Goal: Information Seeking & Learning: Learn about a topic

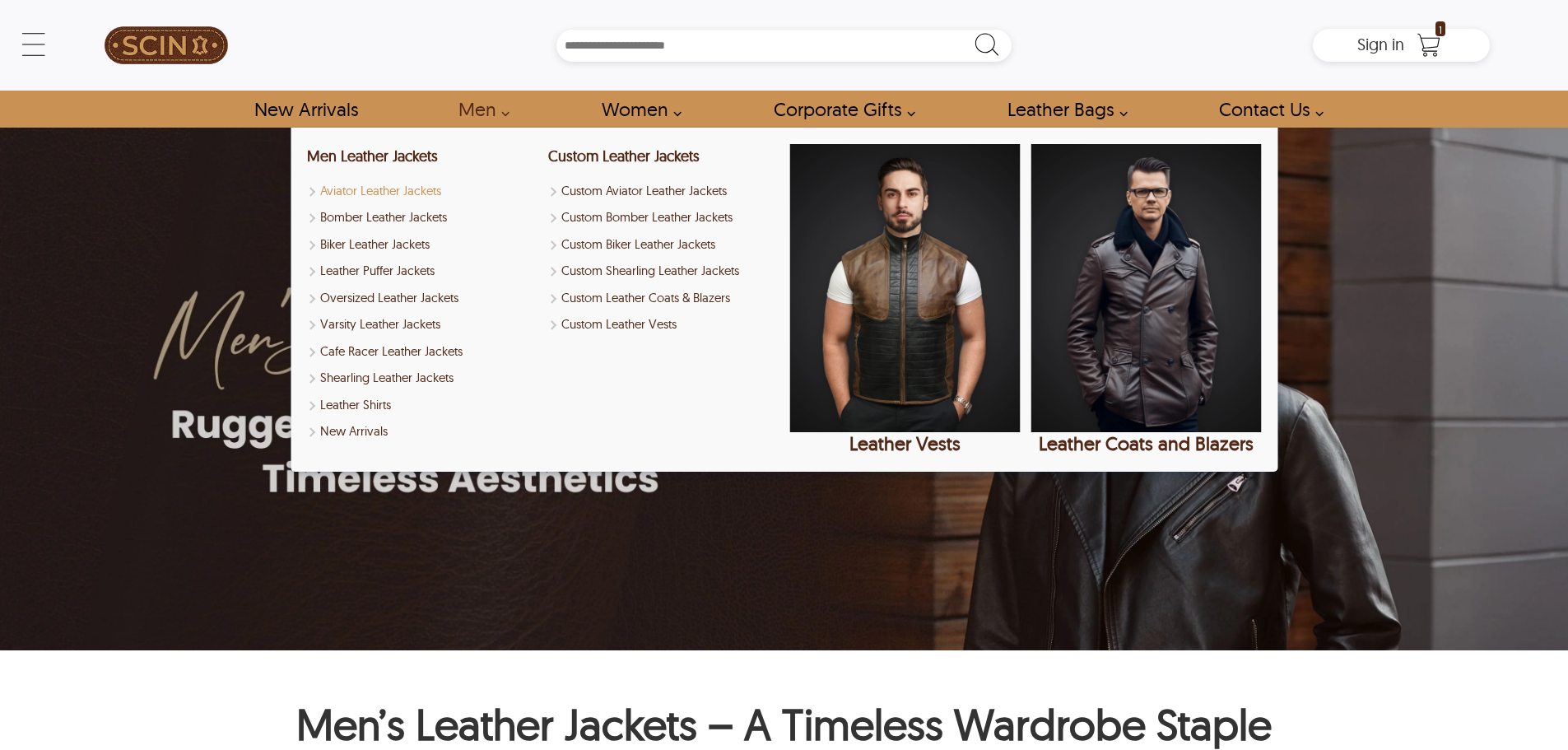
click at [396, 188] on link "Aviator Leather Jackets" at bounding box center [422, 191] width 230 height 19
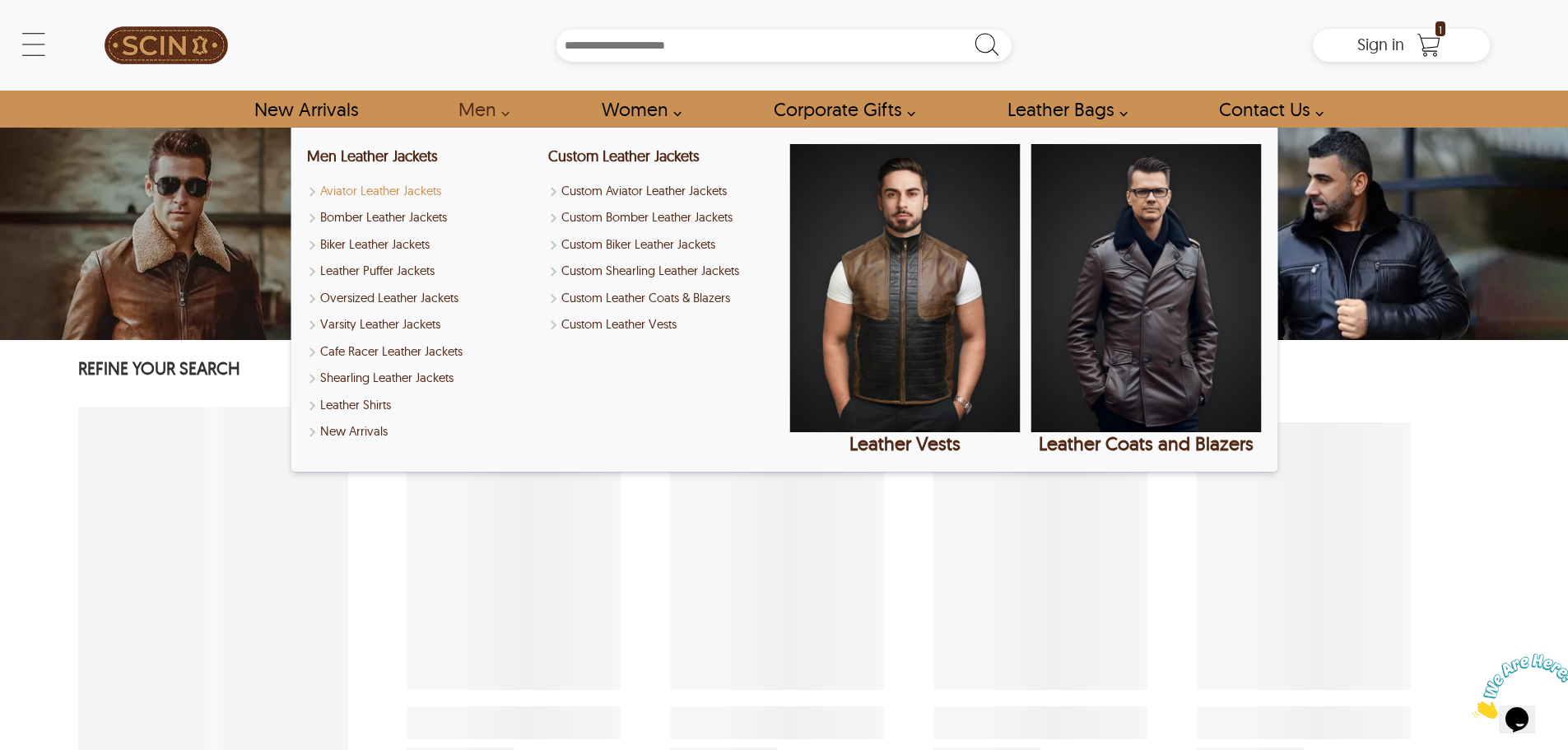
select select "********"
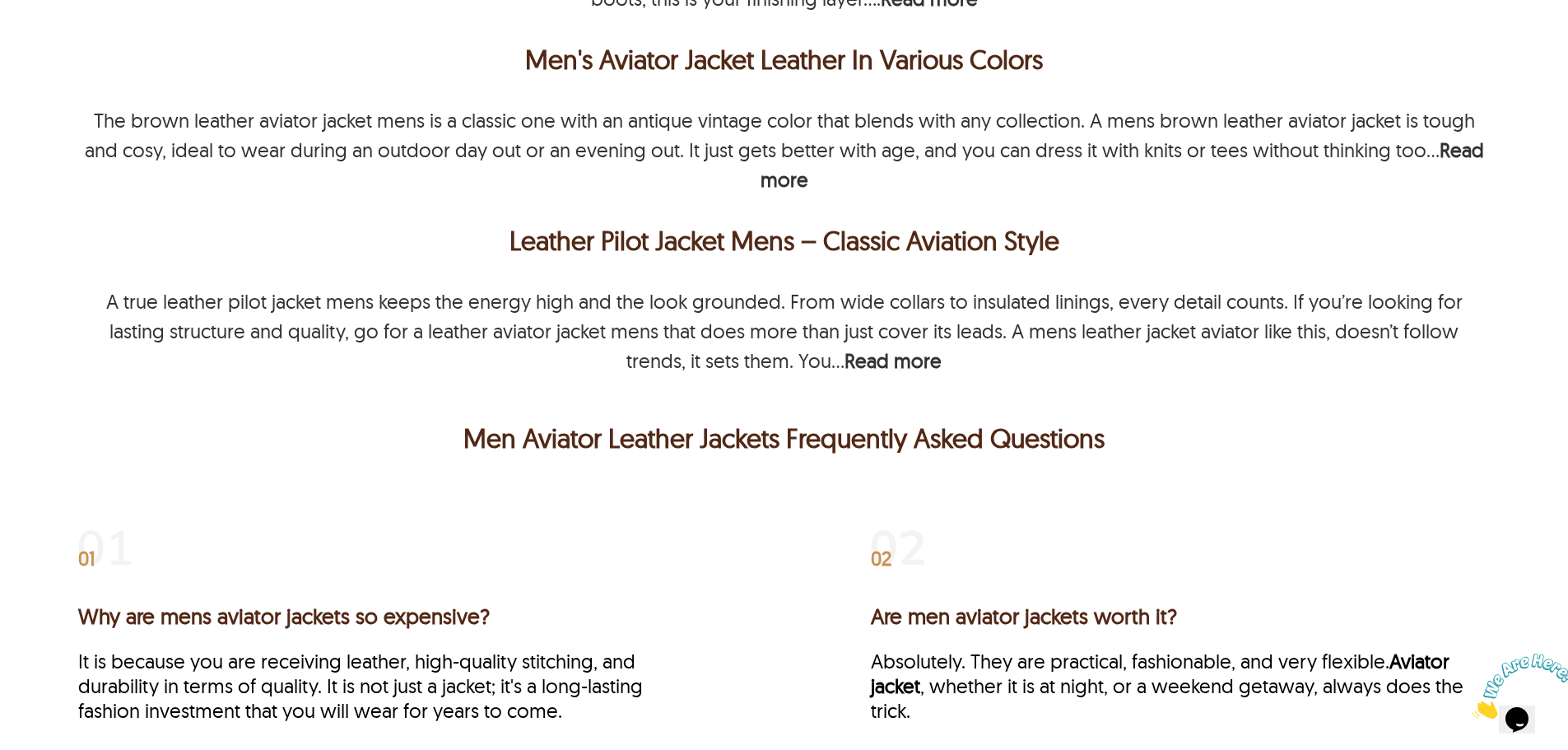
scroll to position [2469, 0]
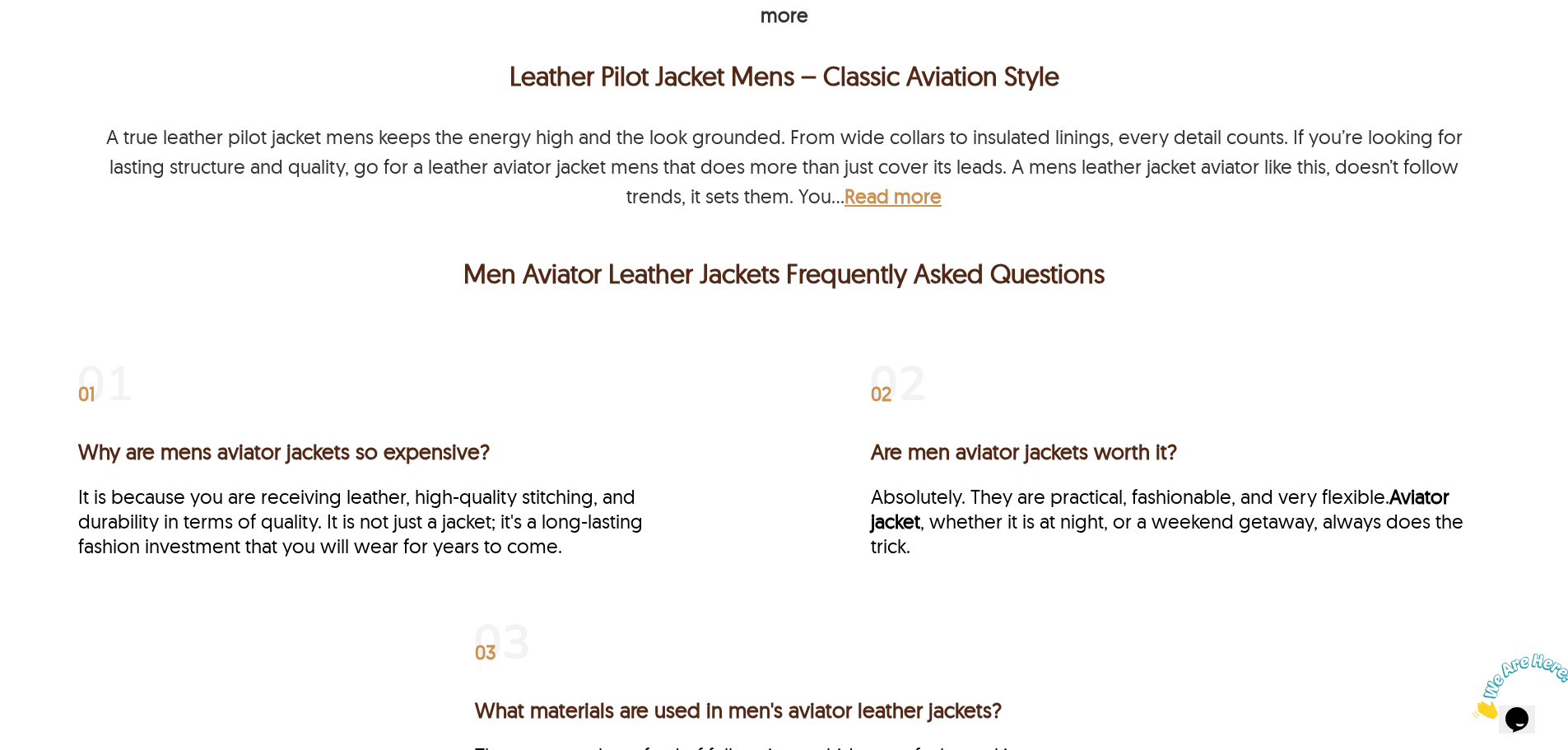
click at [858, 189] on b "Read more" at bounding box center [893, 196] width 97 height 25
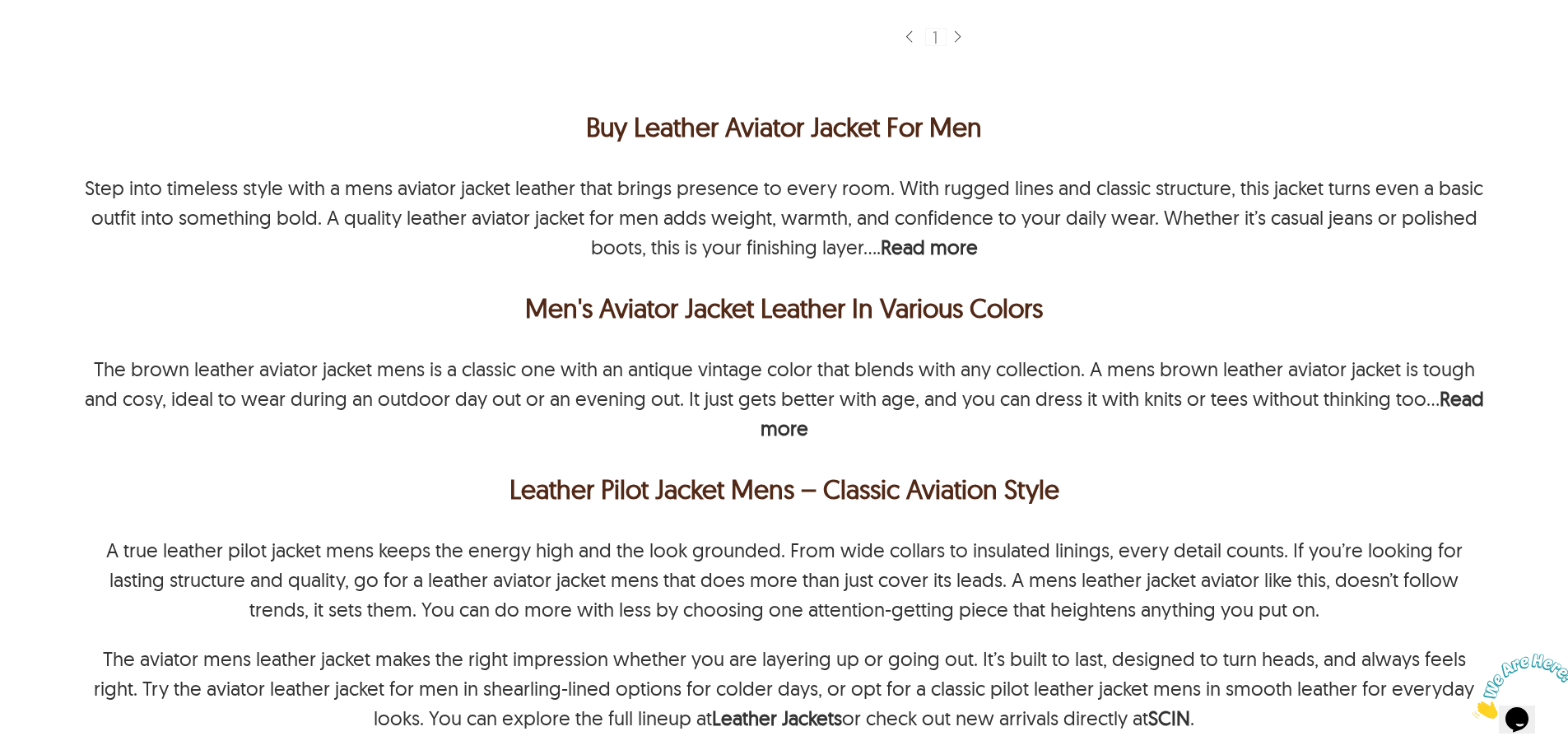
scroll to position [2057, 0]
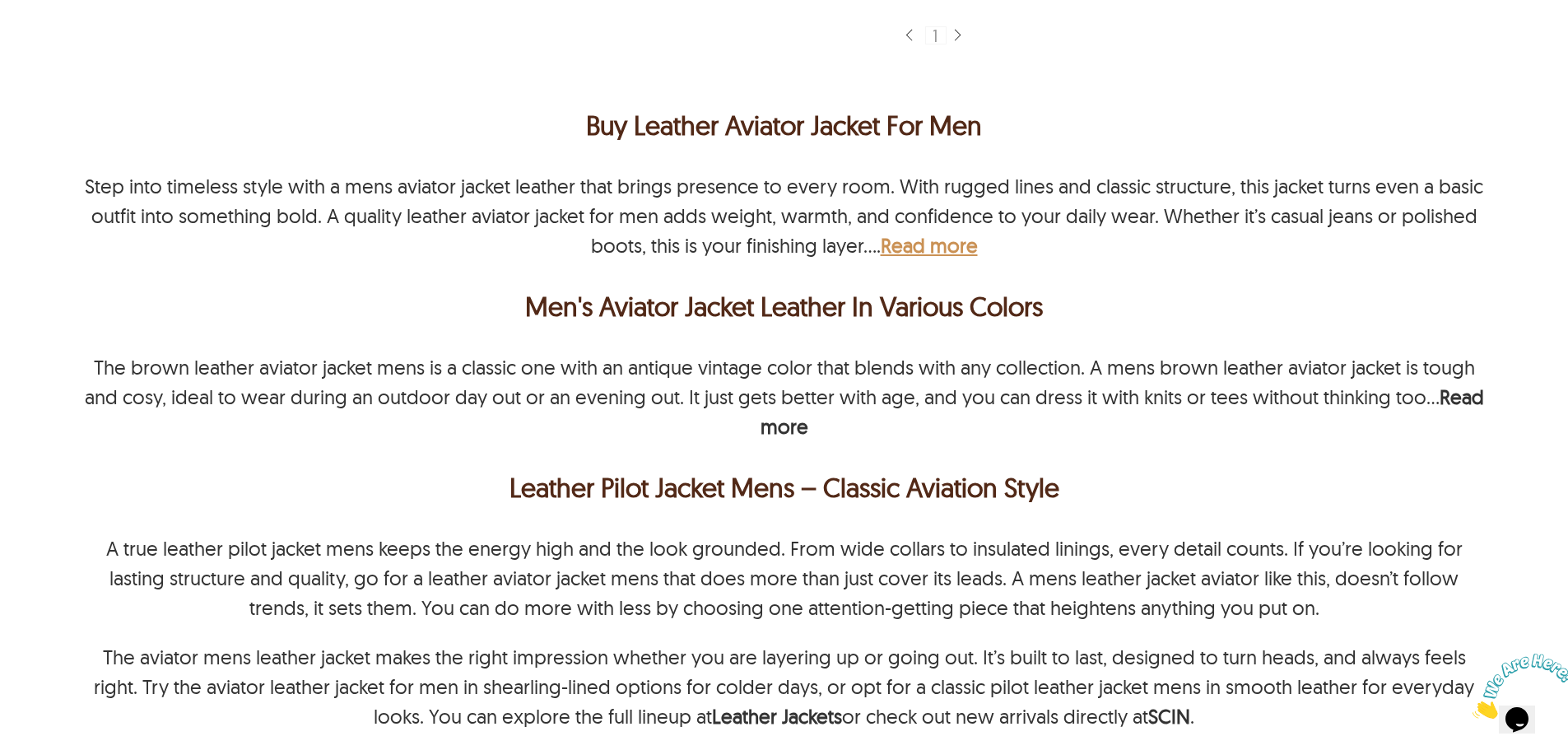
click at [908, 252] on b "Read more" at bounding box center [929, 246] width 97 height 25
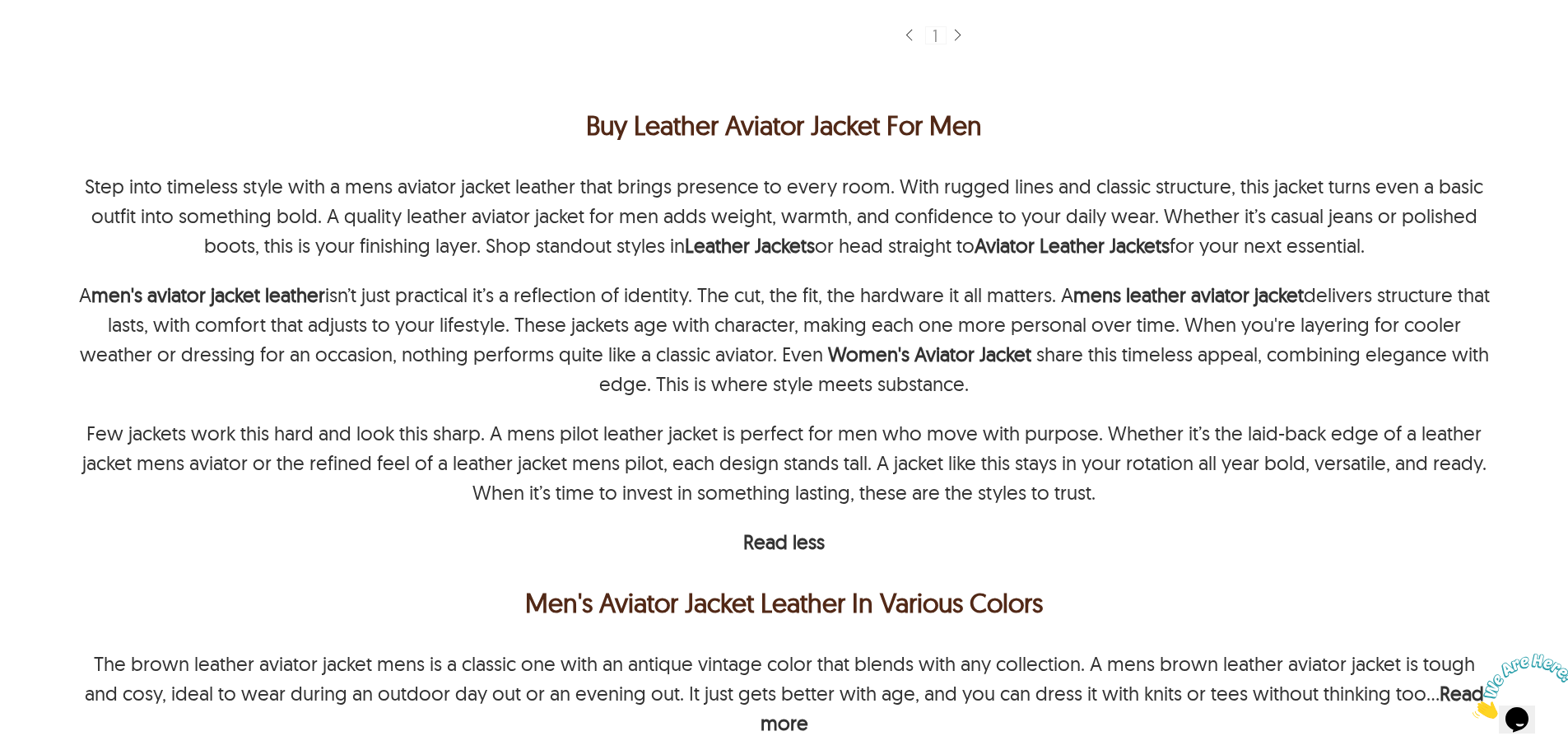
scroll to position [2386, 0]
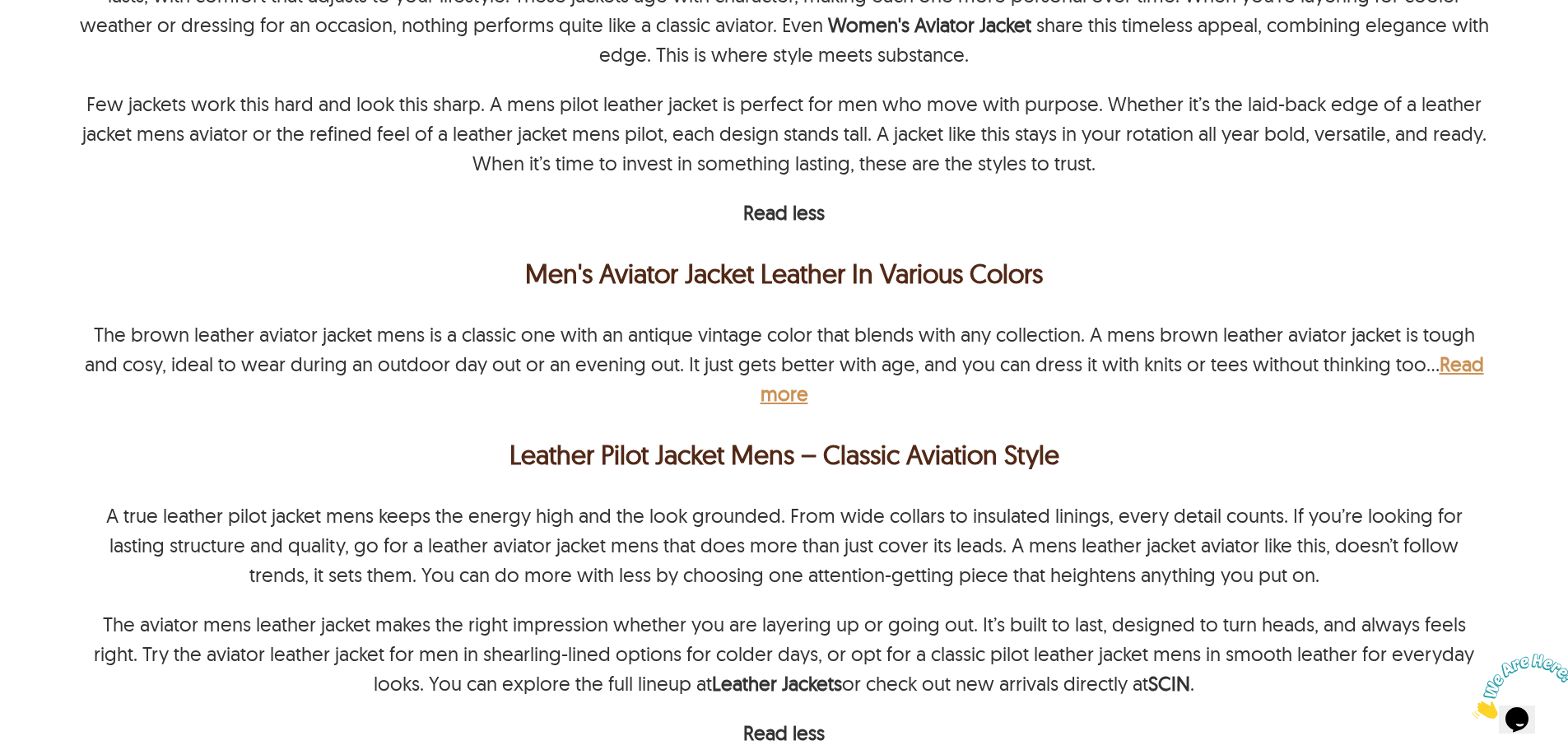
click at [798, 396] on b "Read more" at bounding box center [1122, 378] width 724 height 54
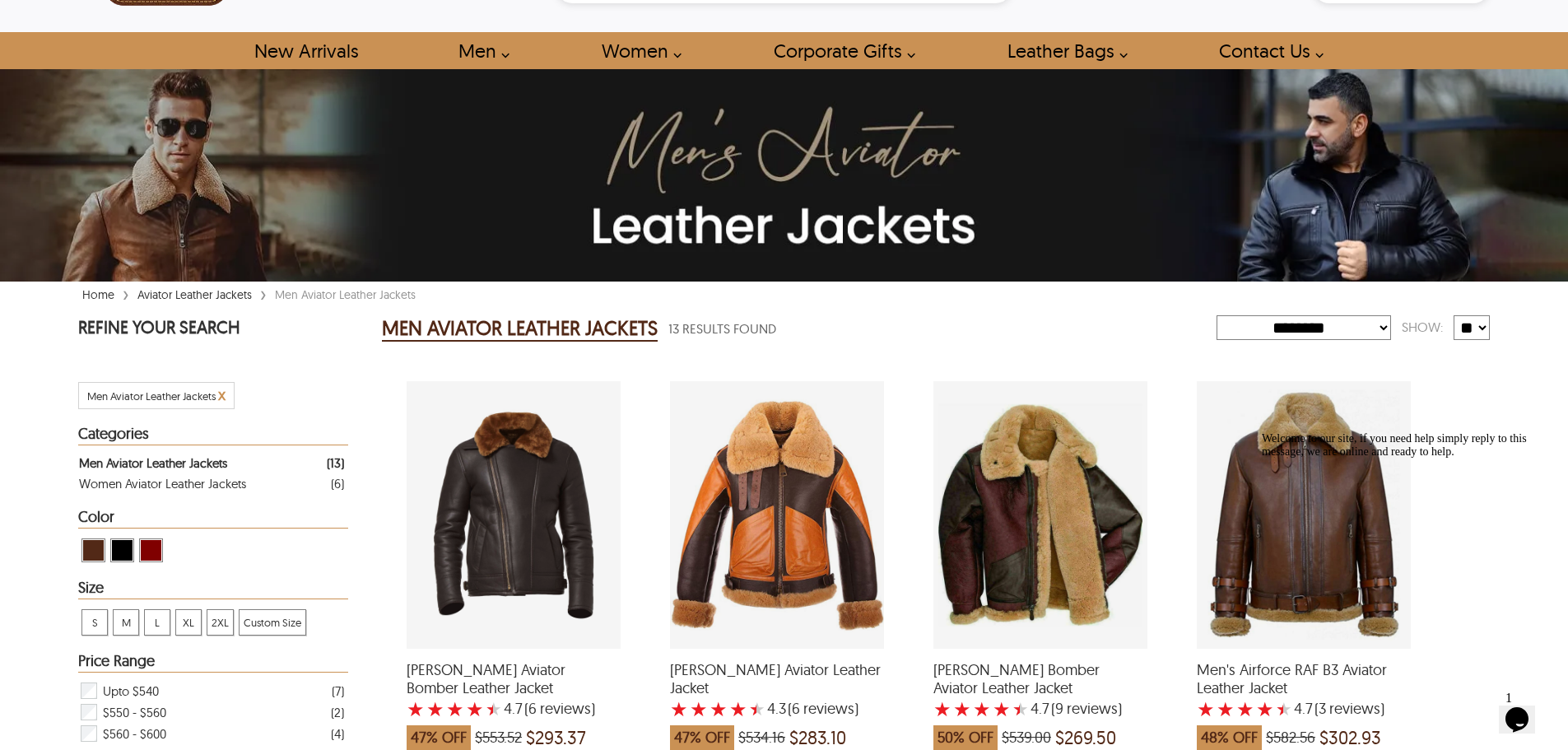
scroll to position [0, 0]
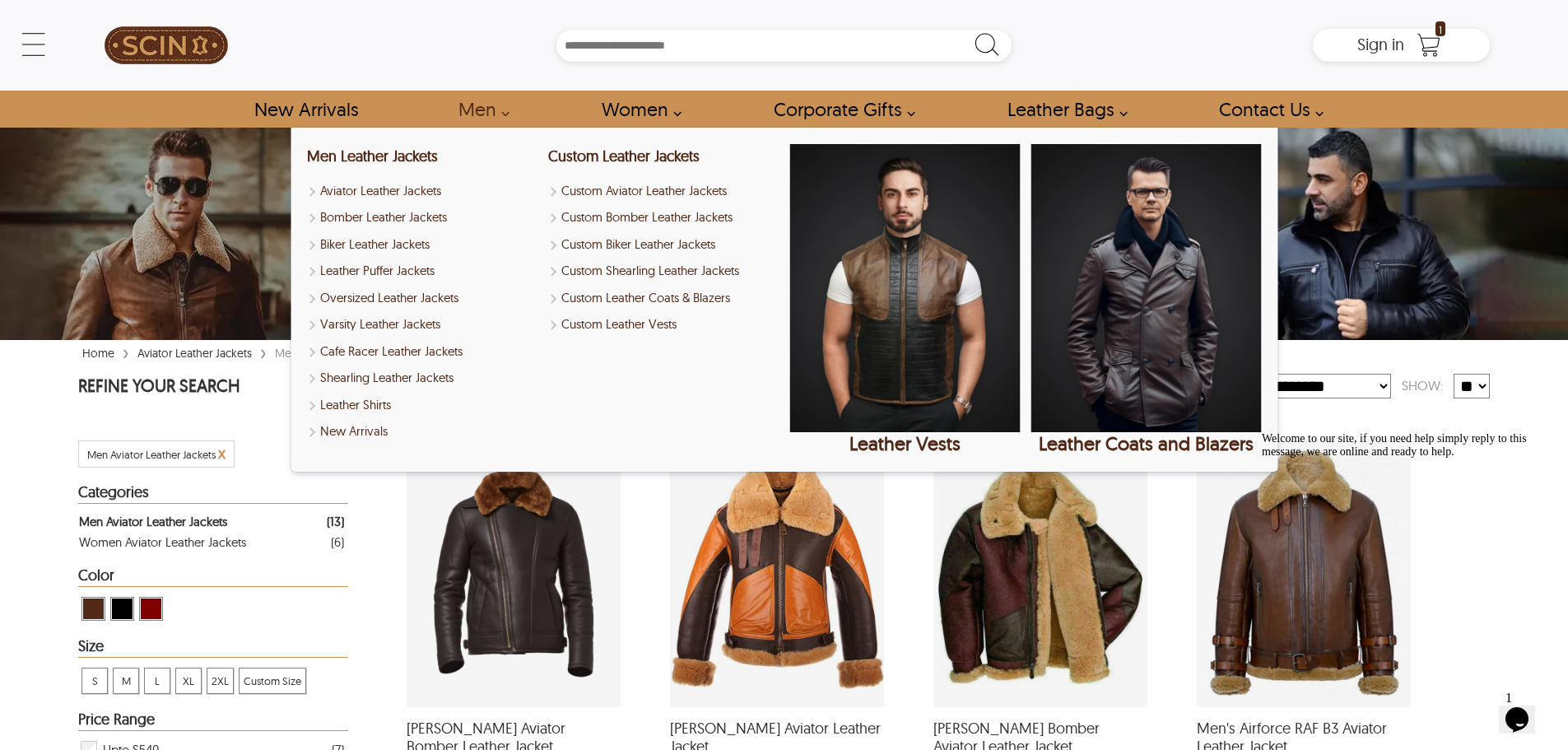
click at [502, 113] on link "Men" at bounding box center [479, 109] width 79 height 37
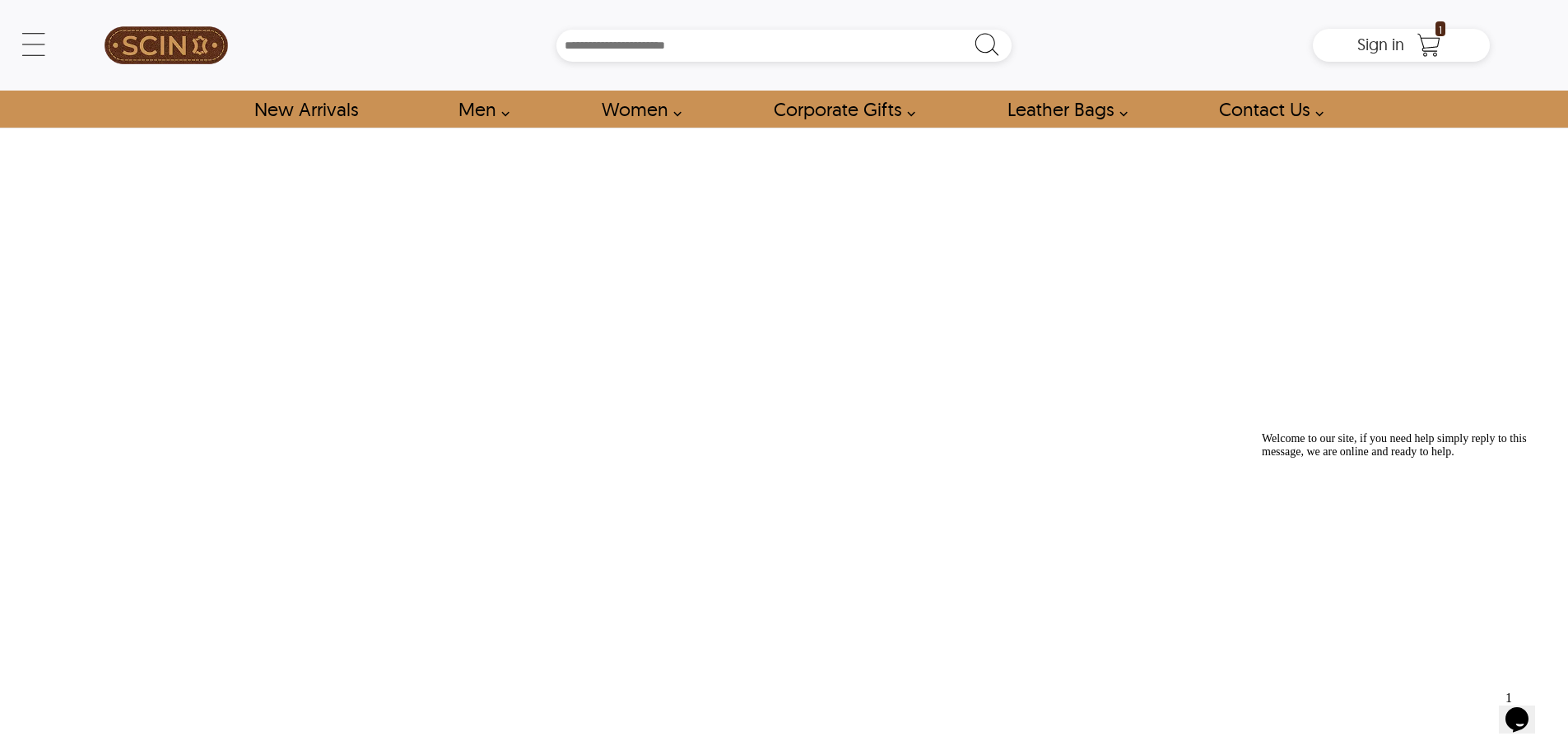
click at [502, 113] on link "Men" at bounding box center [479, 109] width 79 height 37
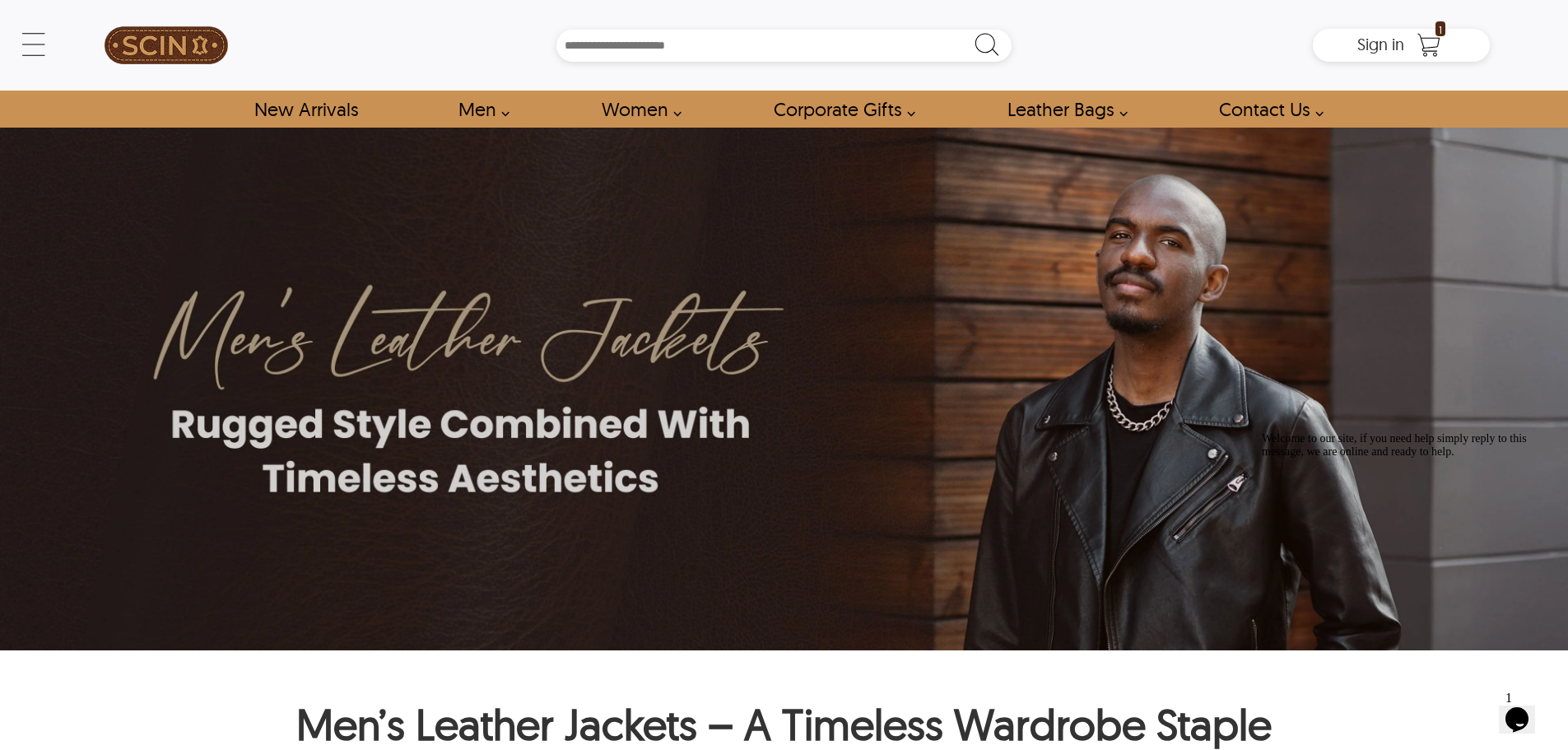
click at [503, 114] on link "Men" at bounding box center [479, 109] width 79 height 37
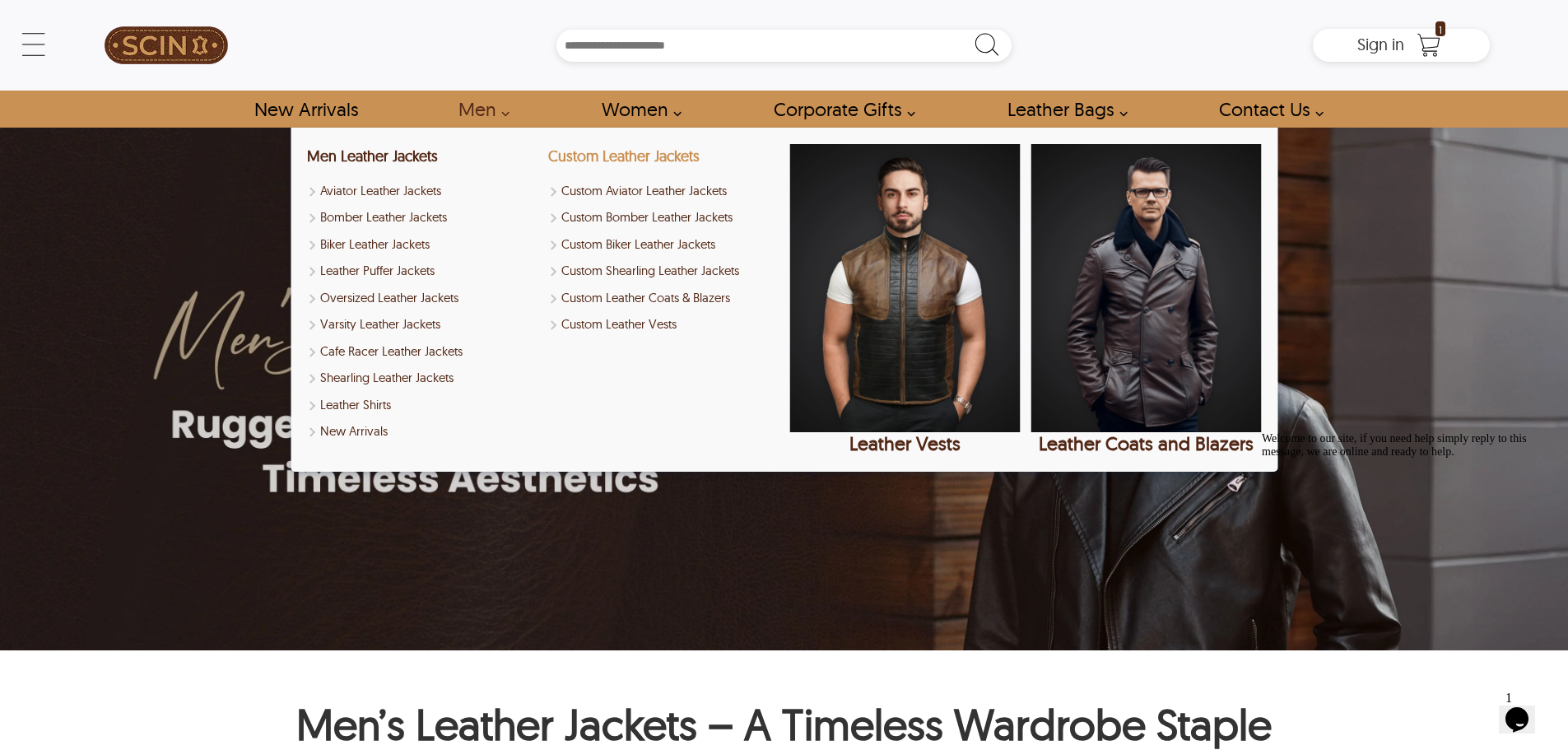
click at [608, 155] on link "Custom Leather Jackets" at bounding box center [624, 156] width 151 height 19
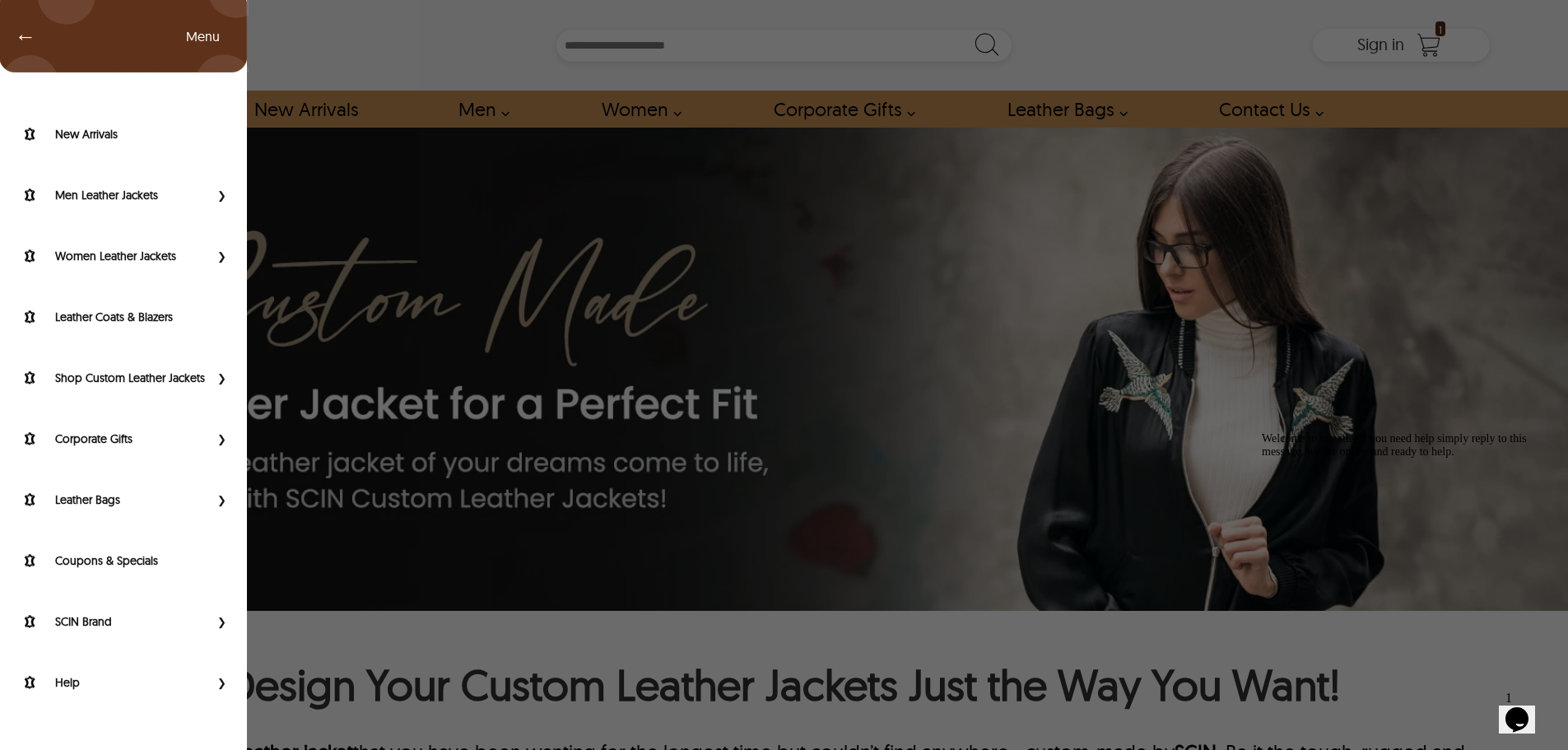
click at [78, 46] on div "← Menu New Arrivals Men Leather Jackets Aviator Leather Jackets Bomber Leather …" at bounding box center [784, 45] width 1412 height 90
click at [225, 374] on span "Primary Side Menu" at bounding box center [220, 377] width 21 height 16
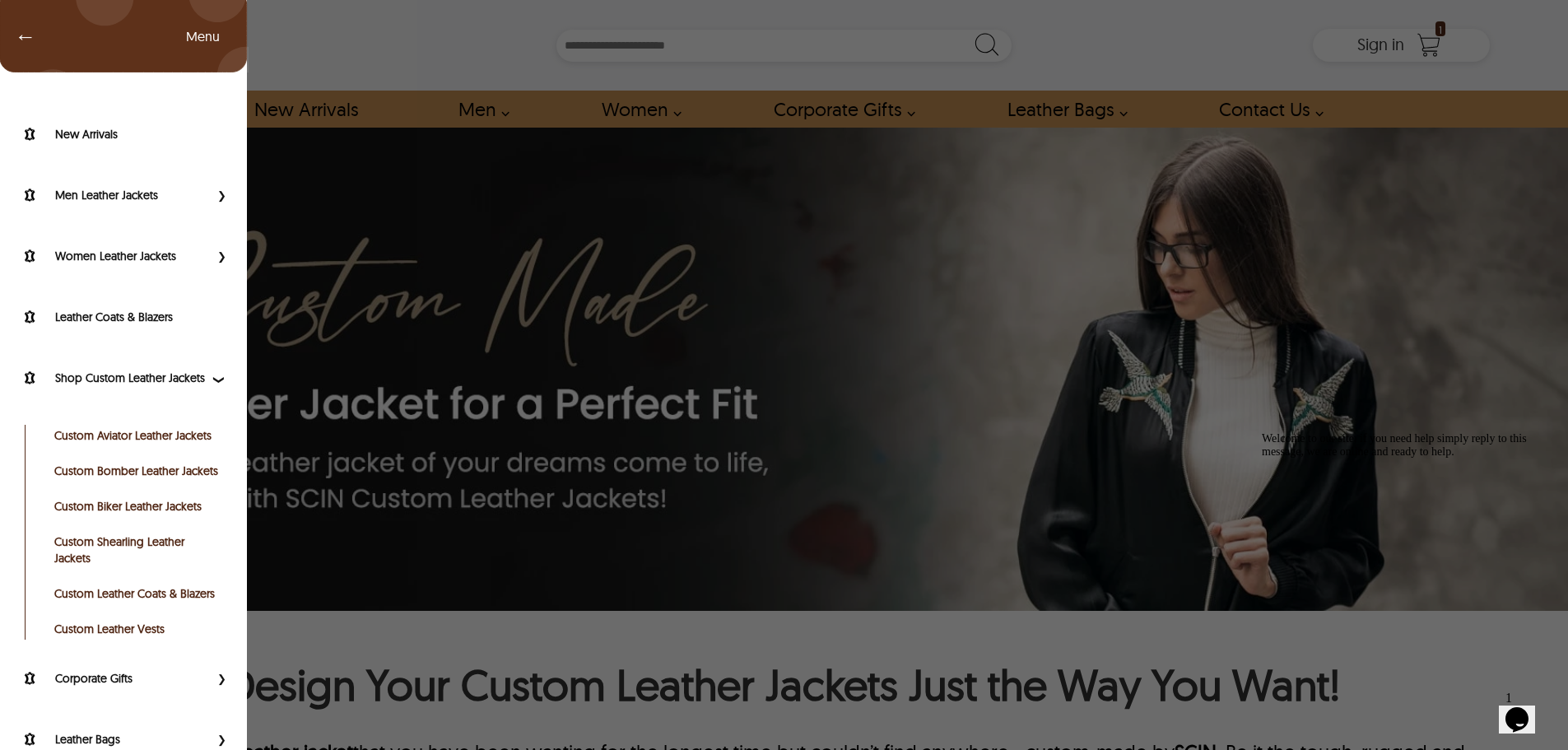
click at [148, 444] on link "Custom Aviator Leather Jackets" at bounding box center [137, 435] width 166 height 16
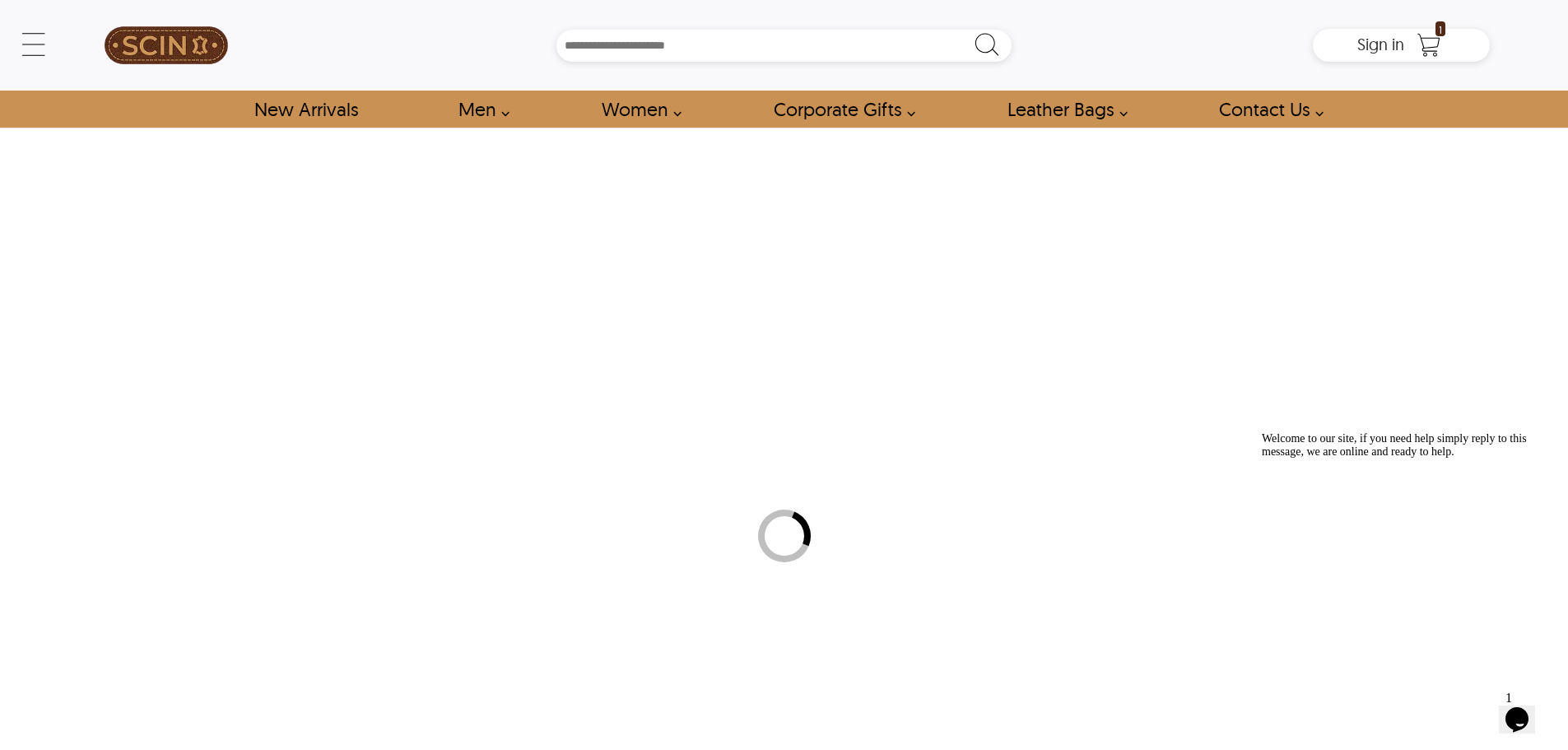
select select "********"
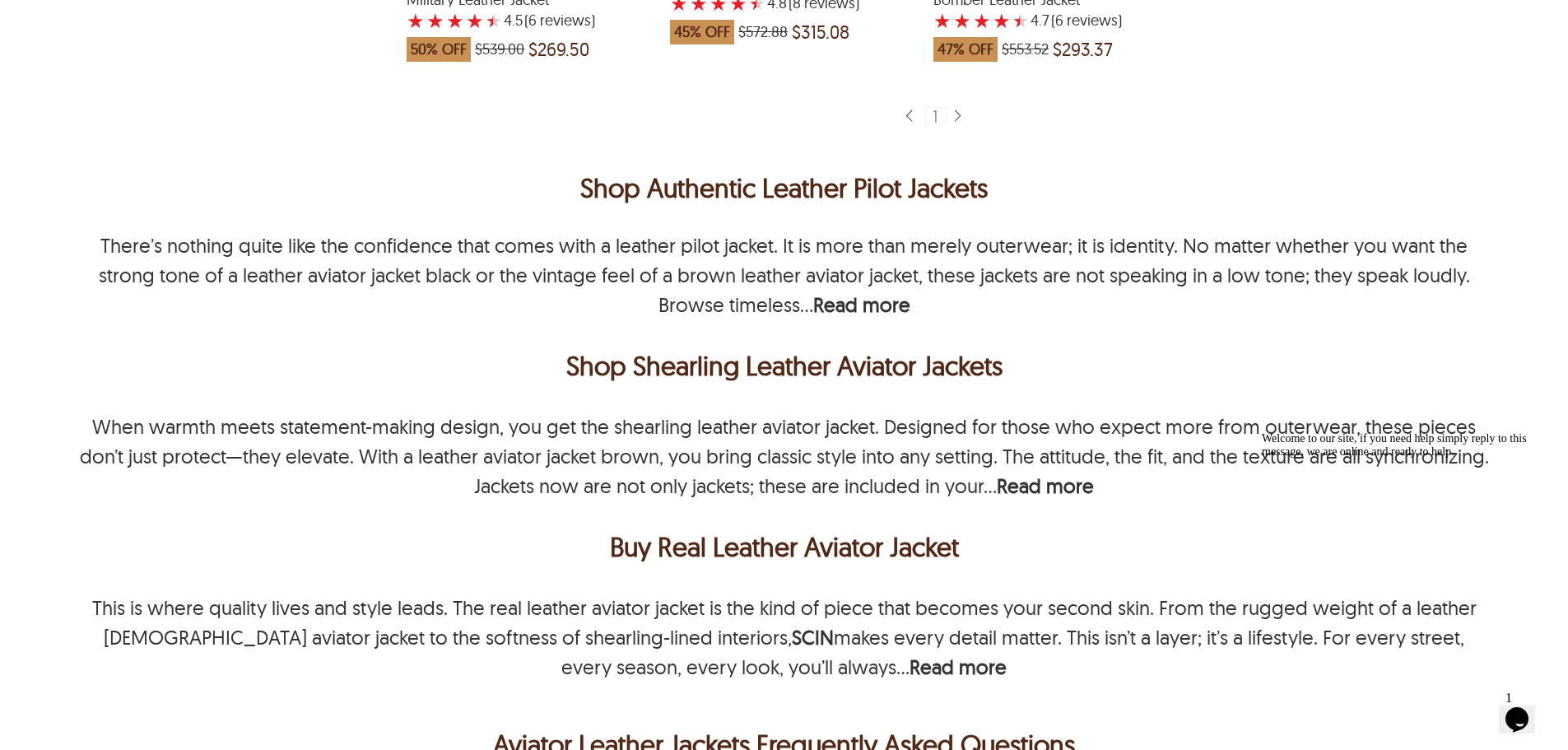
scroll to position [2551, 0]
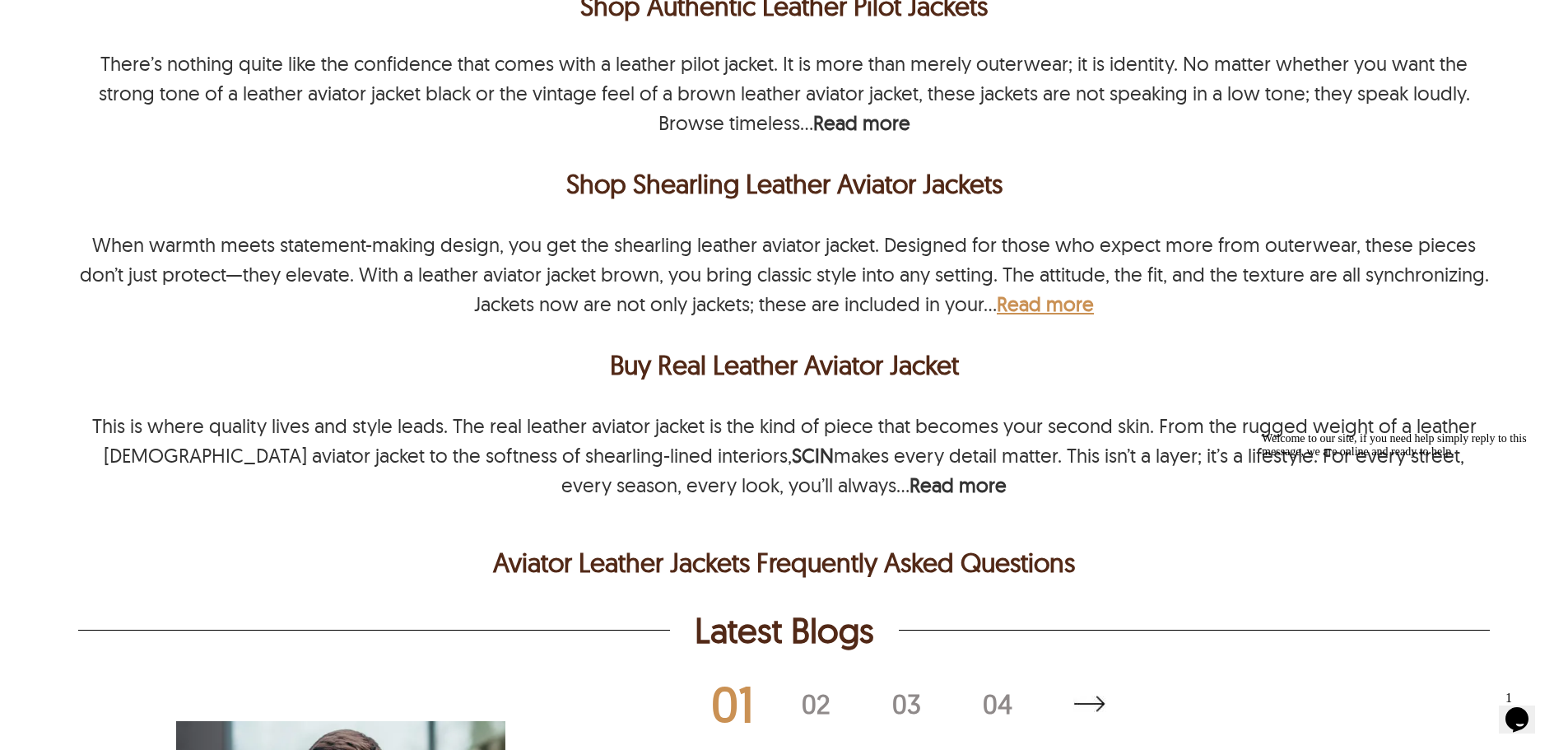
click at [1053, 311] on b "Read more" at bounding box center [1045, 304] width 97 height 25
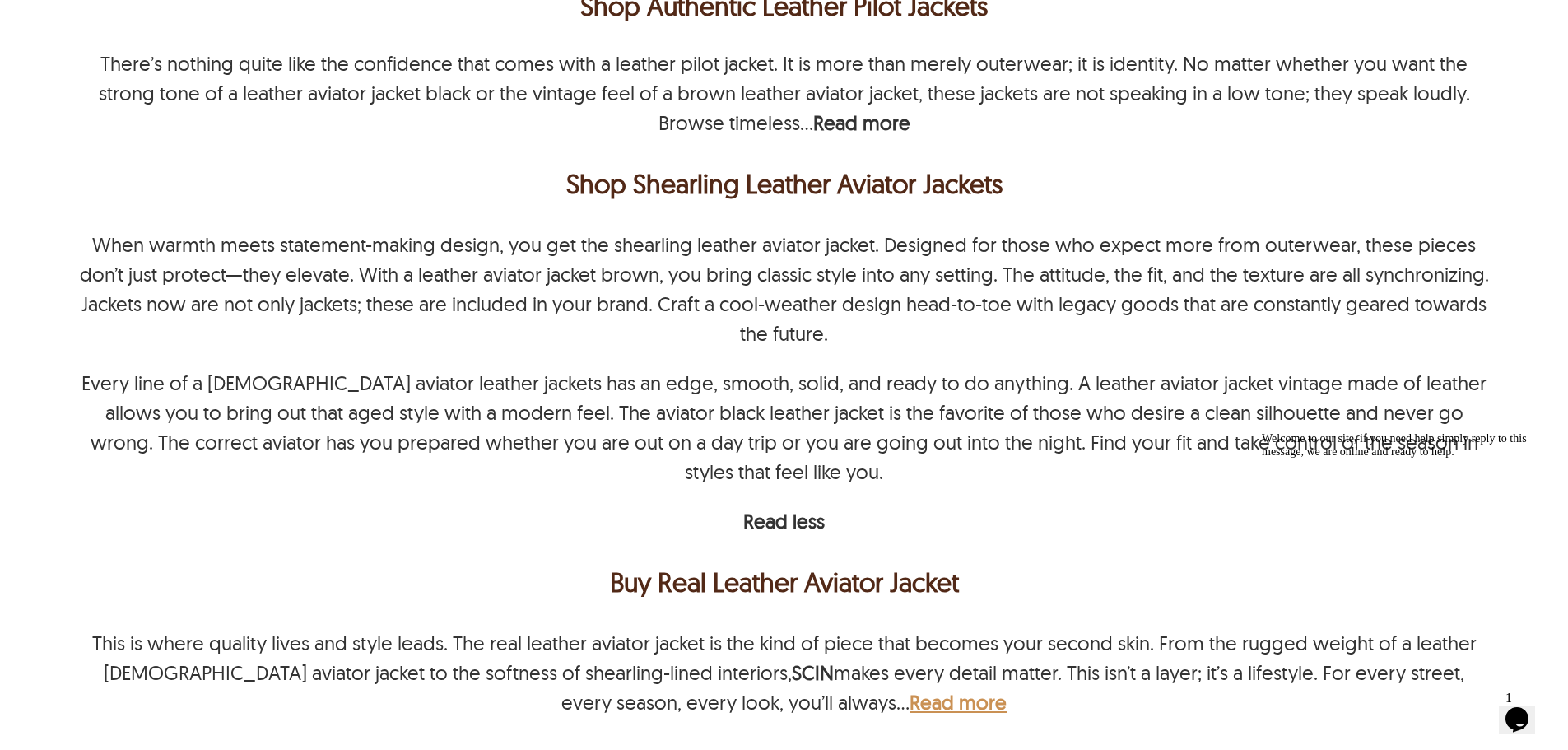
click at [909, 711] on b "Read more" at bounding box center [958, 702] width 97 height 25
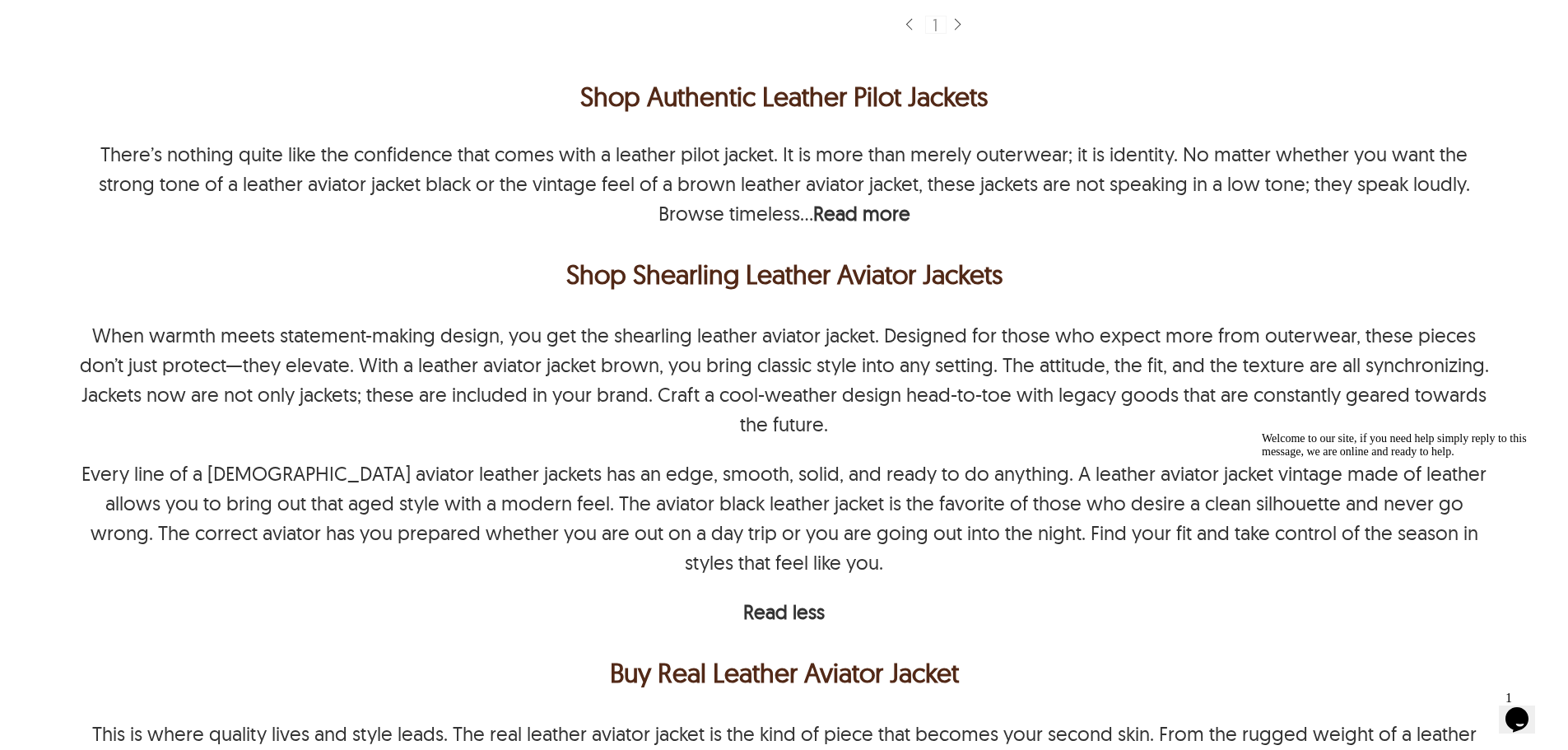
scroll to position [2304, 0]
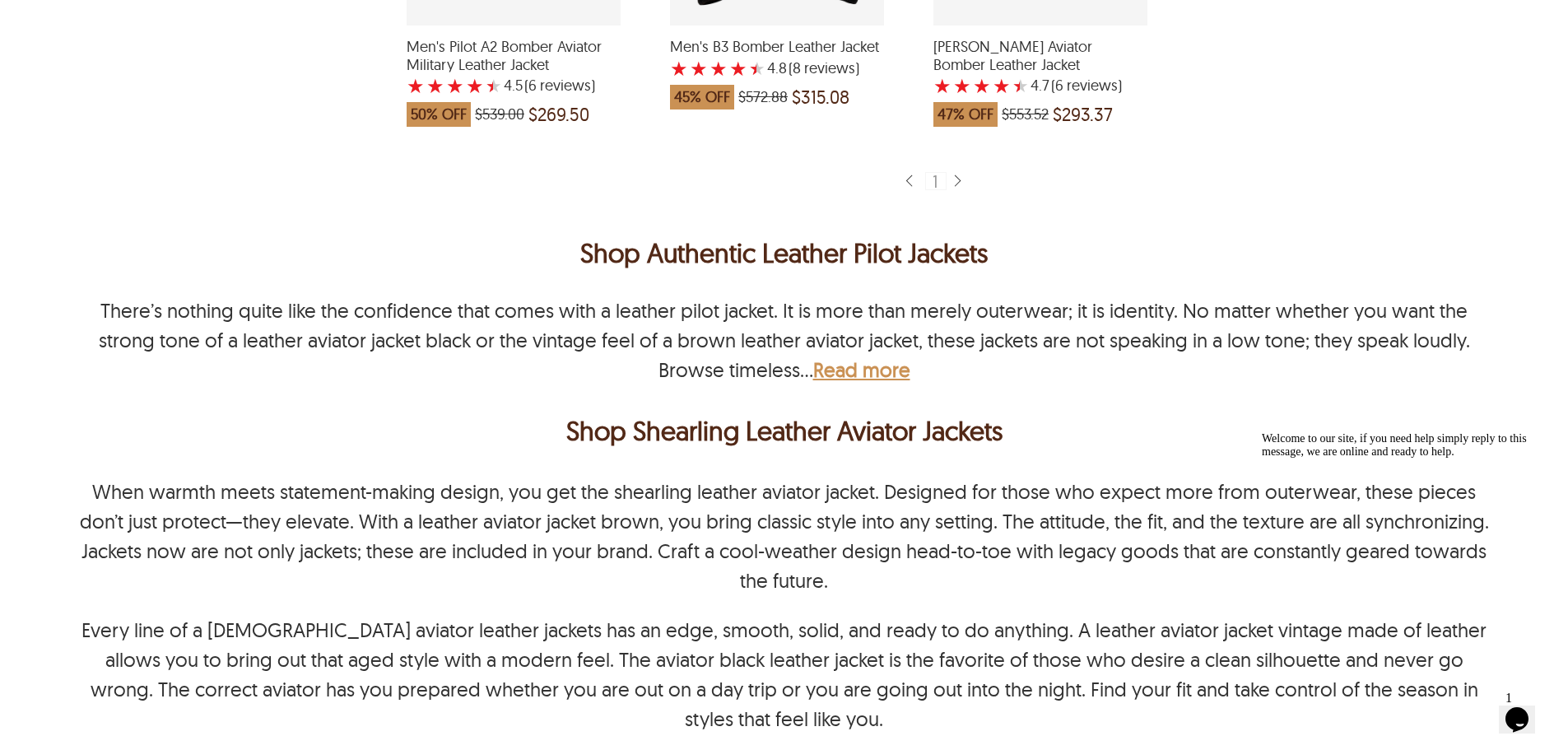
click at [880, 374] on b "Read more" at bounding box center [862, 369] width 97 height 25
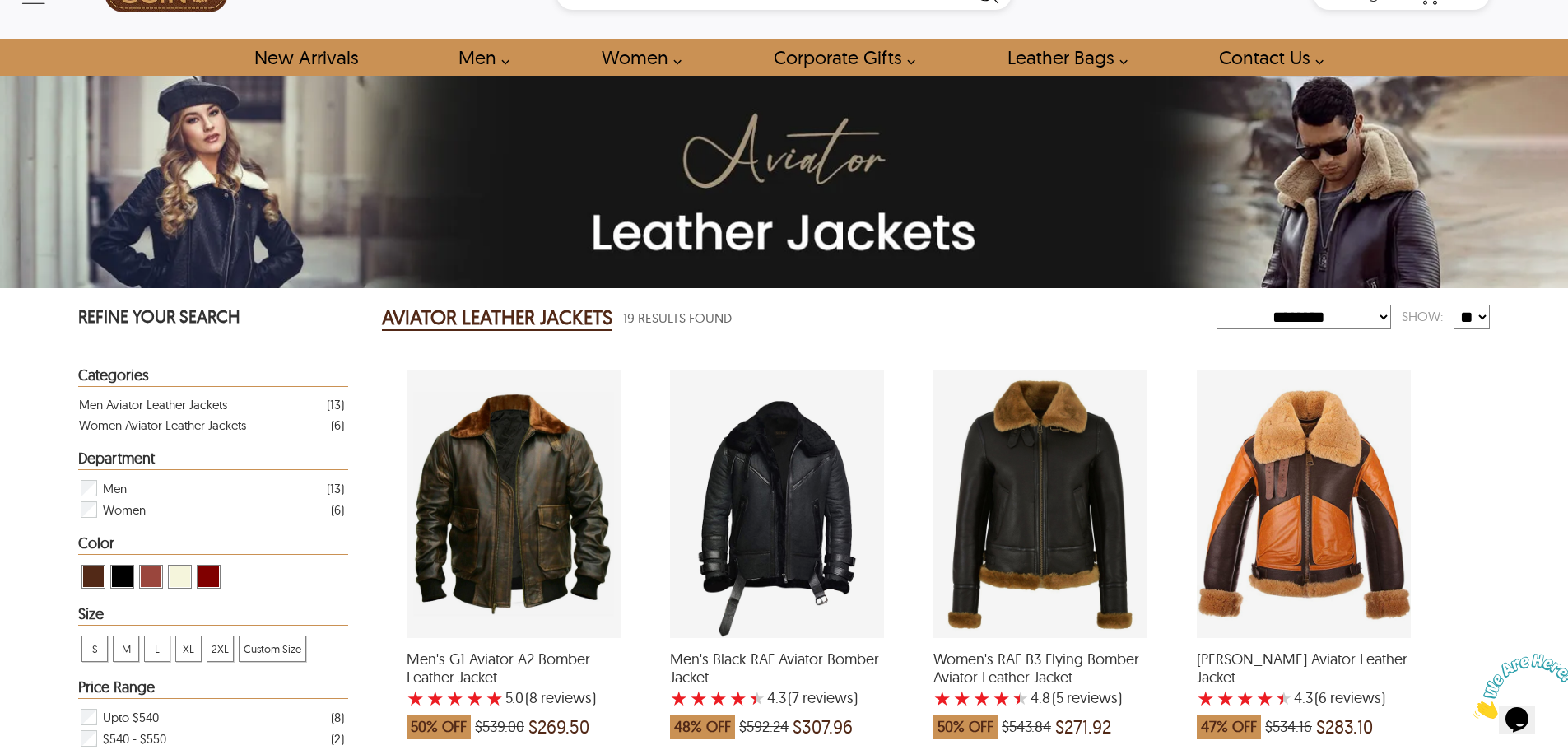
scroll to position [0, 0]
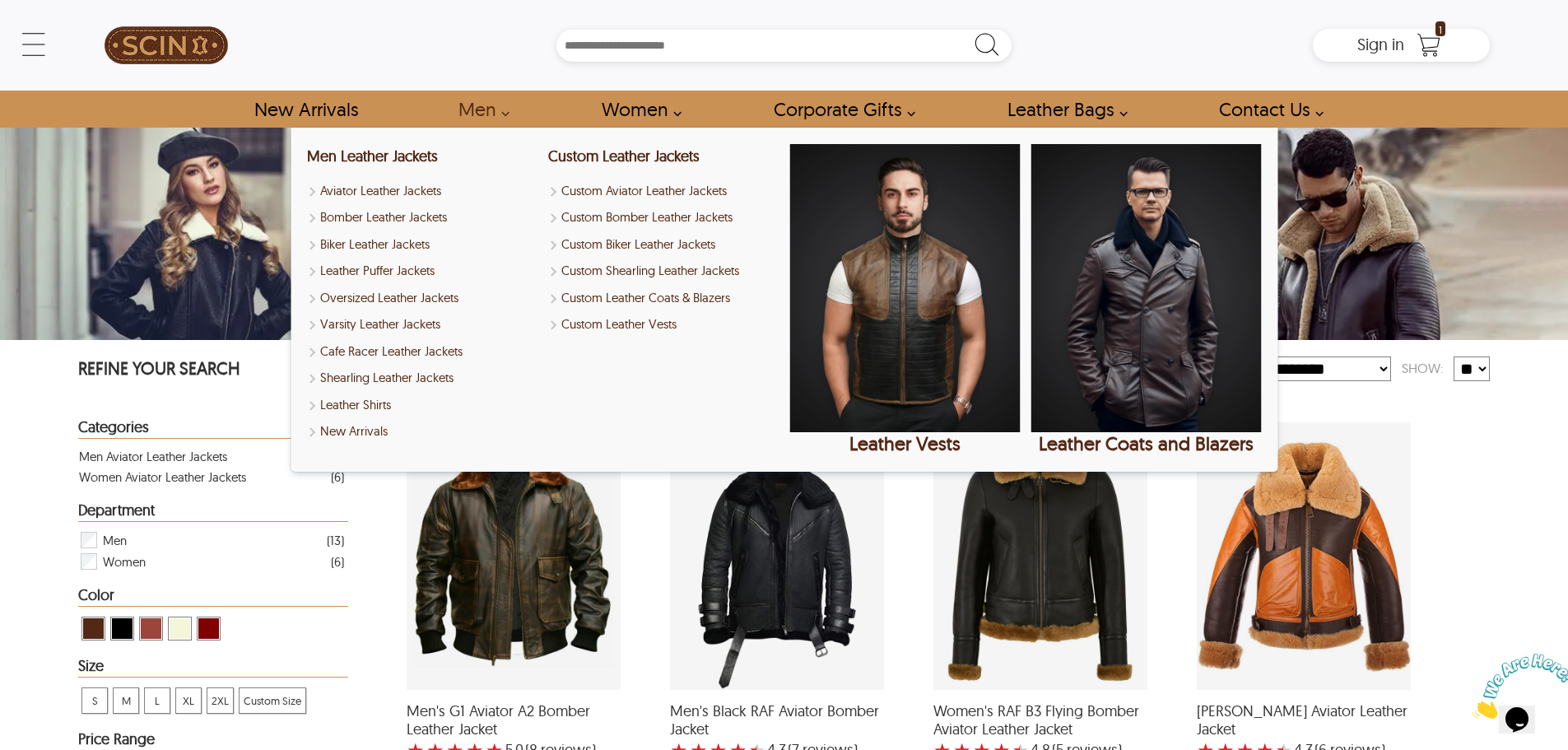
click at [481, 108] on link "Men" at bounding box center [479, 109] width 79 height 37
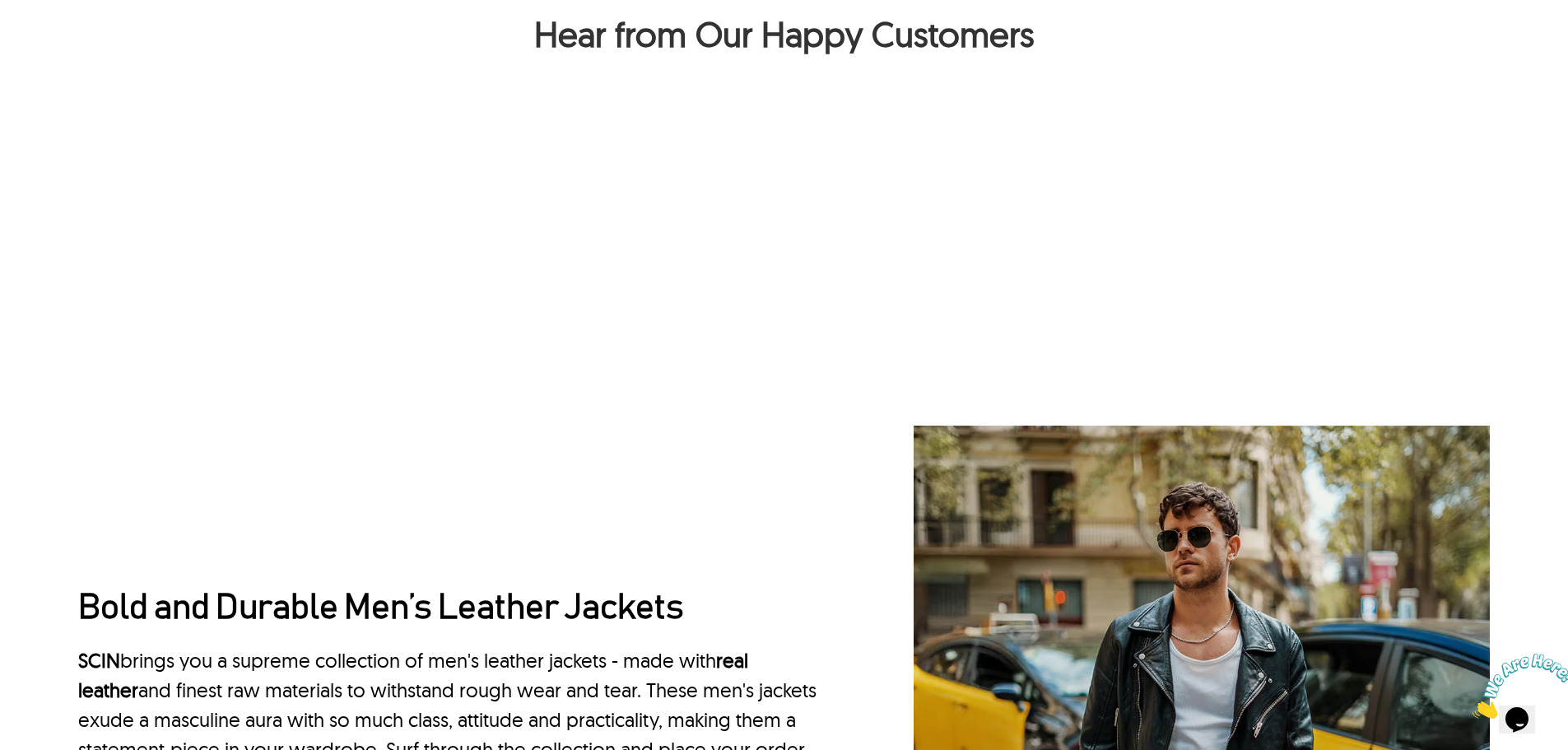
scroll to position [1399, 0]
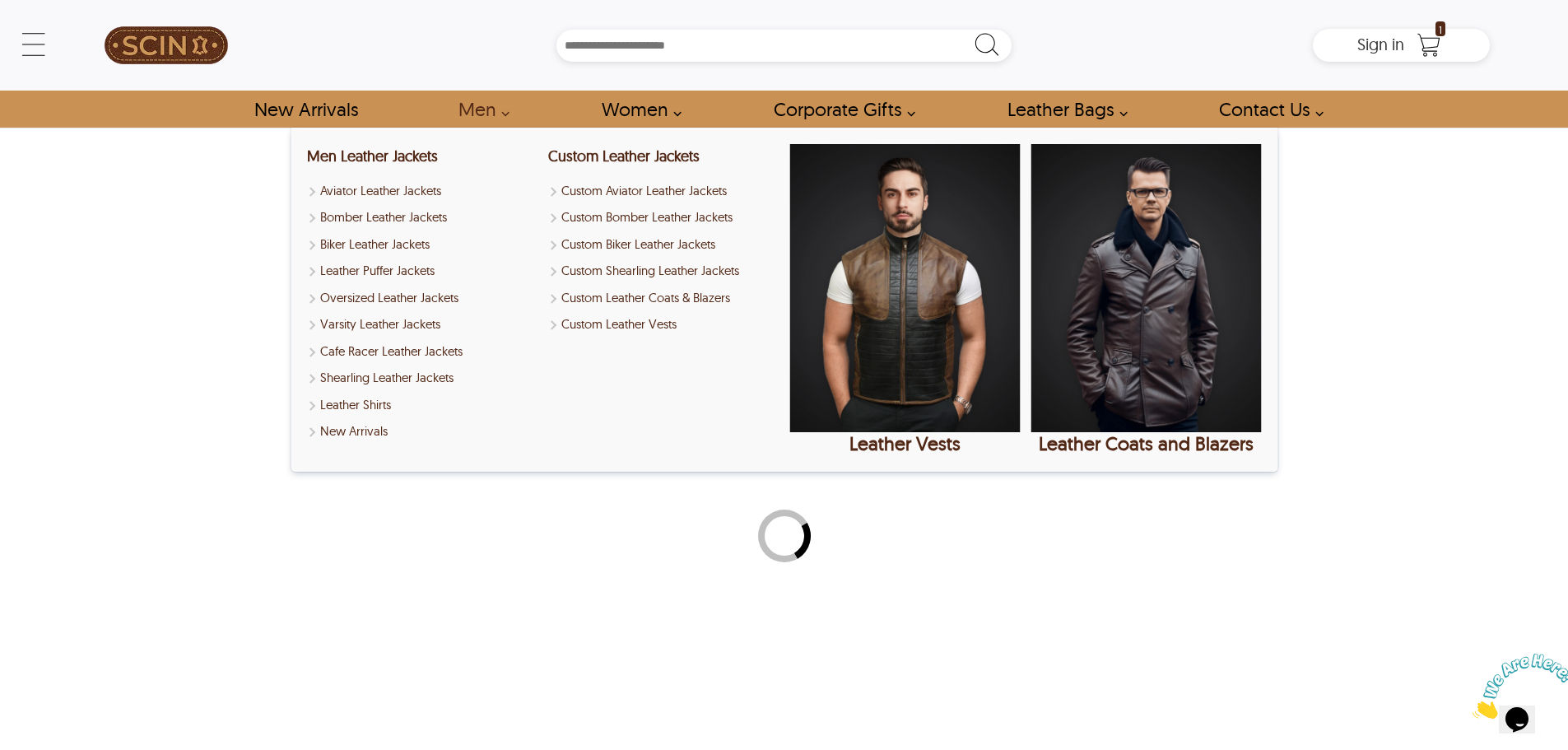
select select "********"
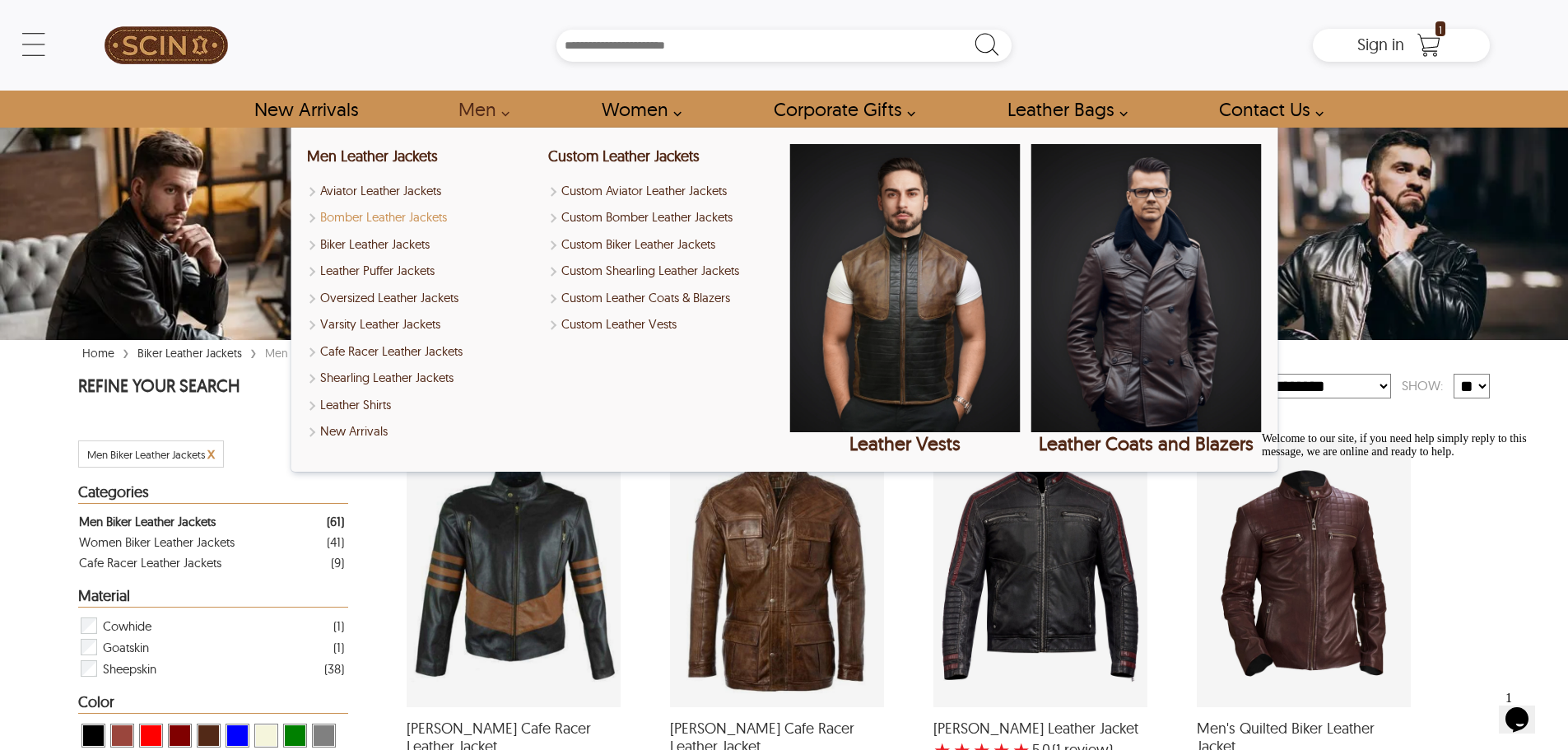
click at [401, 217] on link "Bomber Leather Jackets" at bounding box center [422, 218] width 230 height 19
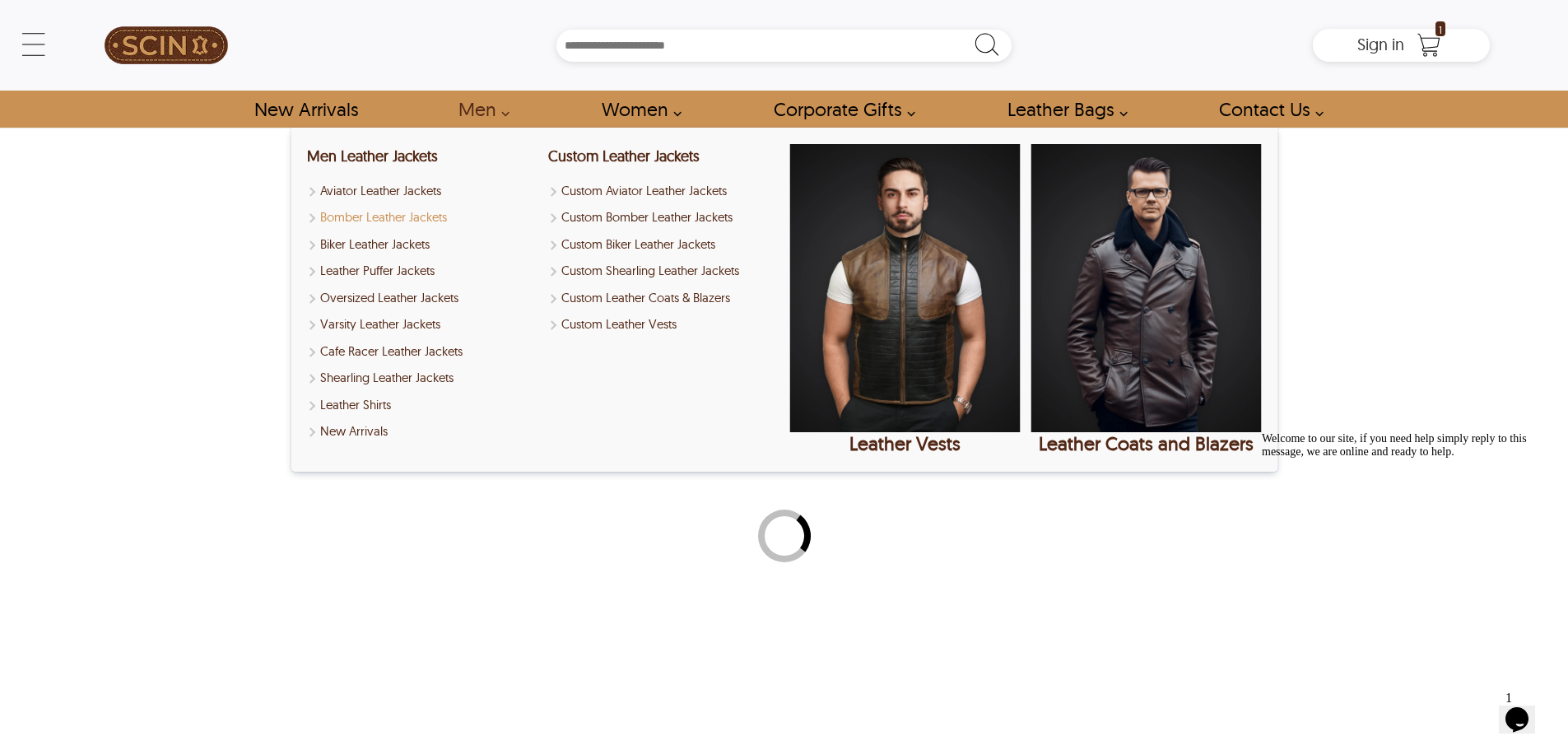
select select "********"
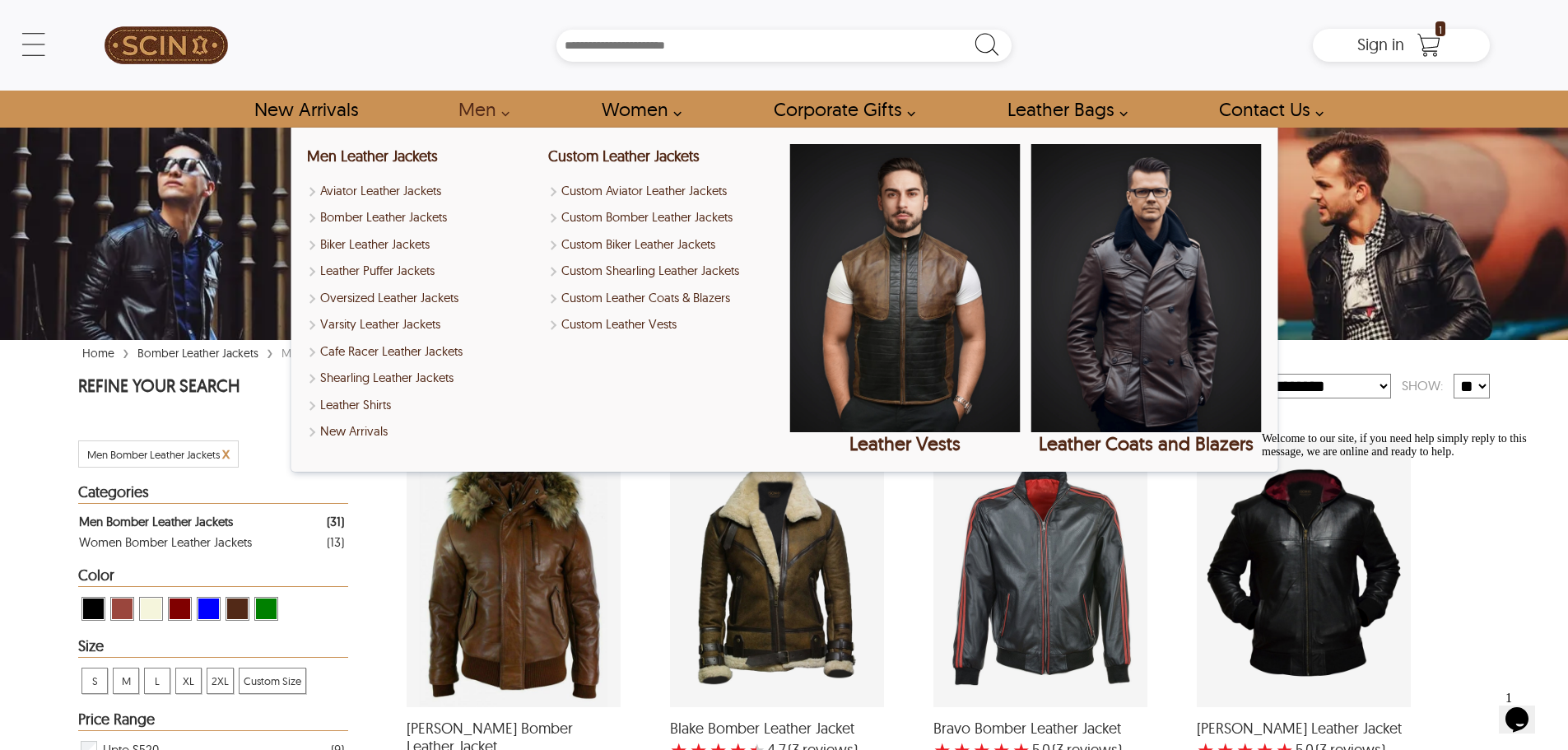
click at [512, 112] on link "Men" at bounding box center [479, 109] width 79 height 37
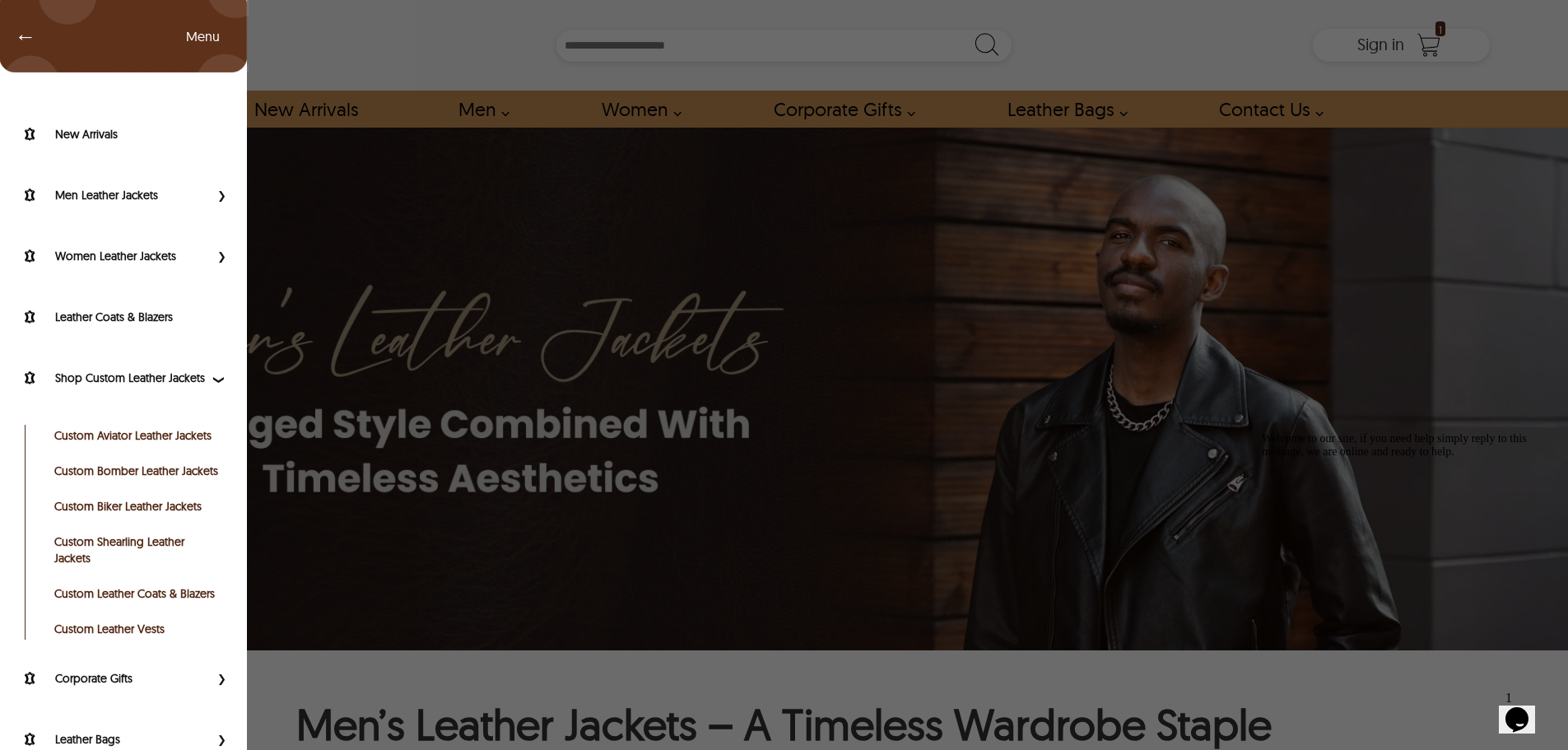
click at [78, 46] on div "← Menu New Arrivals Men Leather Jackets Aviator Leather Jackets Bomber Leather …" at bounding box center [784, 45] width 1412 height 90
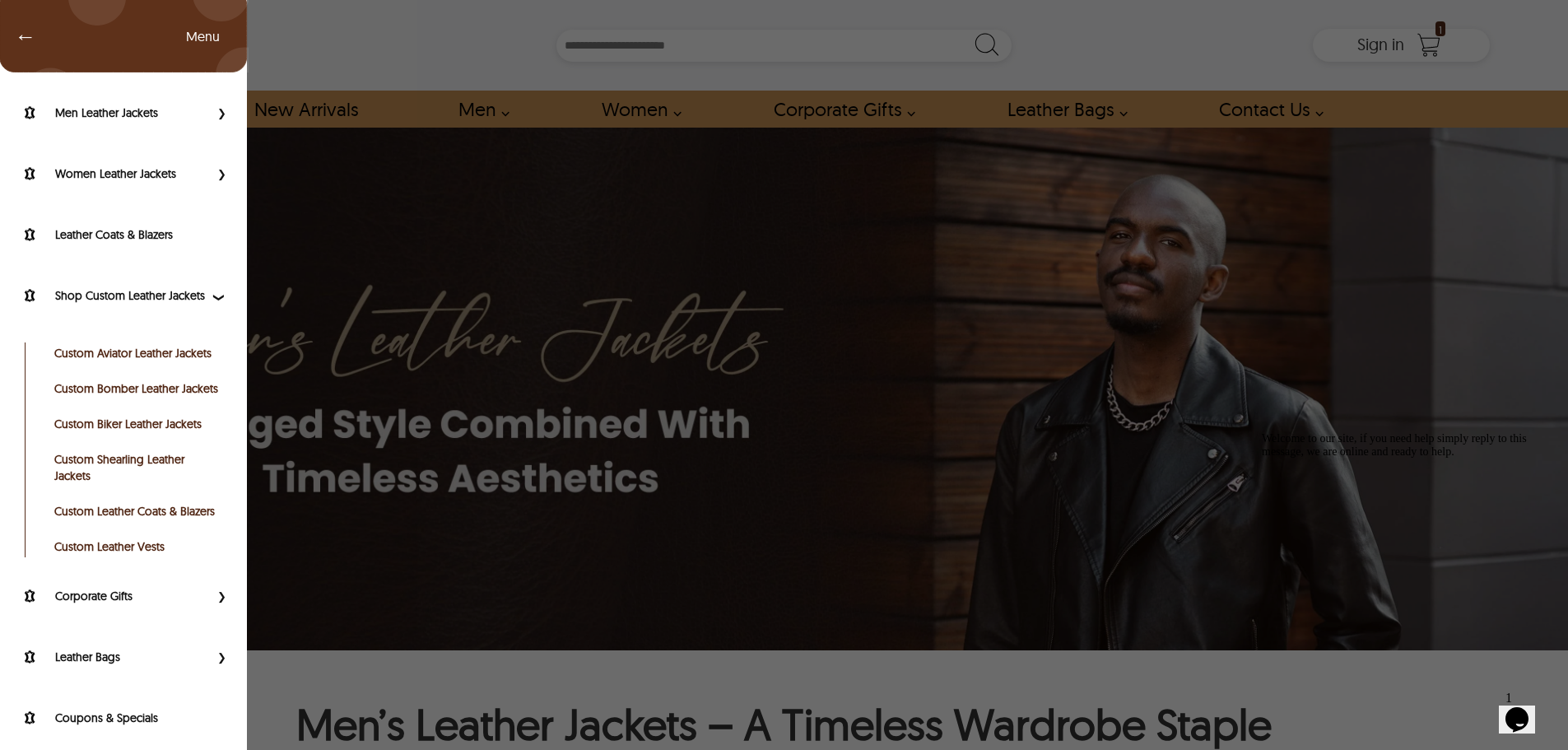
click at [151, 432] on link "Custom Biker Leather Jackets" at bounding box center [137, 424] width 166 height 16
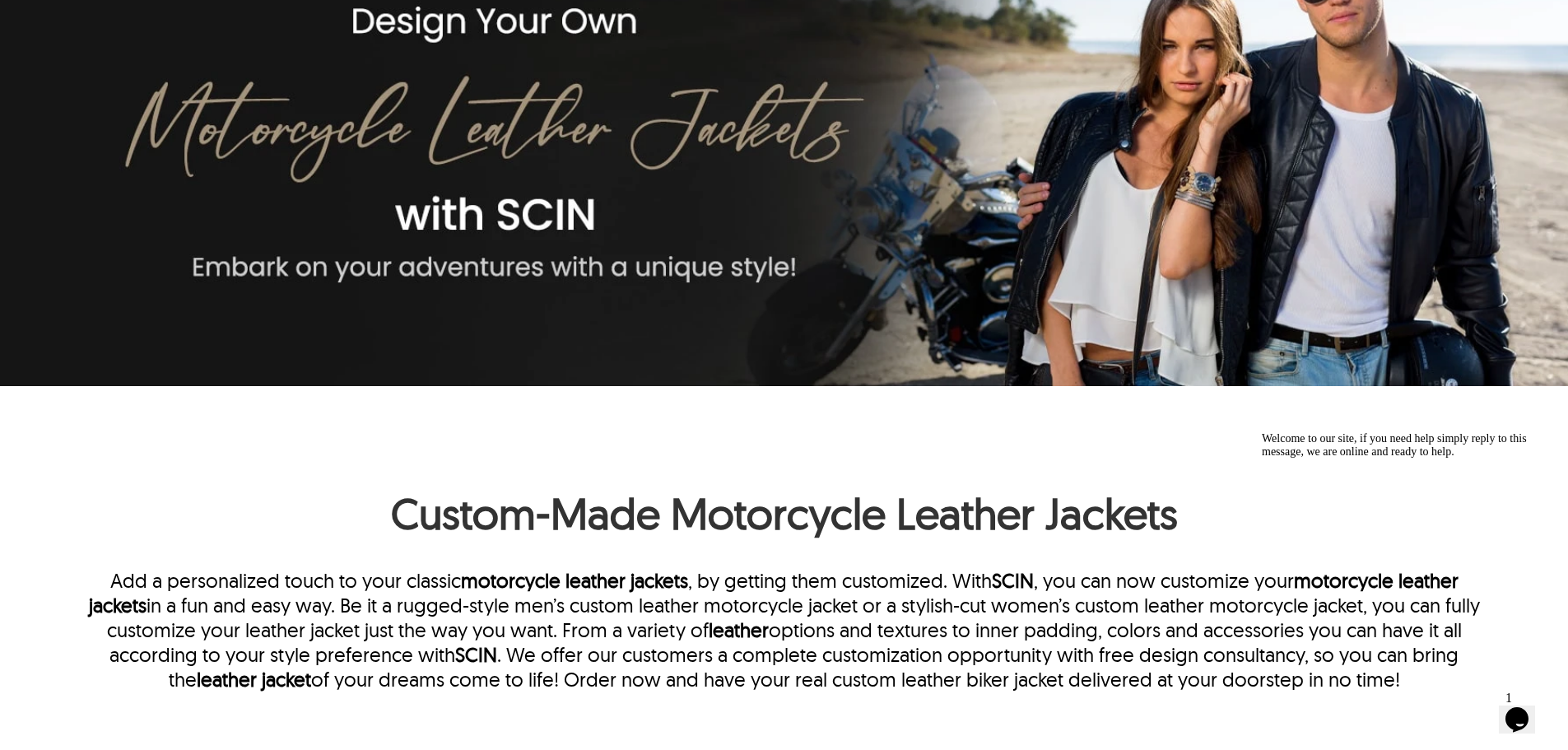
scroll to position [82, 0]
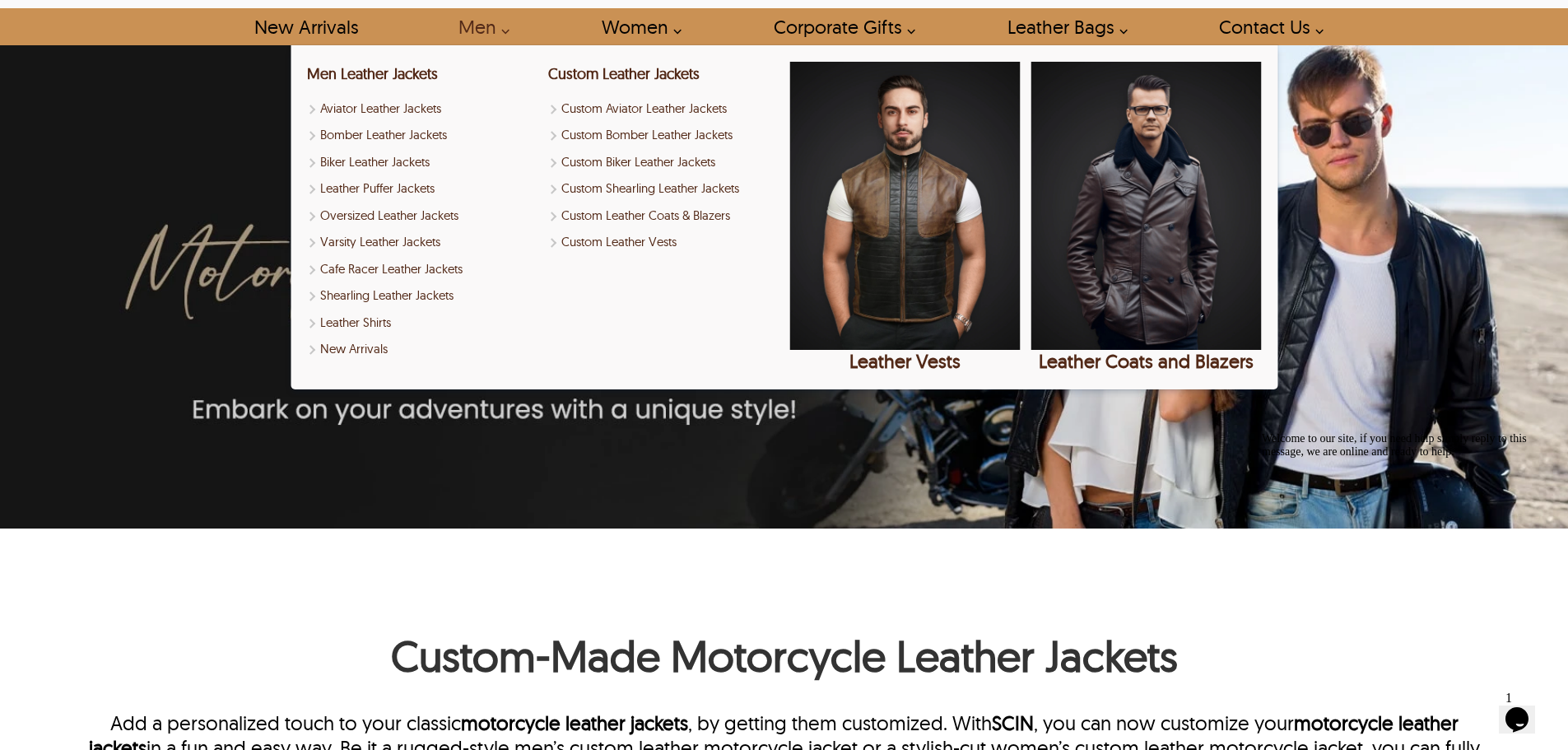
click at [507, 30] on link "Men" at bounding box center [479, 27] width 79 height 37
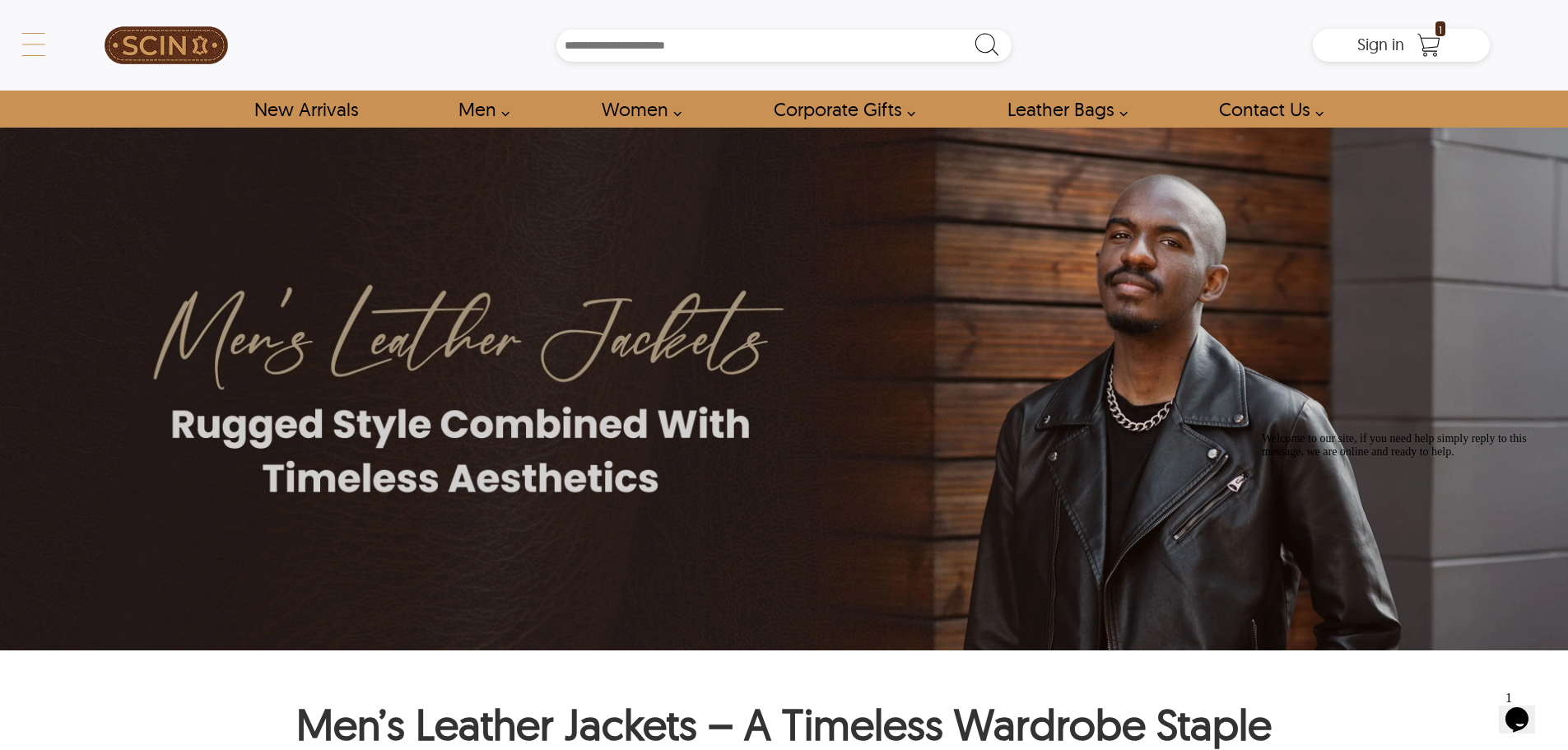
click at [78, 46] on div "← Menu New Arrivals Men Leather Jackets Aviator Leather Jackets Bomber Leather …" at bounding box center [784, 45] width 1412 height 90
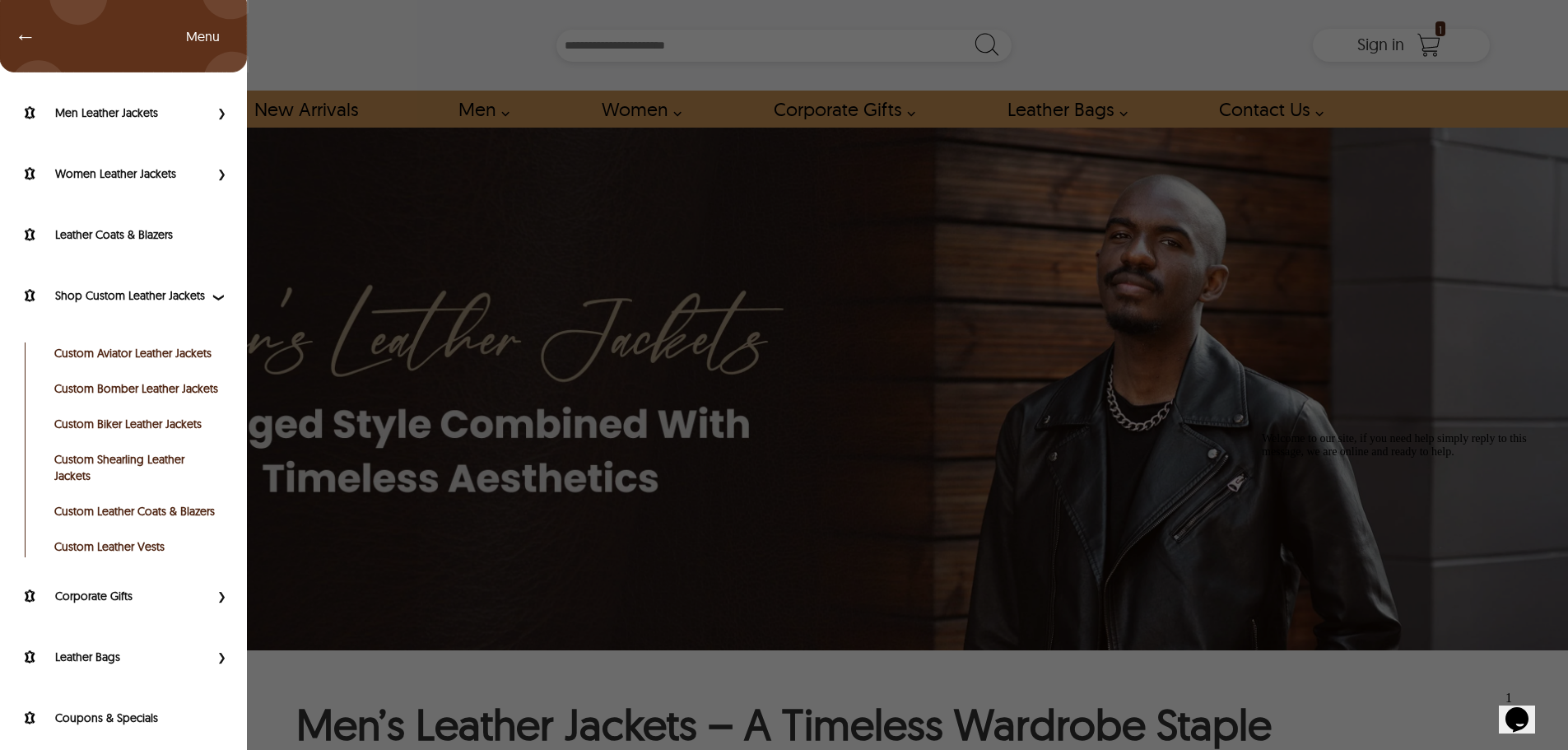
click at [146, 397] on link "Custom Bomber Leather Jackets" at bounding box center [137, 387] width 166 height 16
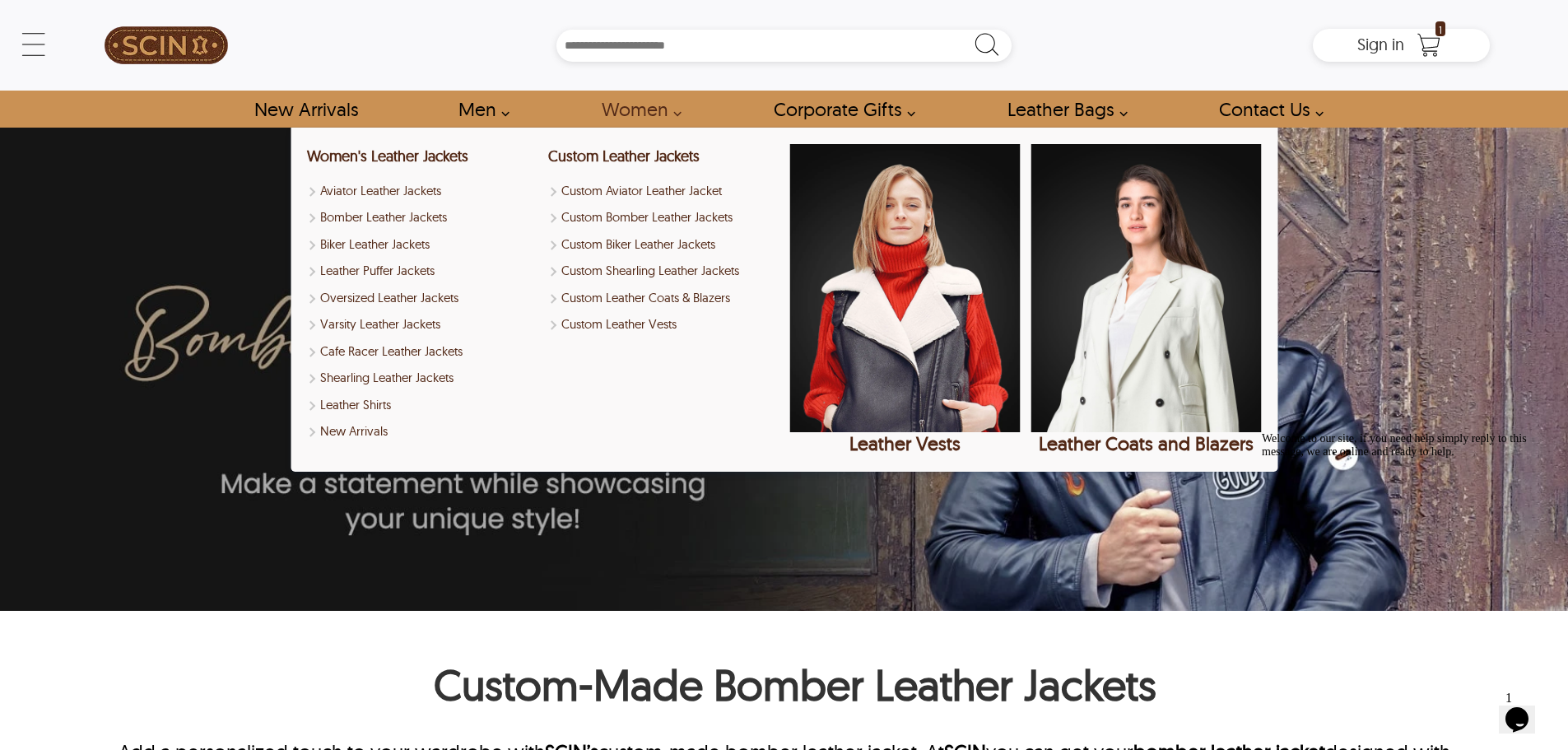
click at [637, 112] on link "Women" at bounding box center [636, 109] width 108 height 37
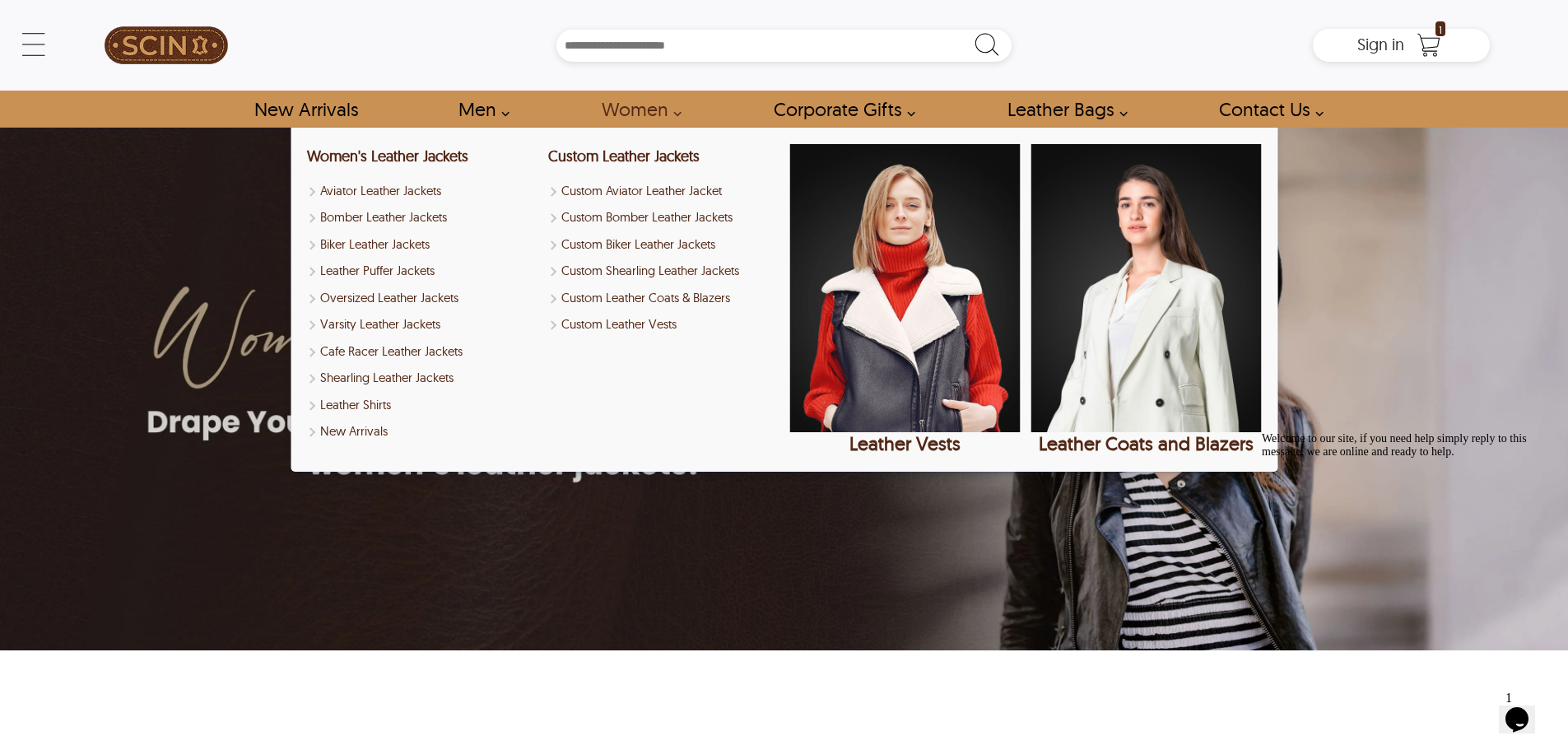
click at [188, 513] on img at bounding box center [784, 388] width 1568 height 523
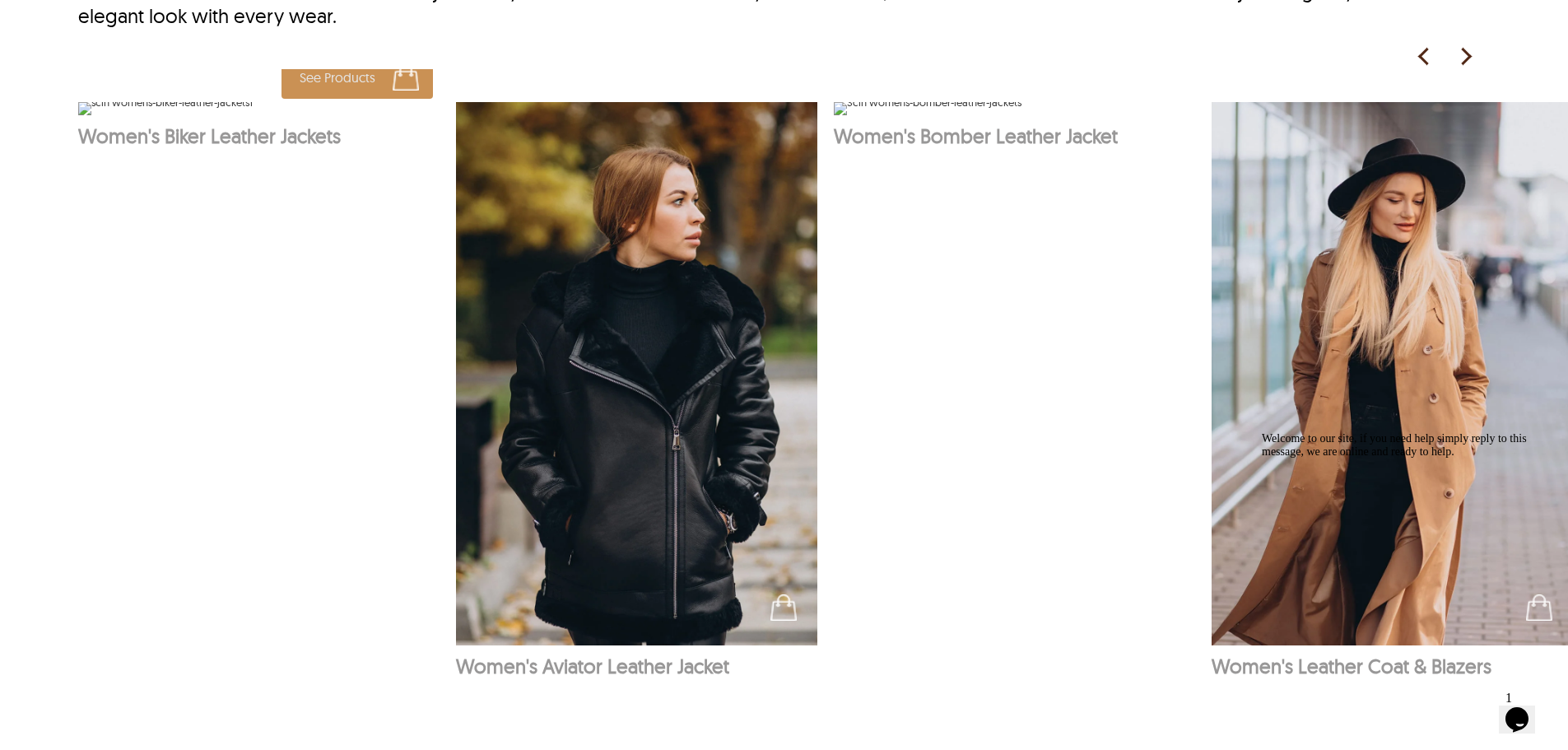
scroll to position [1564, 0]
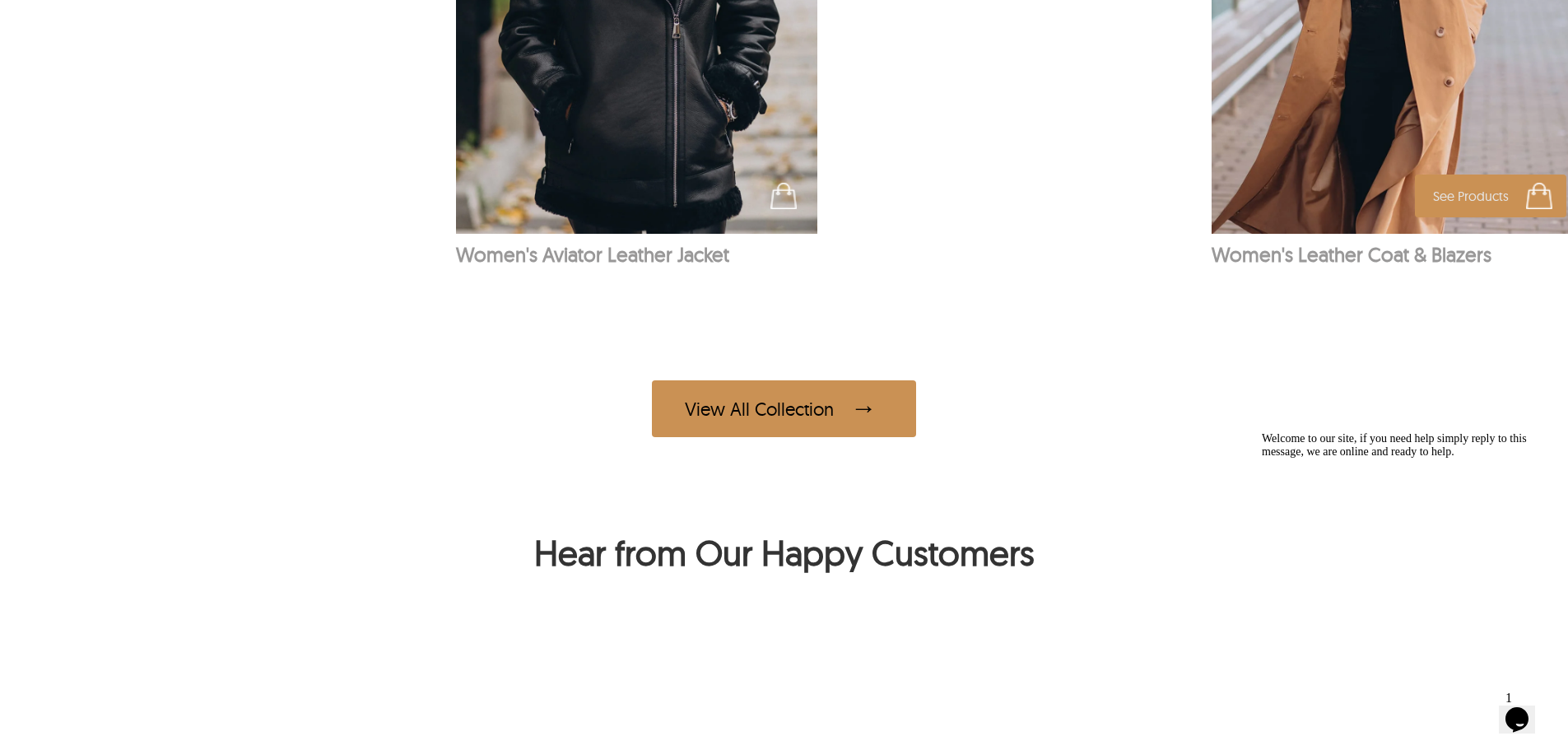
click at [1334, 261] on p "Women's Leather Coat & Blazers" at bounding box center [1393, 254] width 362 height 25
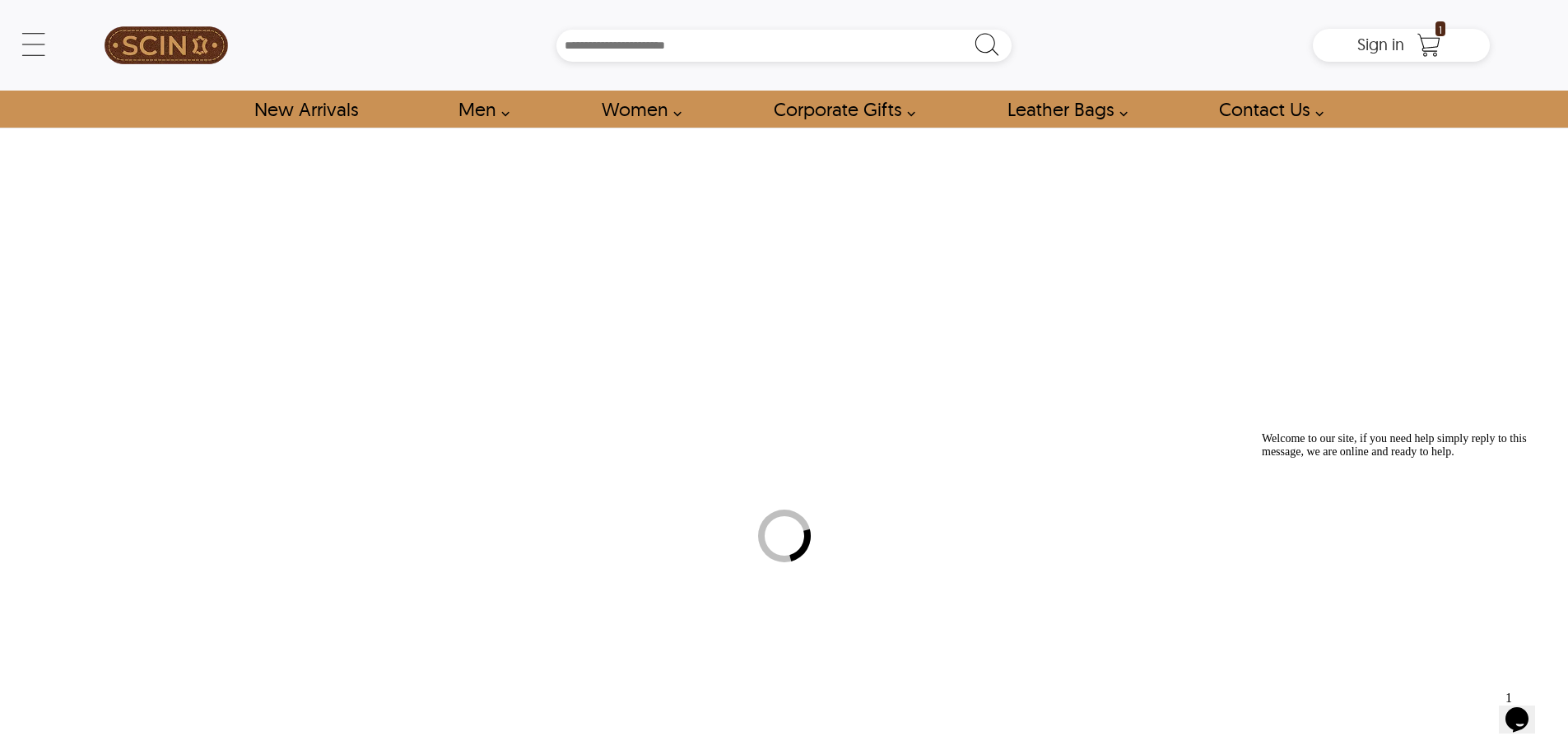
select select "********"
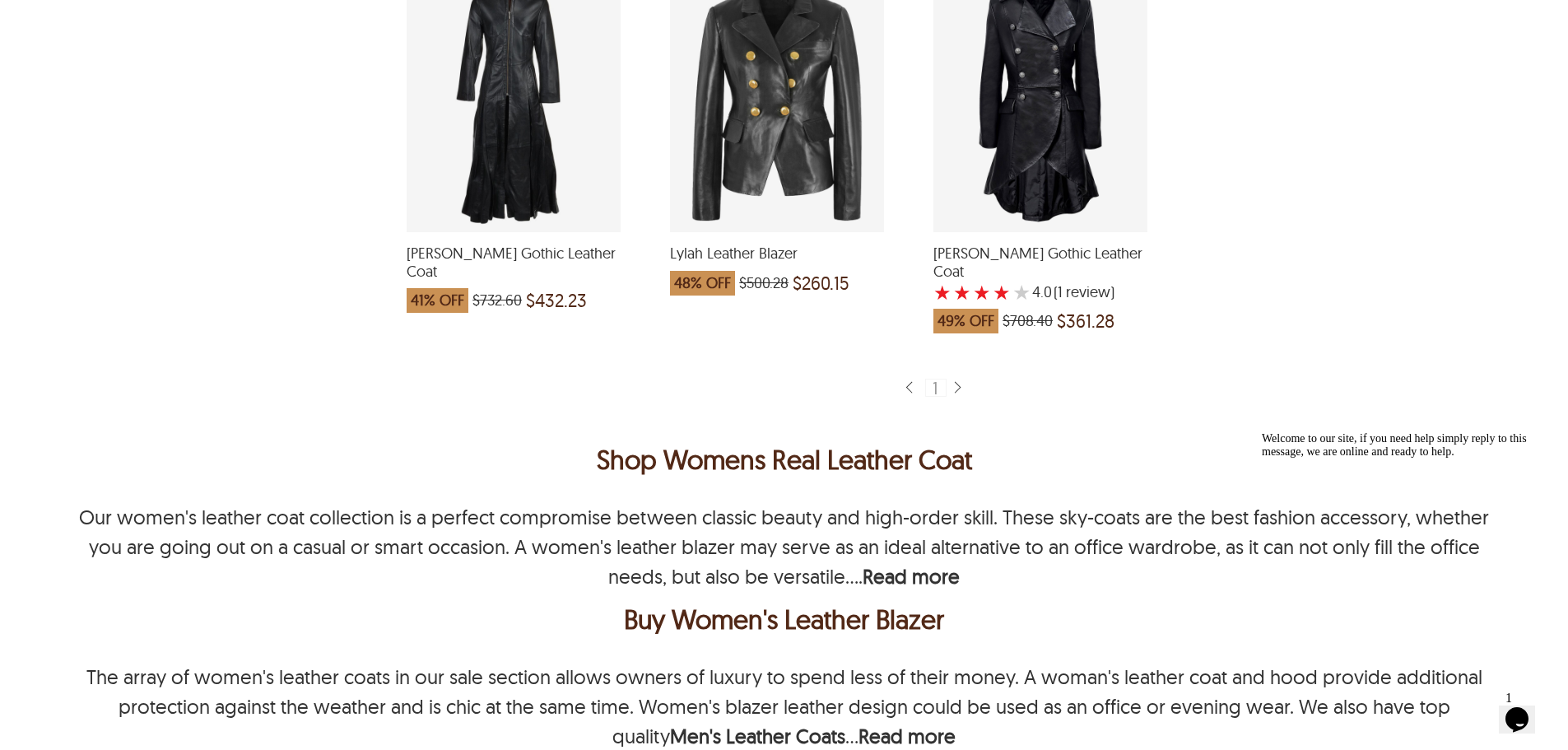
scroll to position [2715, 0]
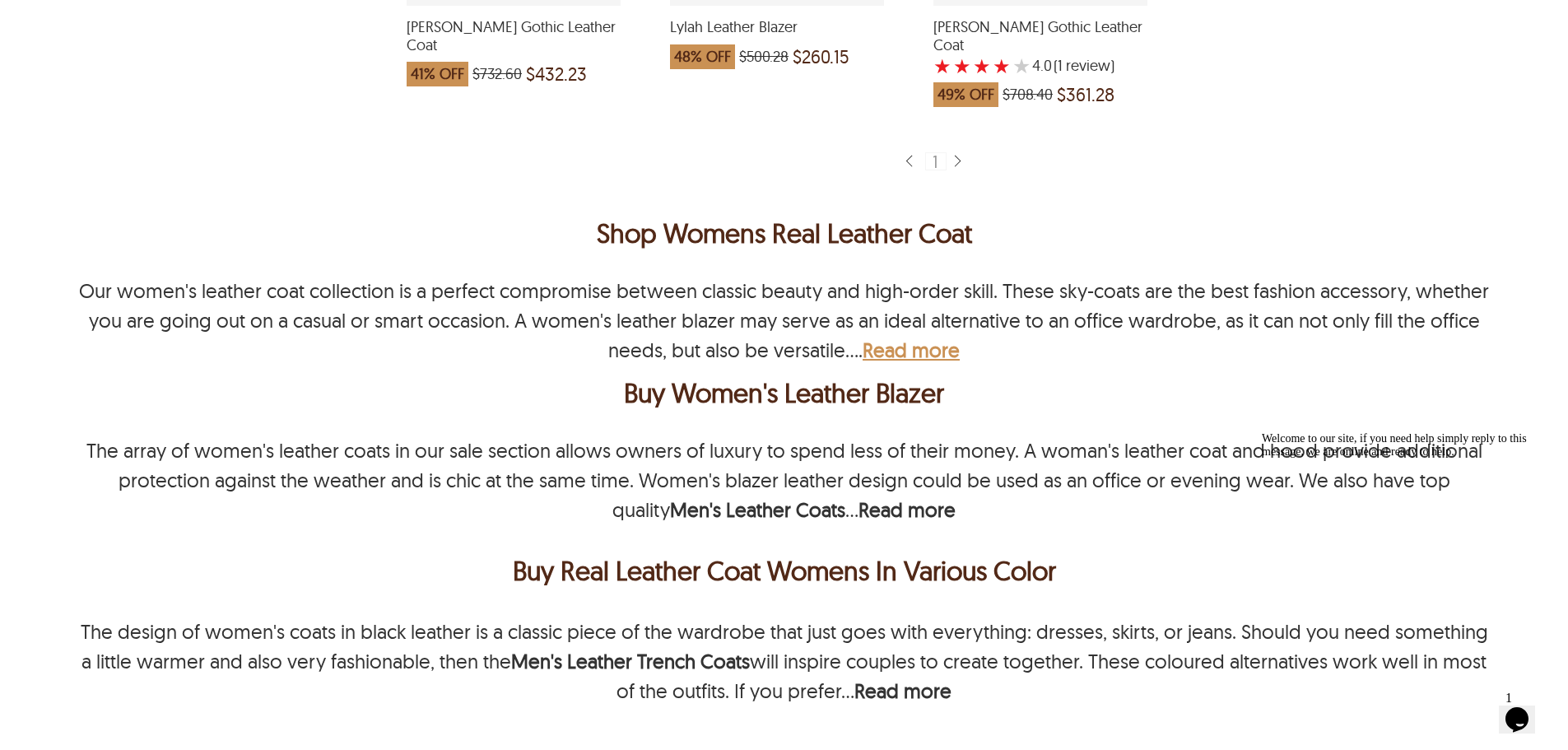
click at [895, 344] on b "Read more" at bounding box center [911, 349] width 97 height 25
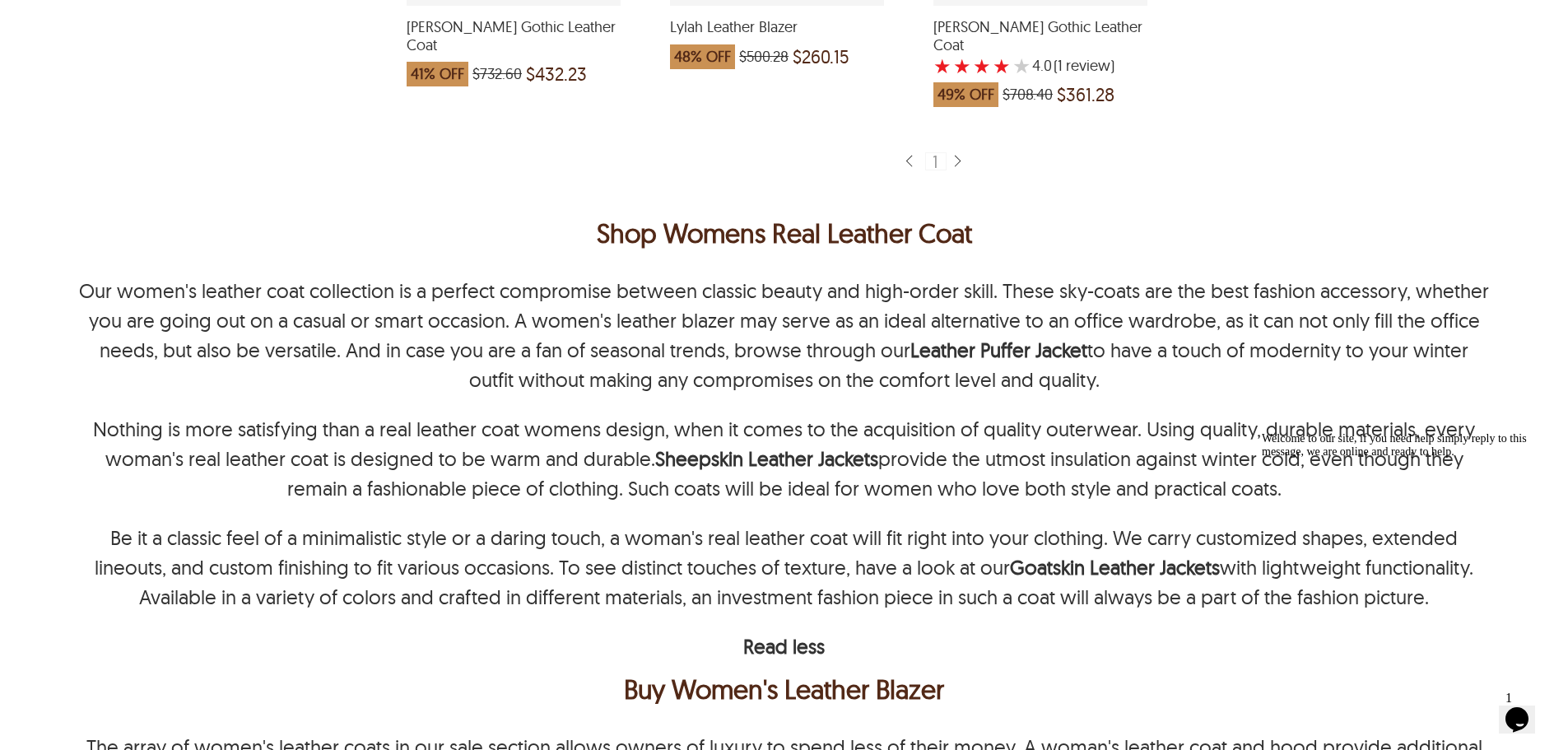
click at [1056, 301] on p "Our women's leather coat collection is a perfect compromise between classic bea…" at bounding box center [784, 335] width 1412 height 118
click at [120, 294] on p "Our women's leather coat collection is a perfect compromise between classic bea…" at bounding box center [784, 335] width 1412 height 118
click at [248, 328] on p "Our women's leather coat collection is a perfect compromise between classic bea…" at bounding box center [784, 335] width 1412 height 118
click at [452, 335] on p "Our women's leather coat collection is a perfect compromise between classic bea…" at bounding box center [784, 335] width 1412 height 118
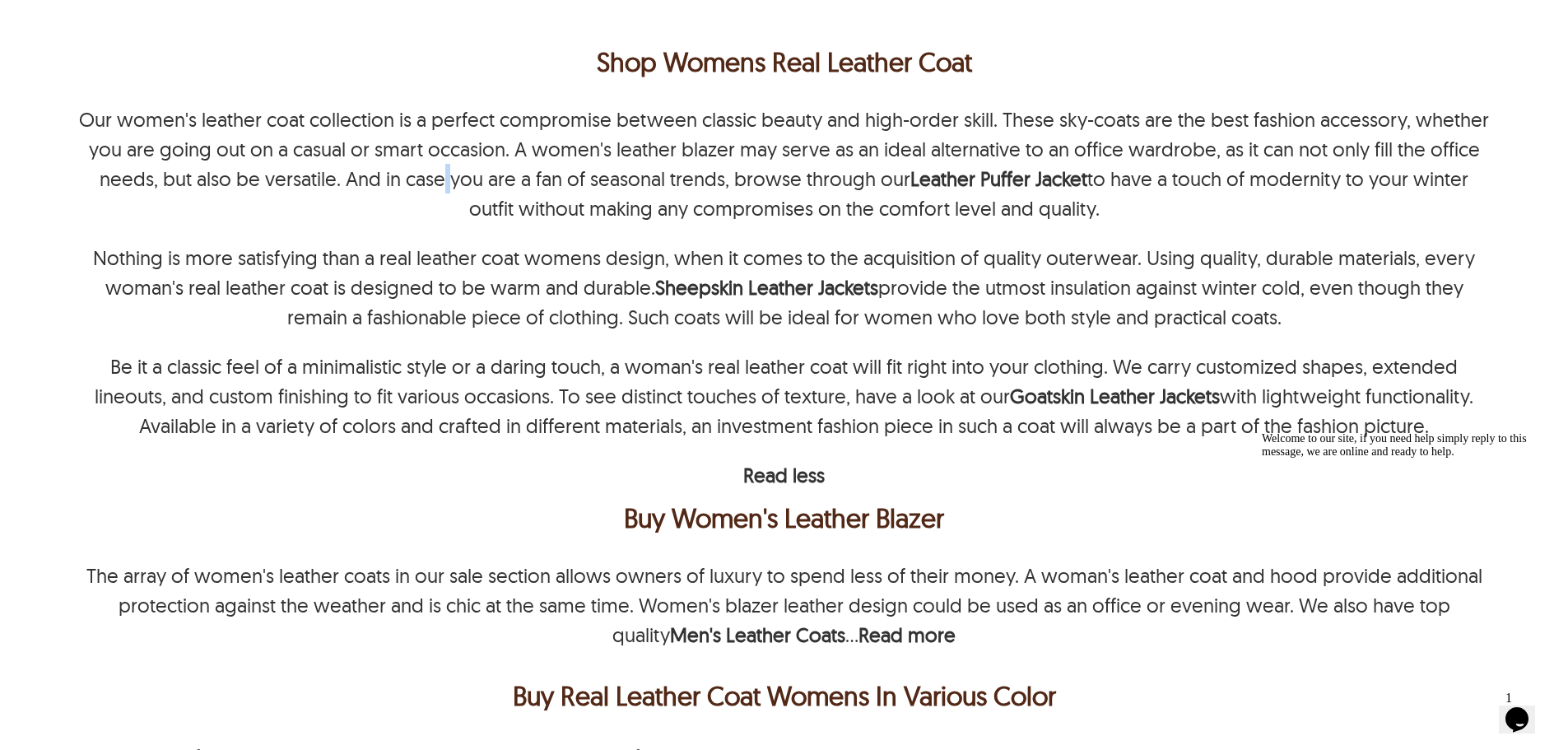
scroll to position [3045, 0]
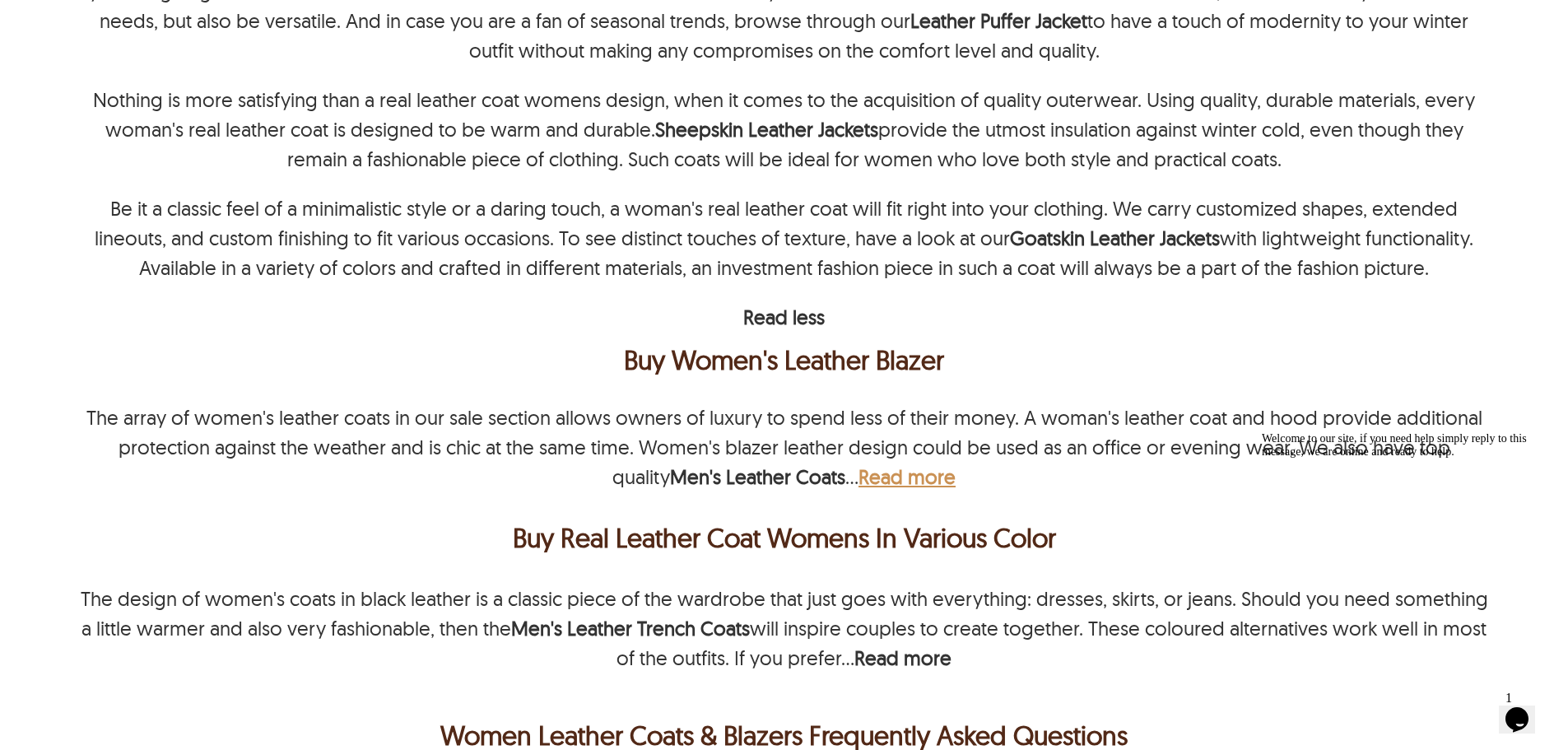
click at [909, 464] on b "Read more" at bounding box center [907, 477] width 97 height 25
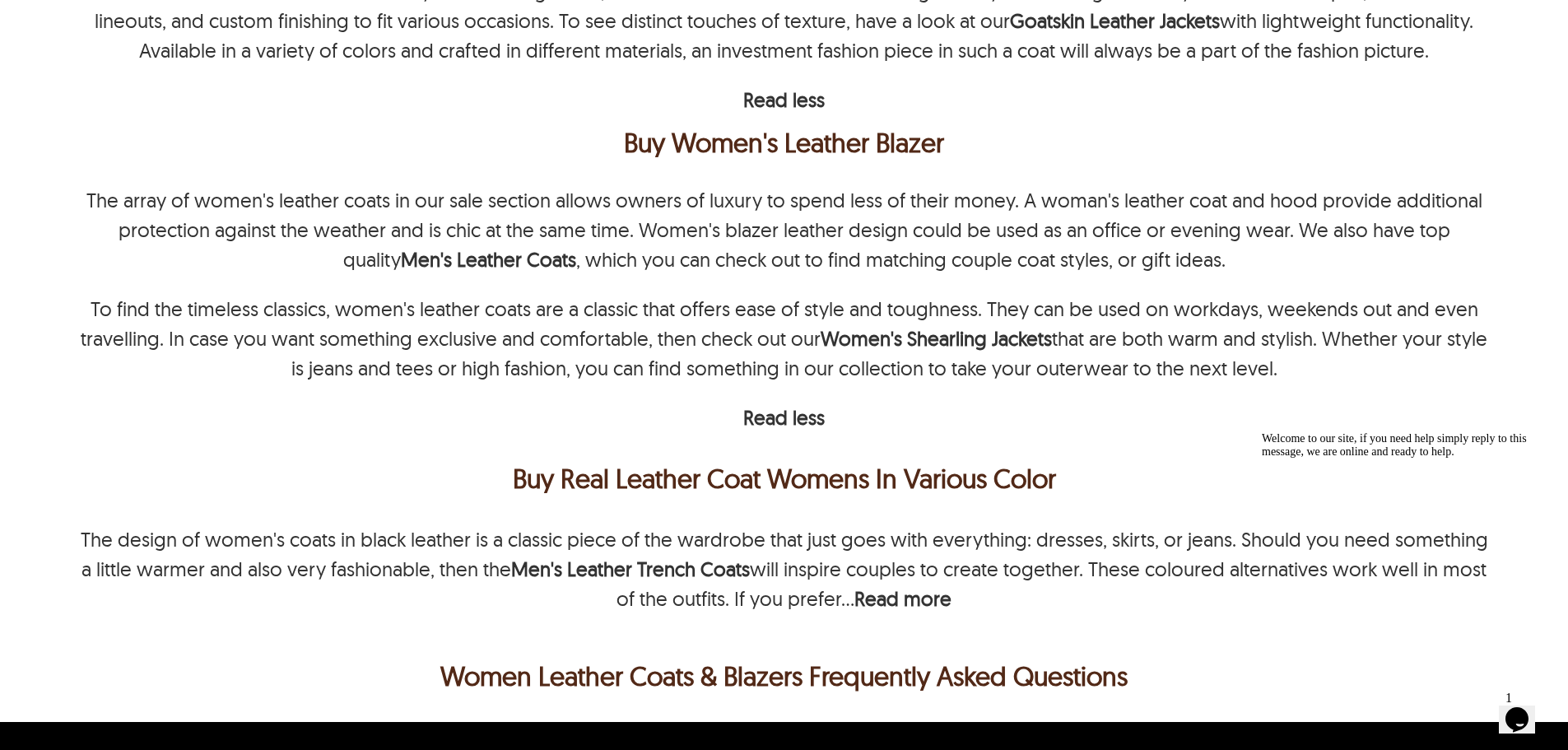
scroll to position [3291, 0]
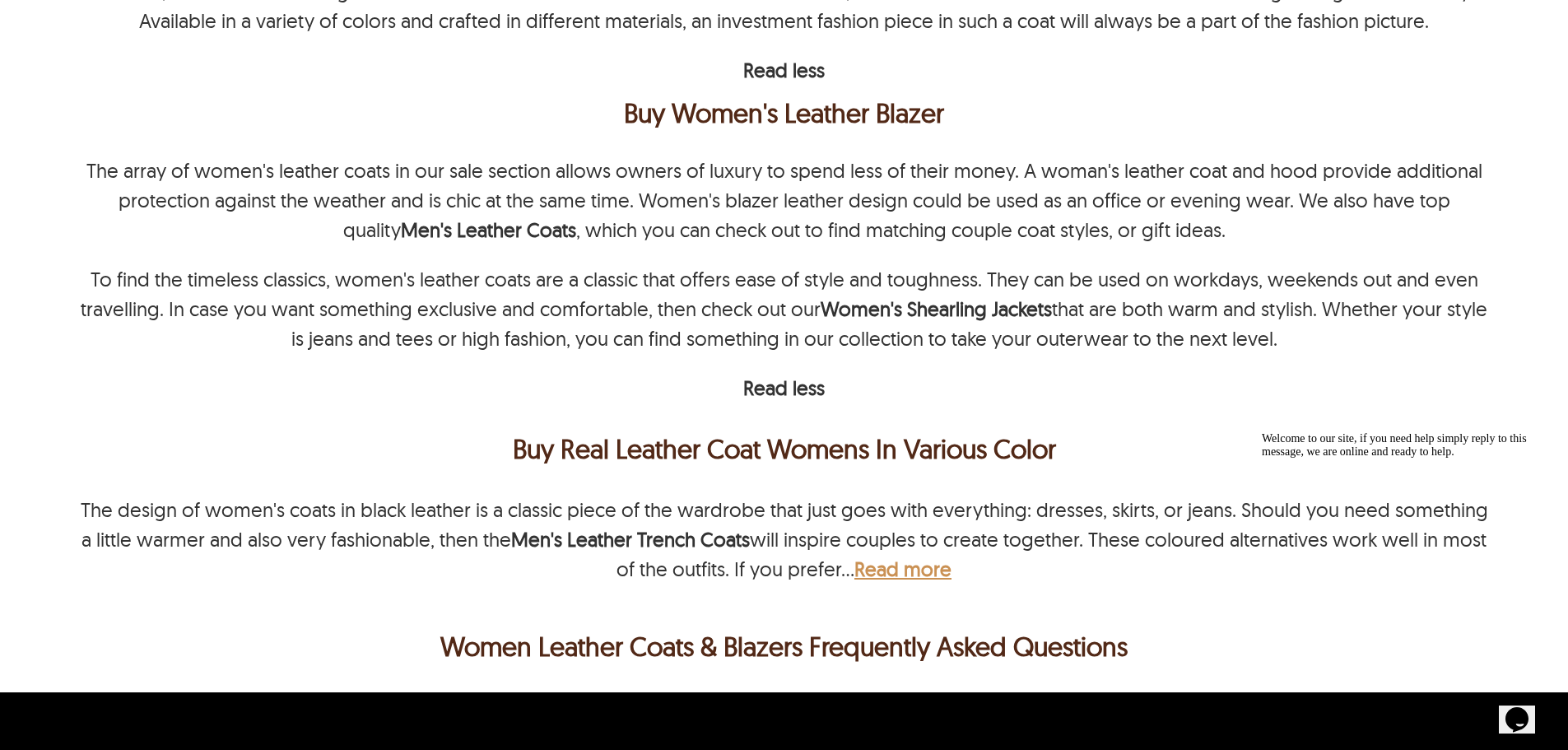
click at [912, 559] on b "Read more" at bounding box center [903, 568] width 97 height 25
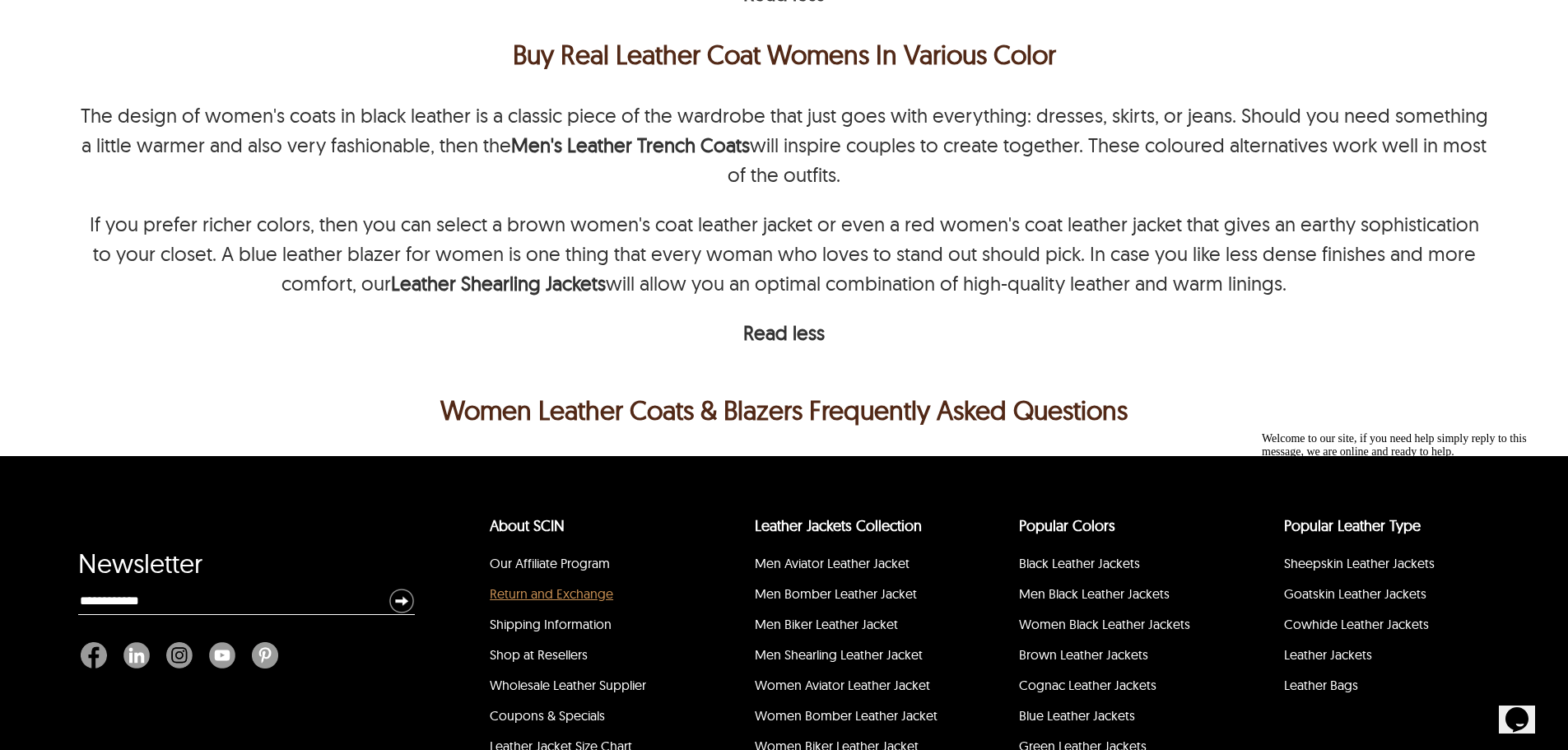
scroll to position [3703, 0]
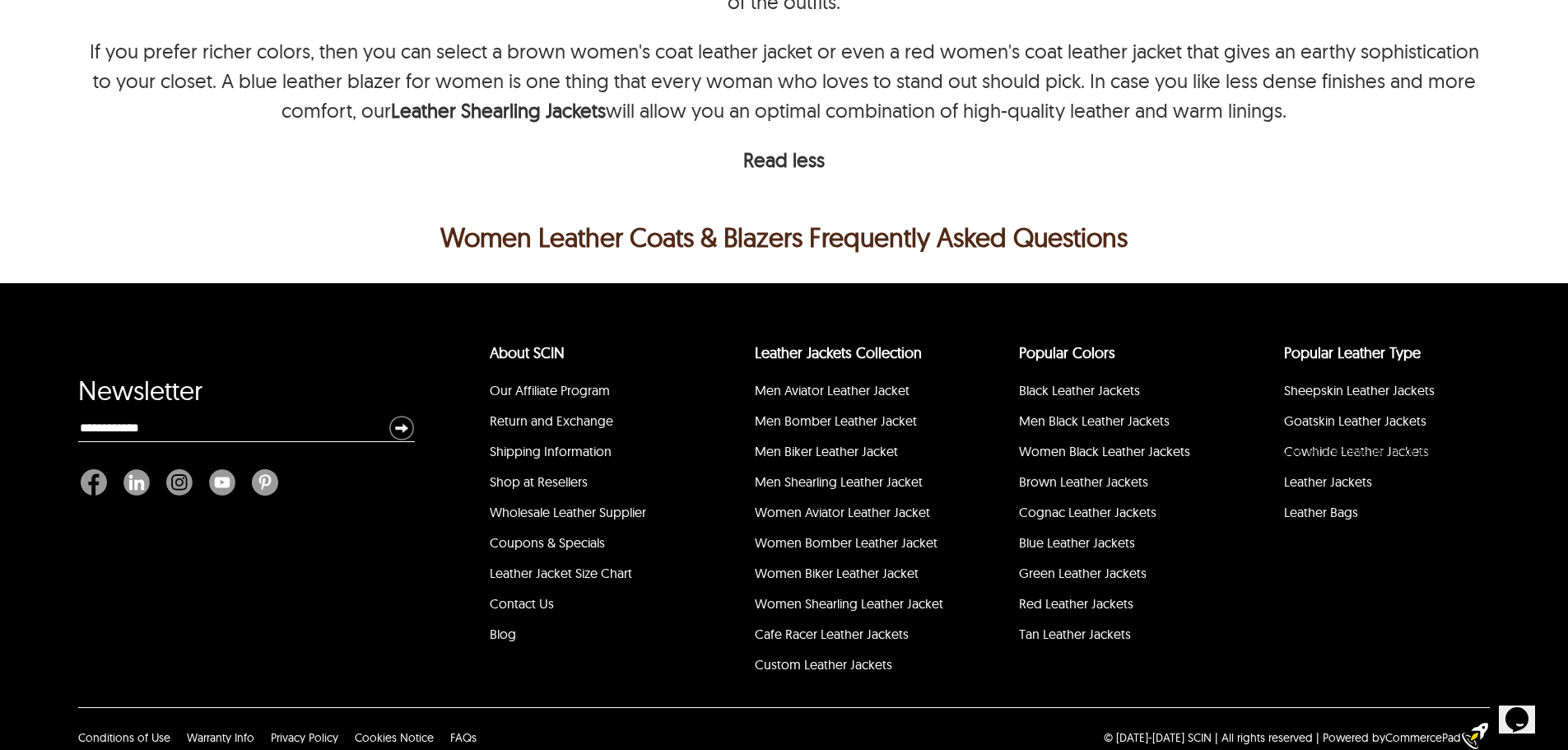
scroll to position [3447, 0]
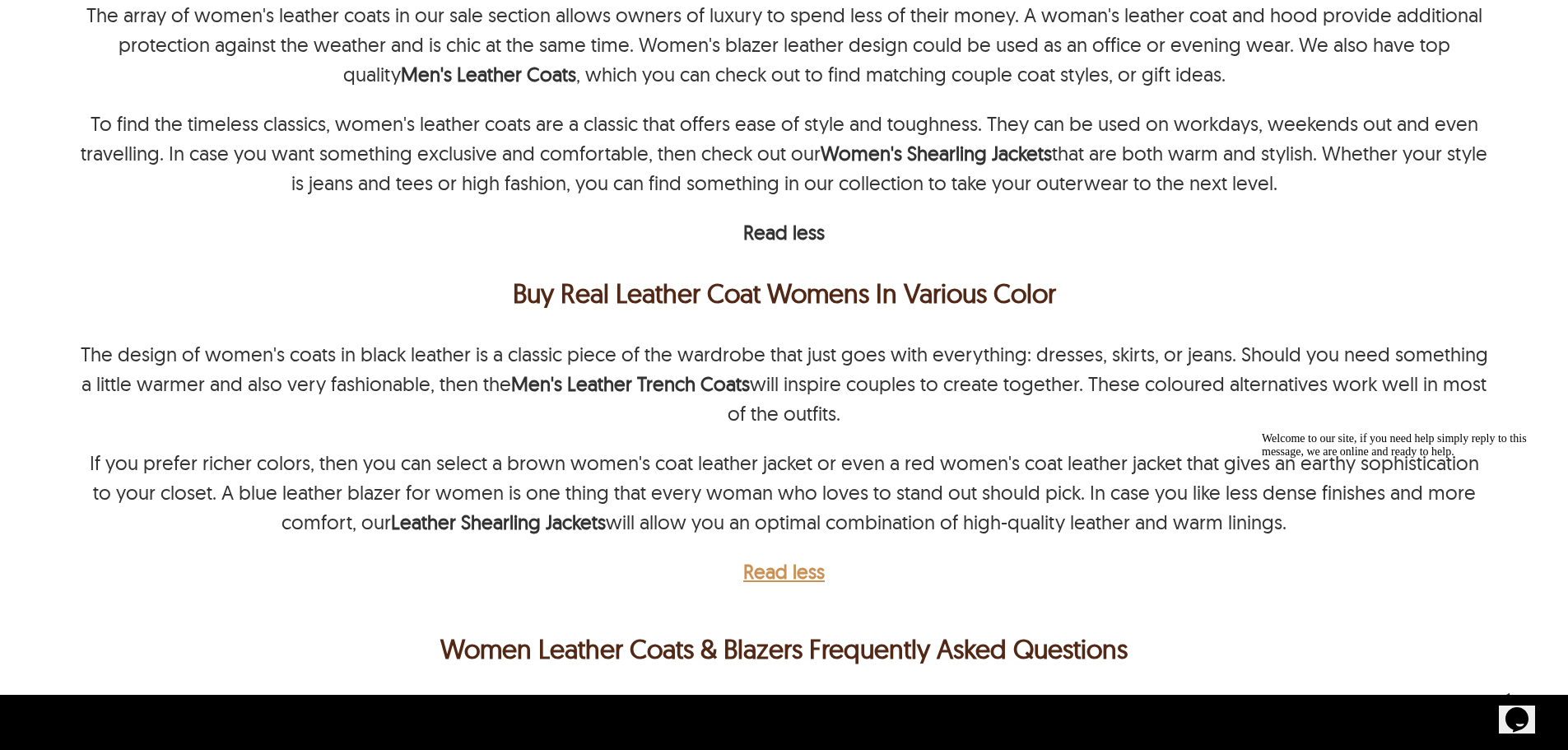
click at [776, 559] on b "Read less" at bounding box center [784, 571] width 82 height 25
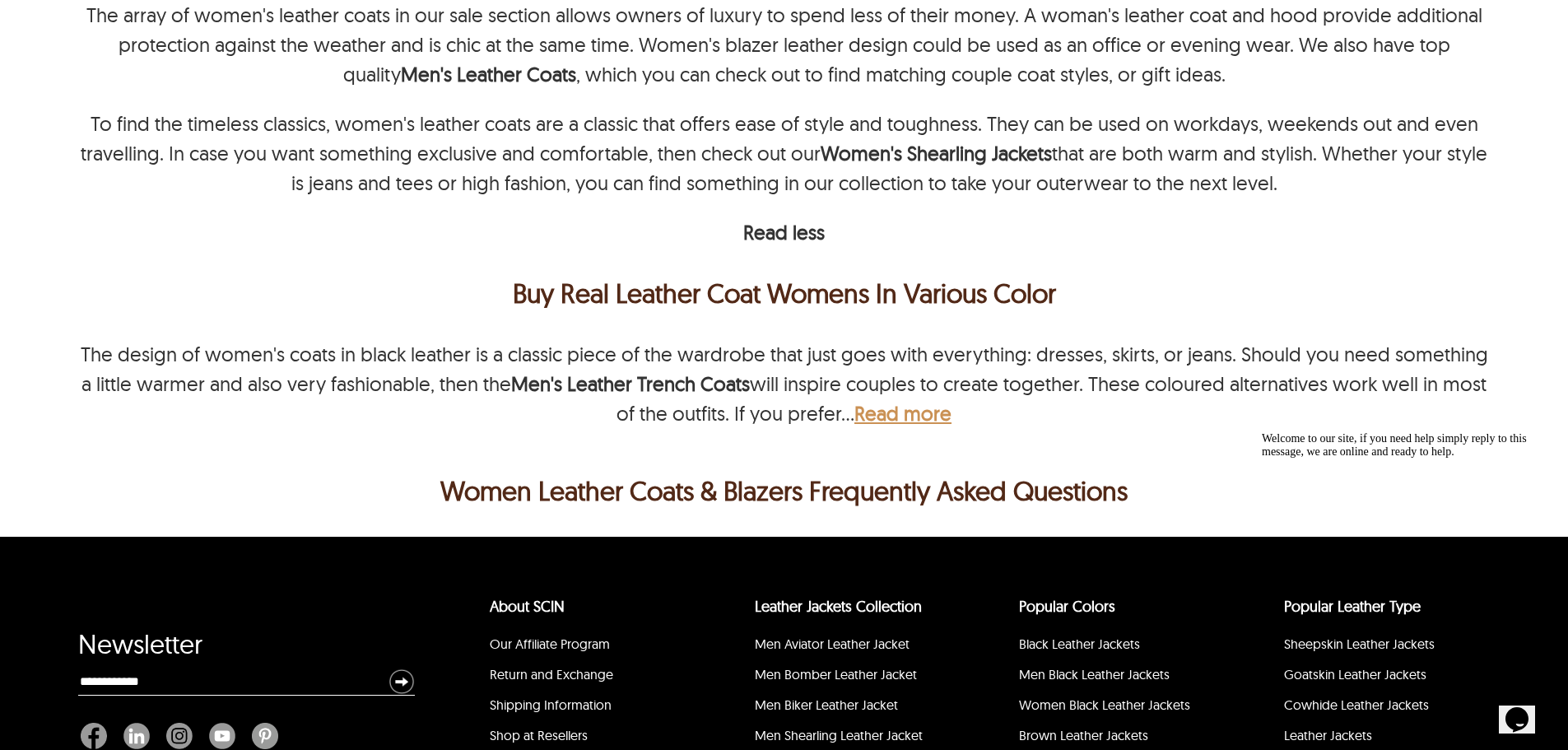
click at [888, 403] on b "Read more" at bounding box center [903, 413] width 97 height 25
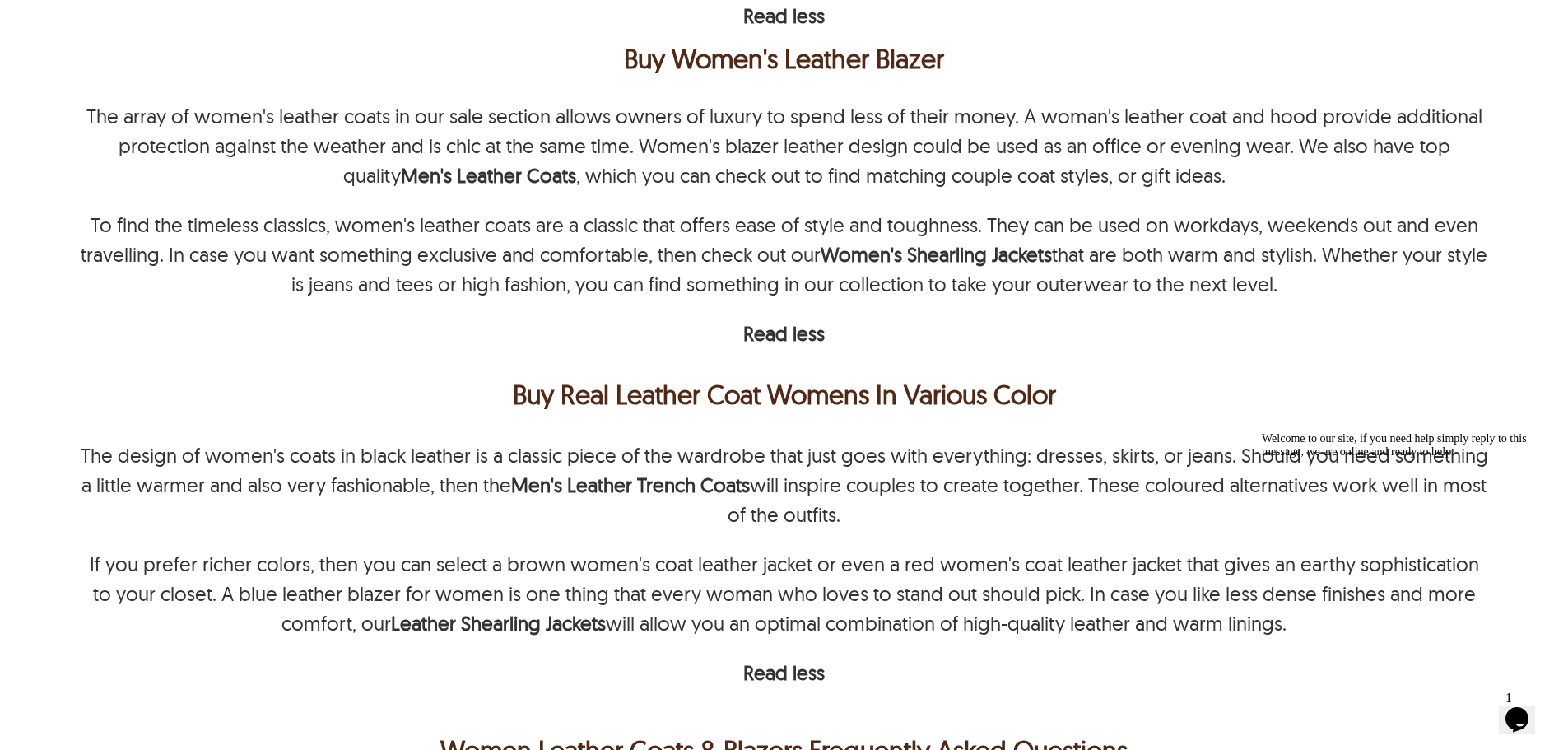
scroll to position [3529, 0]
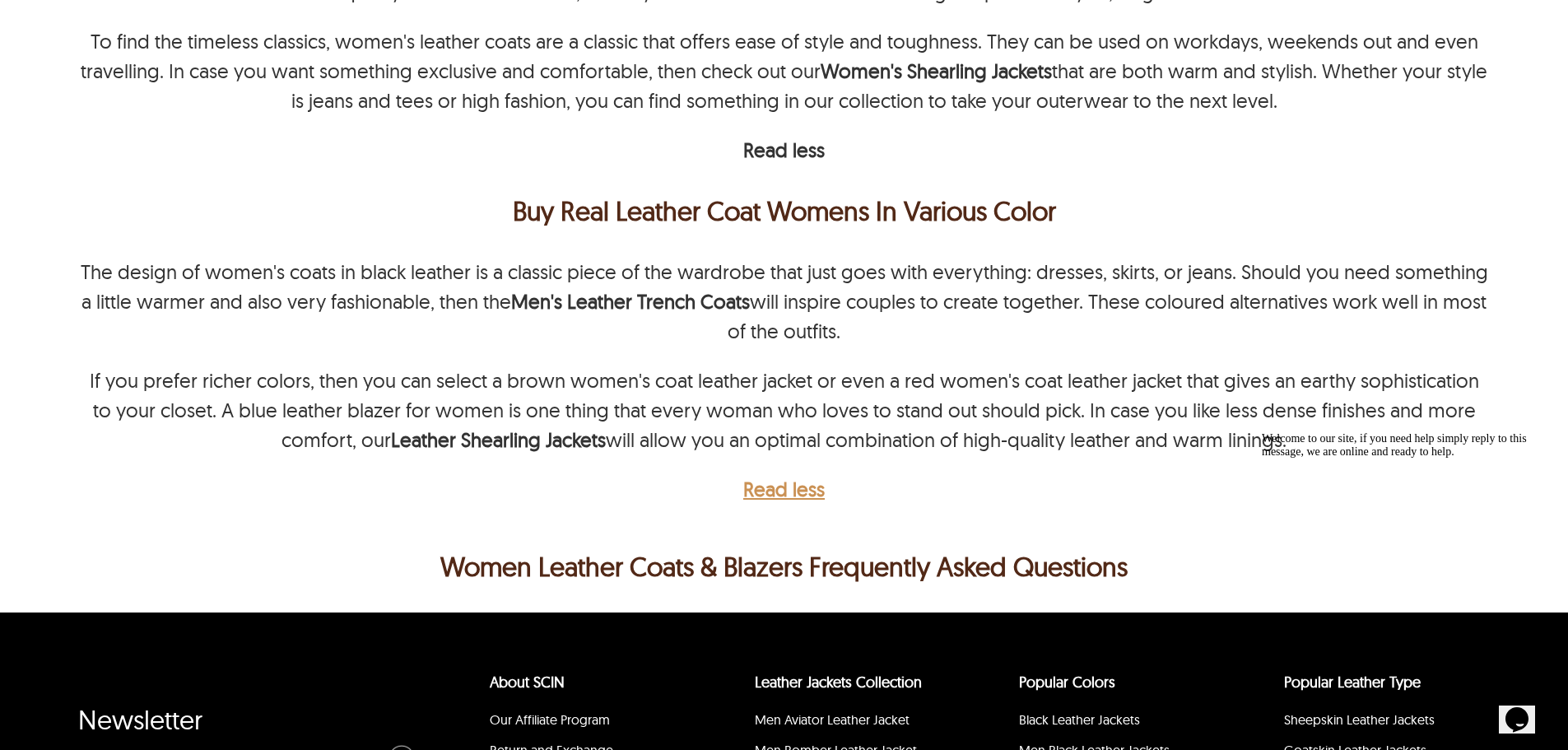
click at [804, 477] on b "Read less" at bounding box center [784, 489] width 82 height 25
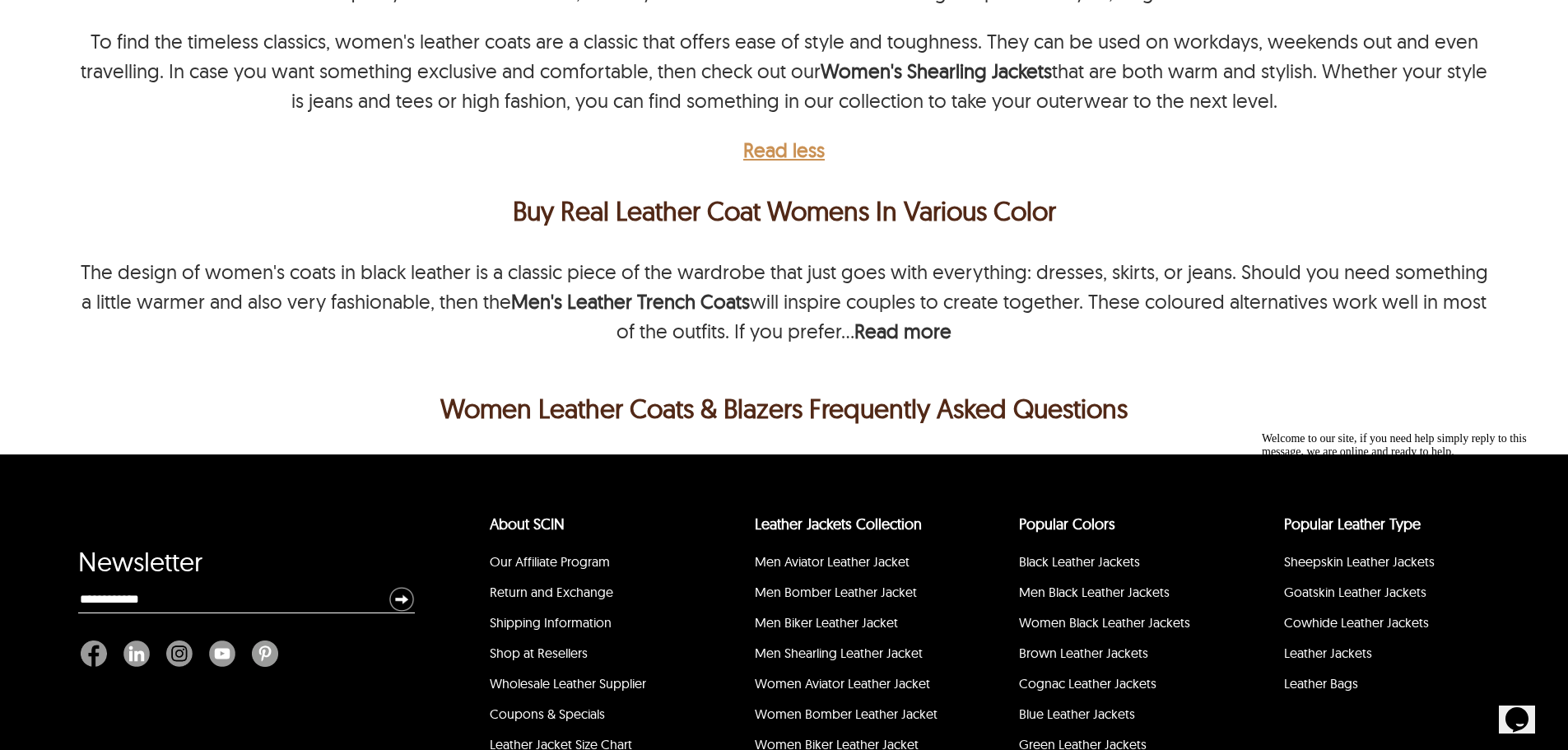
click at [816, 137] on b "Read less" at bounding box center [784, 149] width 82 height 25
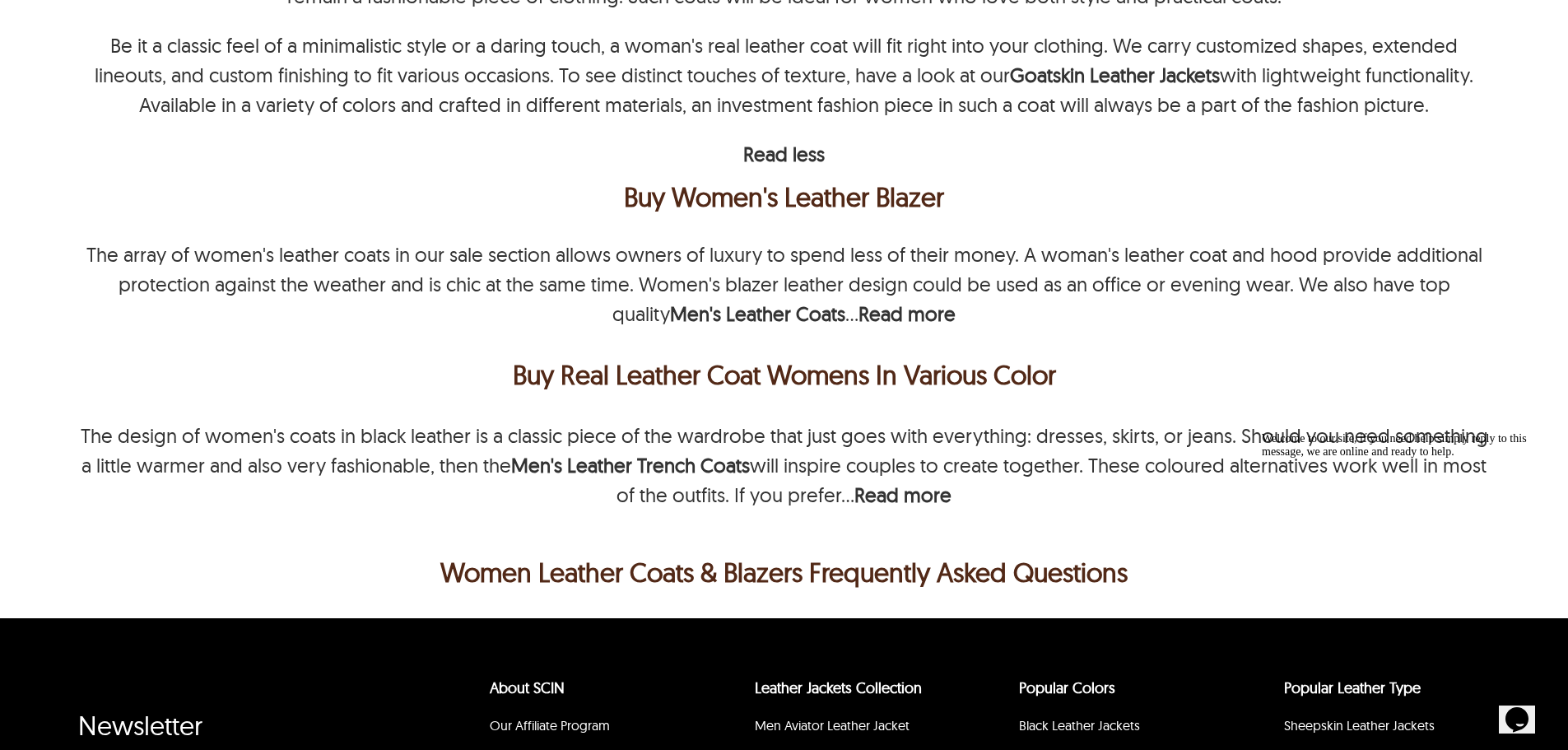
scroll to position [3200, 0]
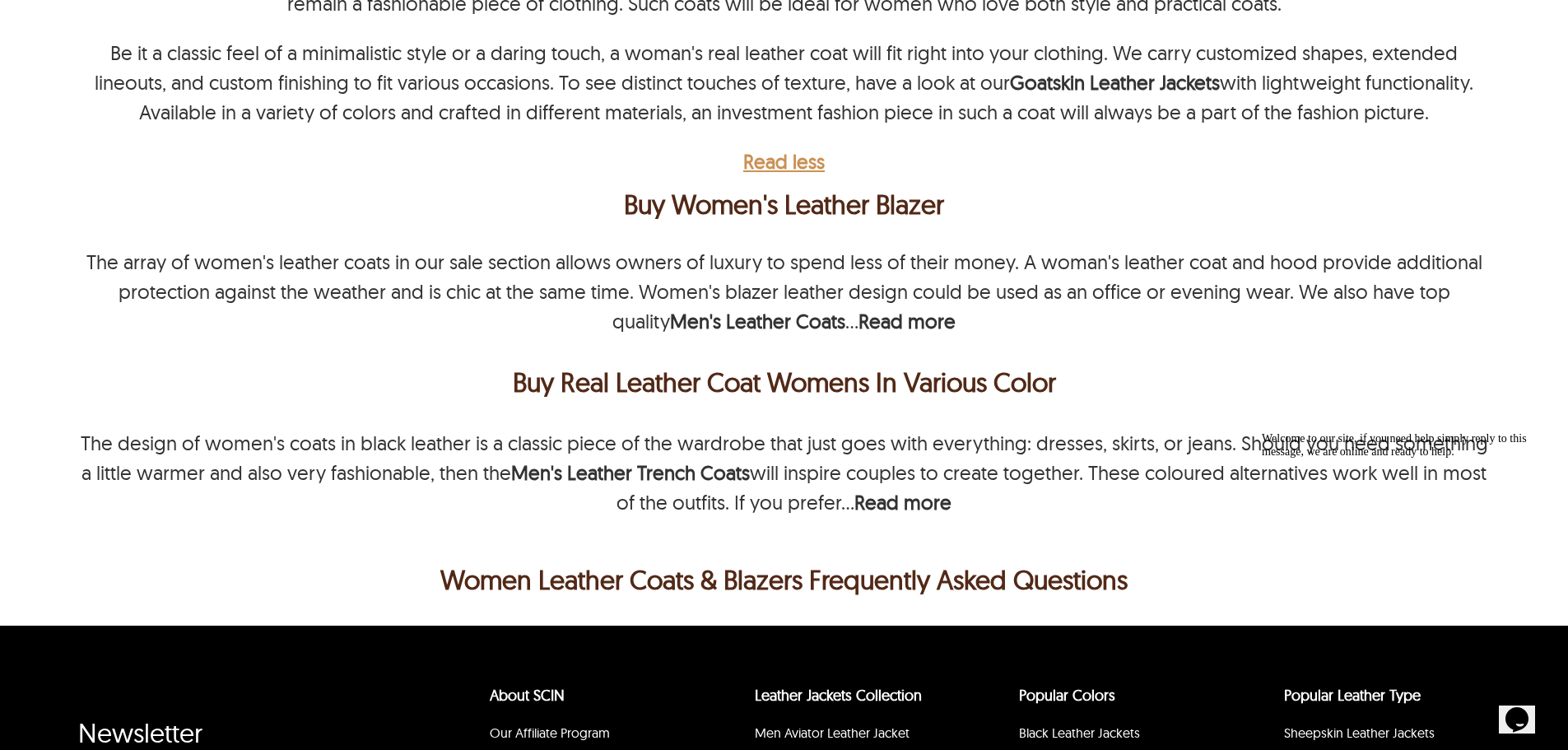
click at [787, 148] on b "Read less" at bounding box center [784, 161] width 82 height 25
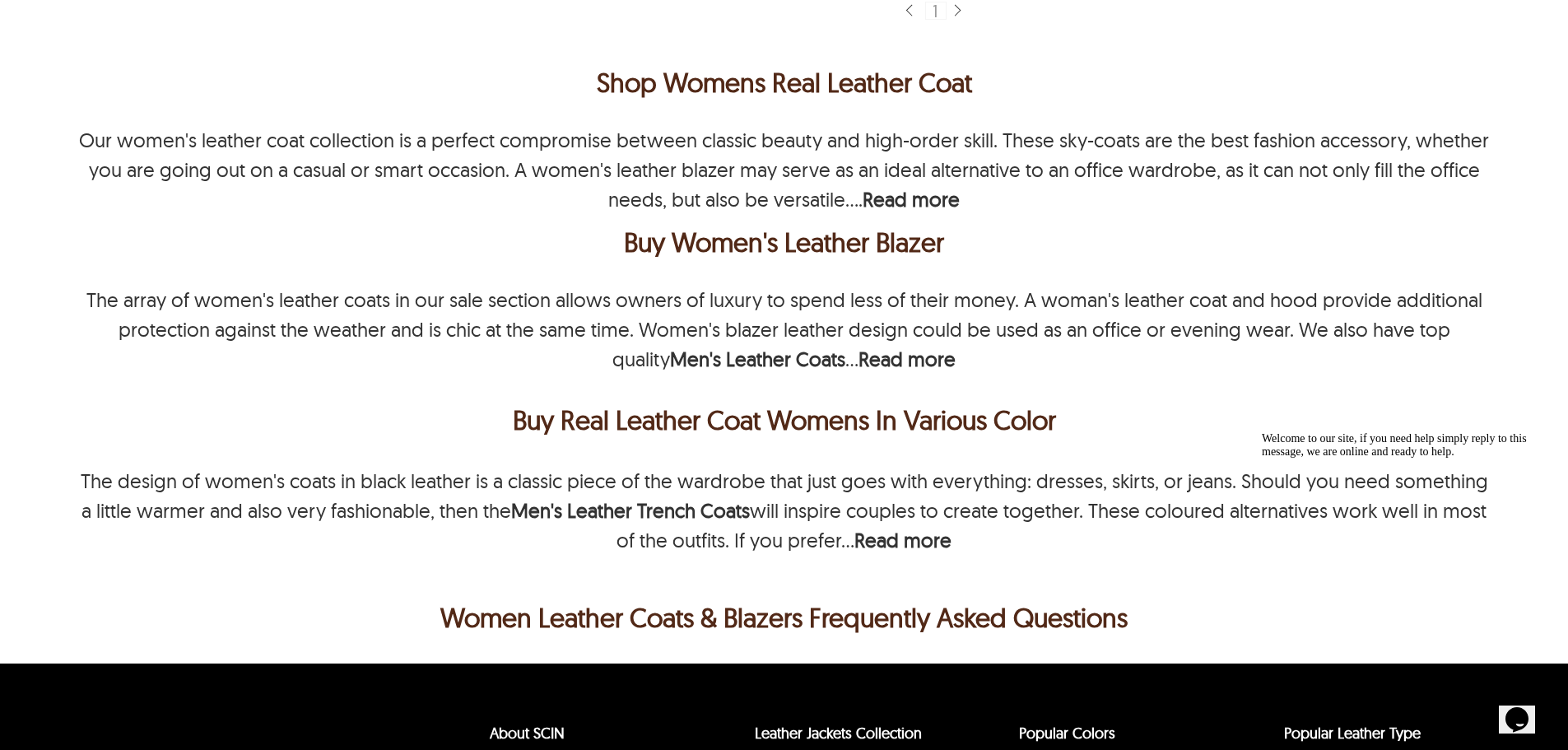
scroll to position [2542, 0]
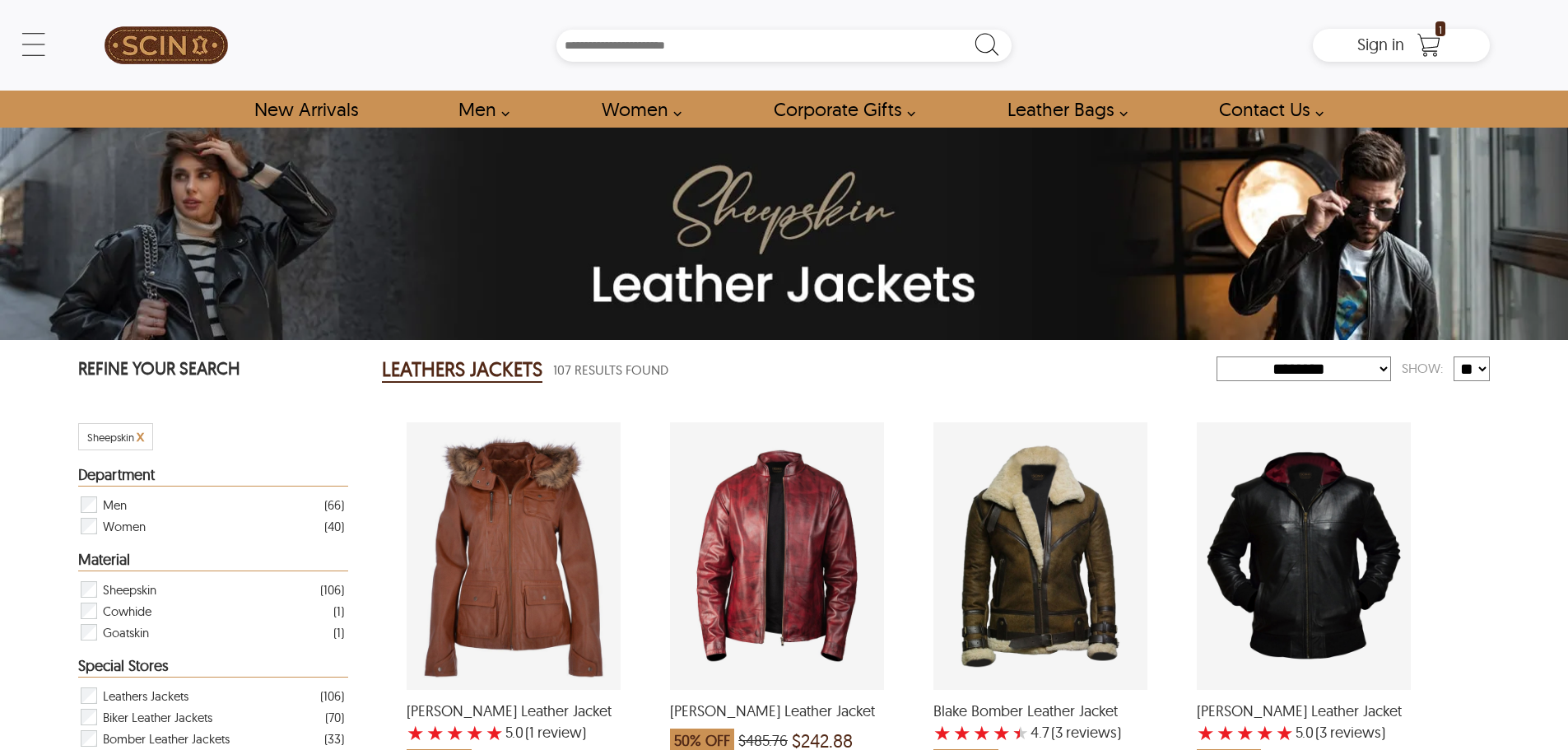
select select "********"
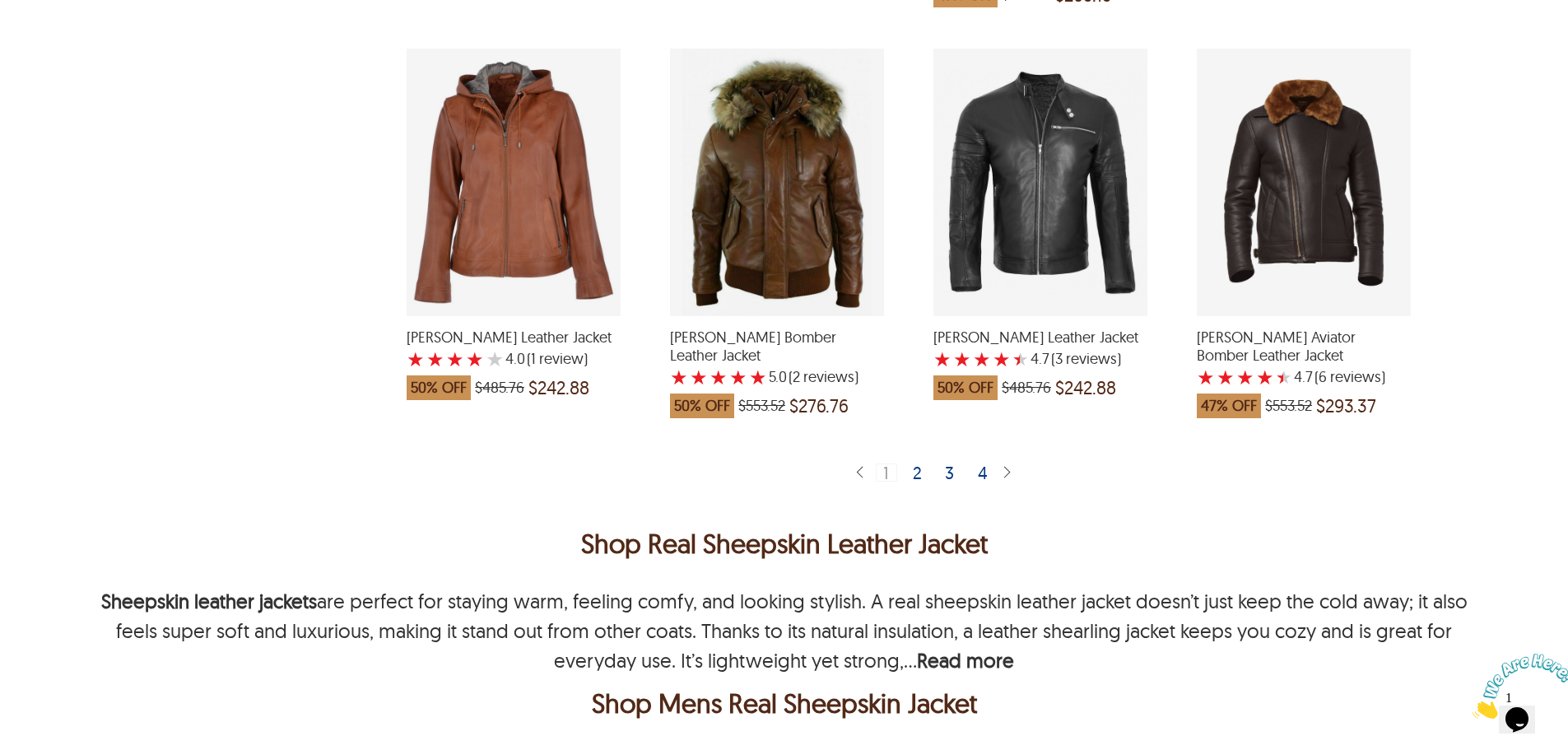
scroll to position [3372, 0]
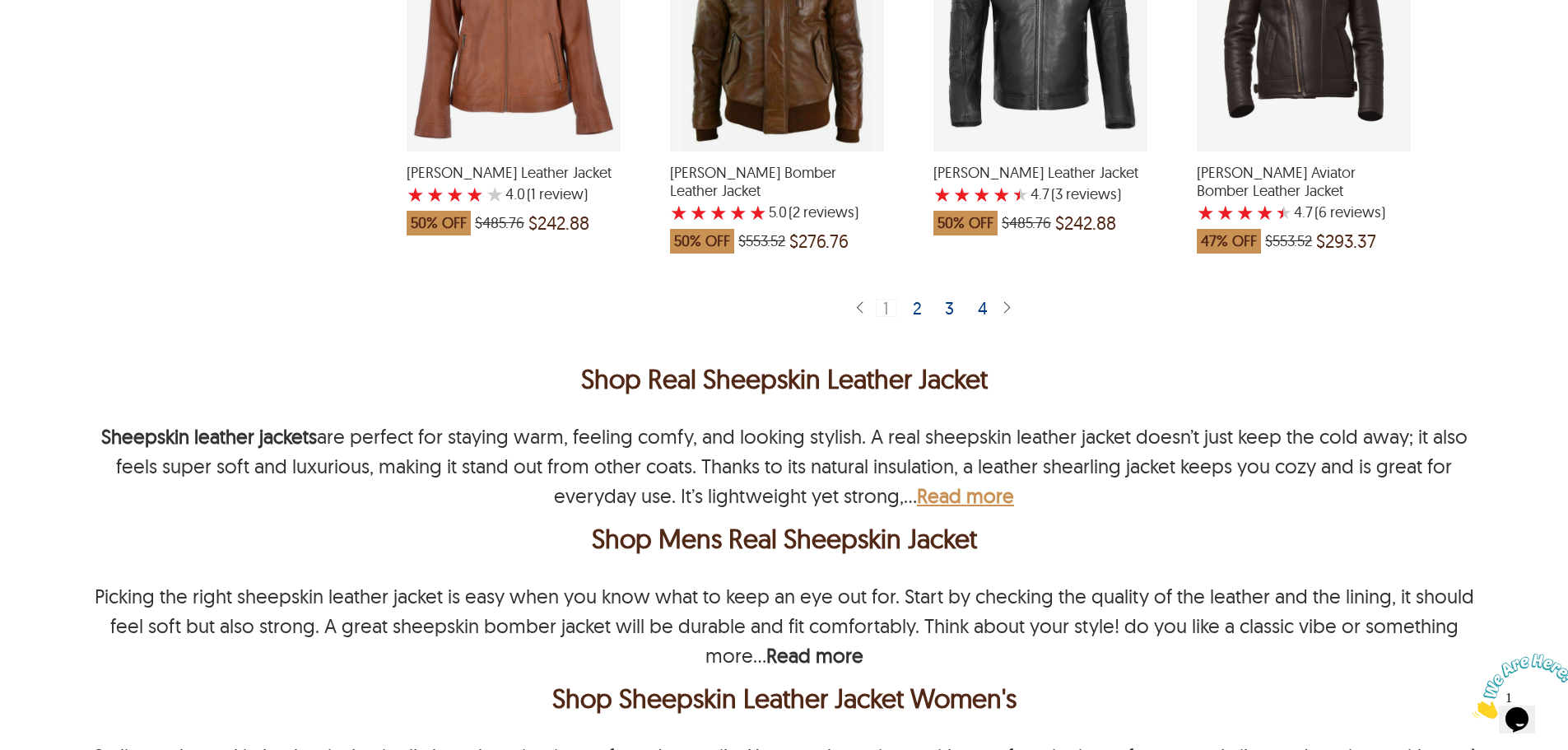
click at [979, 499] on b "Read more" at bounding box center [965, 495] width 97 height 25
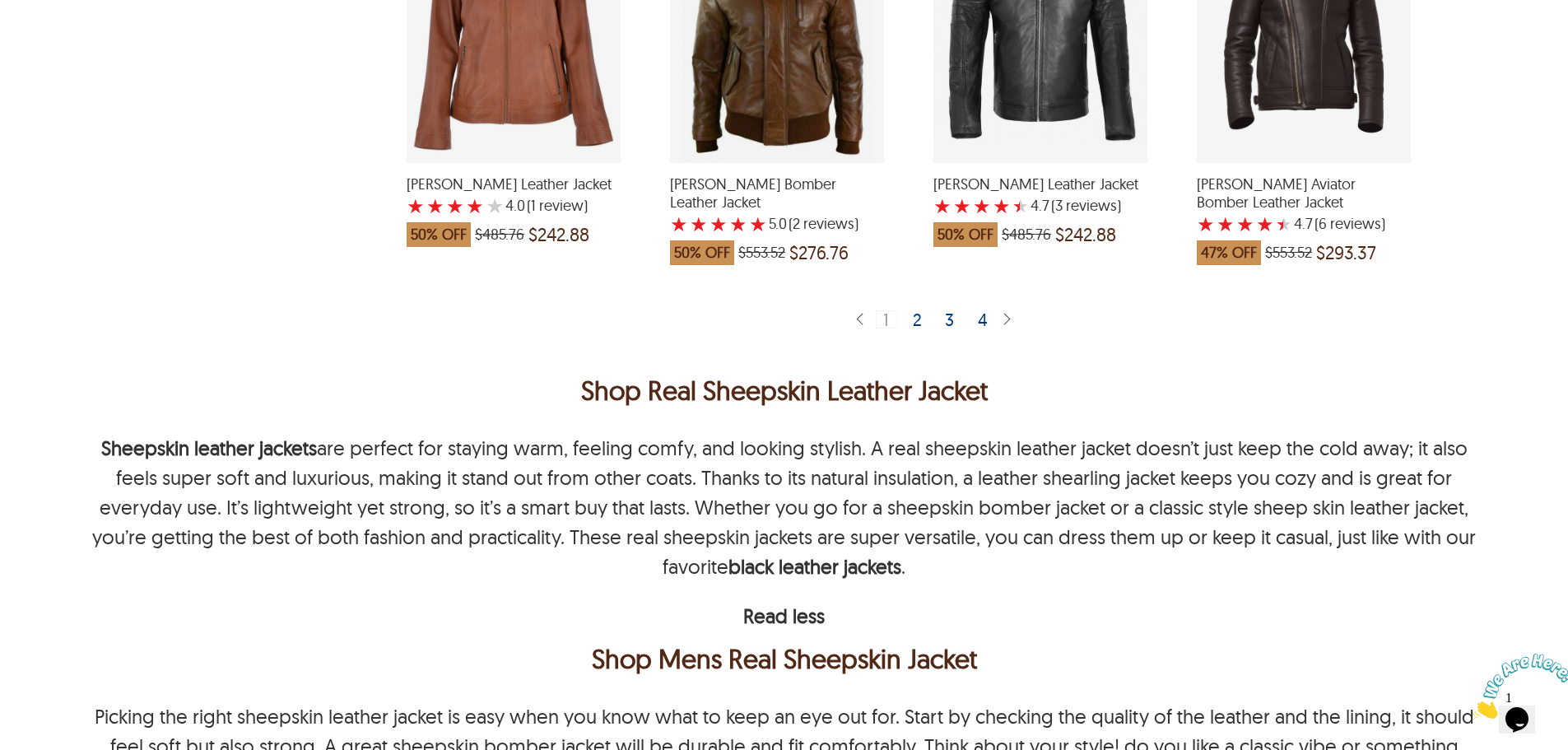
scroll to position [3290, 0]
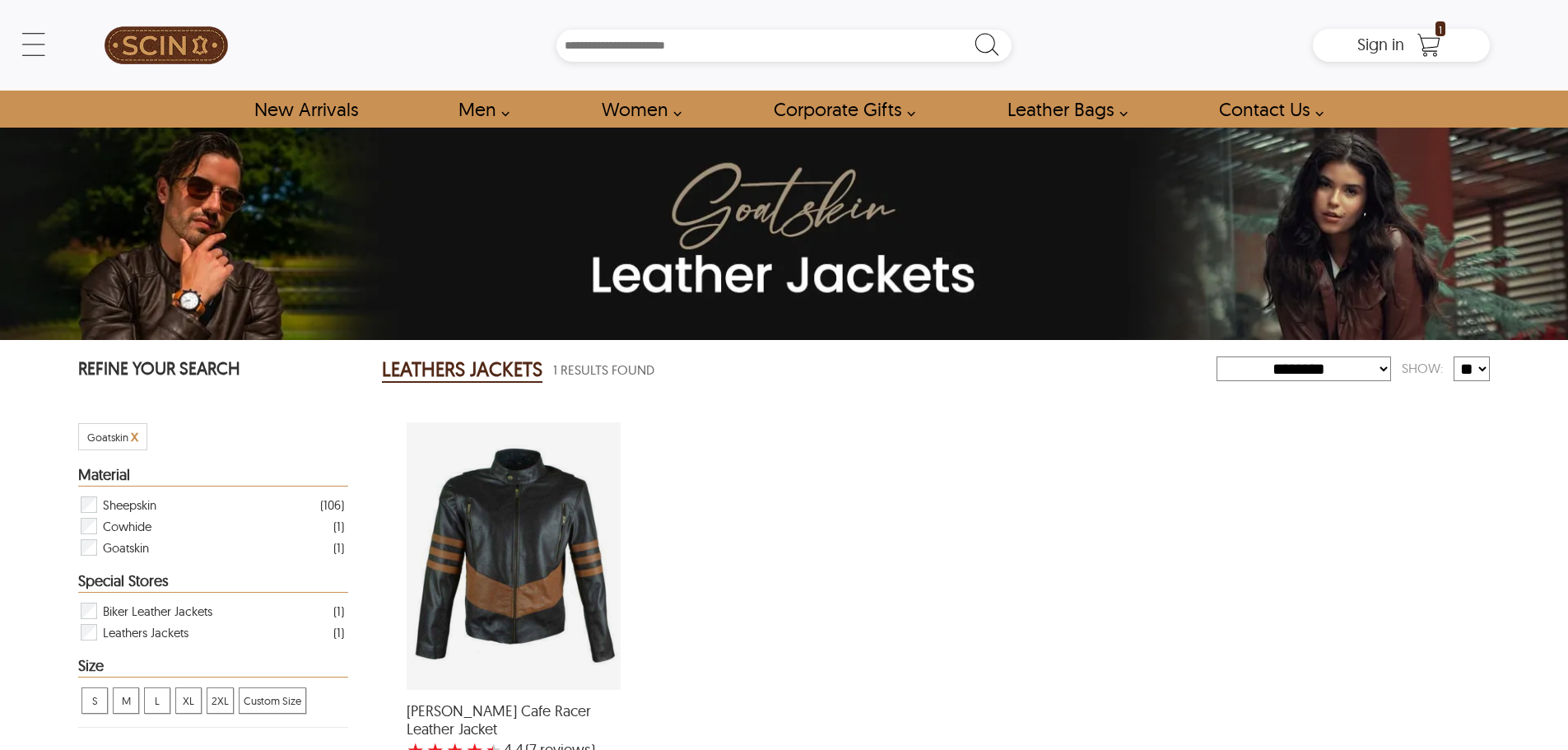
select select "********"
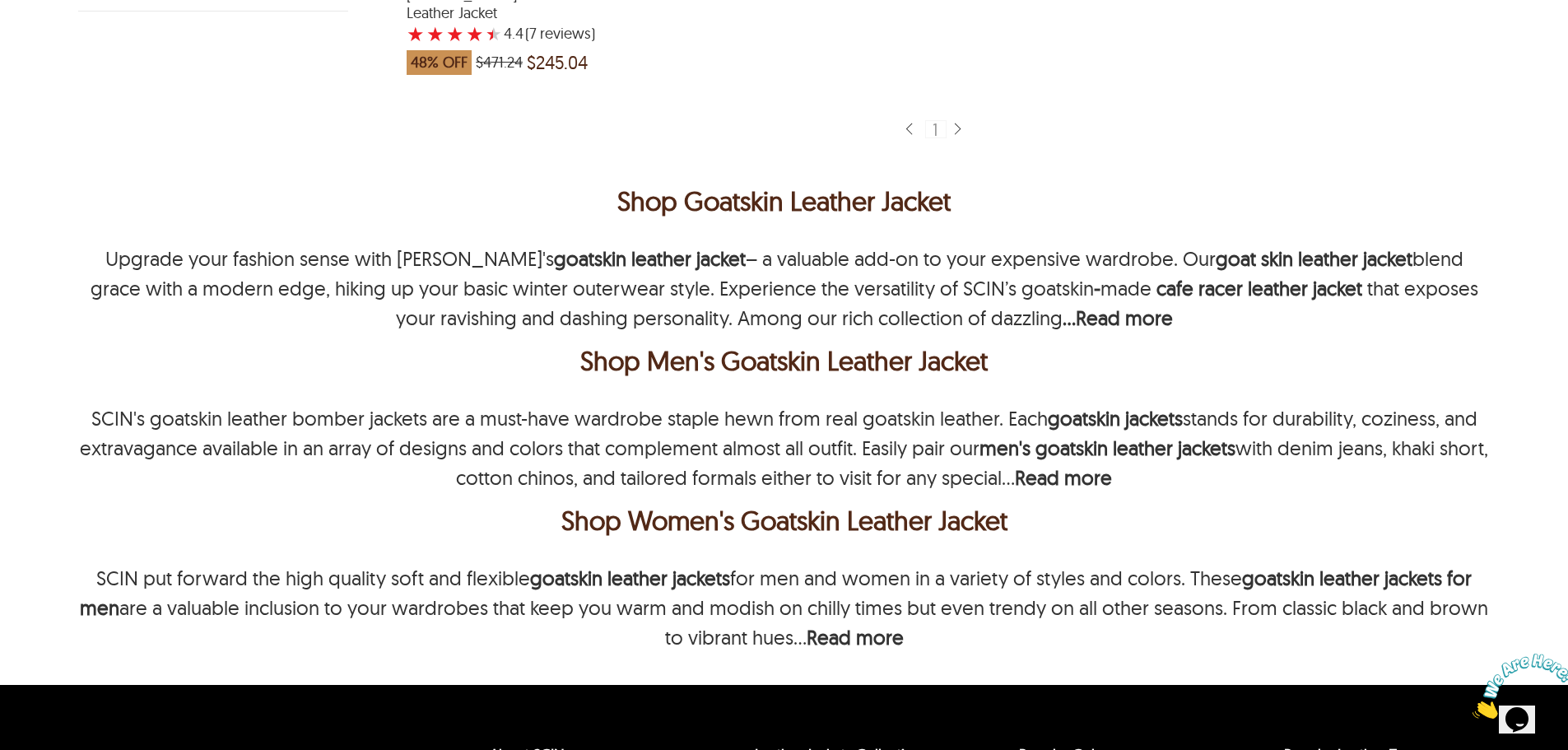
scroll to position [740, 0]
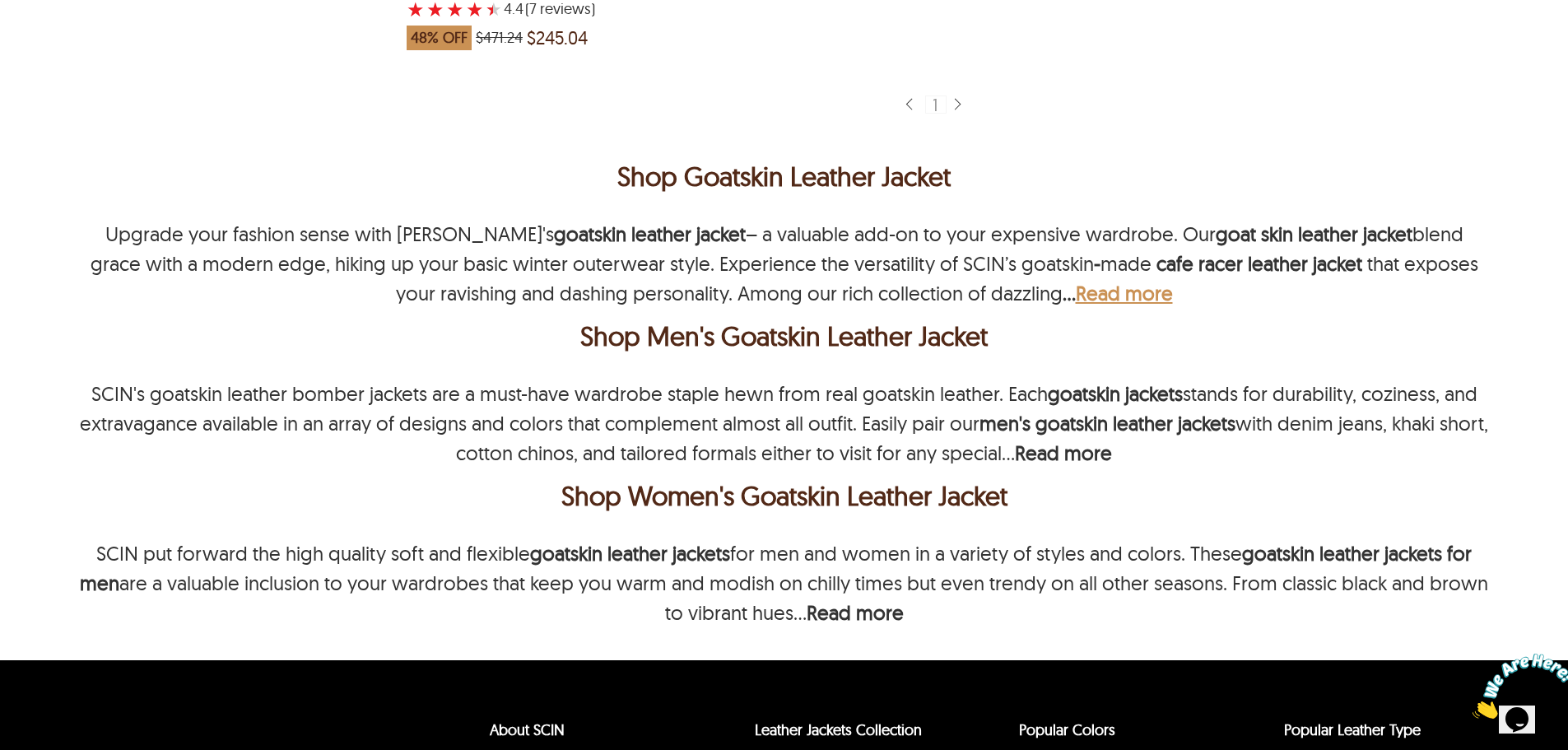
click at [1076, 281] on b "Read more" at bounding box center [1124, 293] width 97 height 25
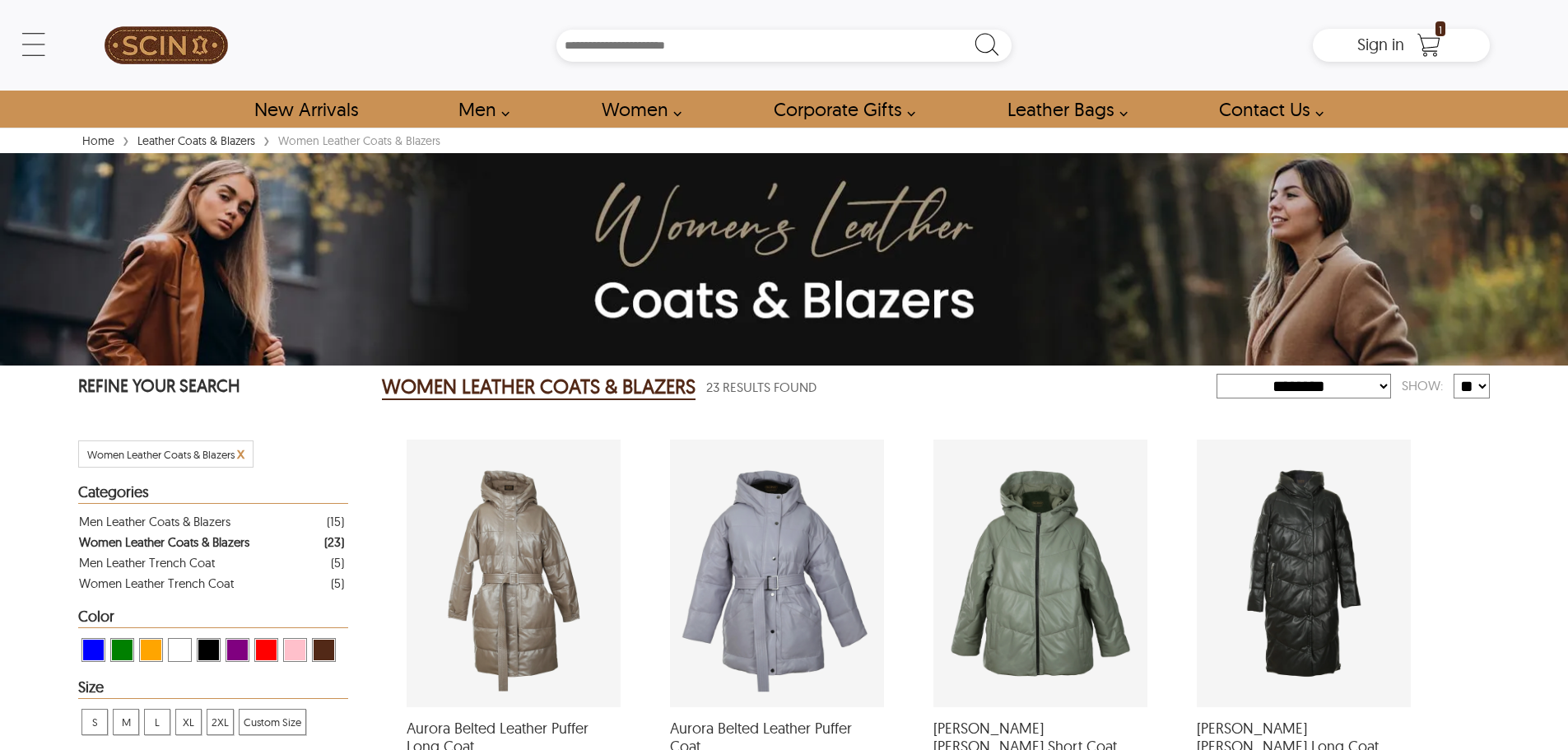
select select "********"
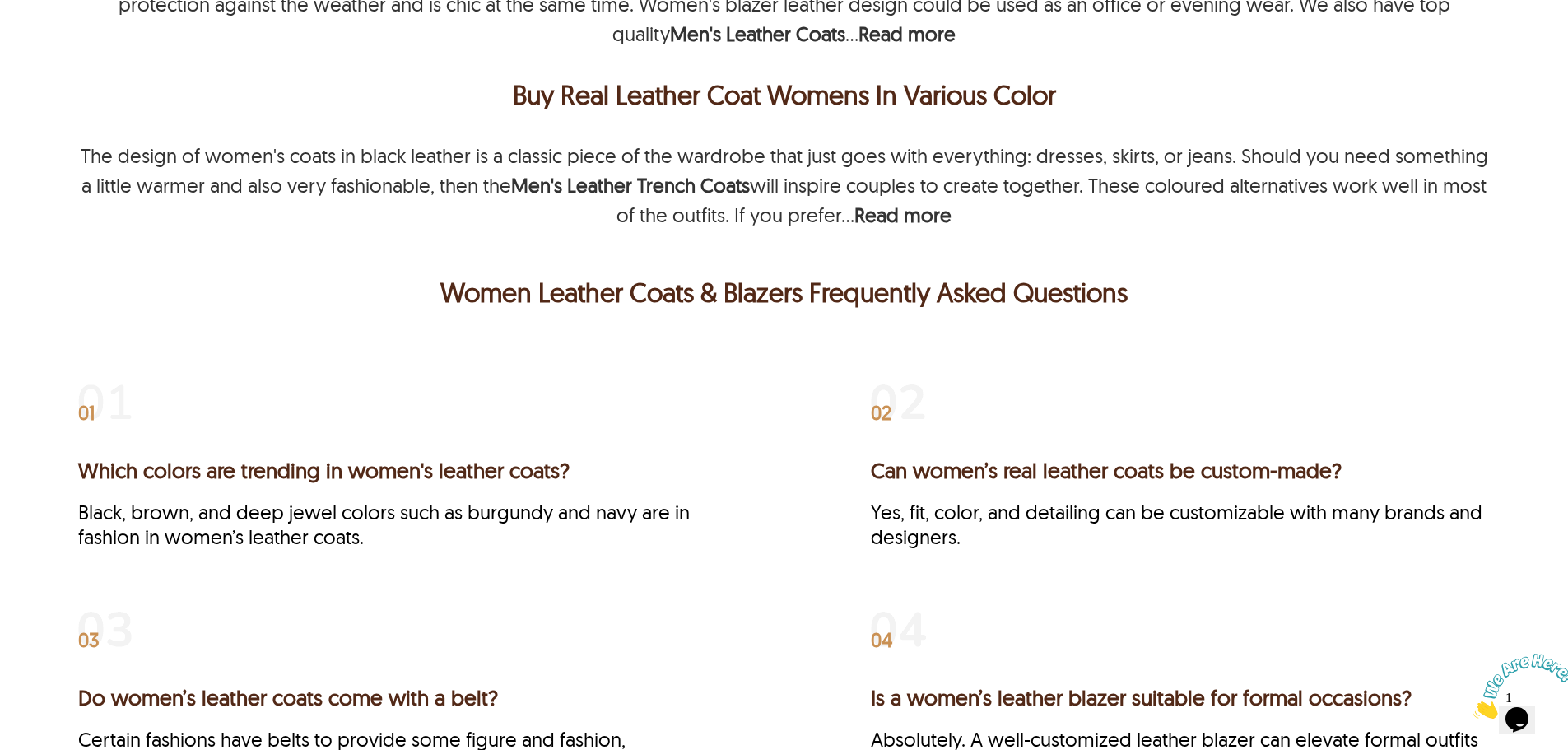
scroll to position [3281, 0]
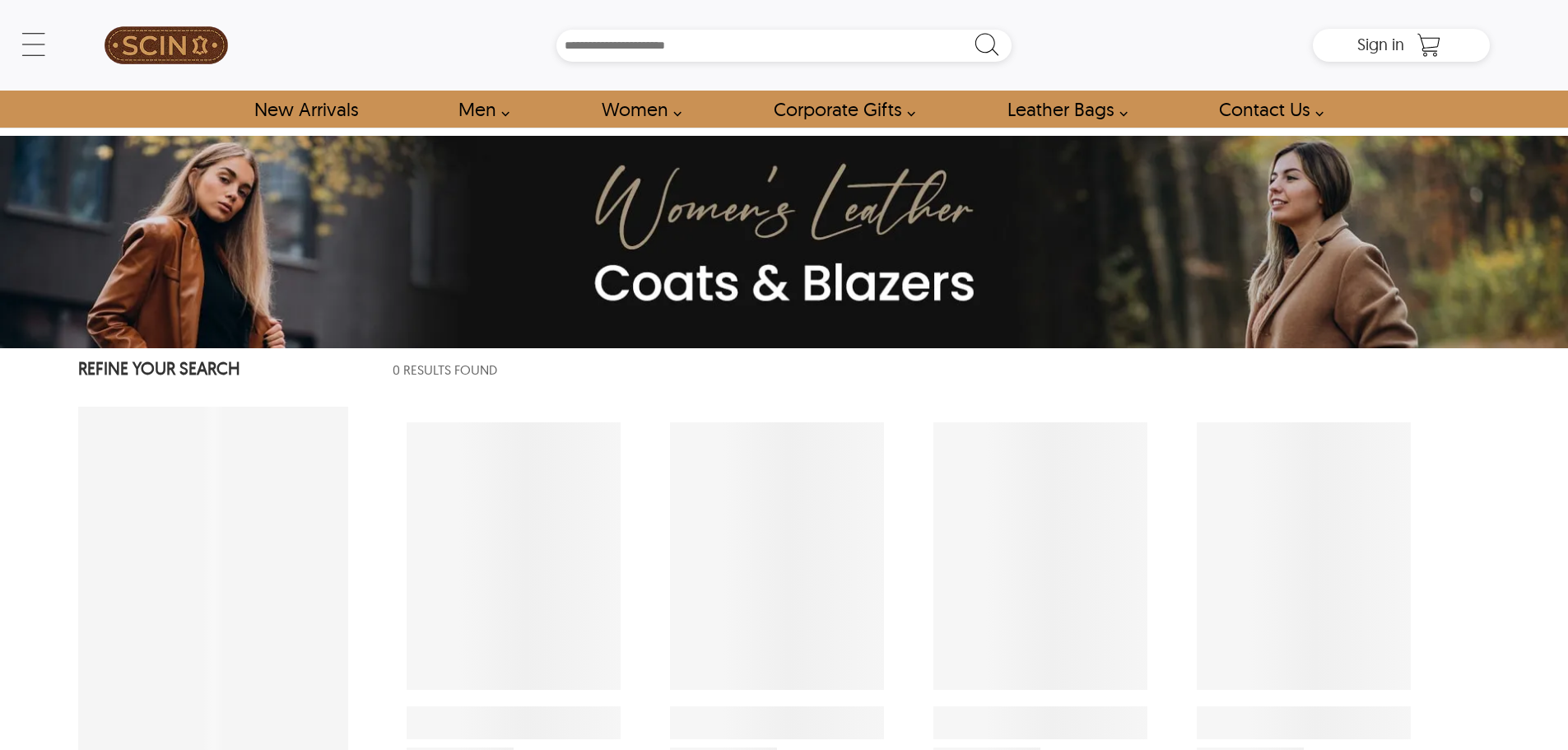
select select "********"
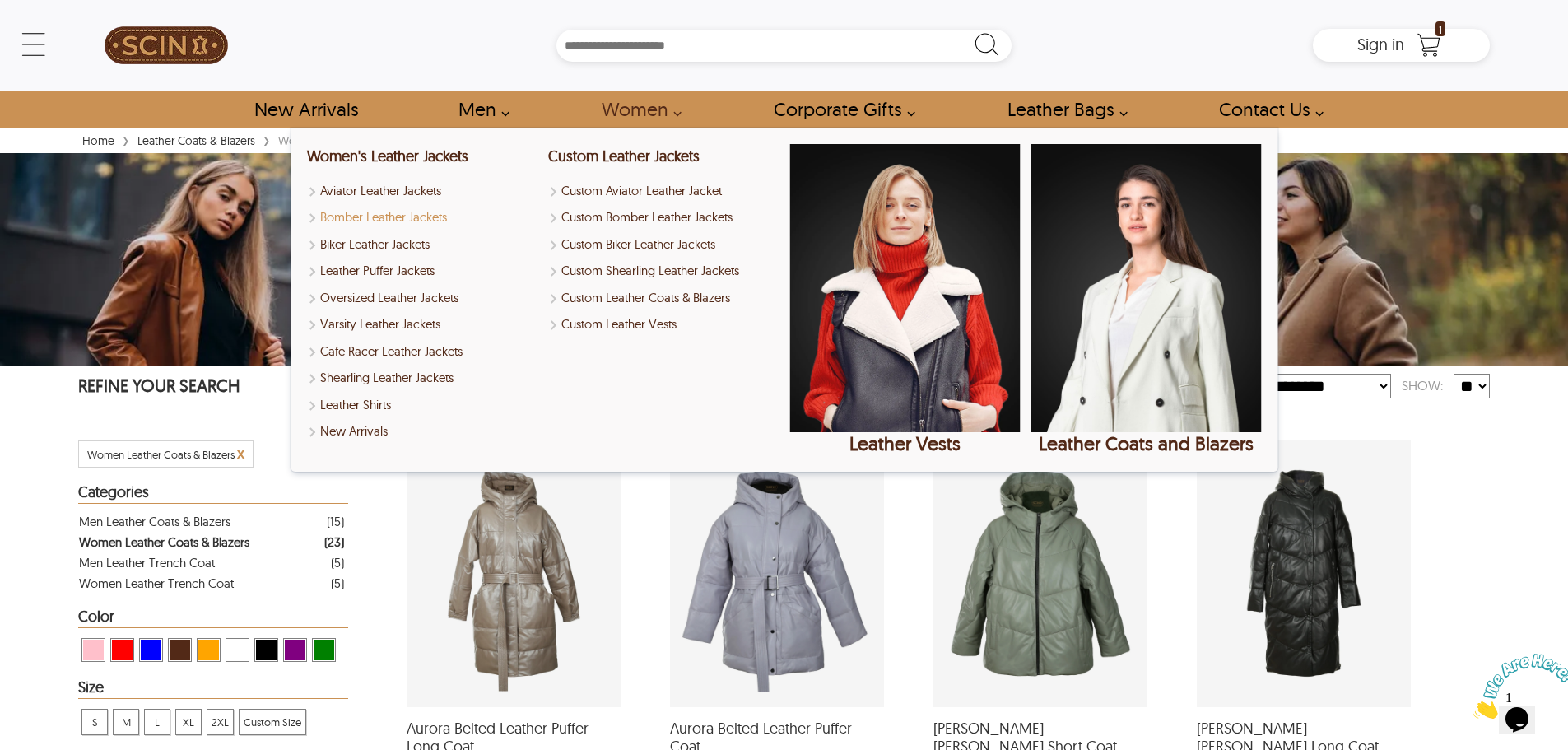
click at [416, 216] on link "Bomber Leather Jackets" at bounding box center [422, 218] width 230 height 19
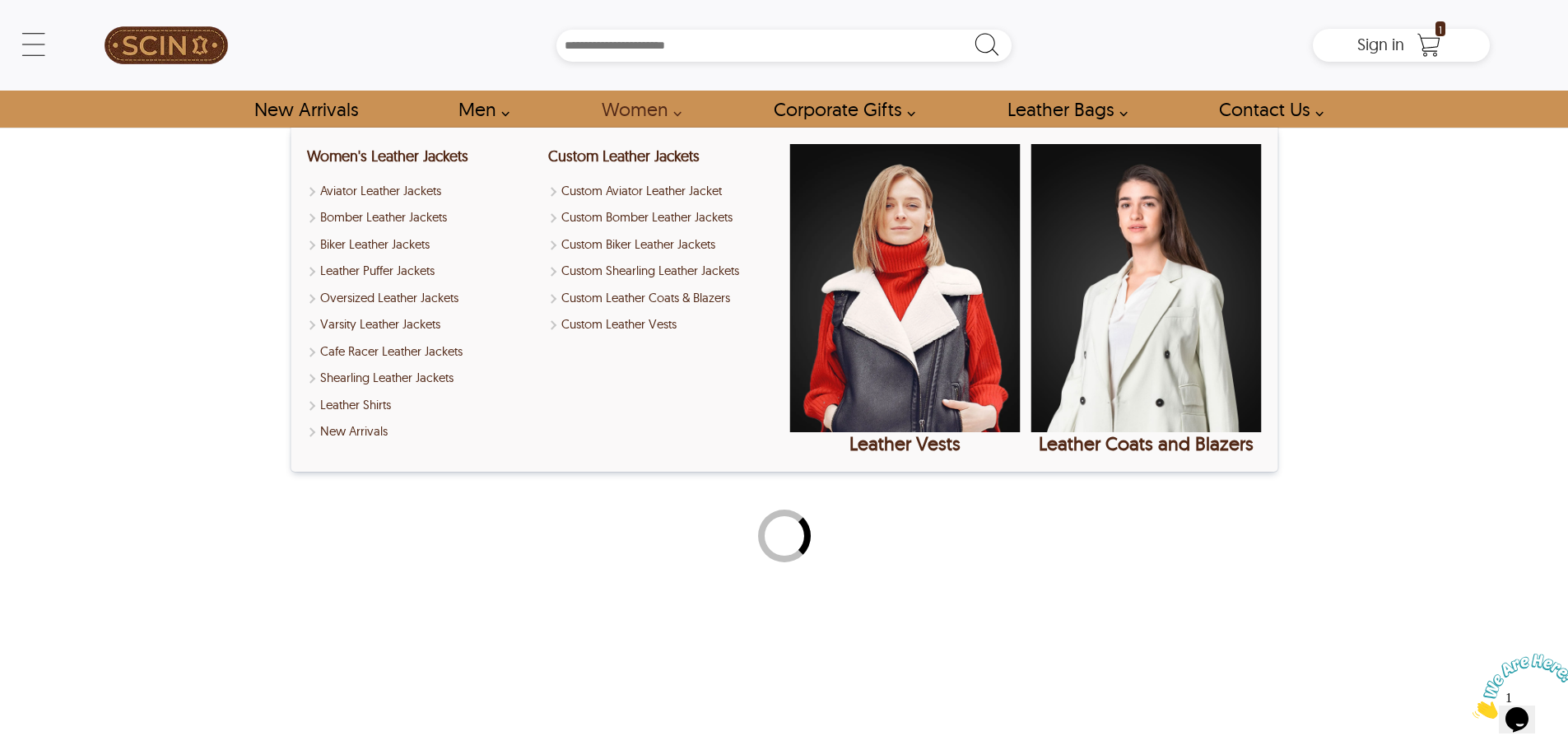
select select "********"
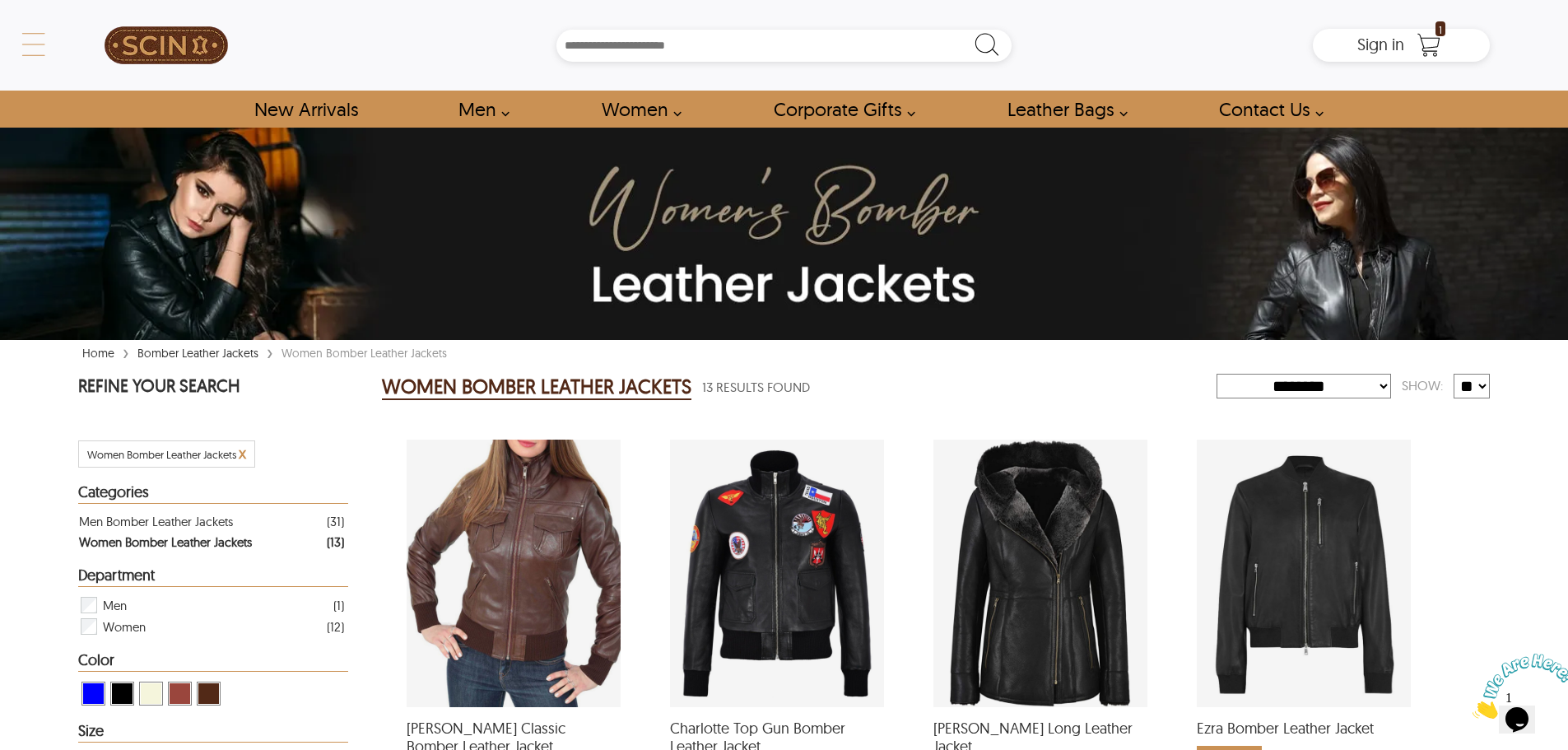
click at [78, 42] on div "← Menu New Arrivals Men Leather Jackets Aviator Leather Jackets Bomber Leather …" at bounding box center [784, 45] width 1412 height 90
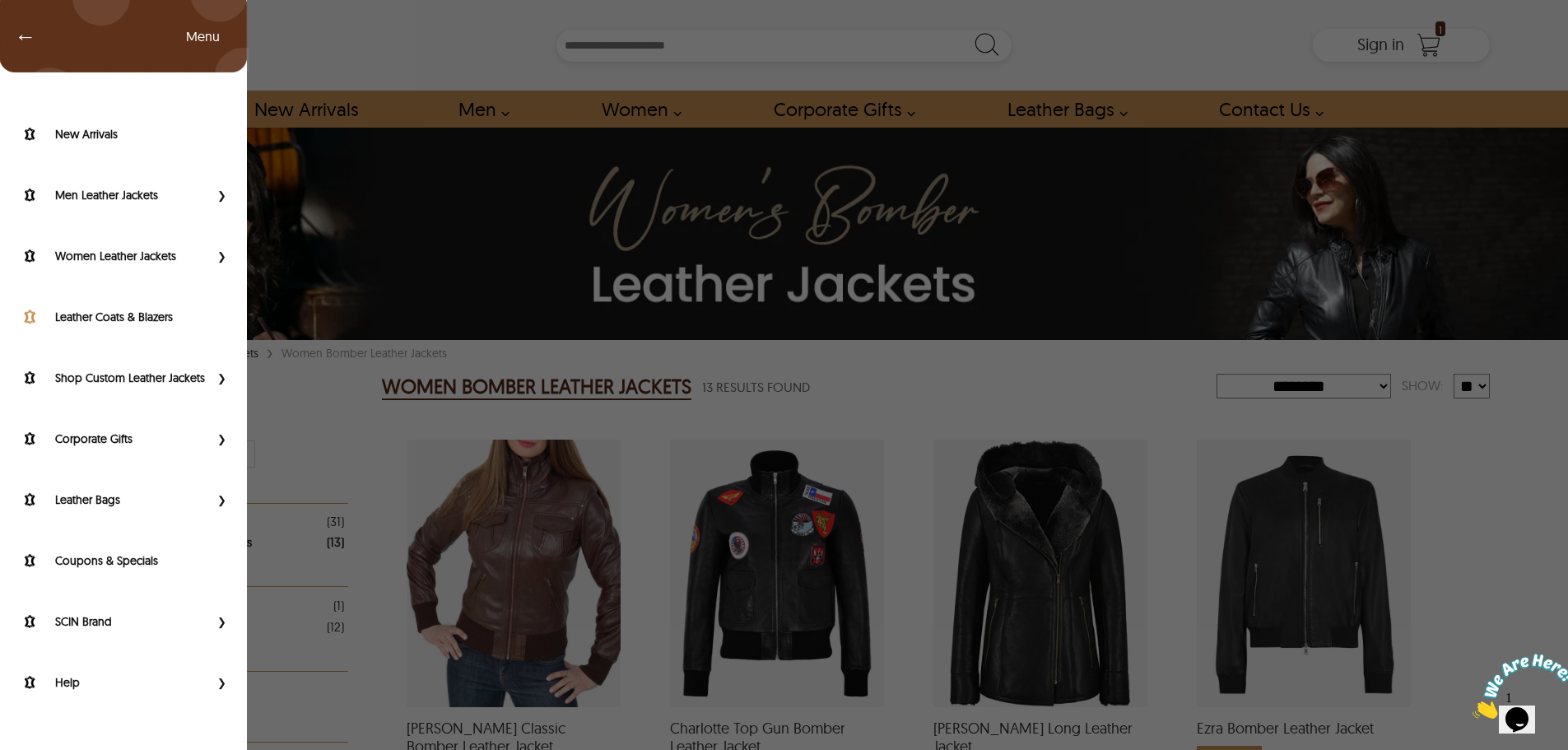
click at [157, 319] on label "Leather Coats & Blazers" at bounding box center [143, 316] width 175 height 16
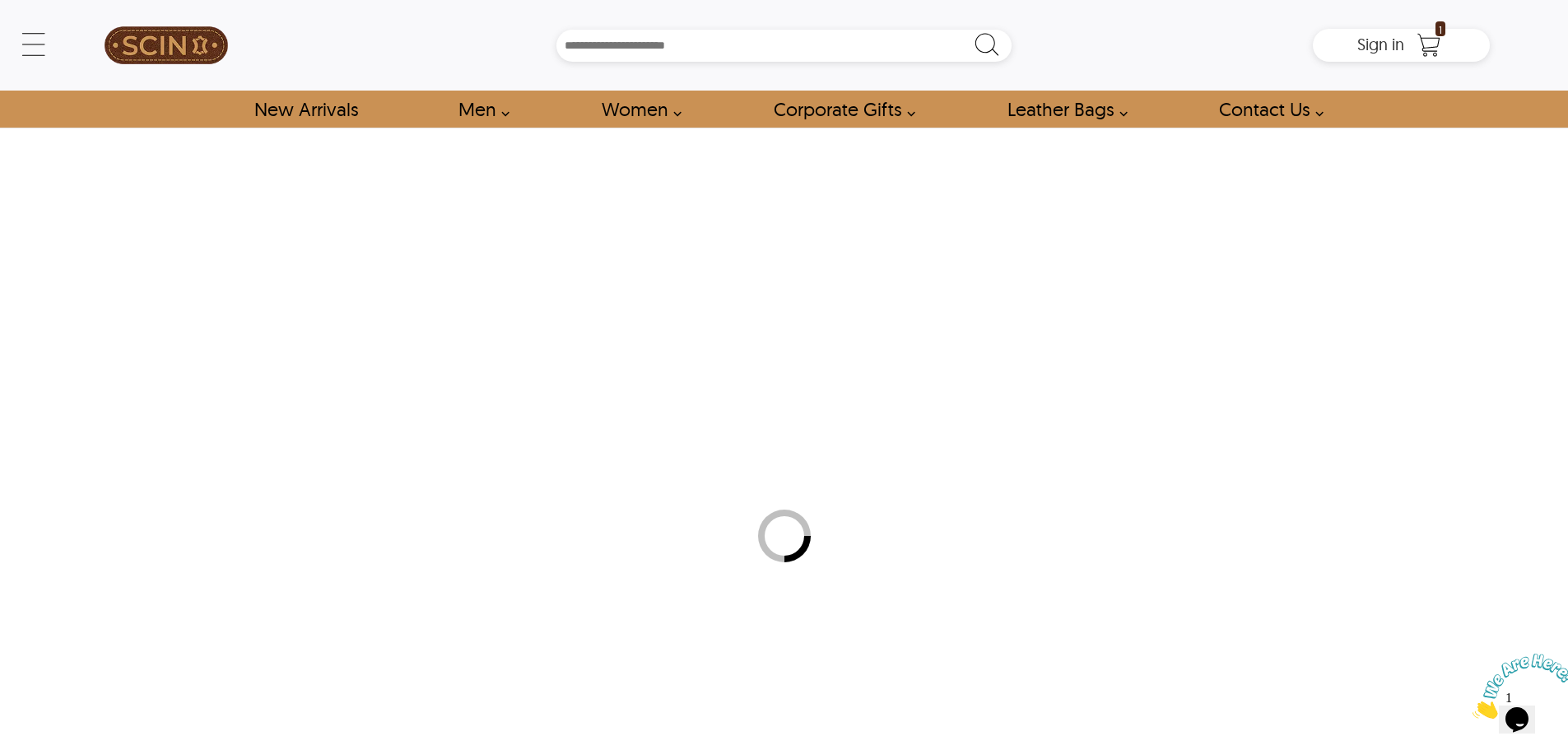
select select "********"
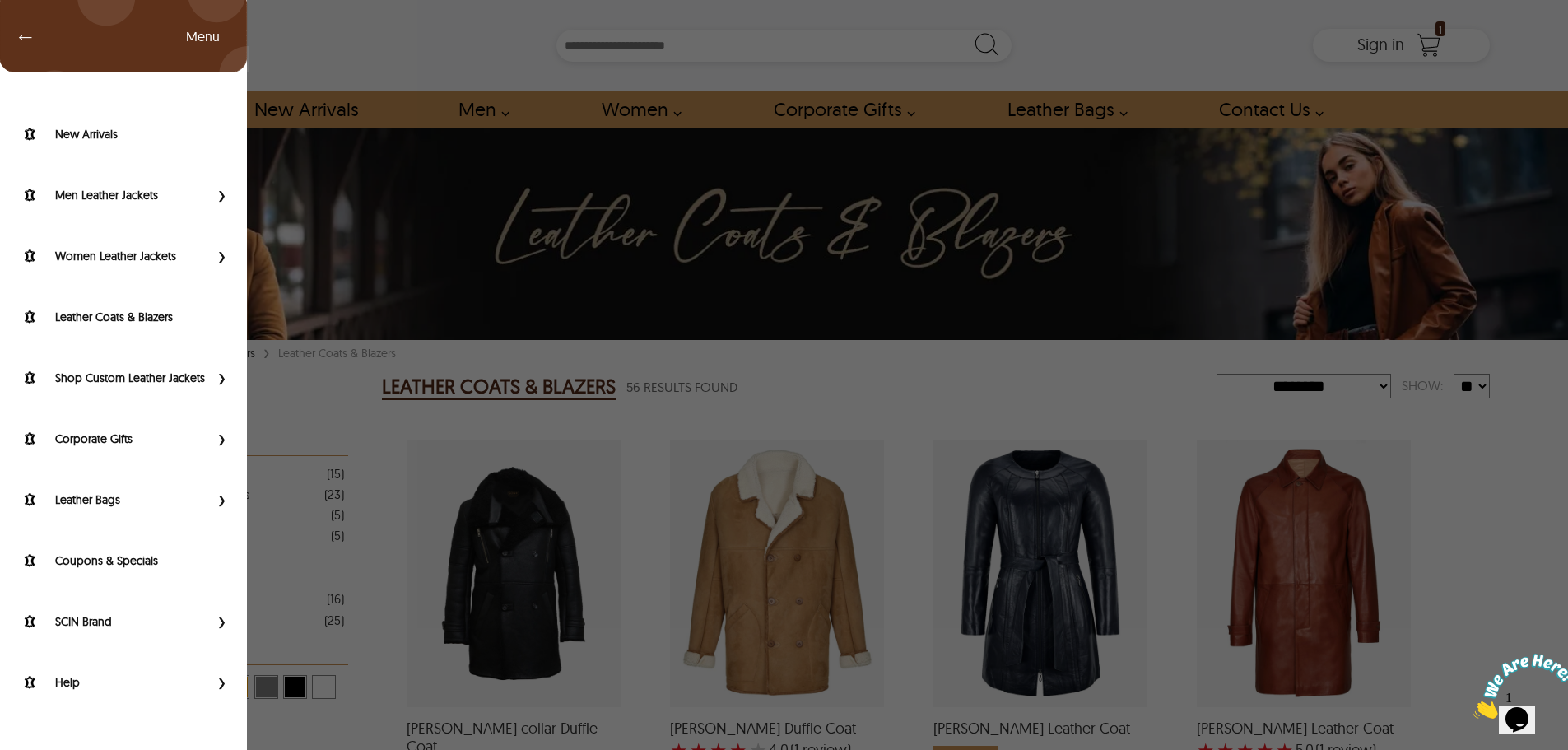
click at [78, 46] on div "← Menu New Arrivals Men Leather Jackets Aviator Leather Jackets Bomber Leather …" at bounding box center [784, 45] width 1412 height 90
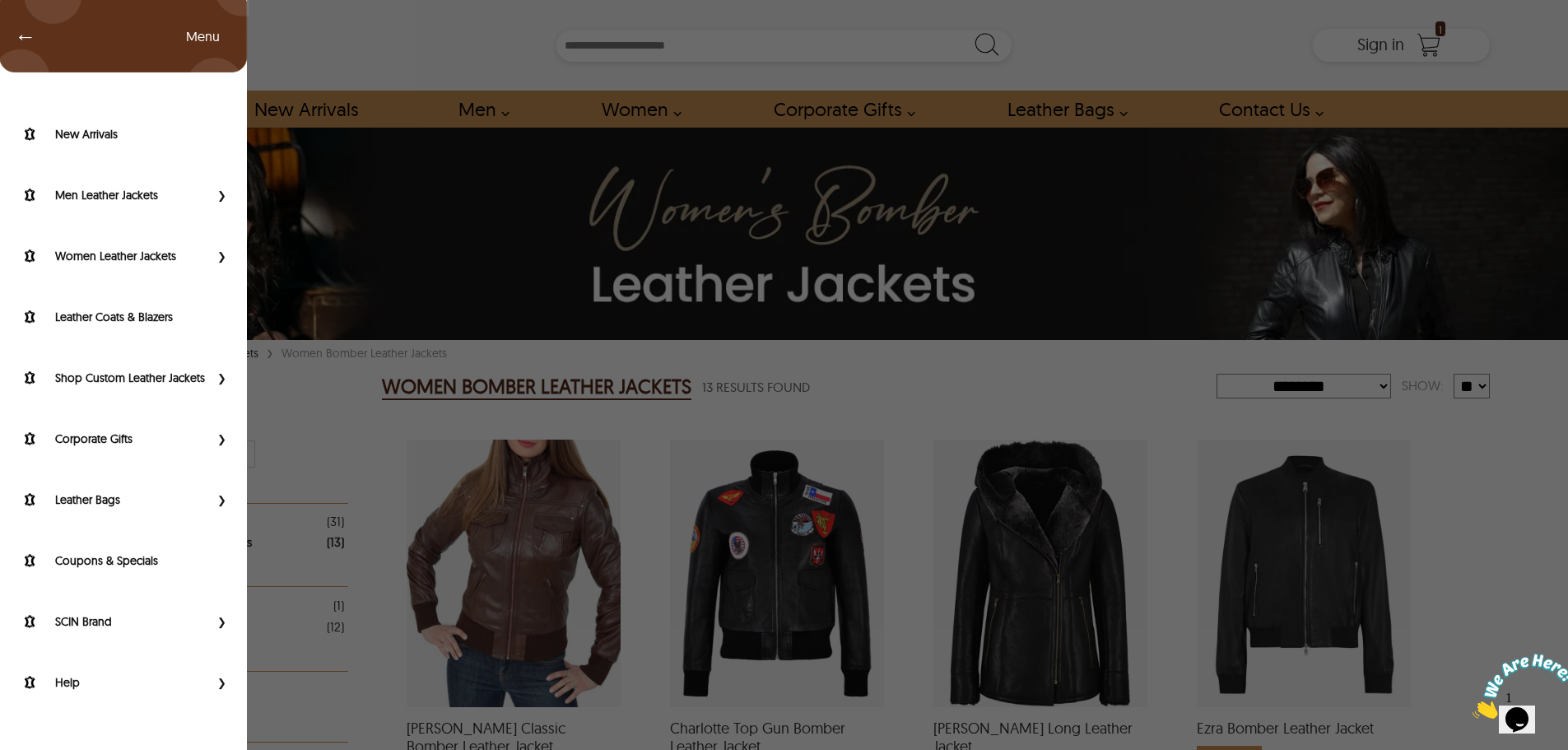
click at [333, 402] on div "← Menu New Arrivals Men Leather Jackets Aviator Leather Jackets Bomber Leather …" at bounding box center [784, 375] width 1568 height 750
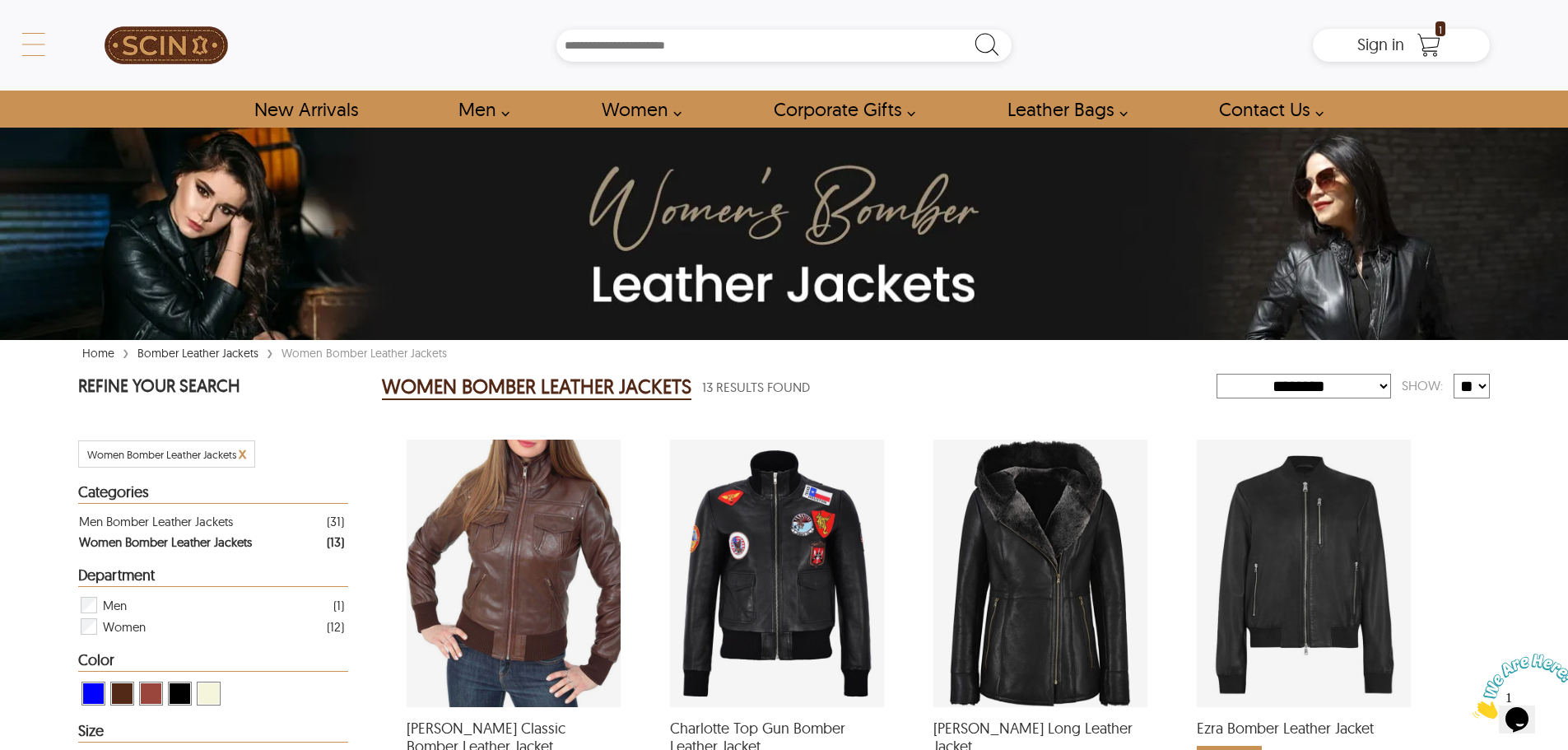
click at [78, 54] on div "← Menu New Arrivals Men Leather Jackets Aviator Leather Jackets Bomber Leather …" at bounding box center [784, 45] width 1412 height 90
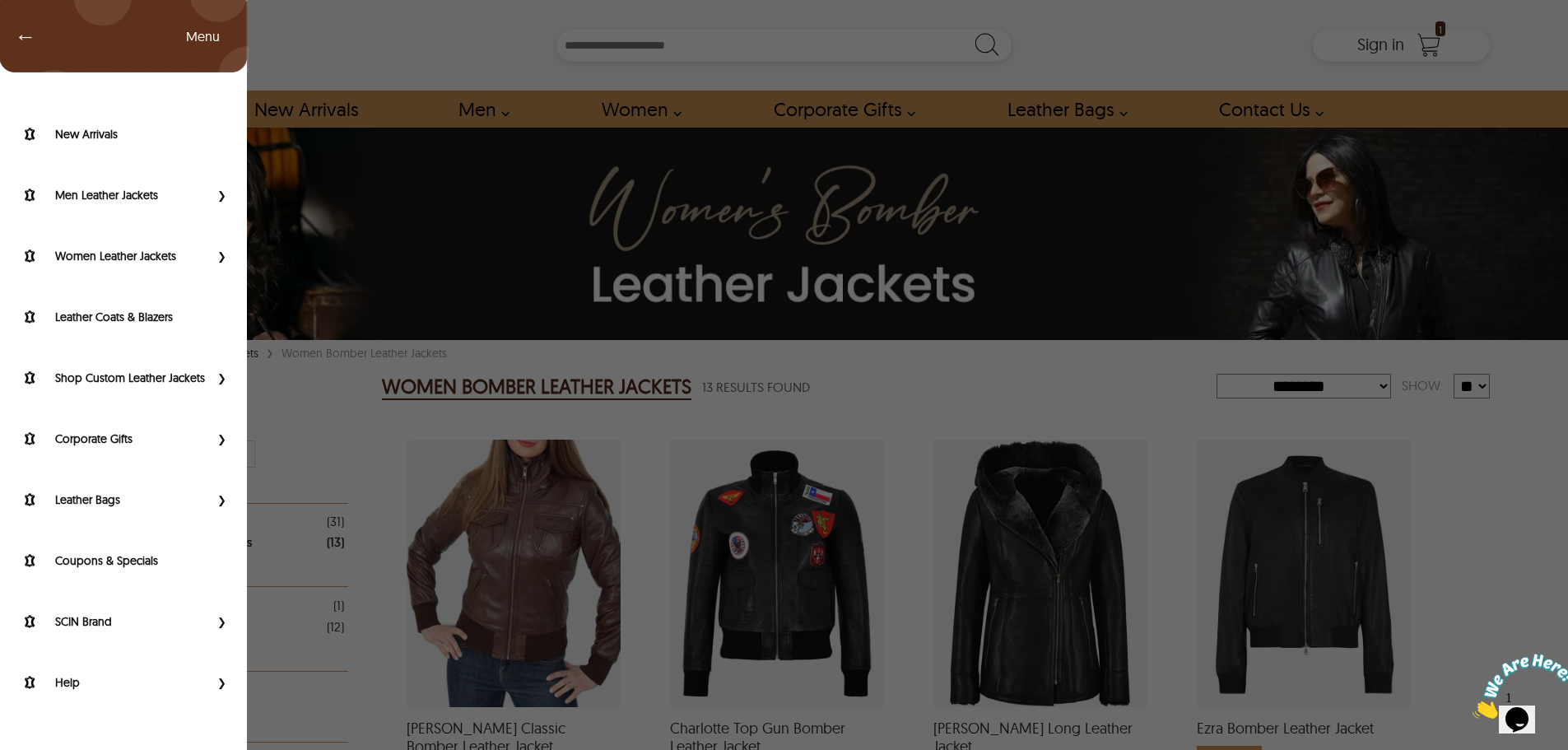
click at [220, 378] on span "Primary Side Menu" at bounding box center [220, 377] width 21 height 16
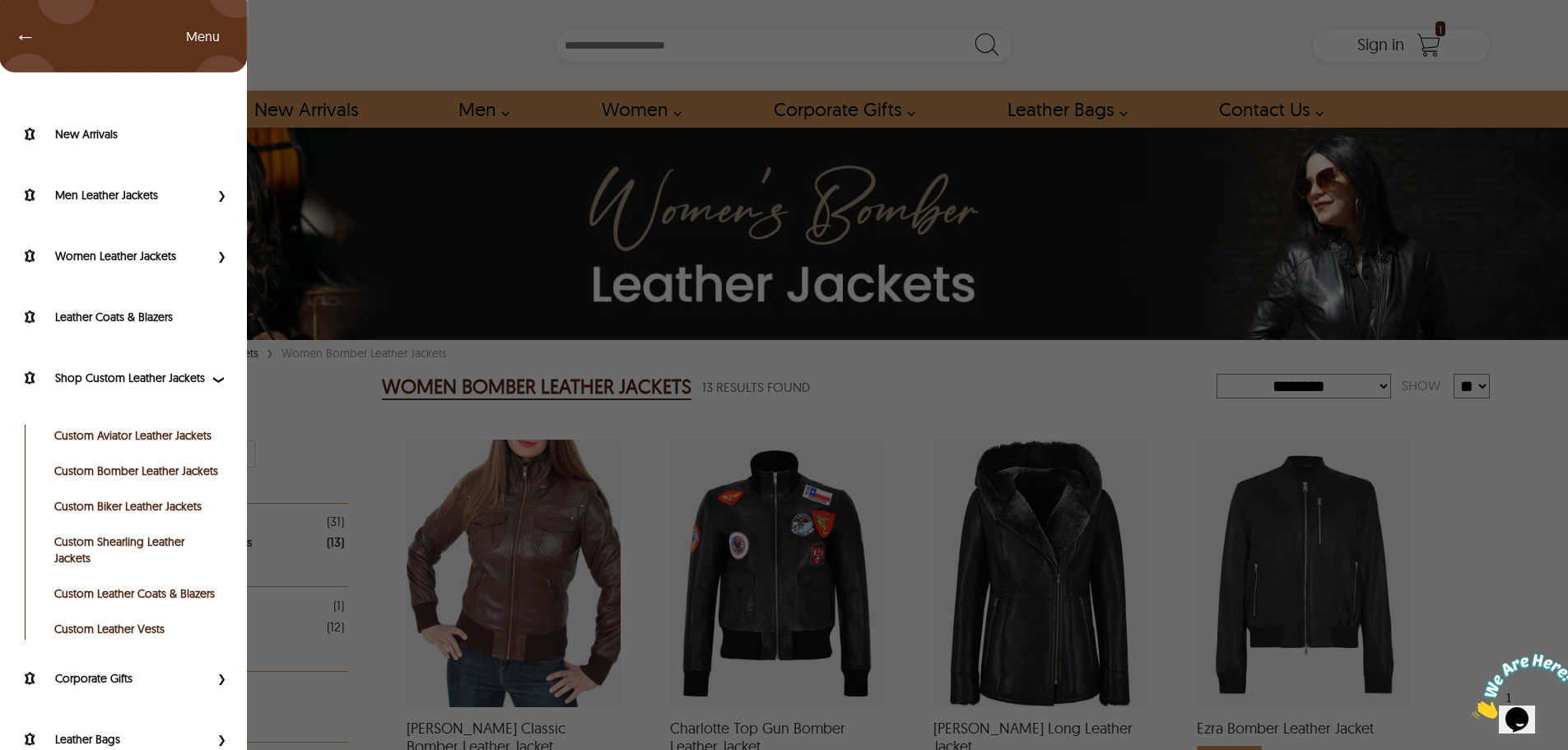
click at [151, 479] on link "Custom Bomber Leather Jackets" at bounding box center [137, 470] width 166 height 16
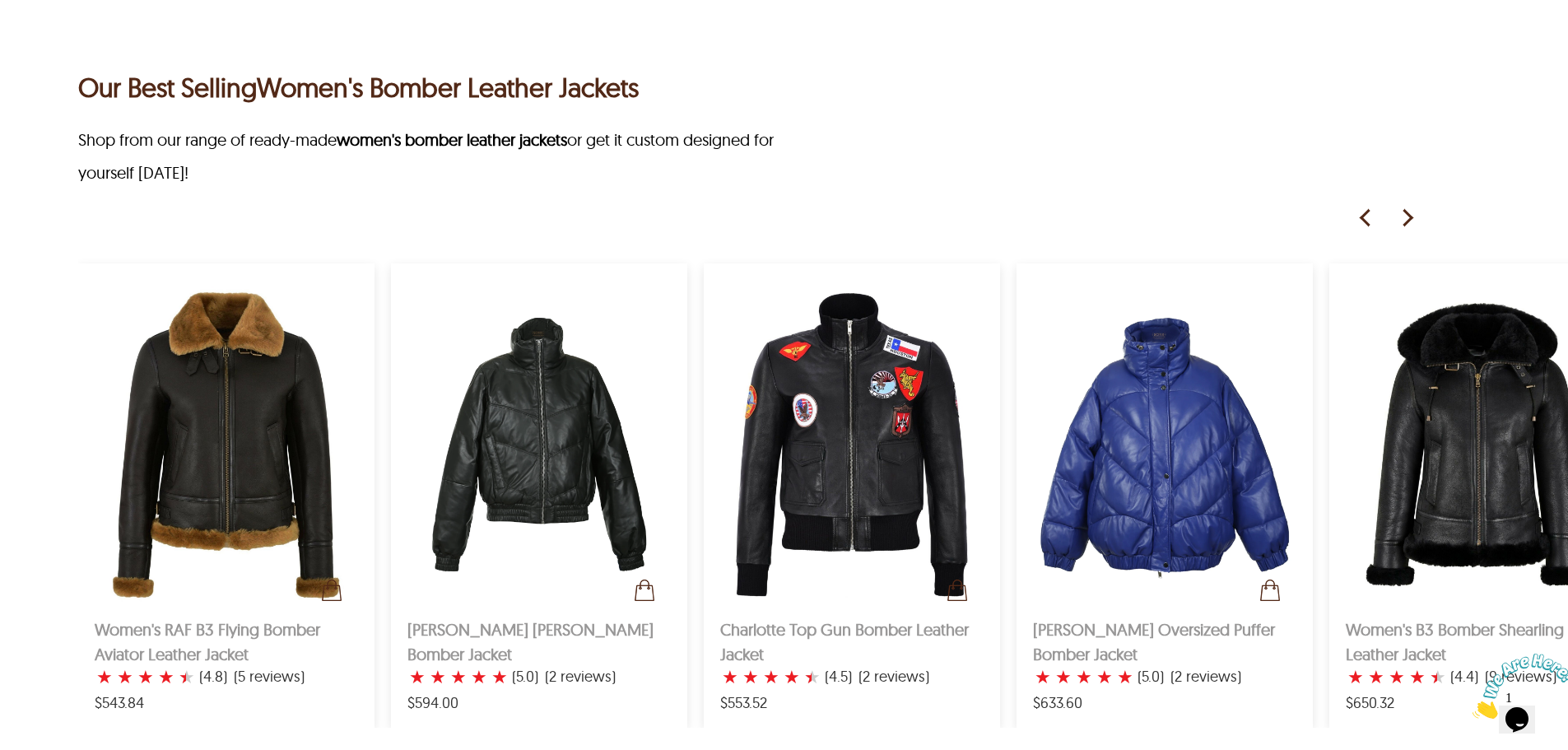
scroll to position [1810, 0]
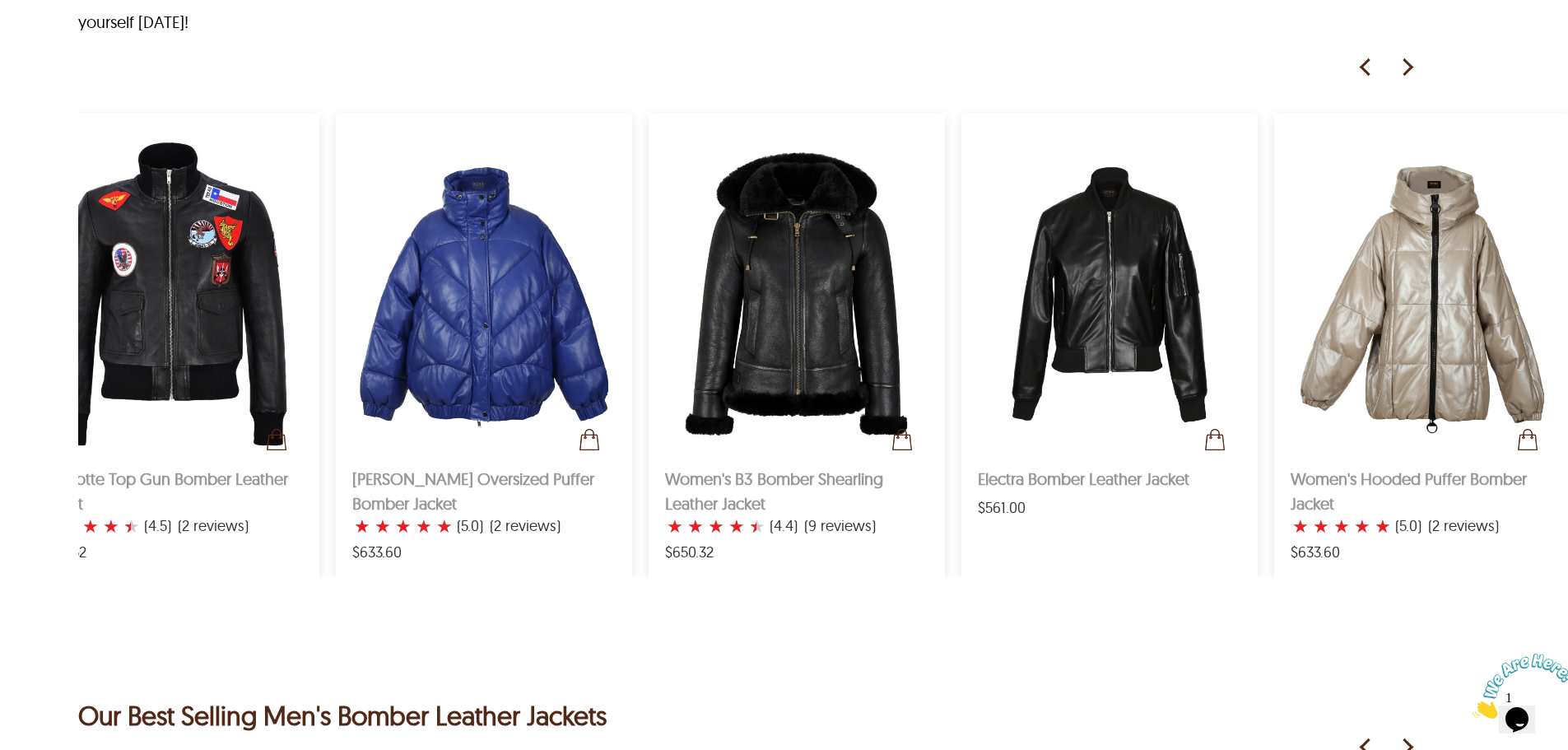
scroll to position [0, 684]
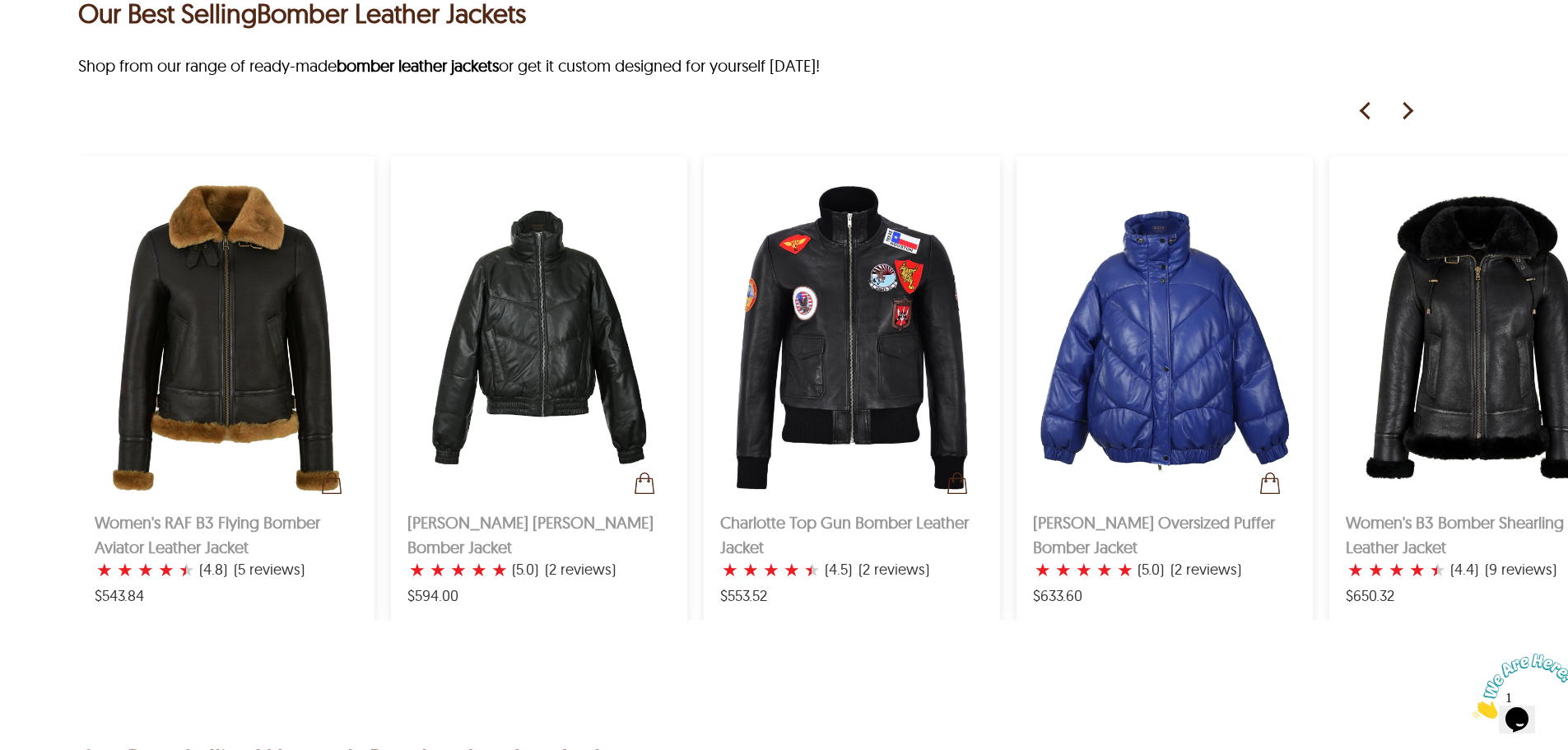
scroll to position [987, 0]
click at [1414, 125] on img at bounding box center [1407, 112] width 25 height 25
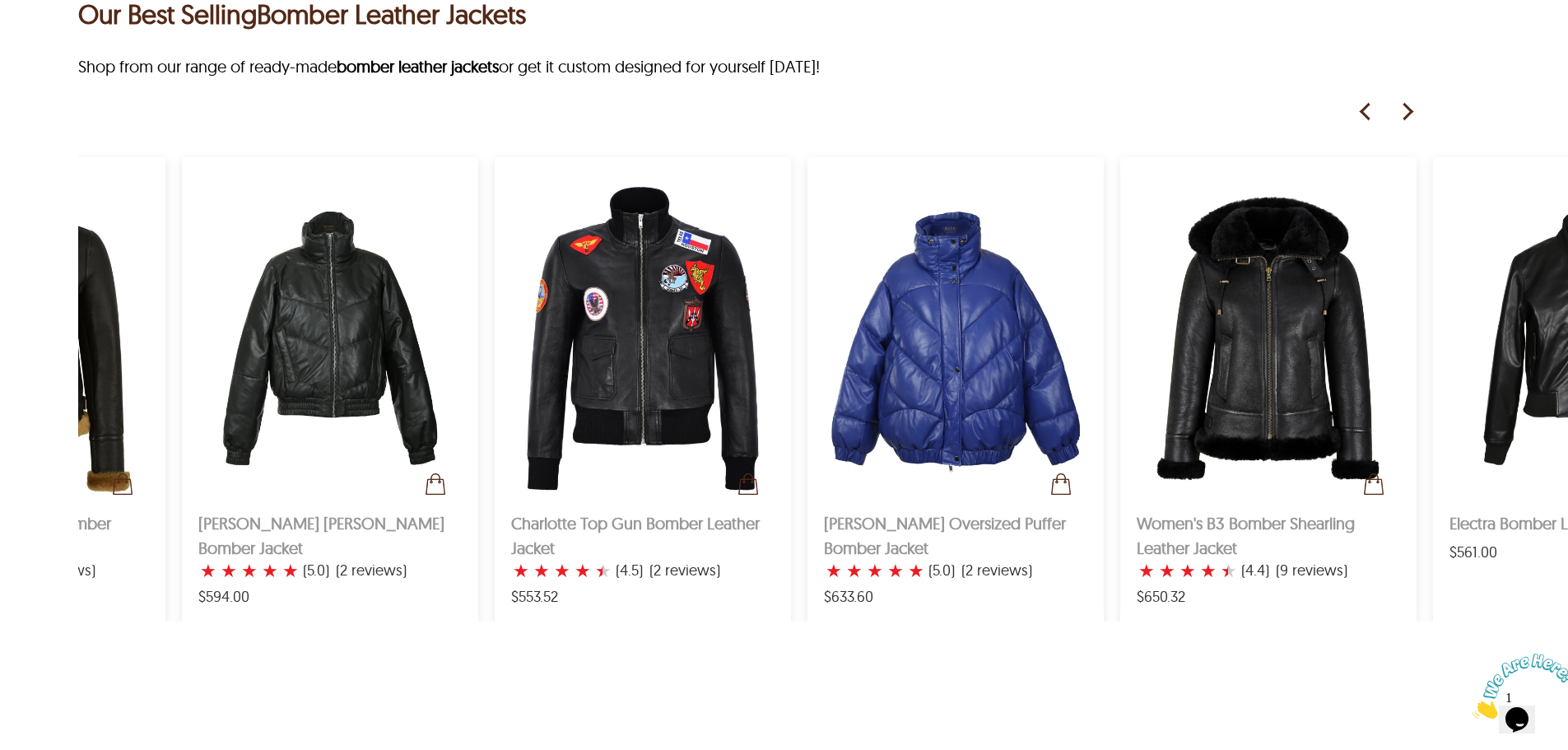
scroll to position [0, 280]
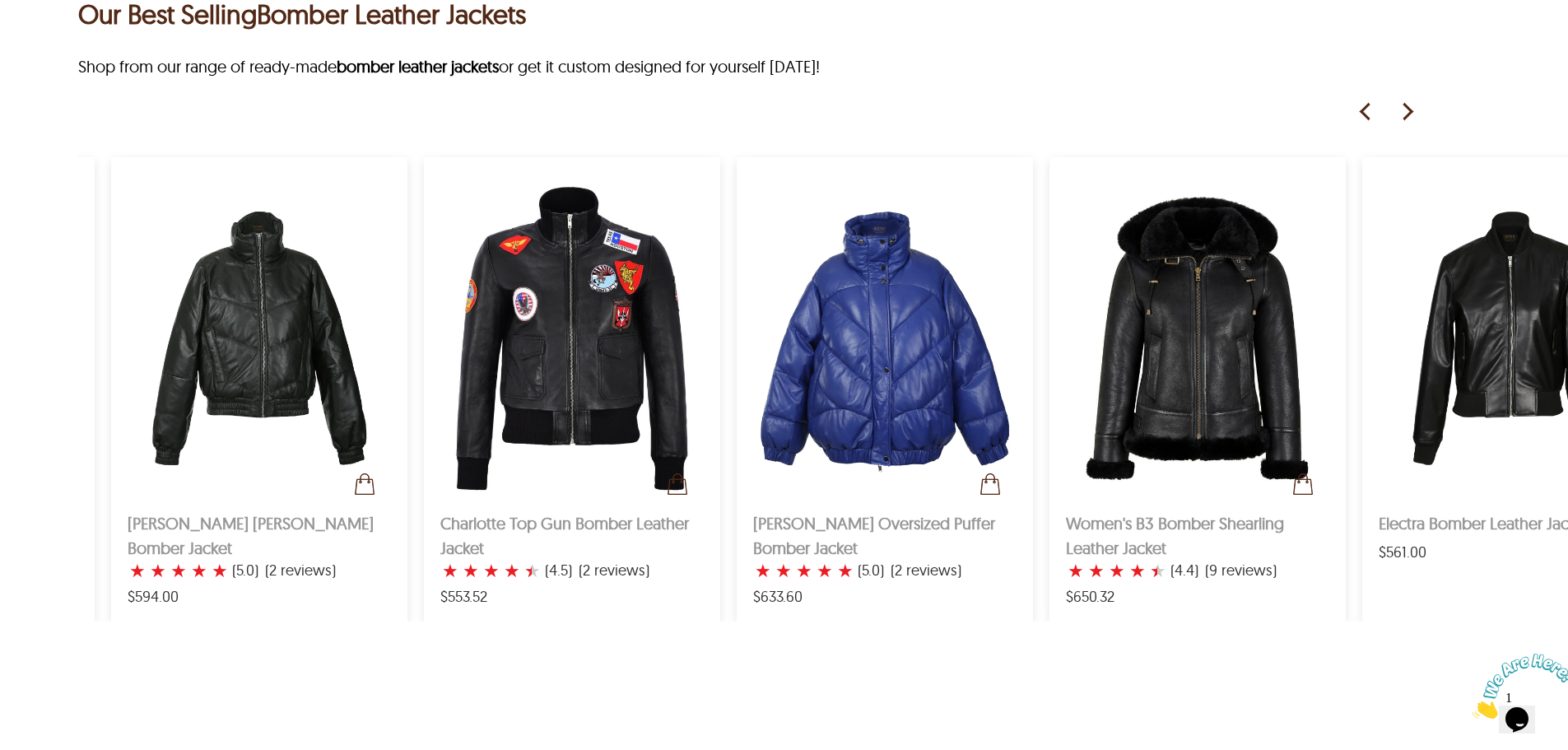
click at [1409, 125] on img at bounding box center [1407, 112] width 25 height 25
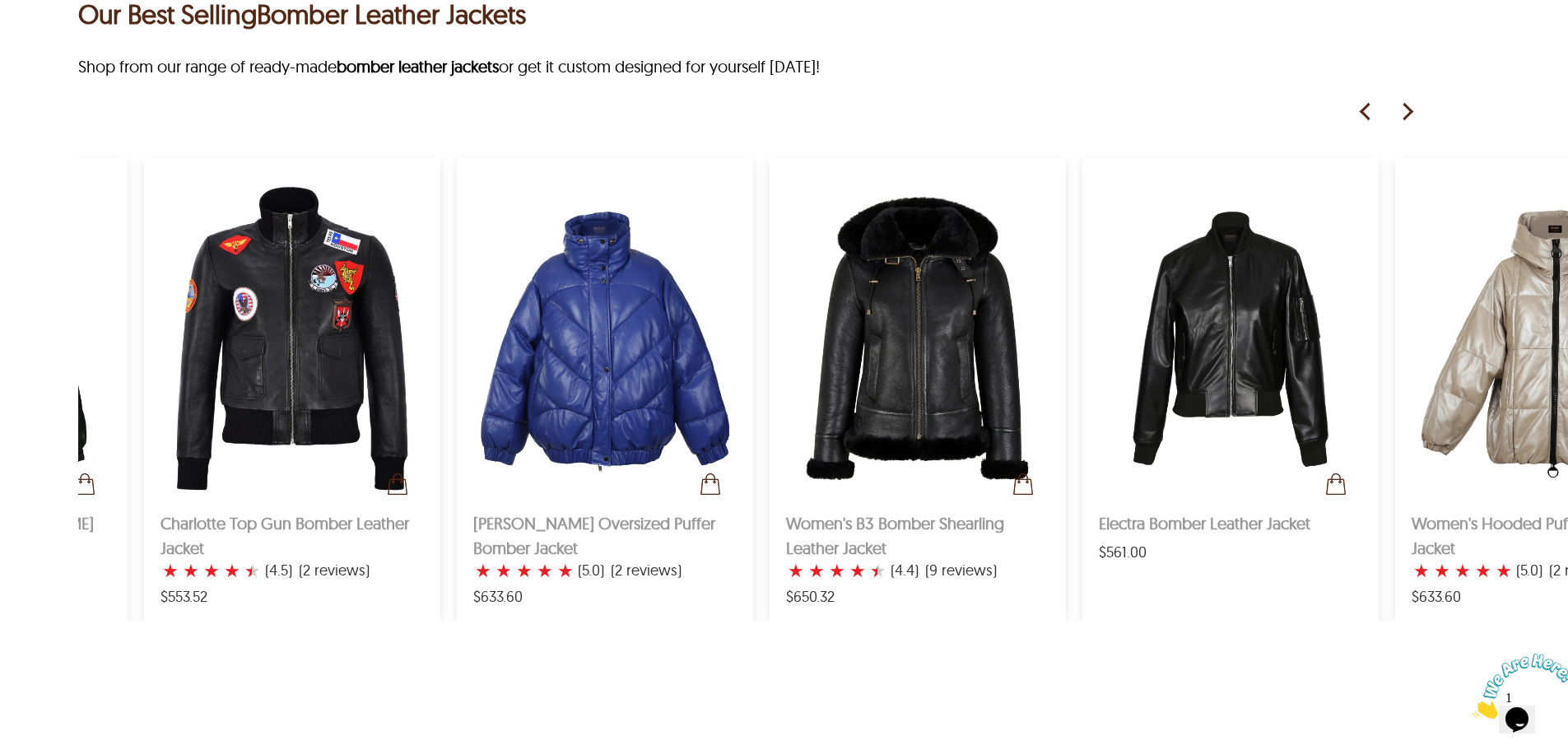
click at [1409, 125] on img at bounding box center [1407, 112] width 25 height 25
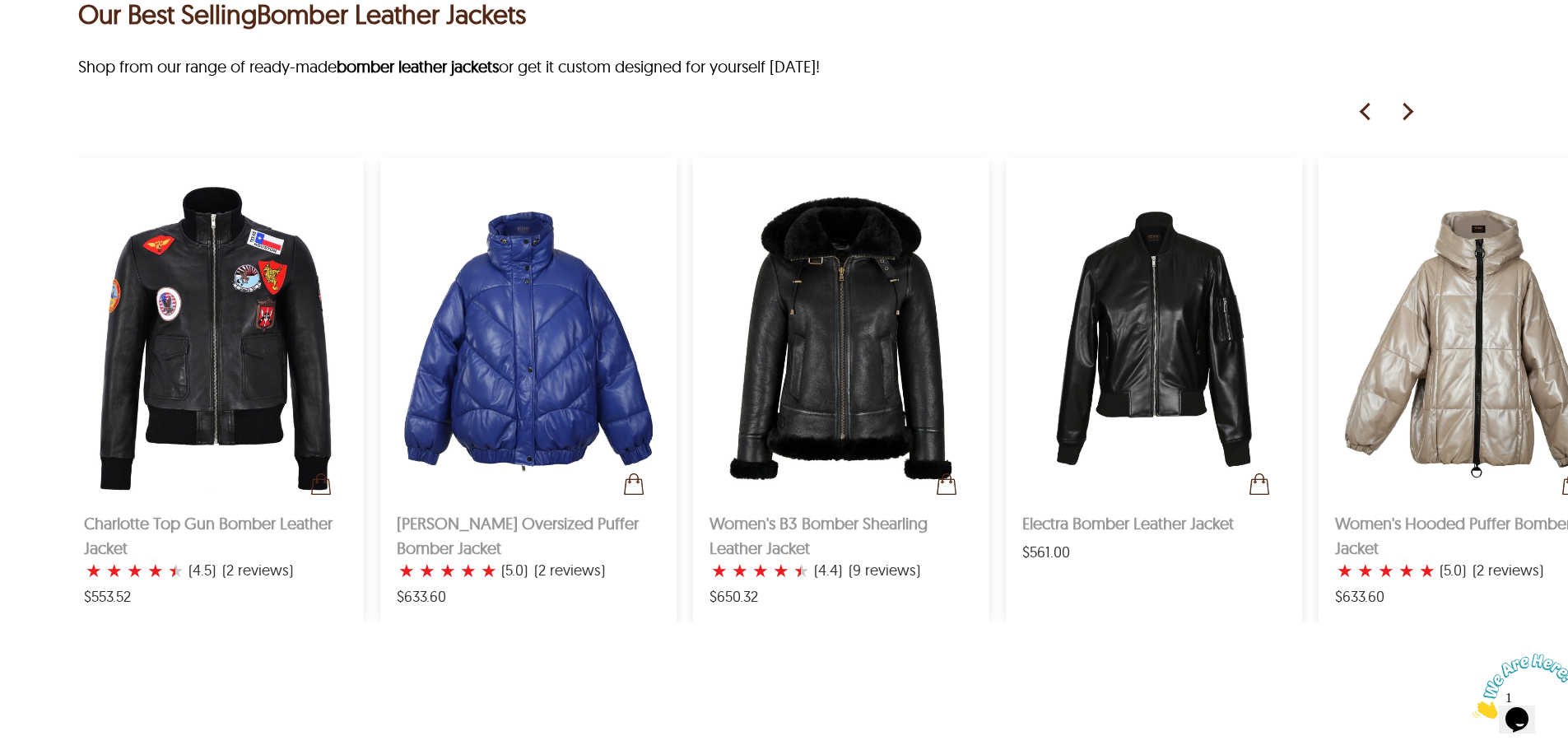
scroll to position [0, 684]
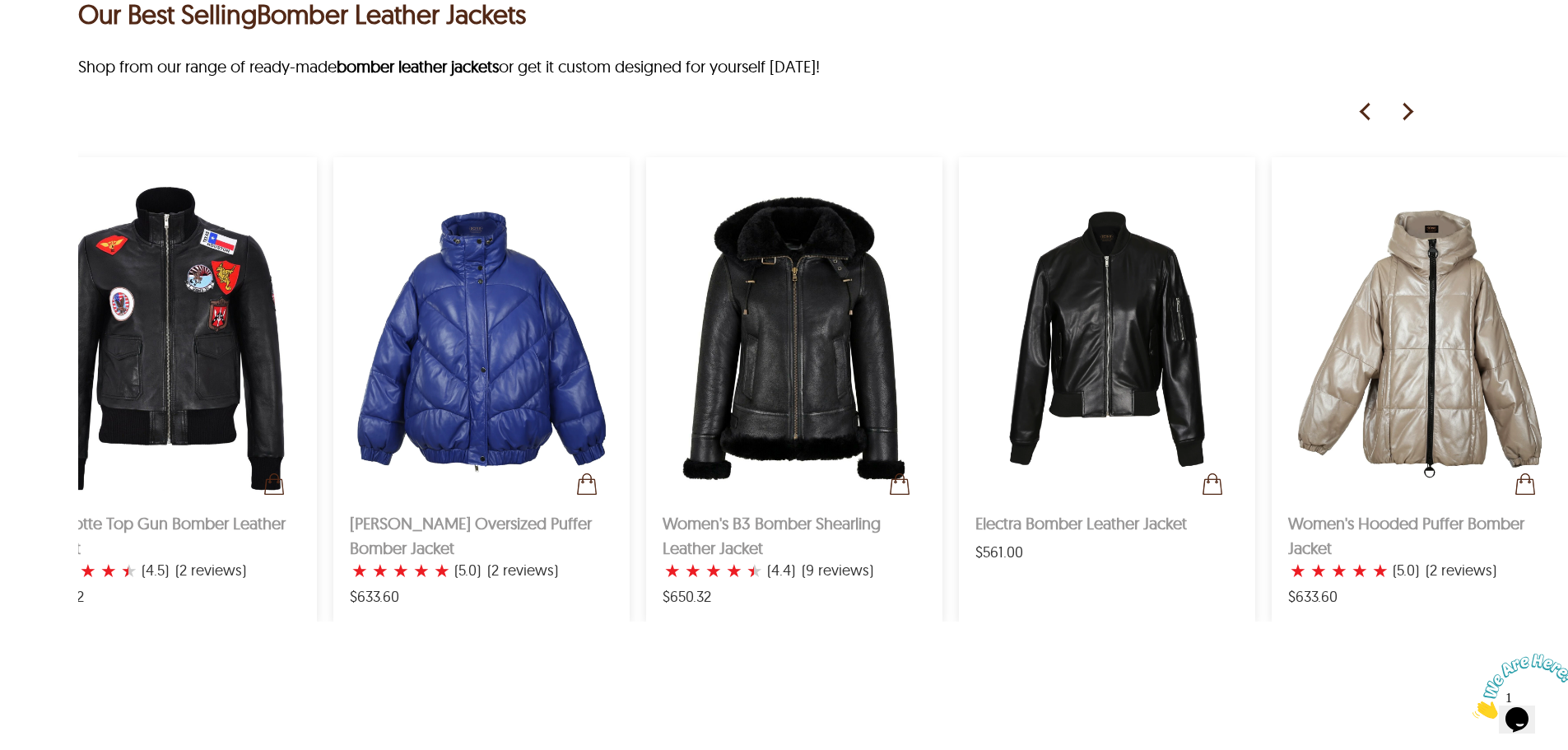
click at [1409, 125] on img at bounding box center [1407, 112] width 25 height 25
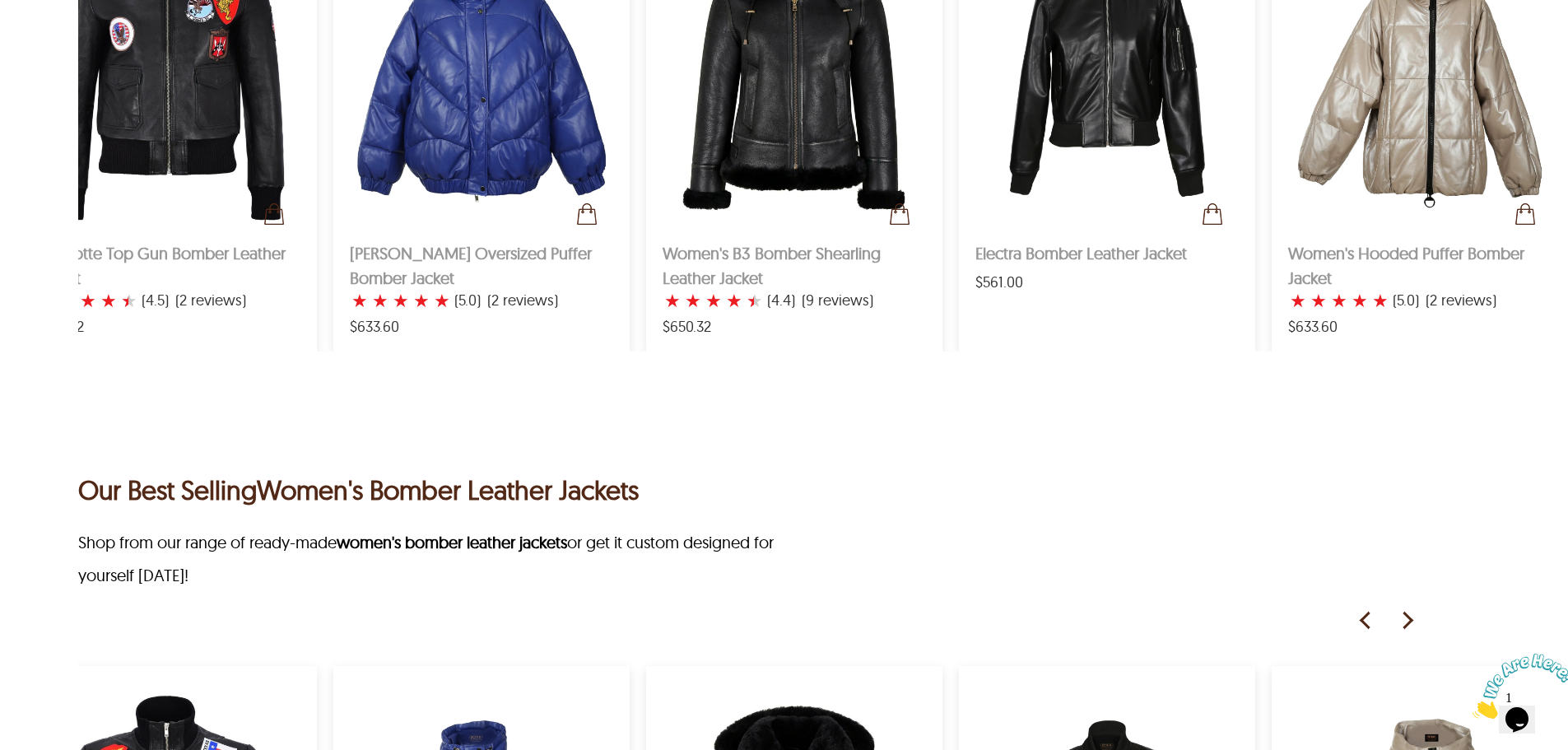
scroll to position [1399, 0]
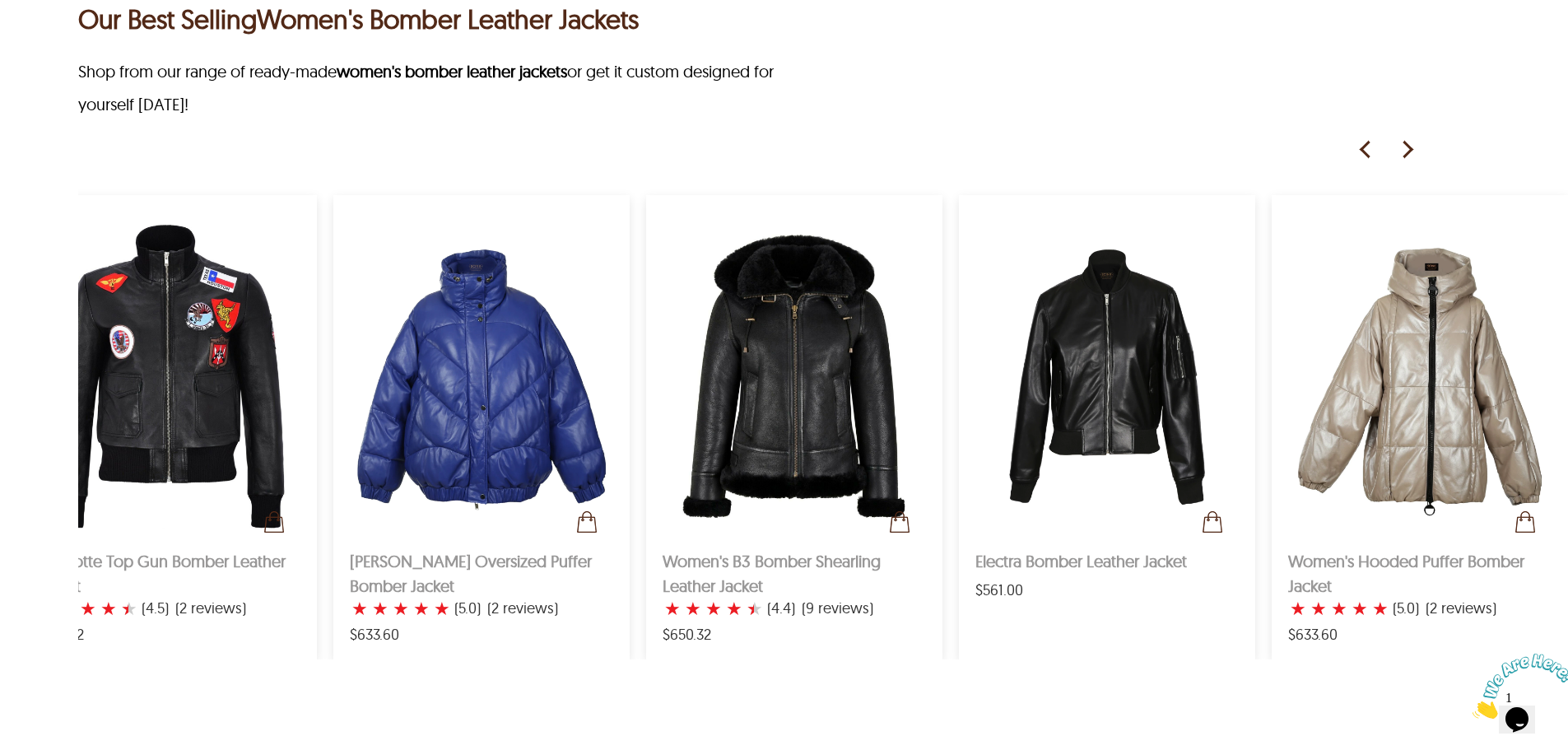
scroll to position [1646, 0]
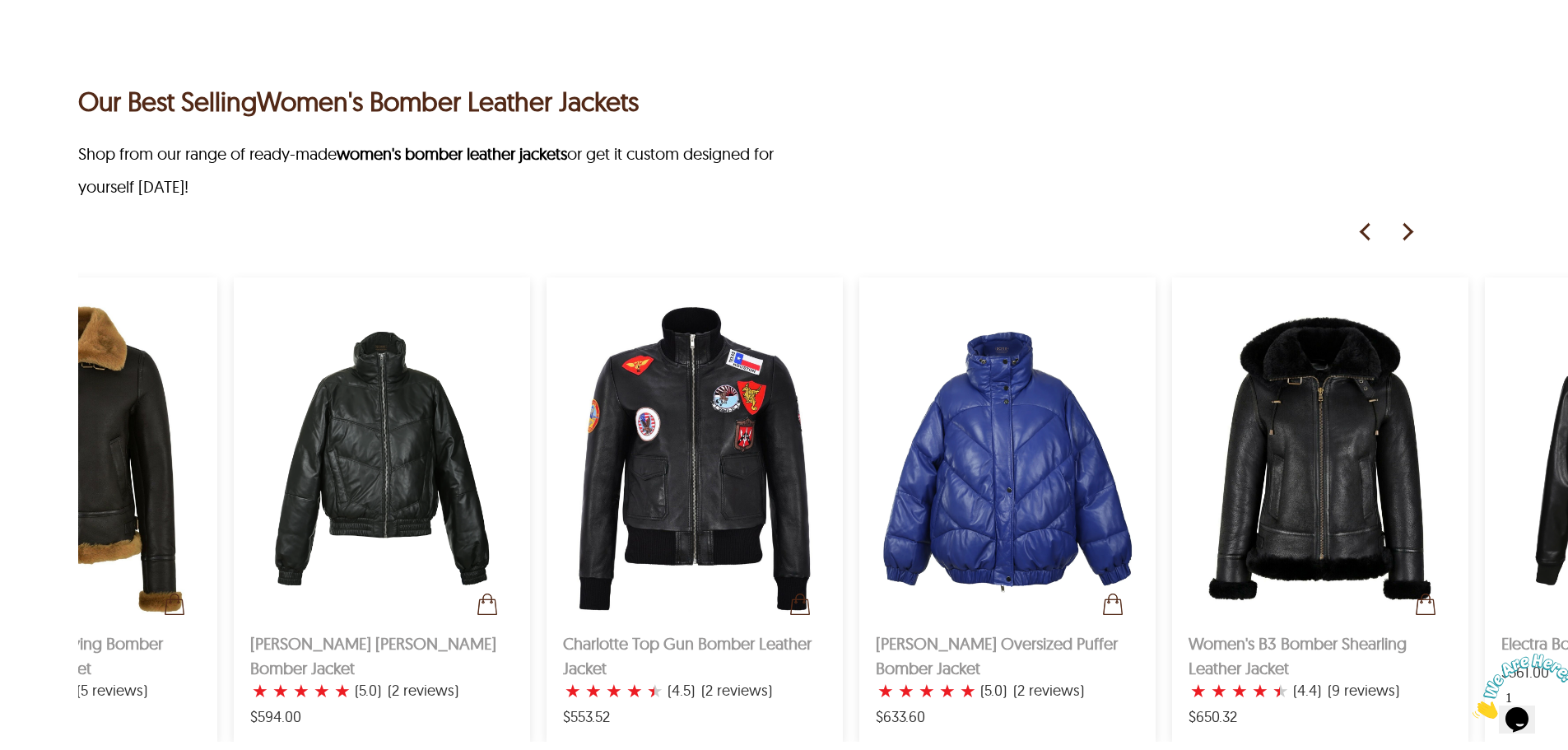
scroll to position [0, 124]
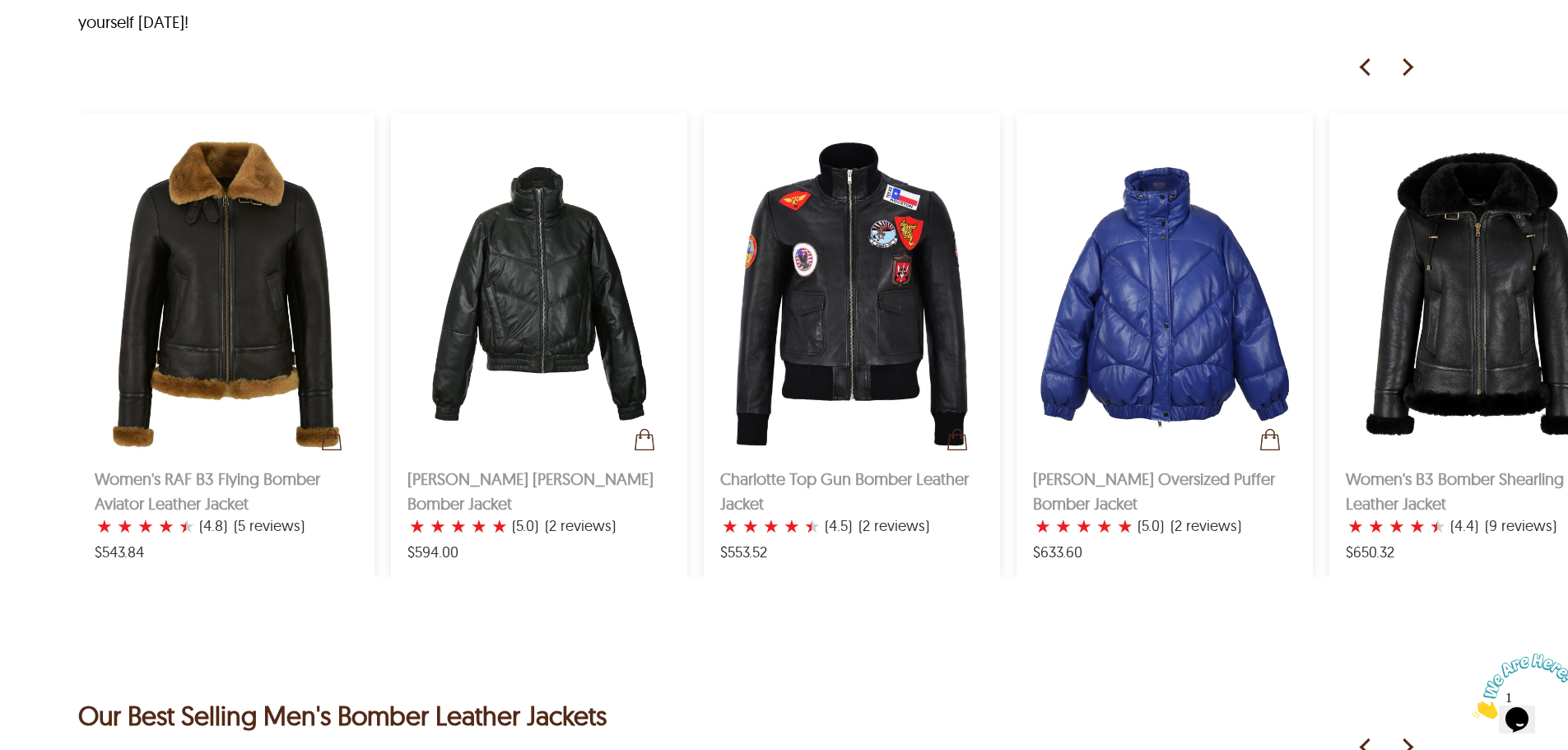
scroll to position [1481, 0]
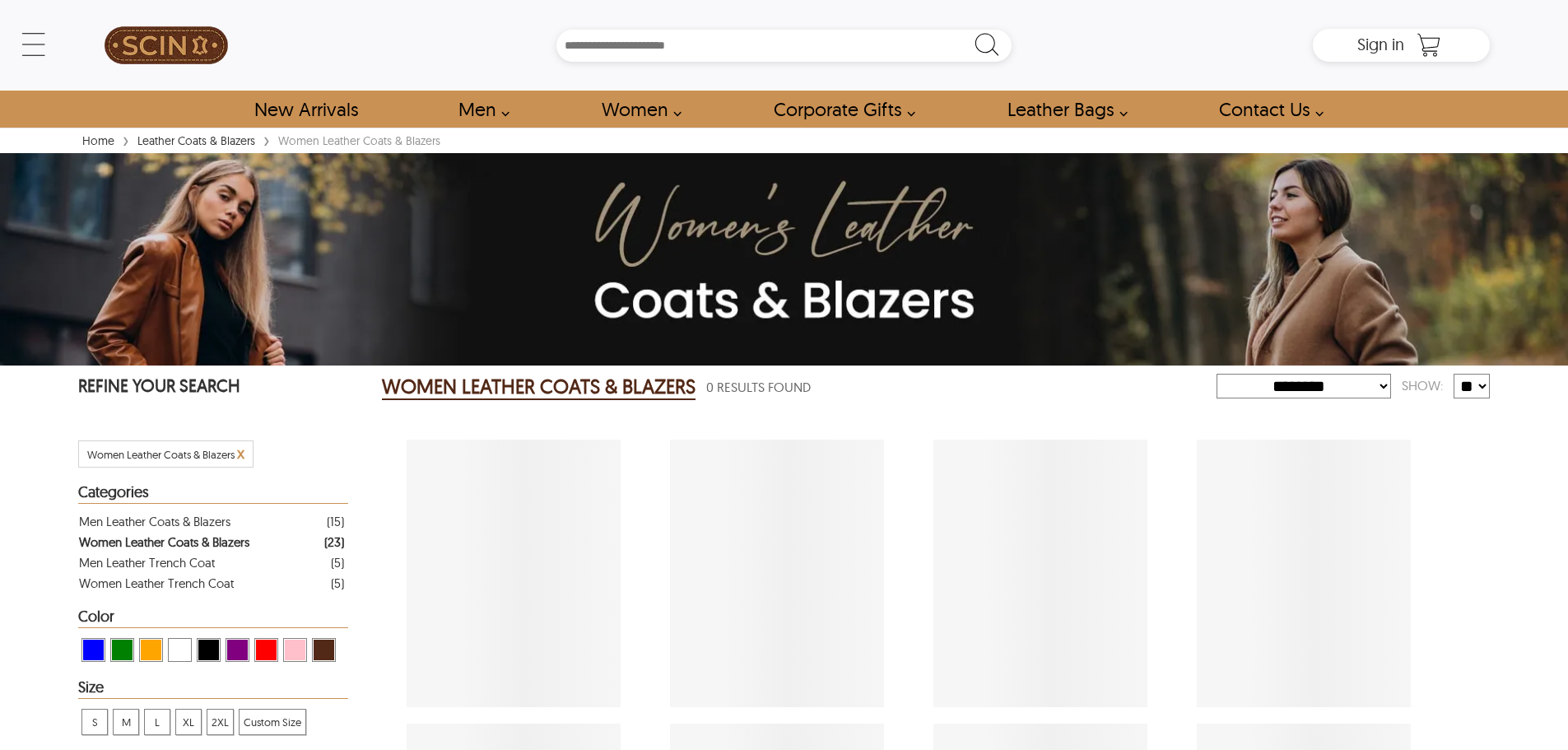
select select "********"
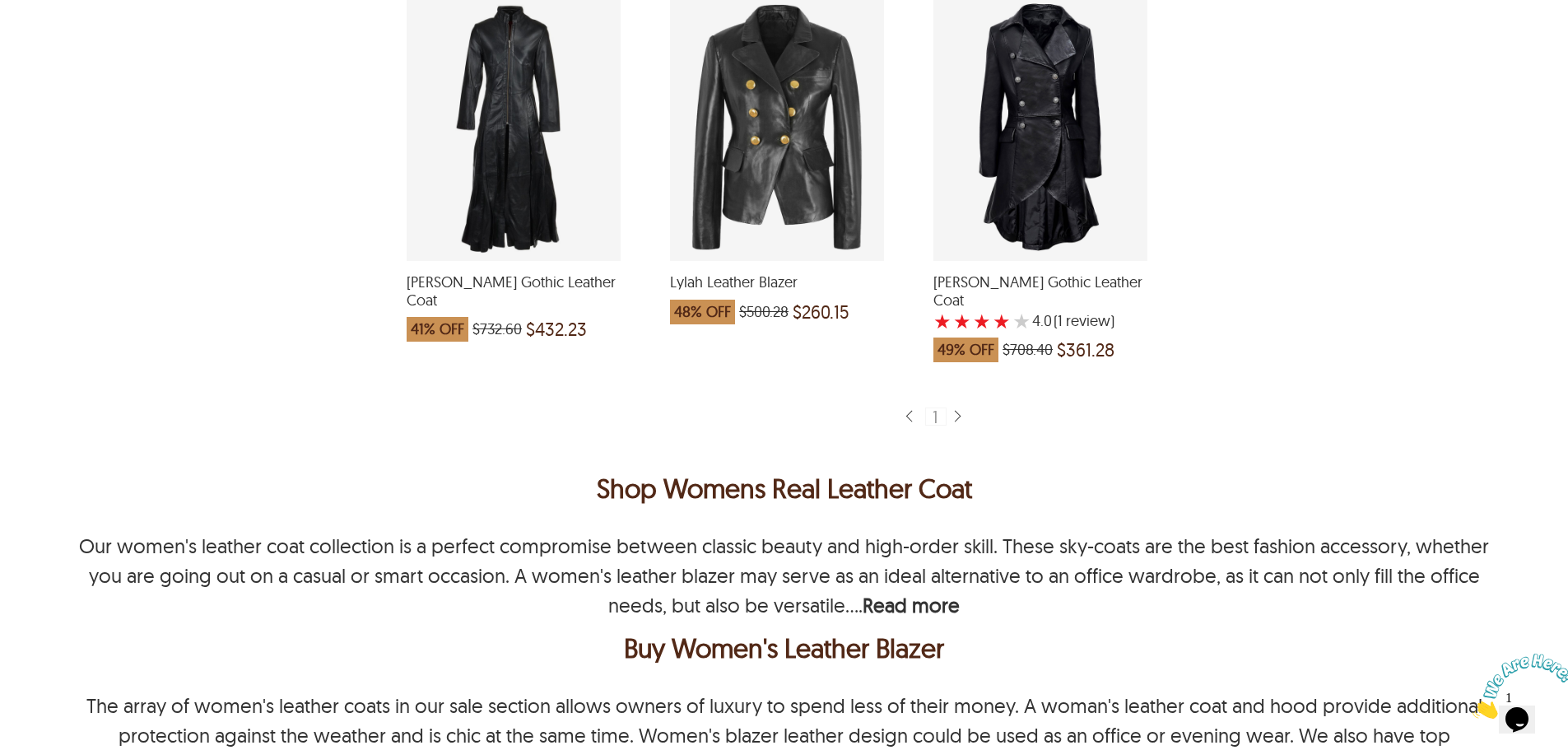
scroll to position [2833, 0]
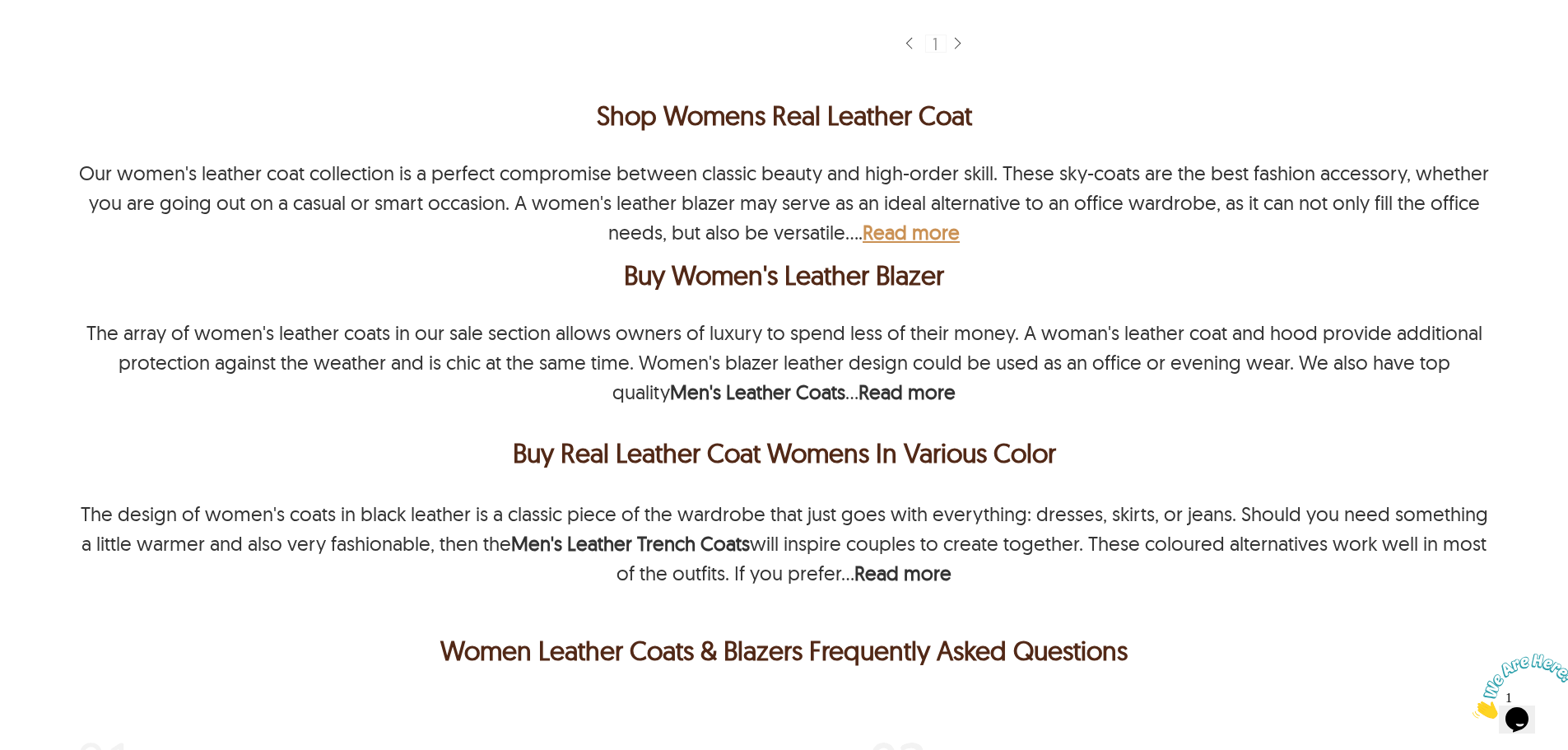
click at [921, 220] on b "Read more" at bounding box center [911, 232] width 97 height 25
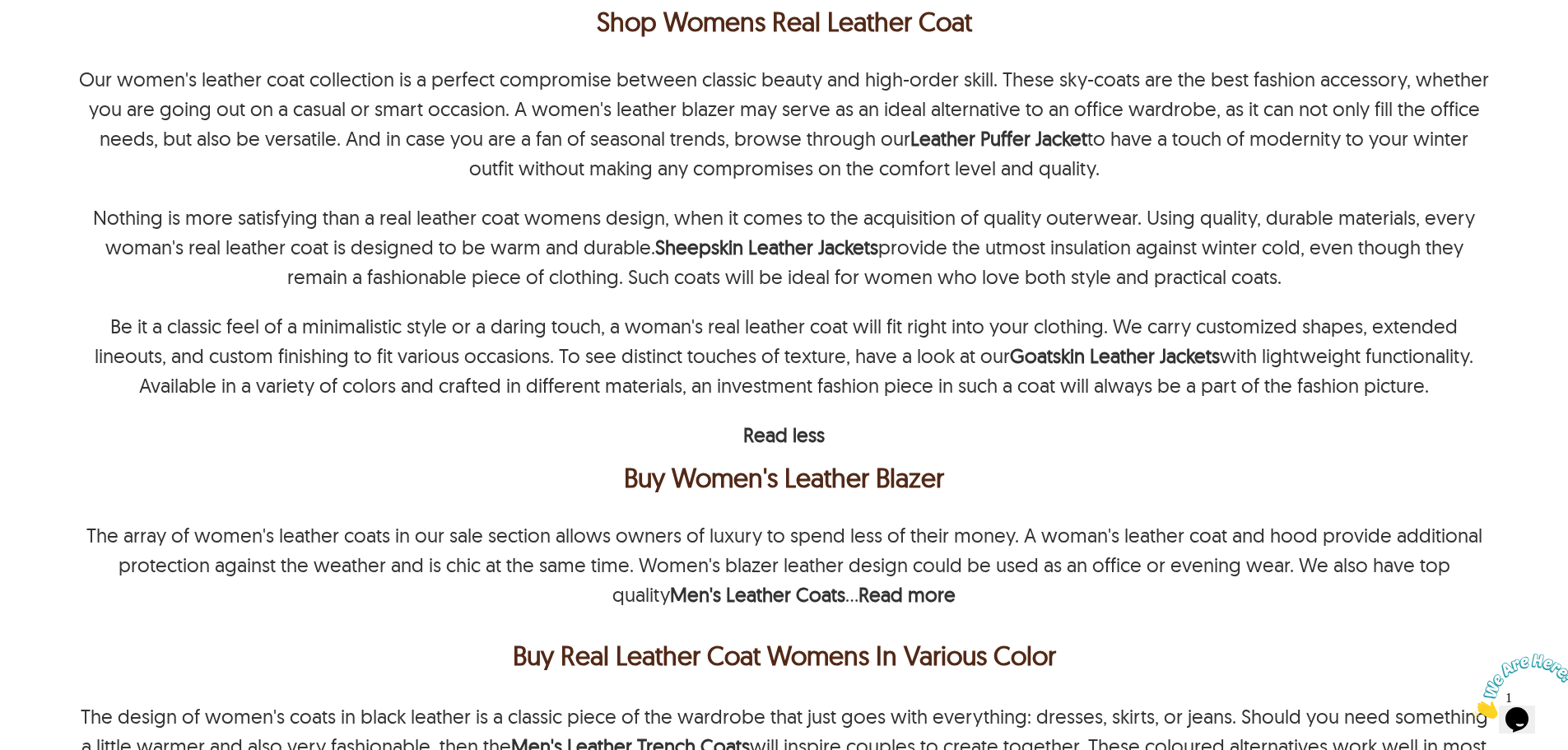
scroll to position [3080, 0]
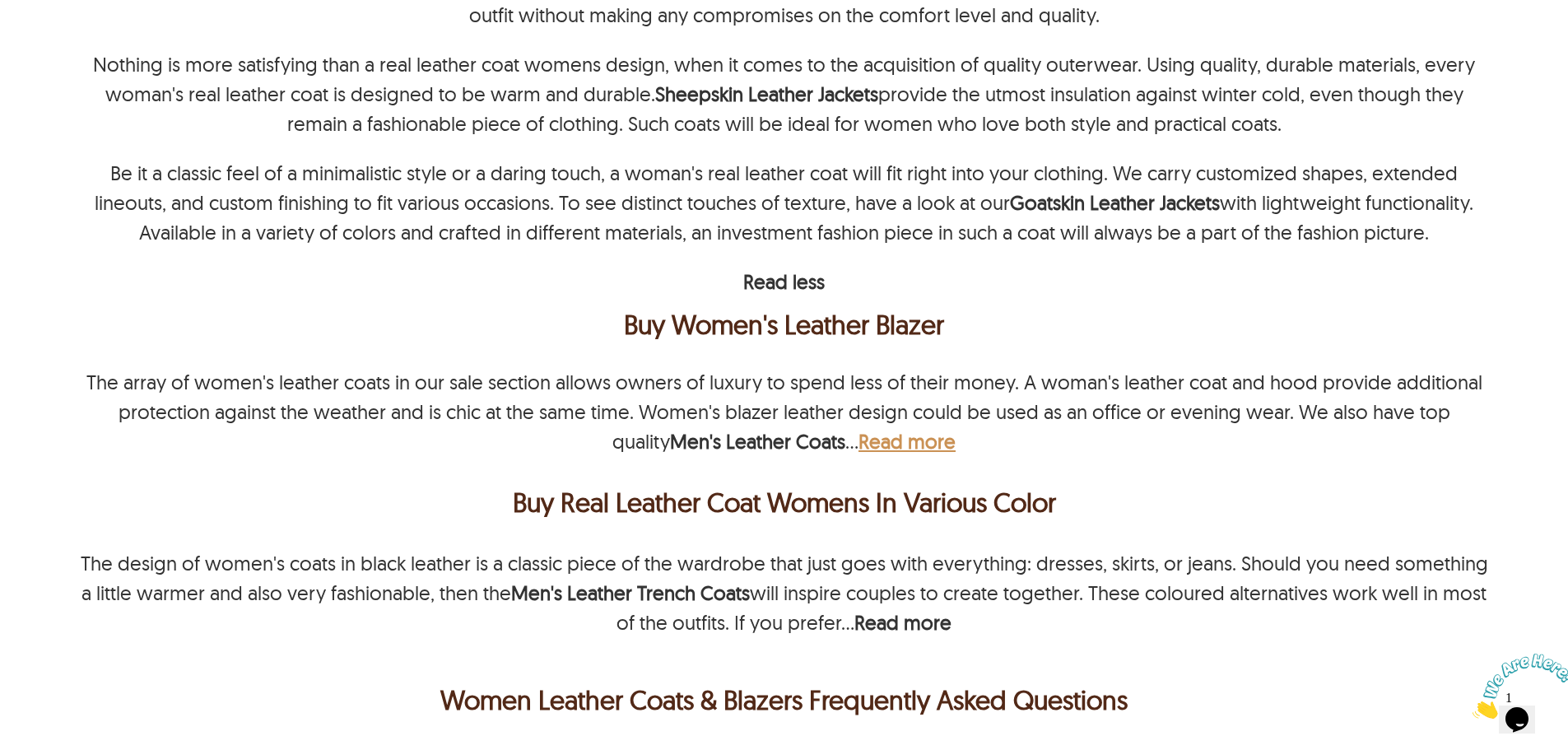
click at [894, 428] on b "Read more" at bounding box center [907, 441] width 97 height 25
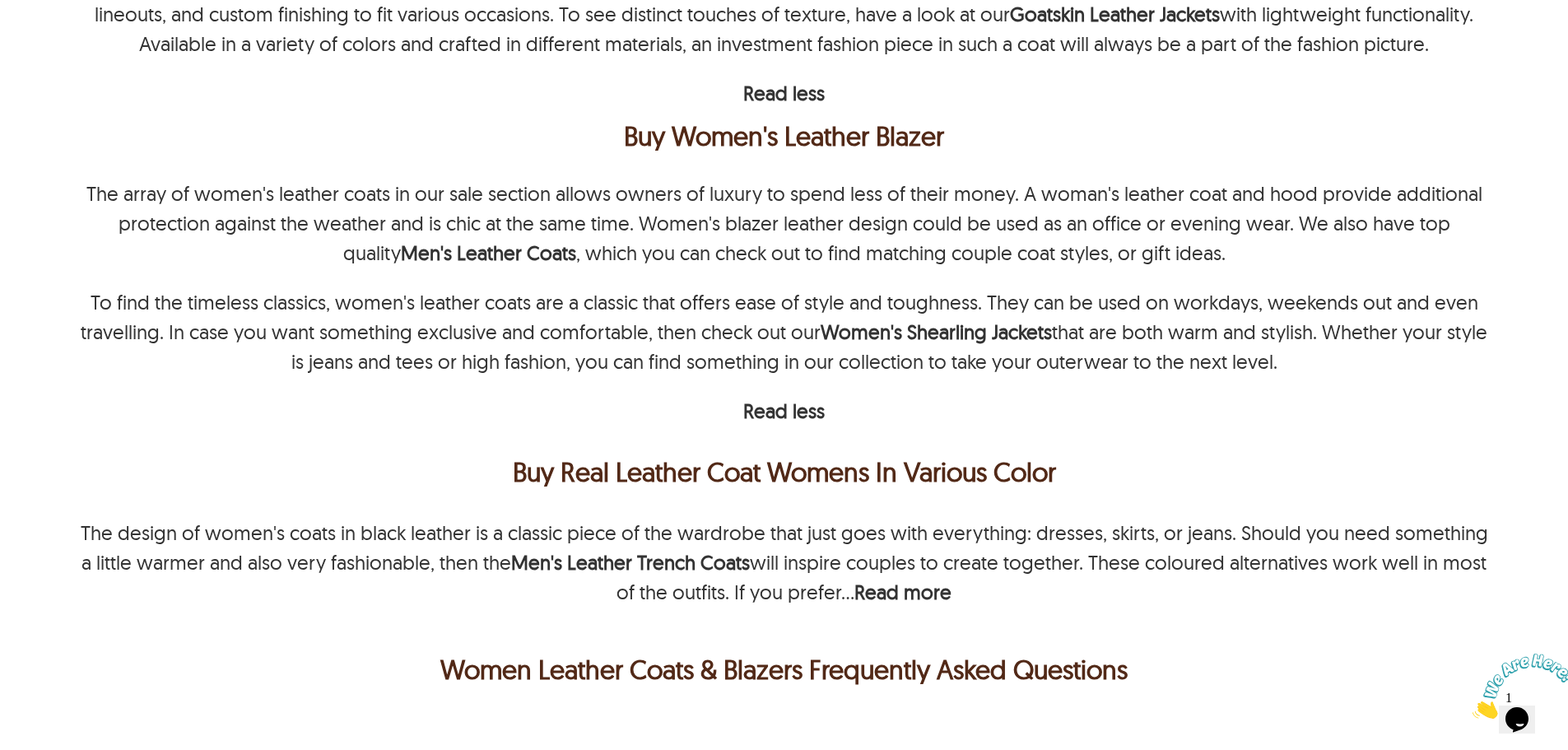
scroll to position [3491, 0]
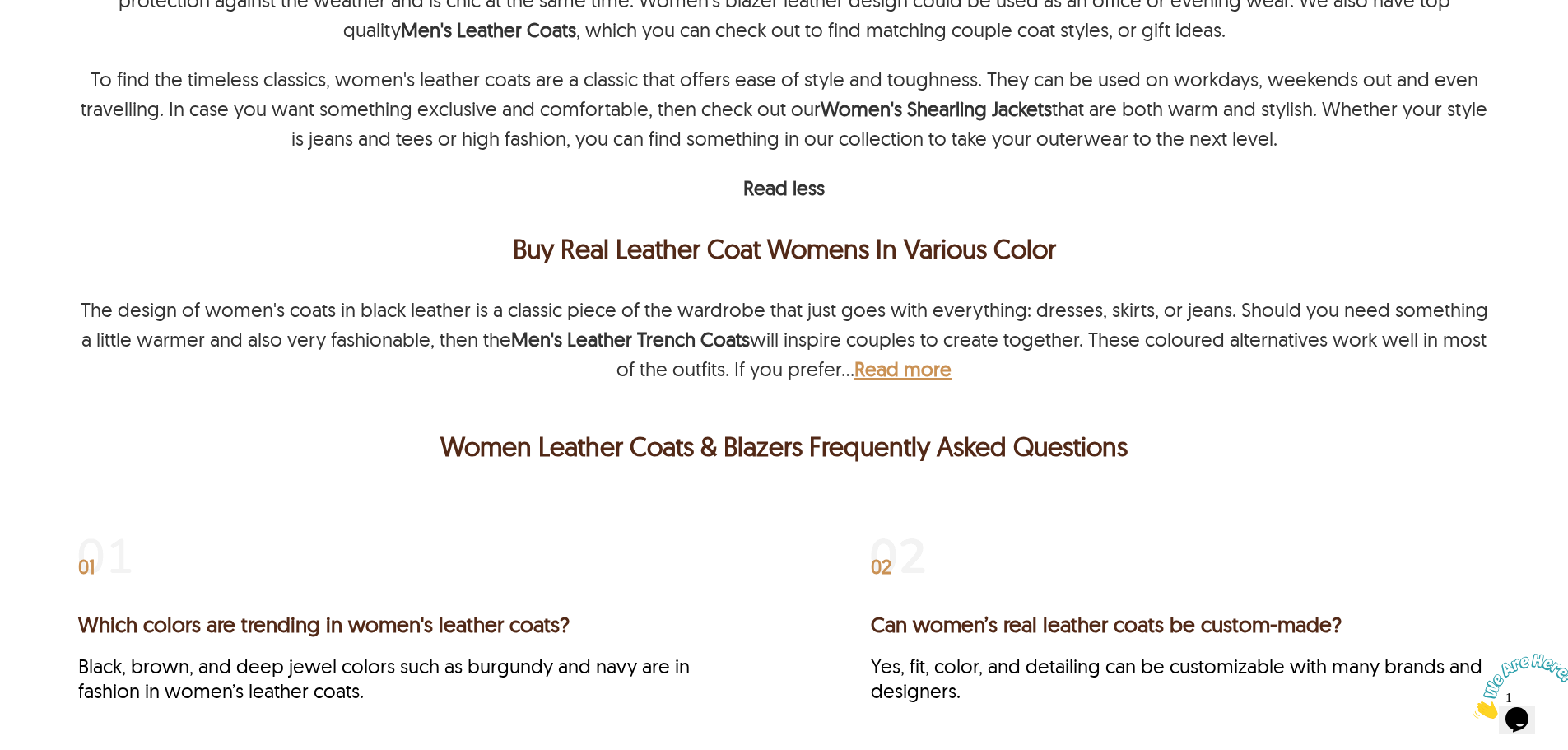
click at [913, 357] on b "Read more" at bounding box center [903, 368] width 97 height 25
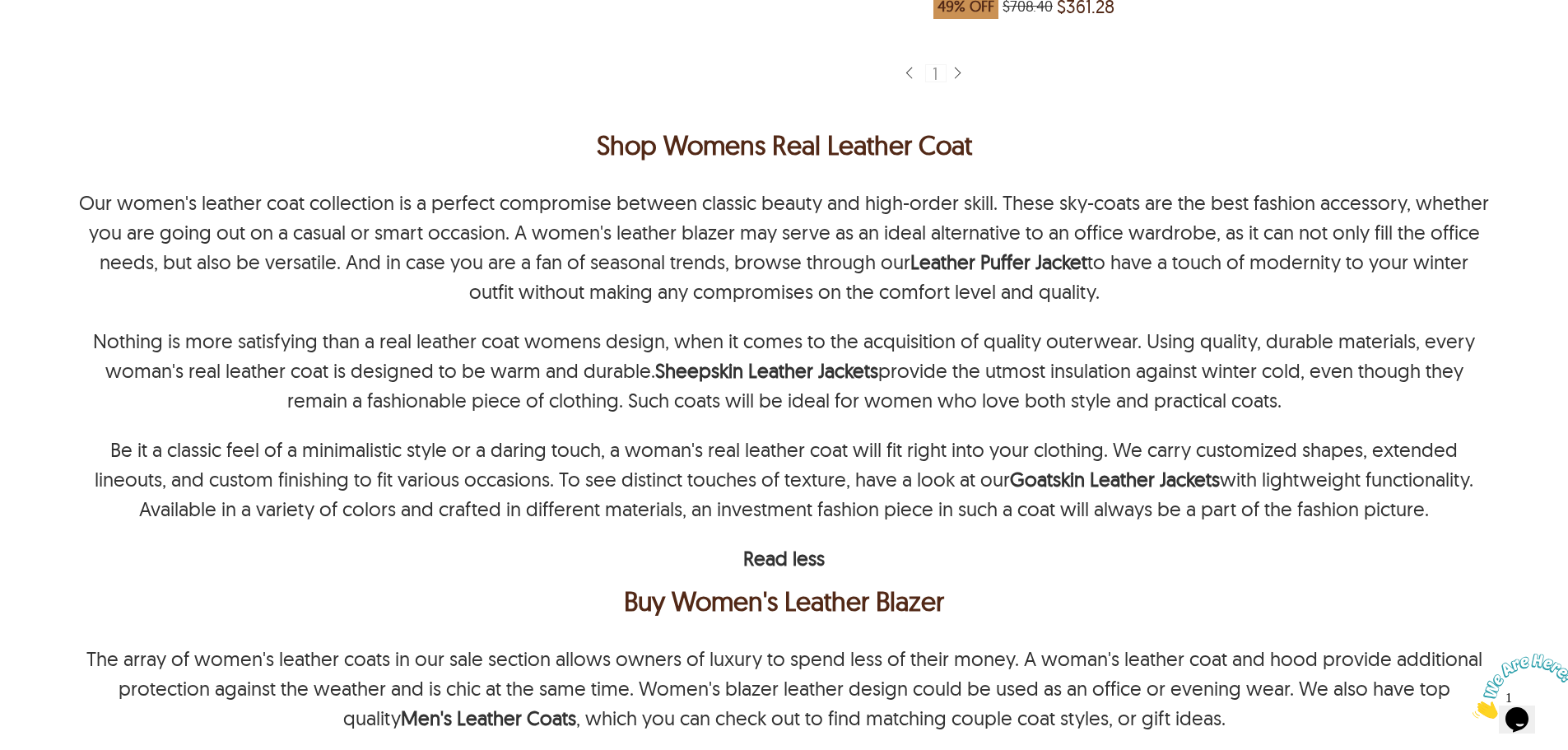
scroll to position [2998, 0]
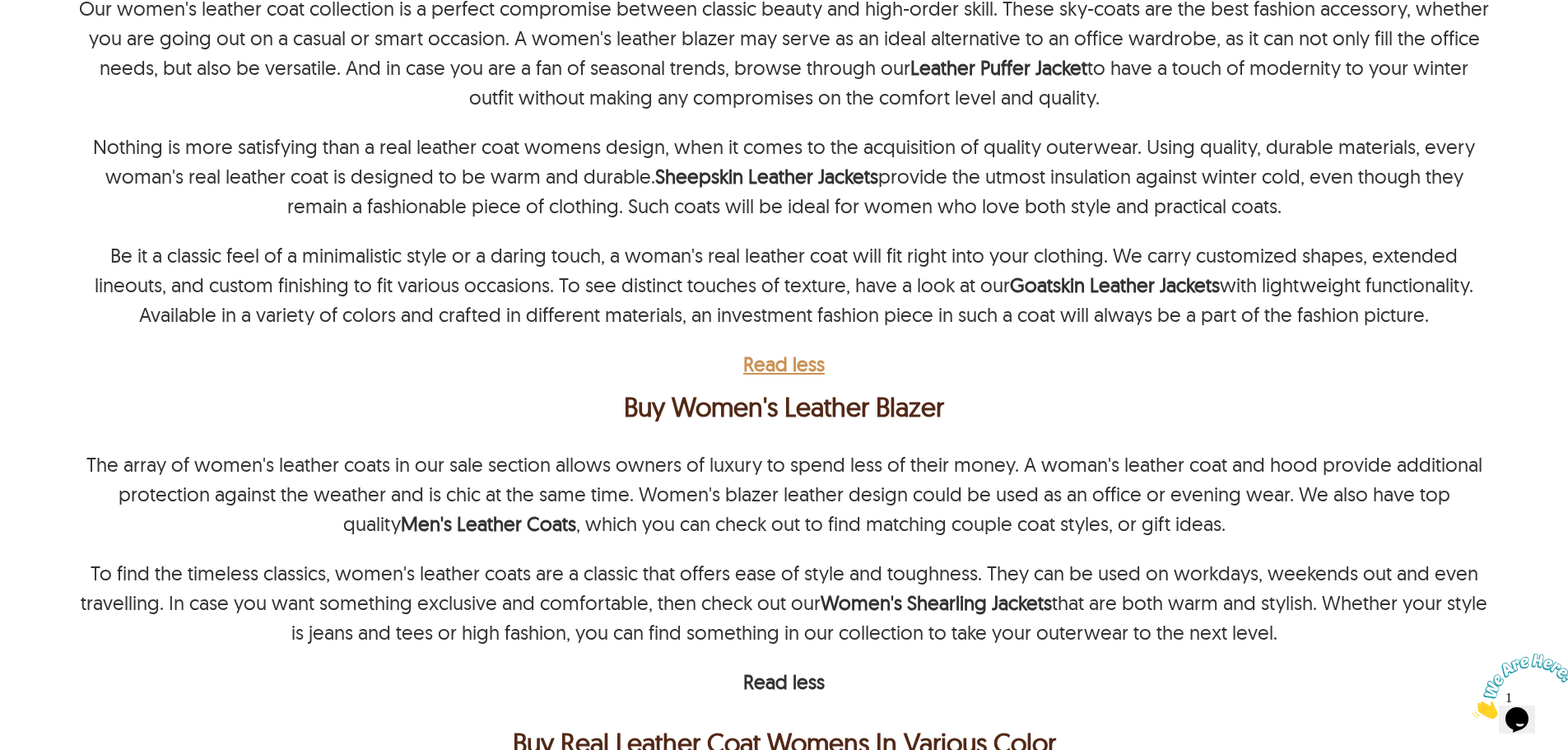
click at [807, 355] on b "Read less" at bounding box center [784, 364] width 82 height 25
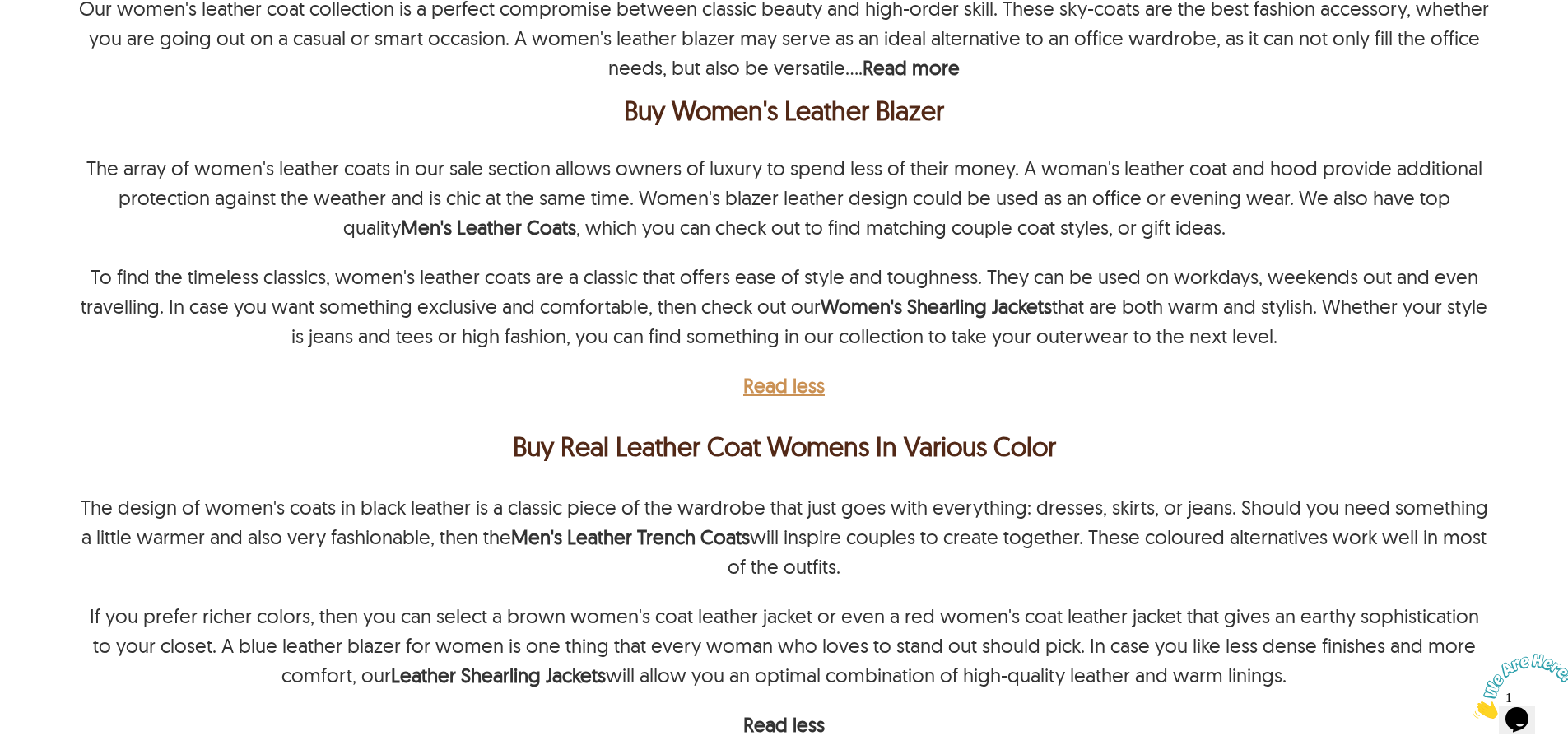
click at [805, 373] on b "Read less" at bounding box center [784, 385] width 82 height 25
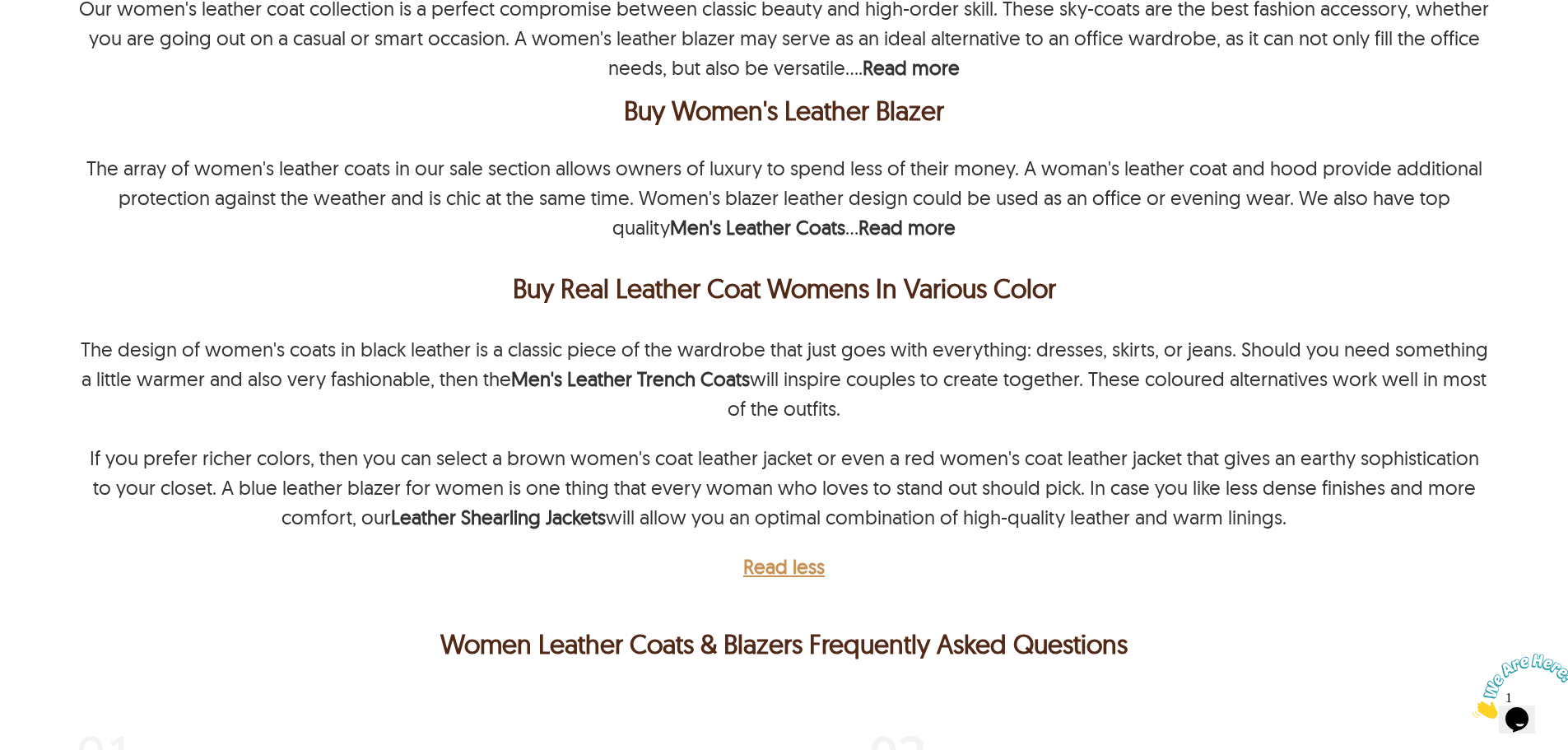
click at [804, 554] on b "Read less" at bounding box center [784, 566] width 82 height 25
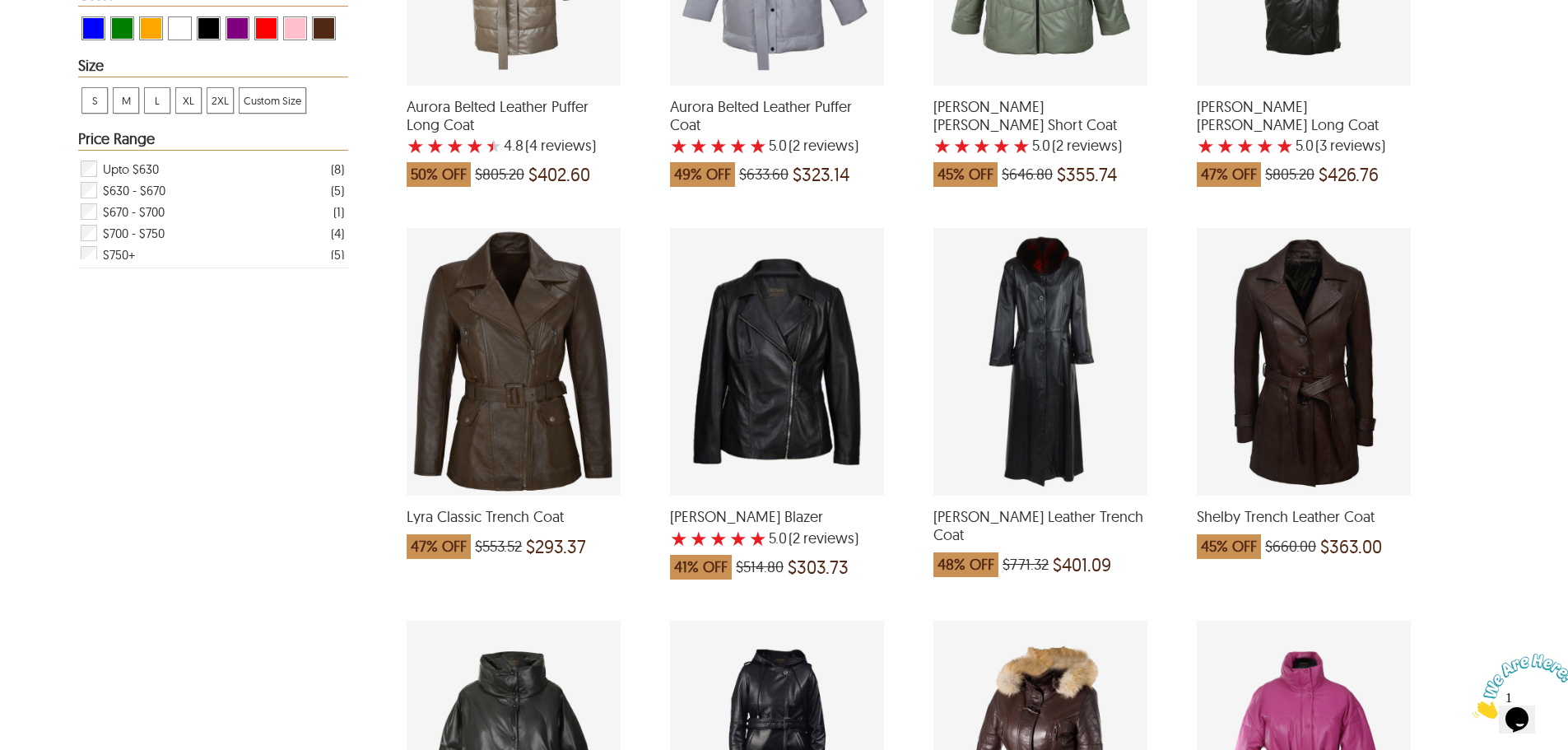
scroll to position [286, 0]
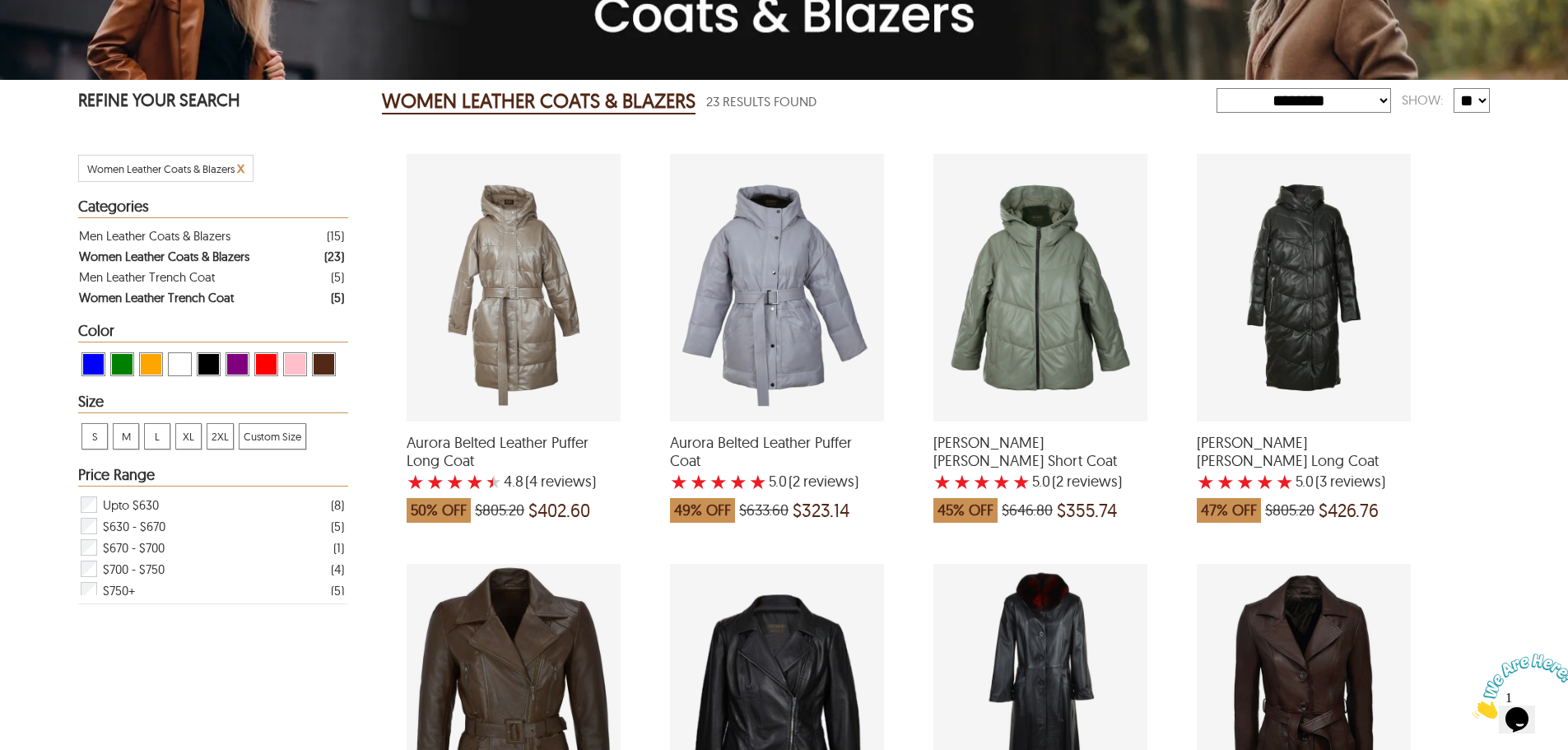
click at [129, 301] on div "Women Leather Trench Coat" at bounding box center [156, 298] width 155 height 21
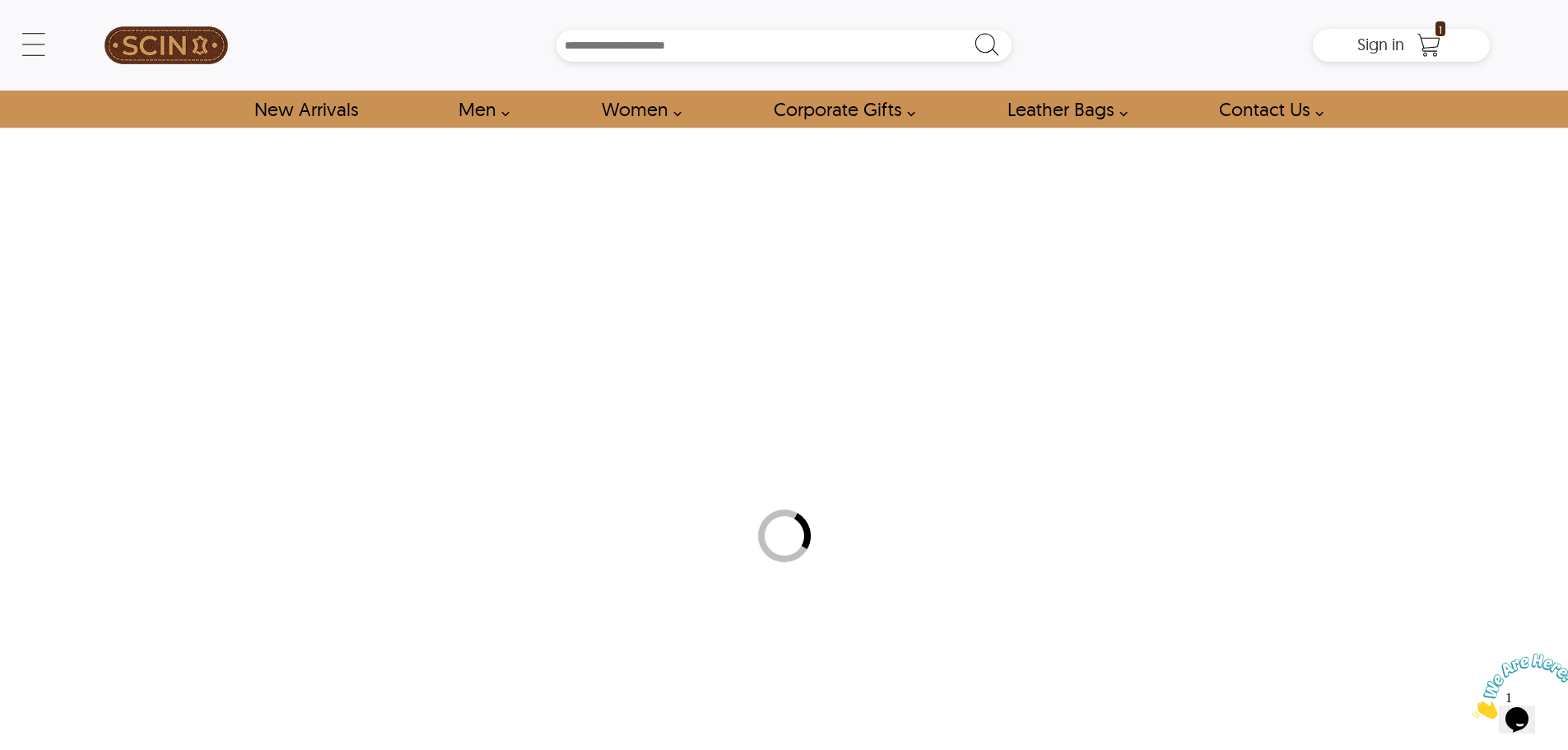
select select "********"
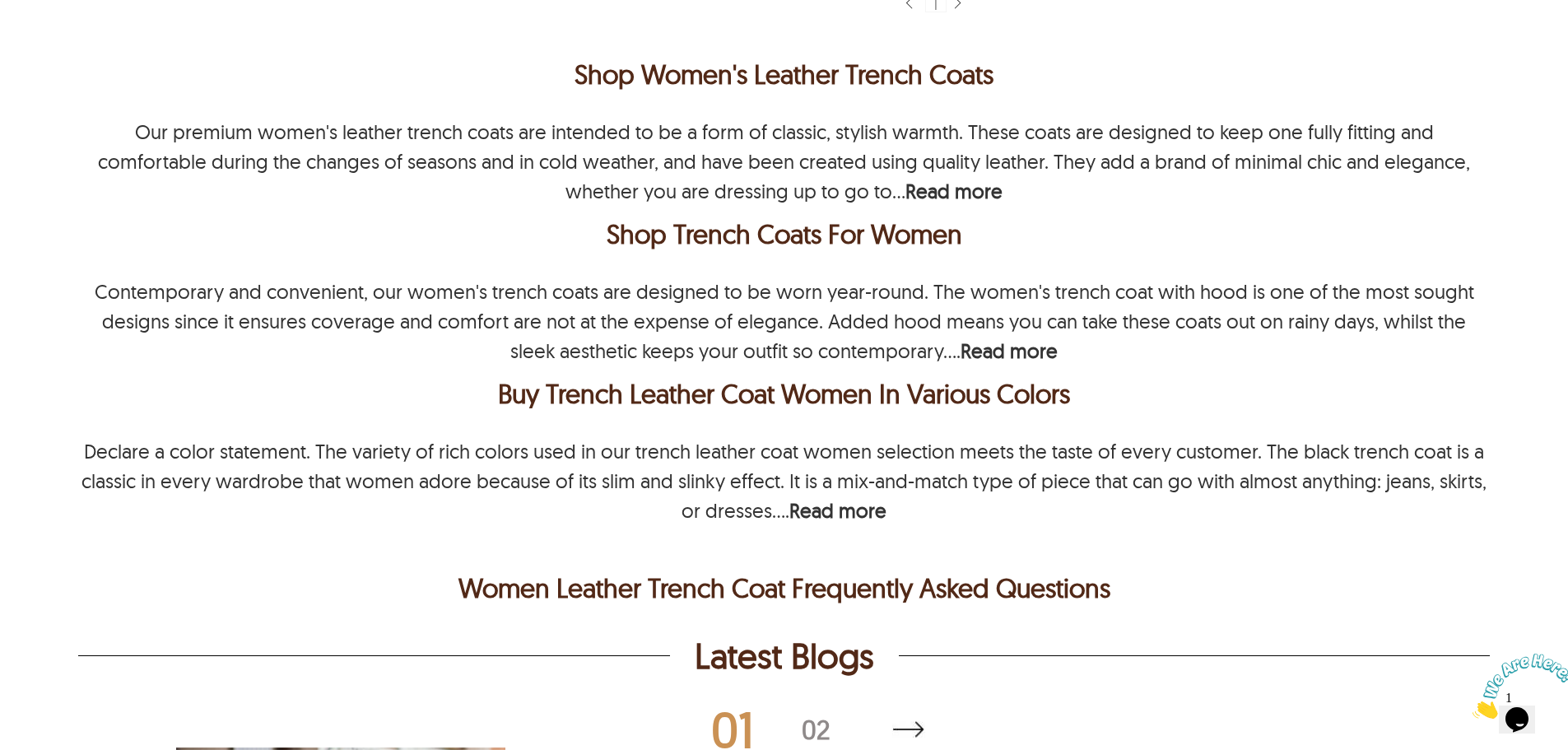
scroll to position [1242, 0]
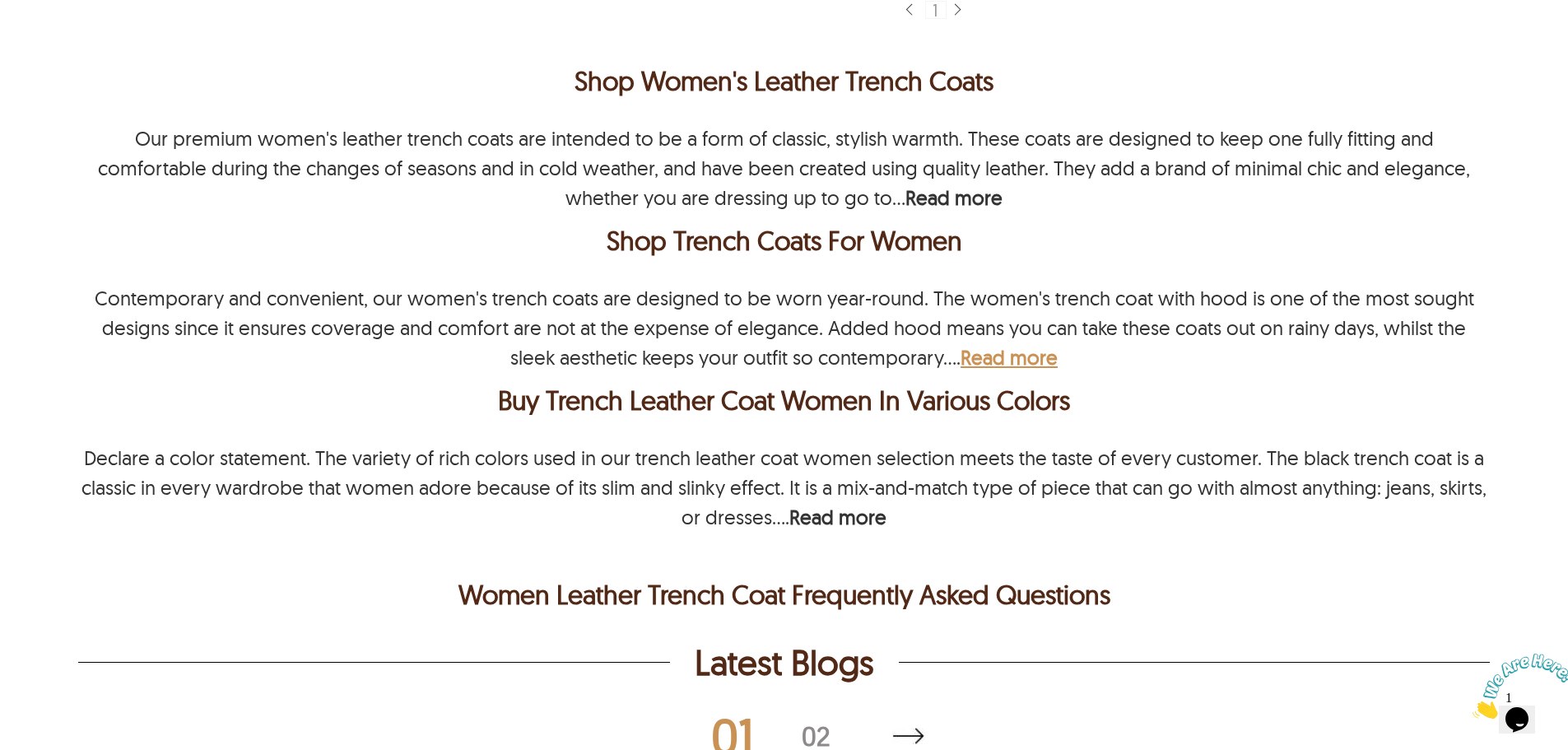
click at [989, 347] on b "Read more" at bounding box center [1009, 357] width 97 height 25
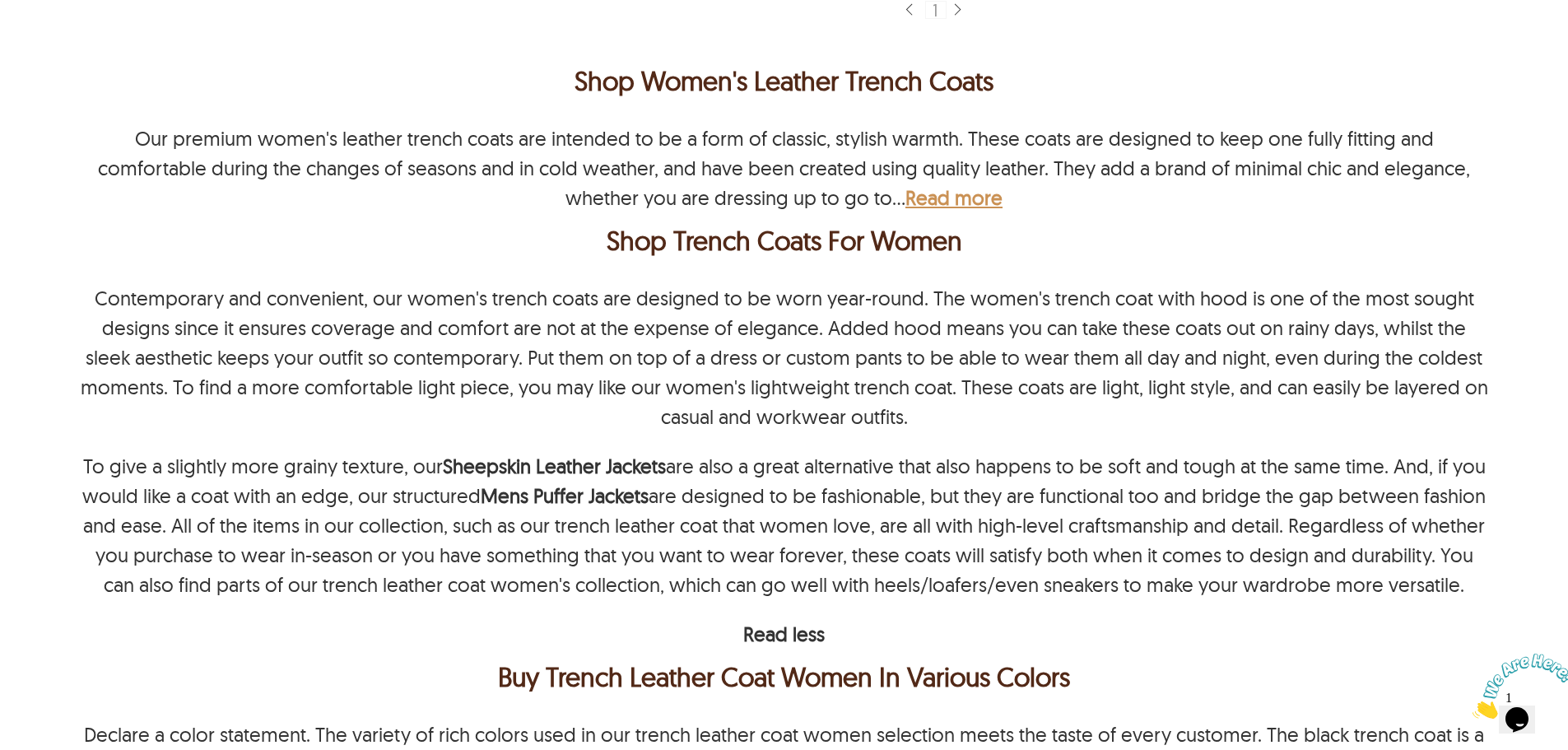
click at [905, 202] on b "Read more" at bounding box center [954, 198] width 97 height 25
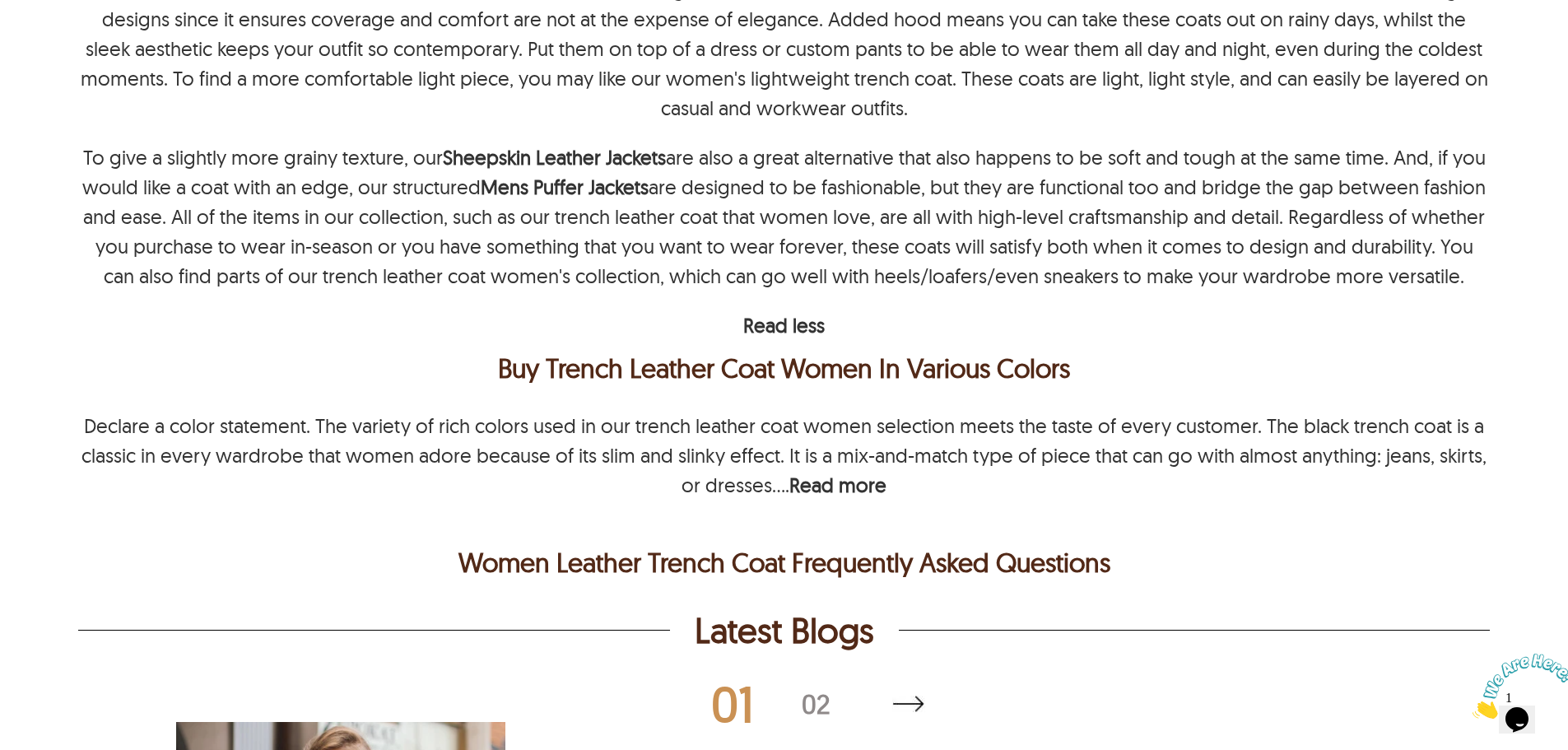
scroll to position [1901, 0]
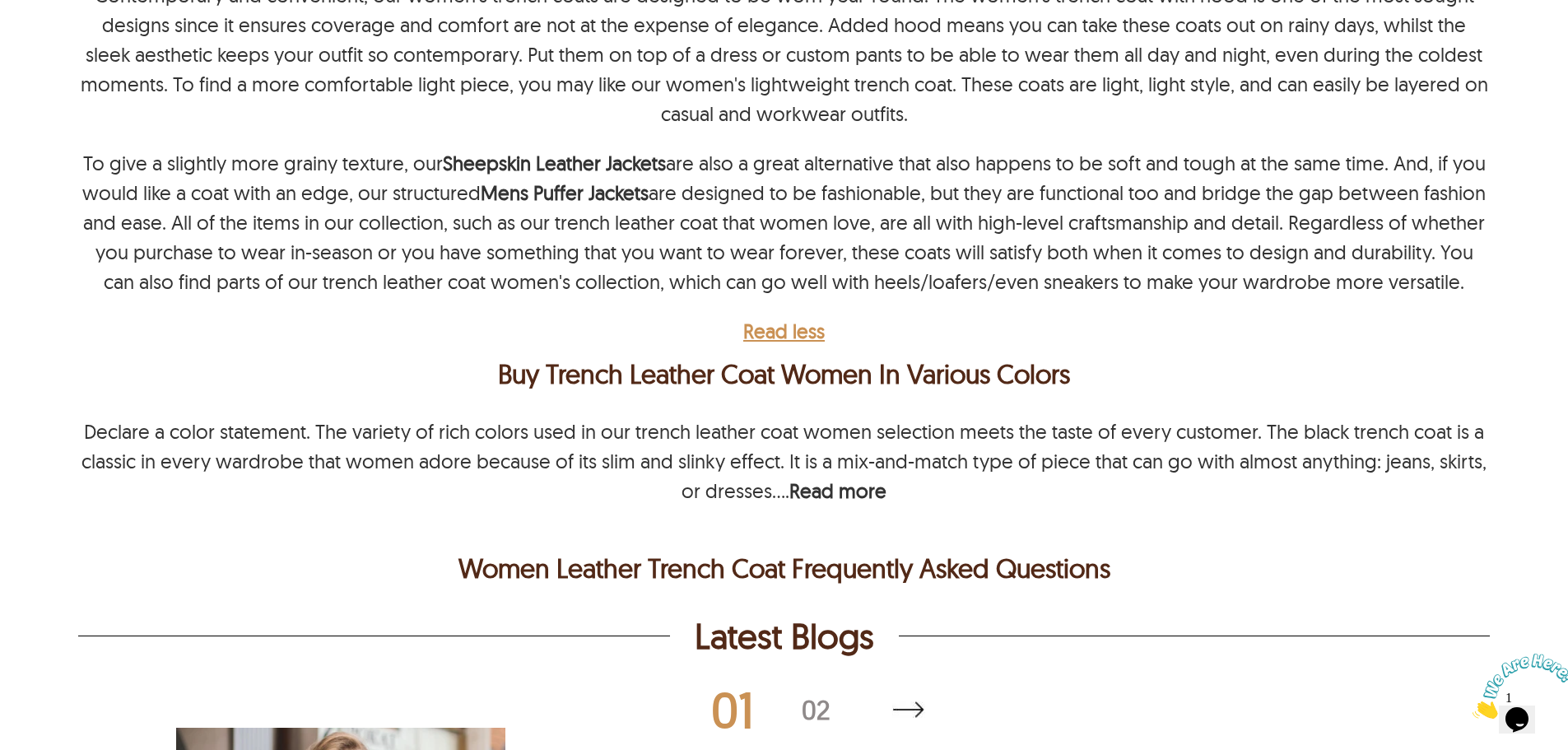
click at [804, 331] on b "Read less" at bounding box center [784, 331] width 82 height 25
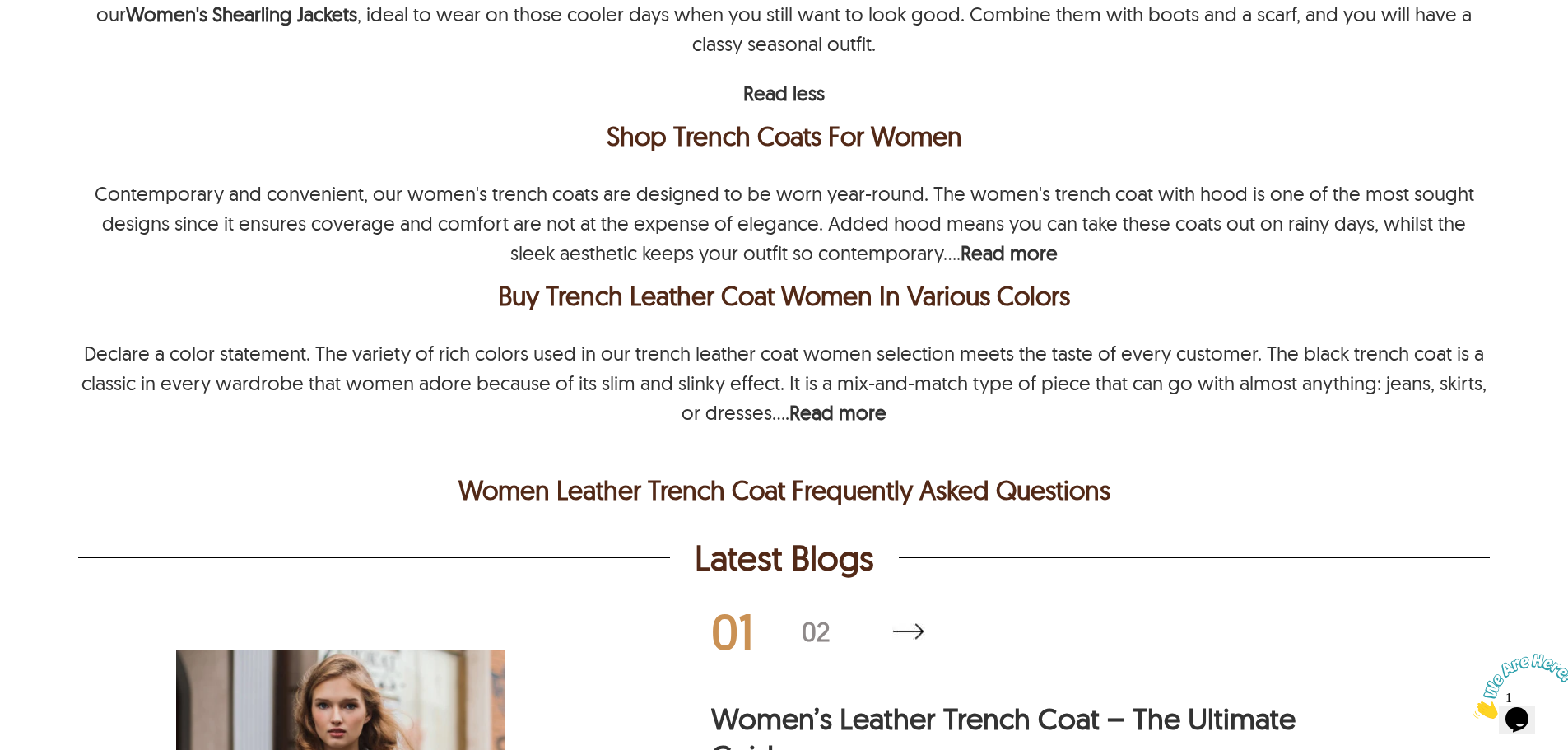
scroll to position [1654, 0]
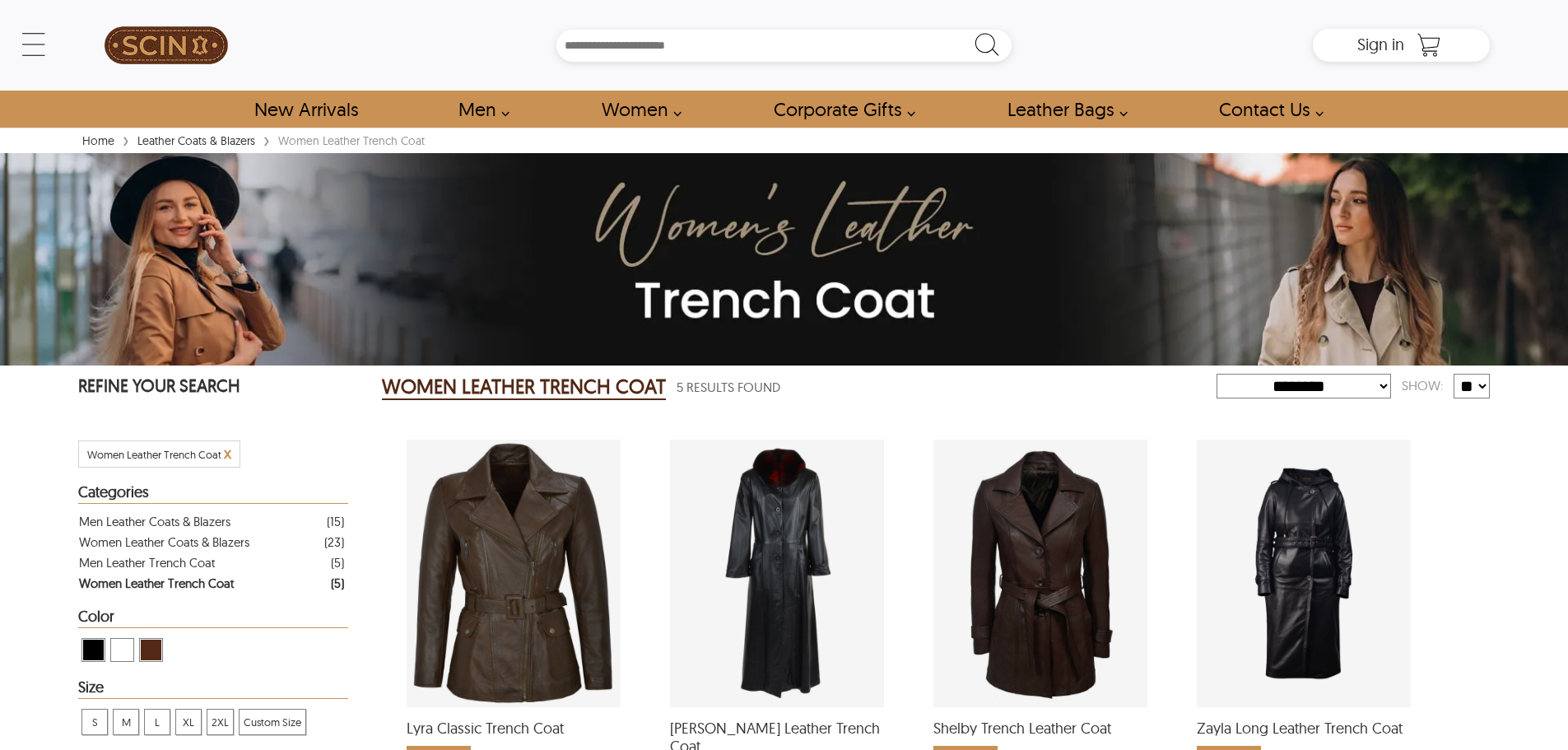
select select "********"
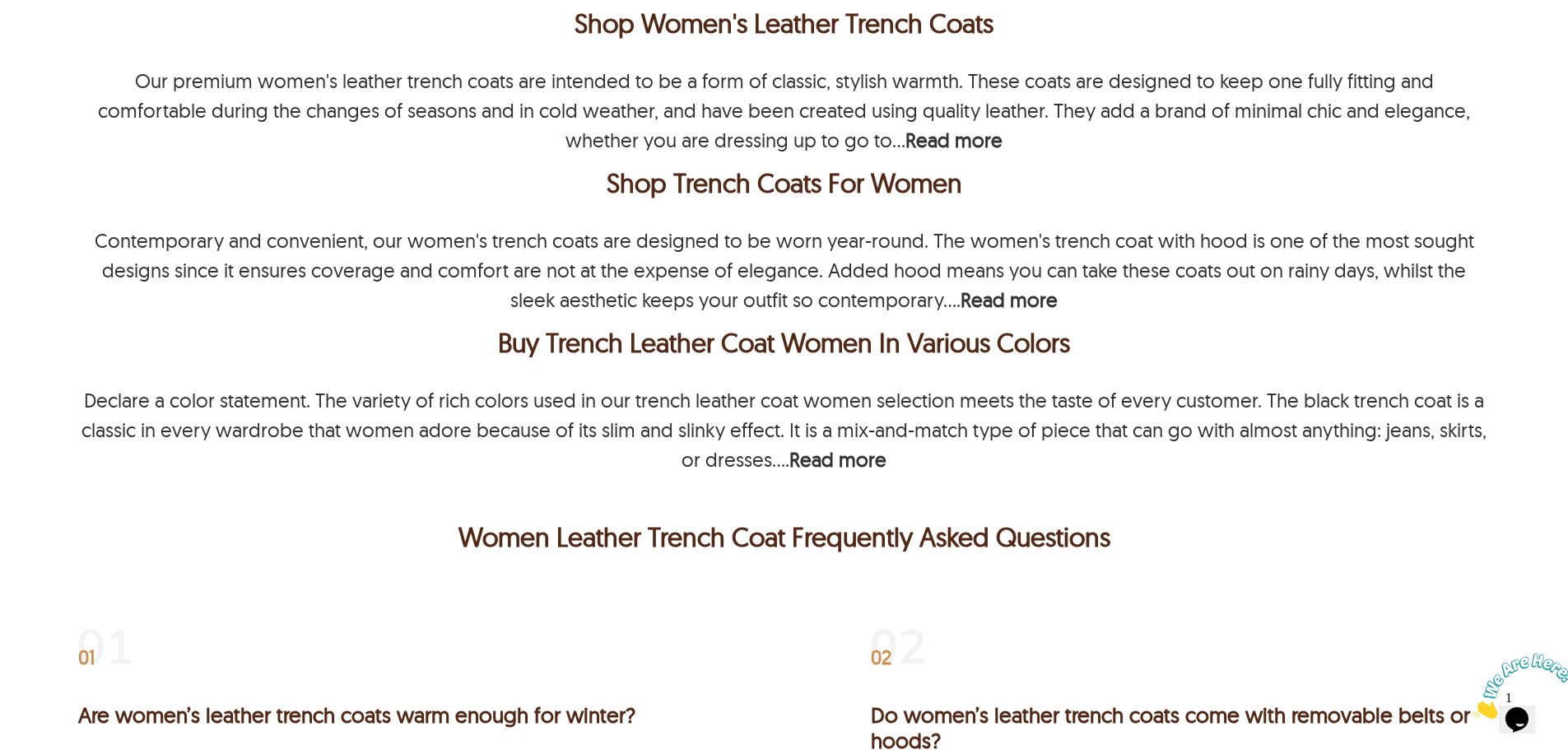
scroll to position [1298, 0]
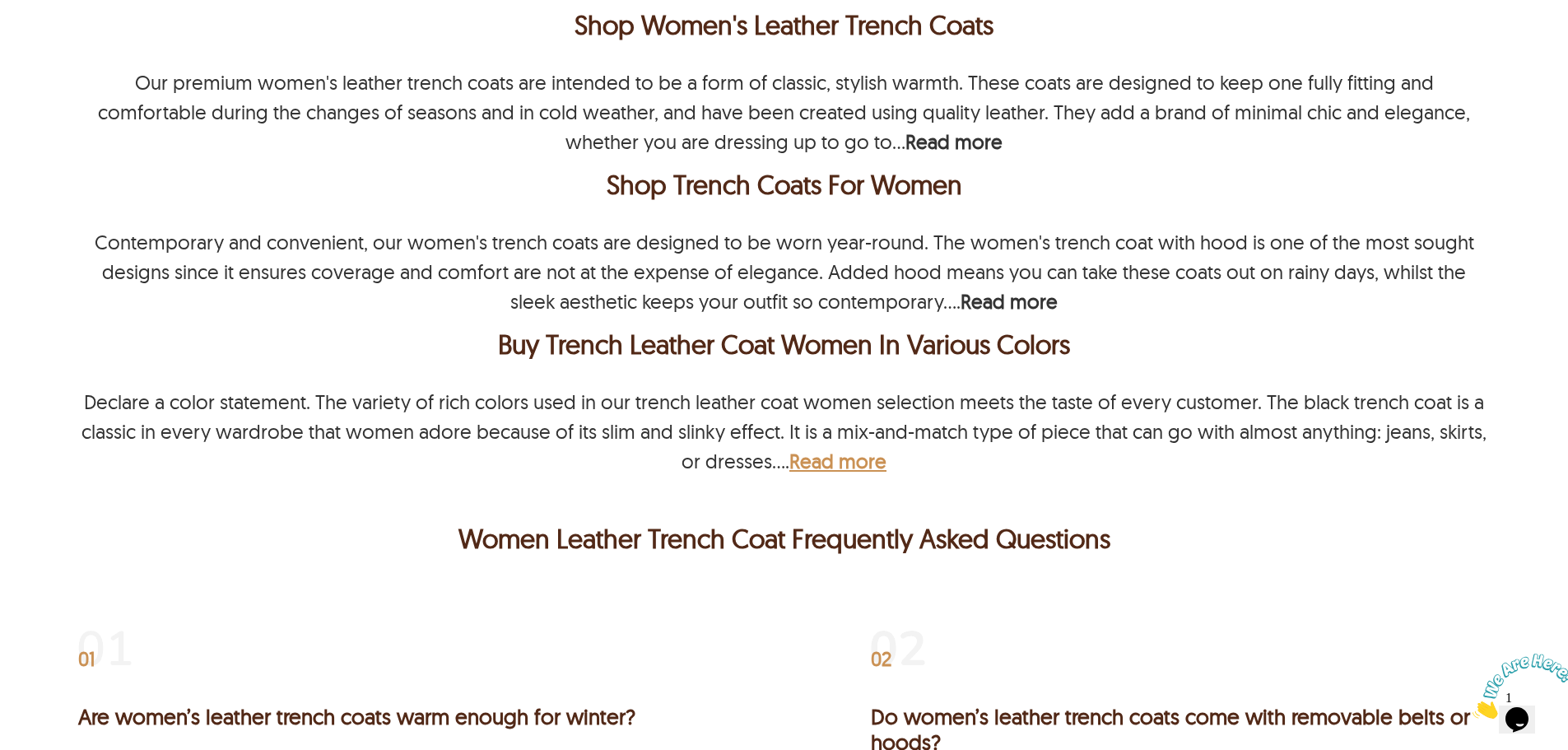
click at [860, 464] on b "Read more" at bounding box center [838, 461] width 97 height 25
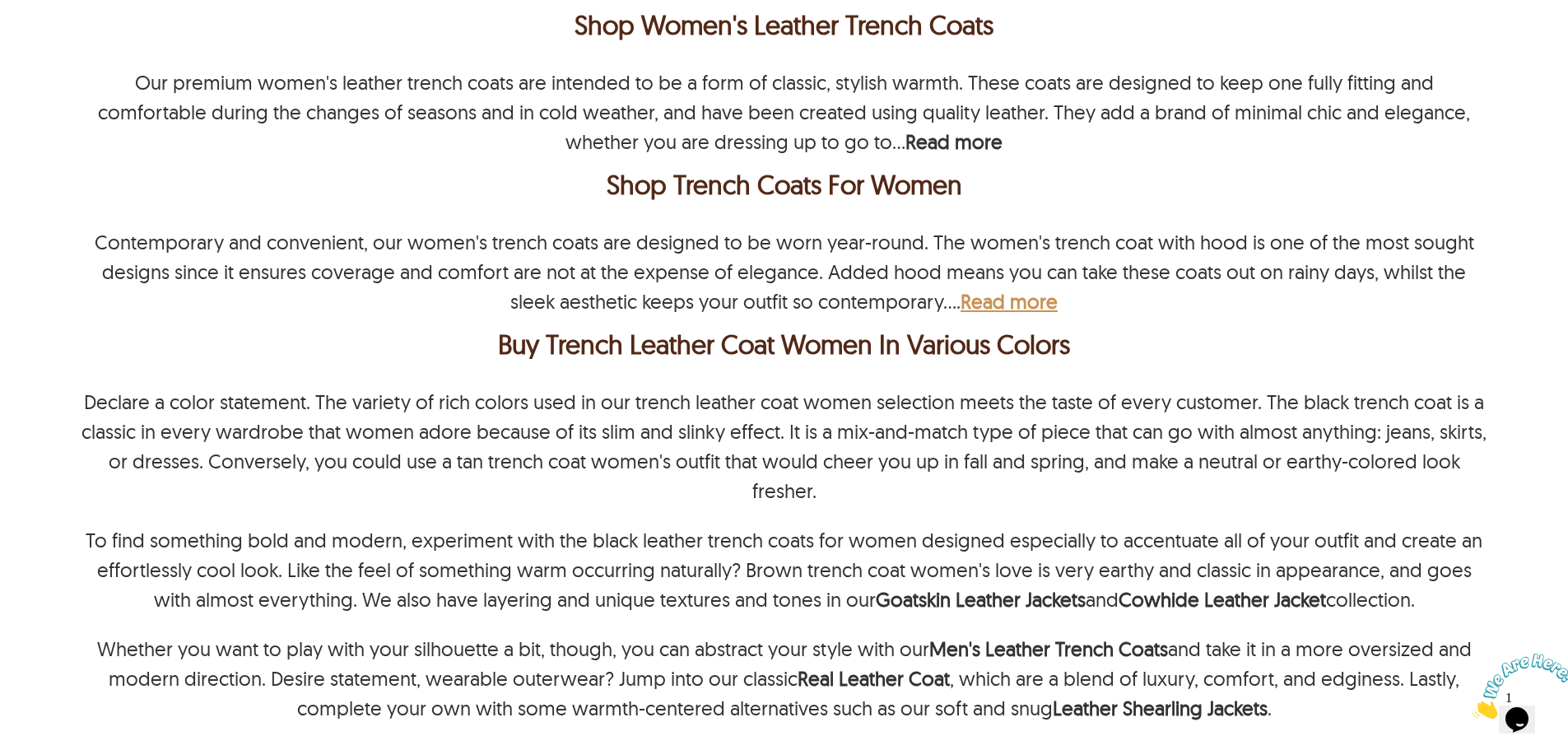
click at [973, 297] on b "Read more" at bounding box center [1009, 301] width 97 height 25
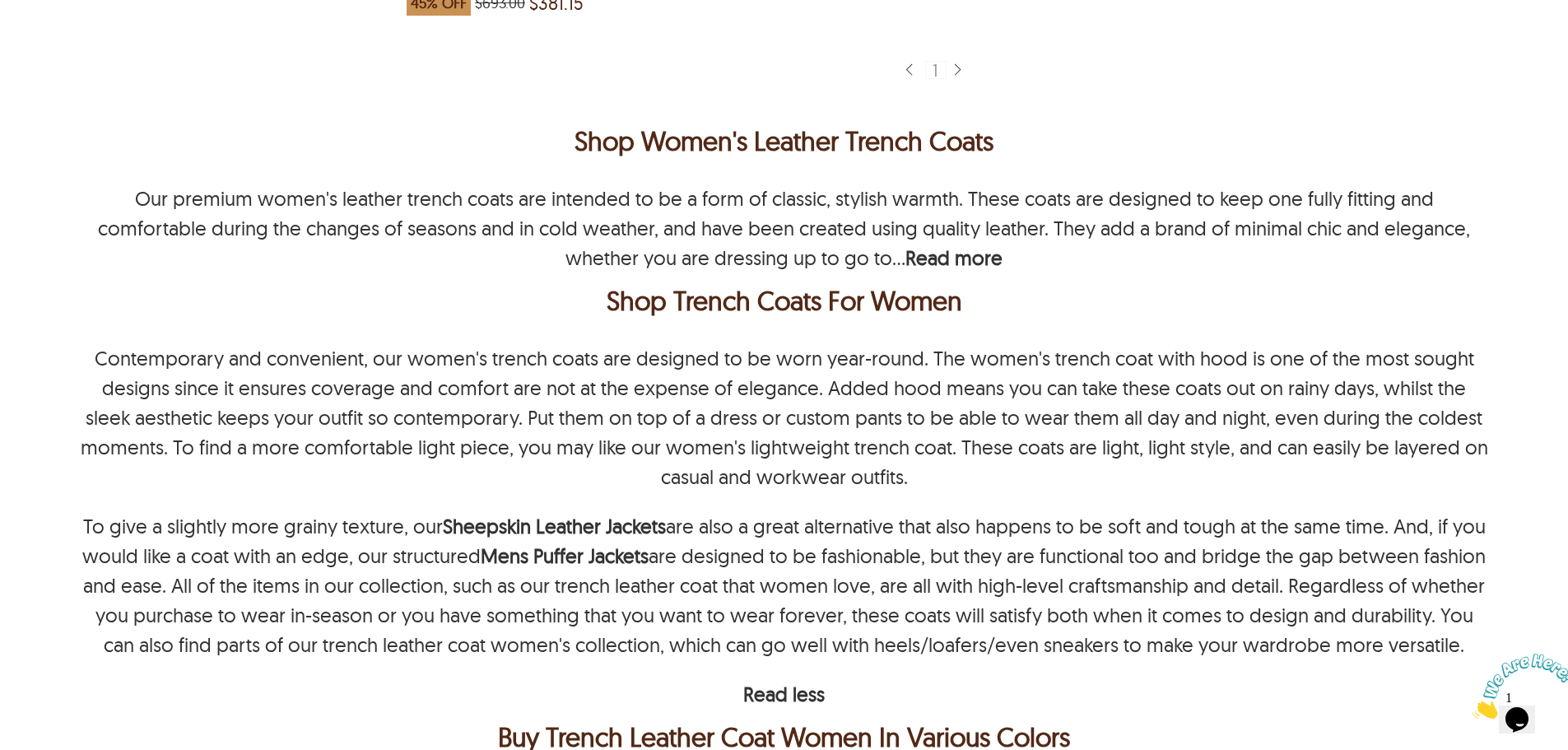
scroll to position [887, 0]
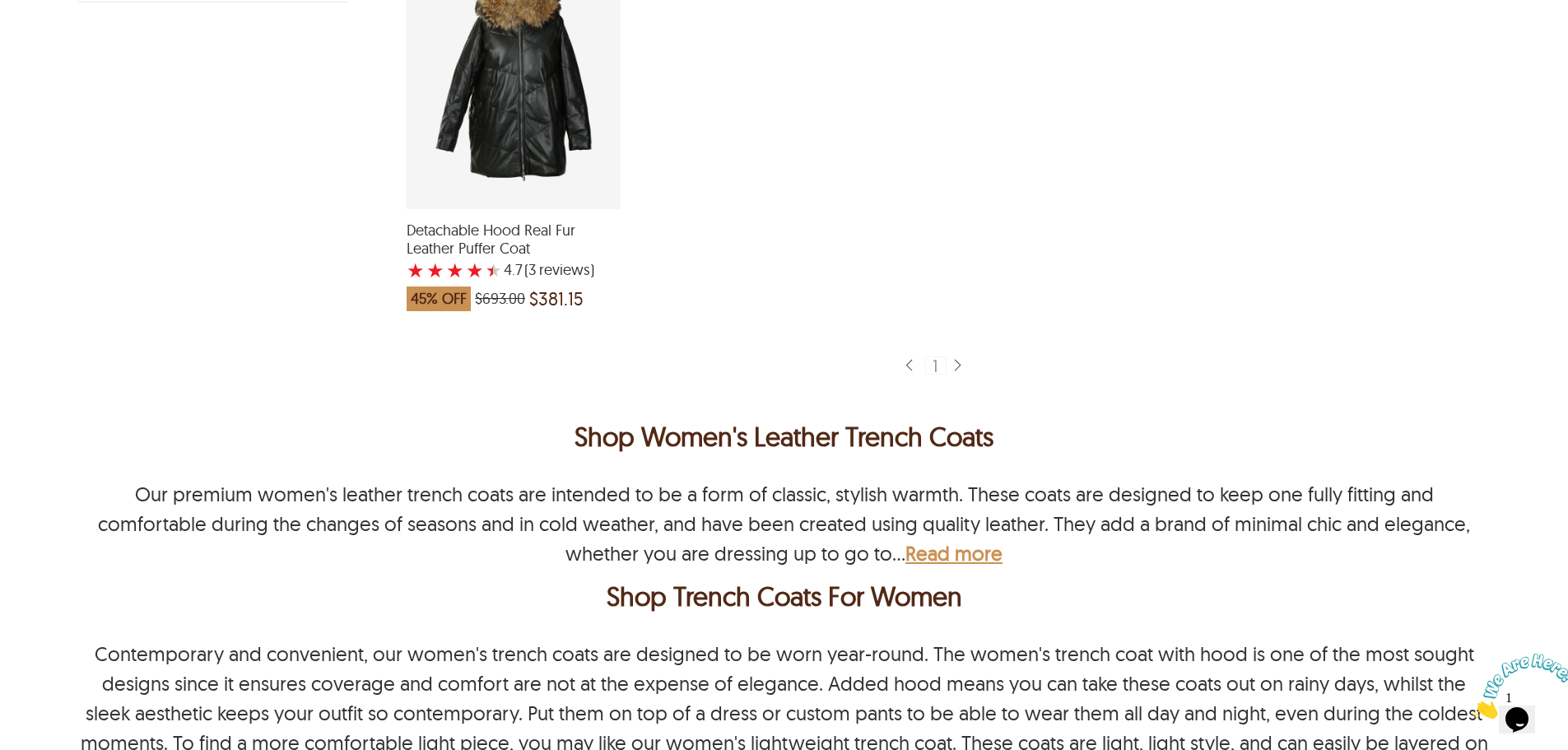
click at [905, 545] on b "Read more" at bounding box center [954, 553] width 97 height 25
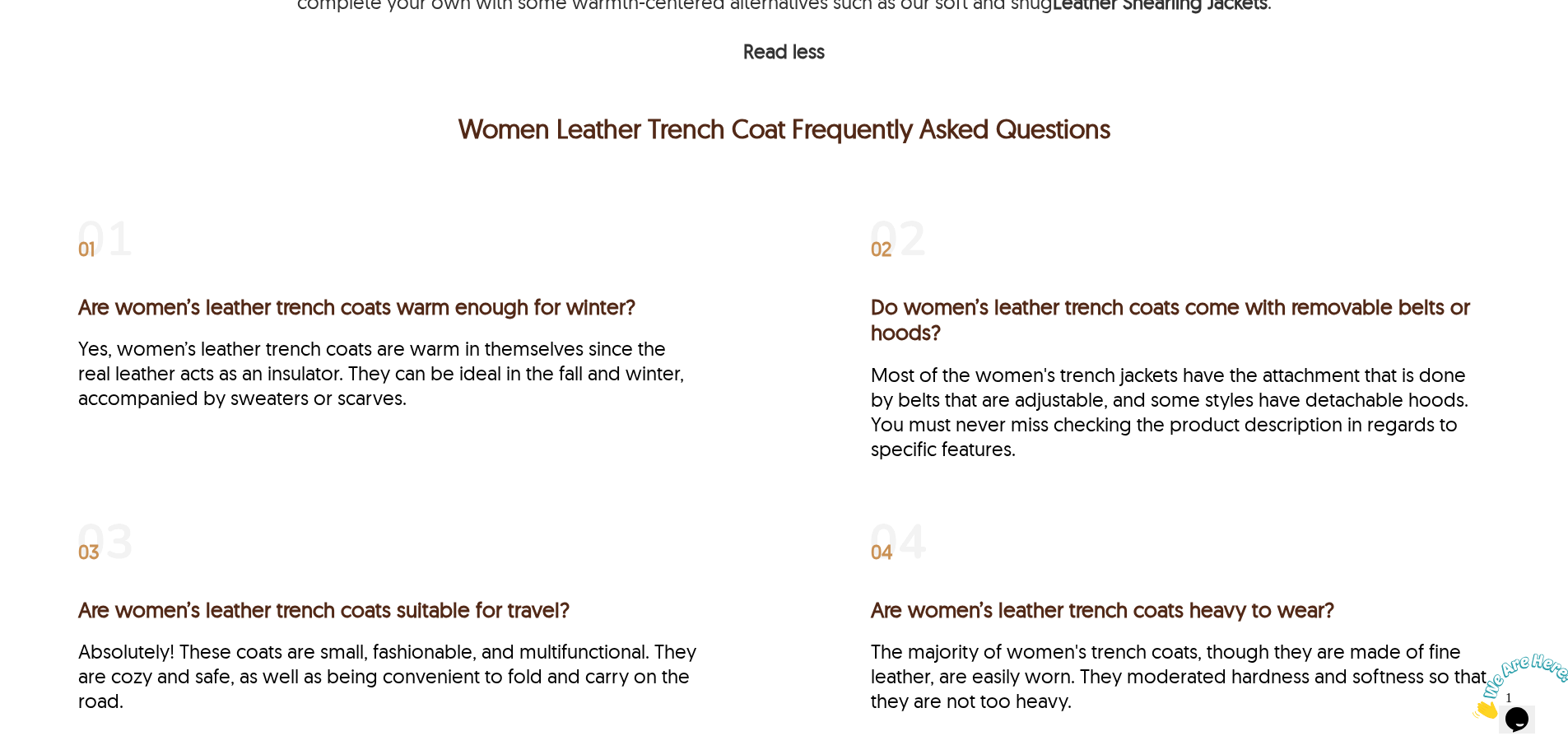
scroll to position [2780, 0]
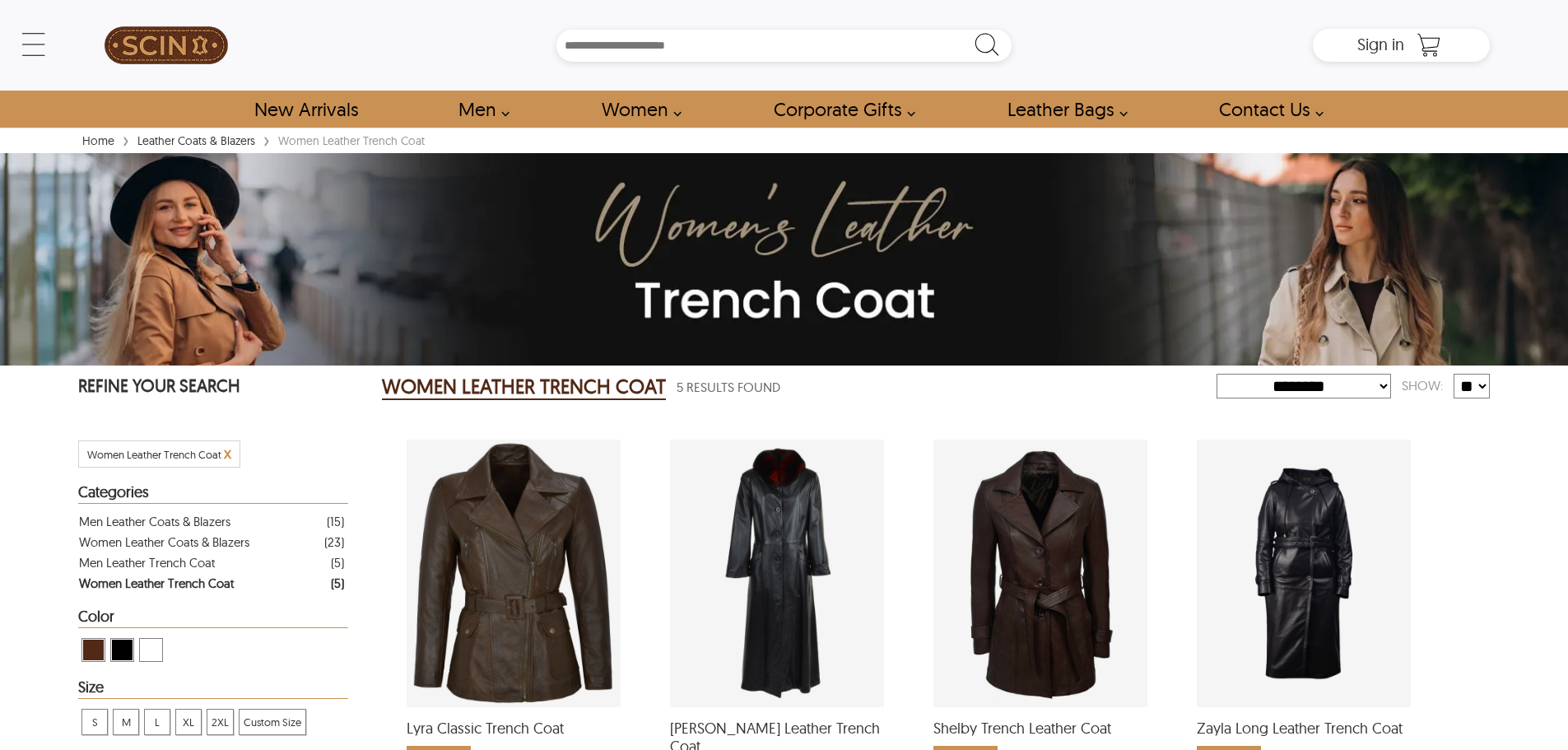
select select "********"
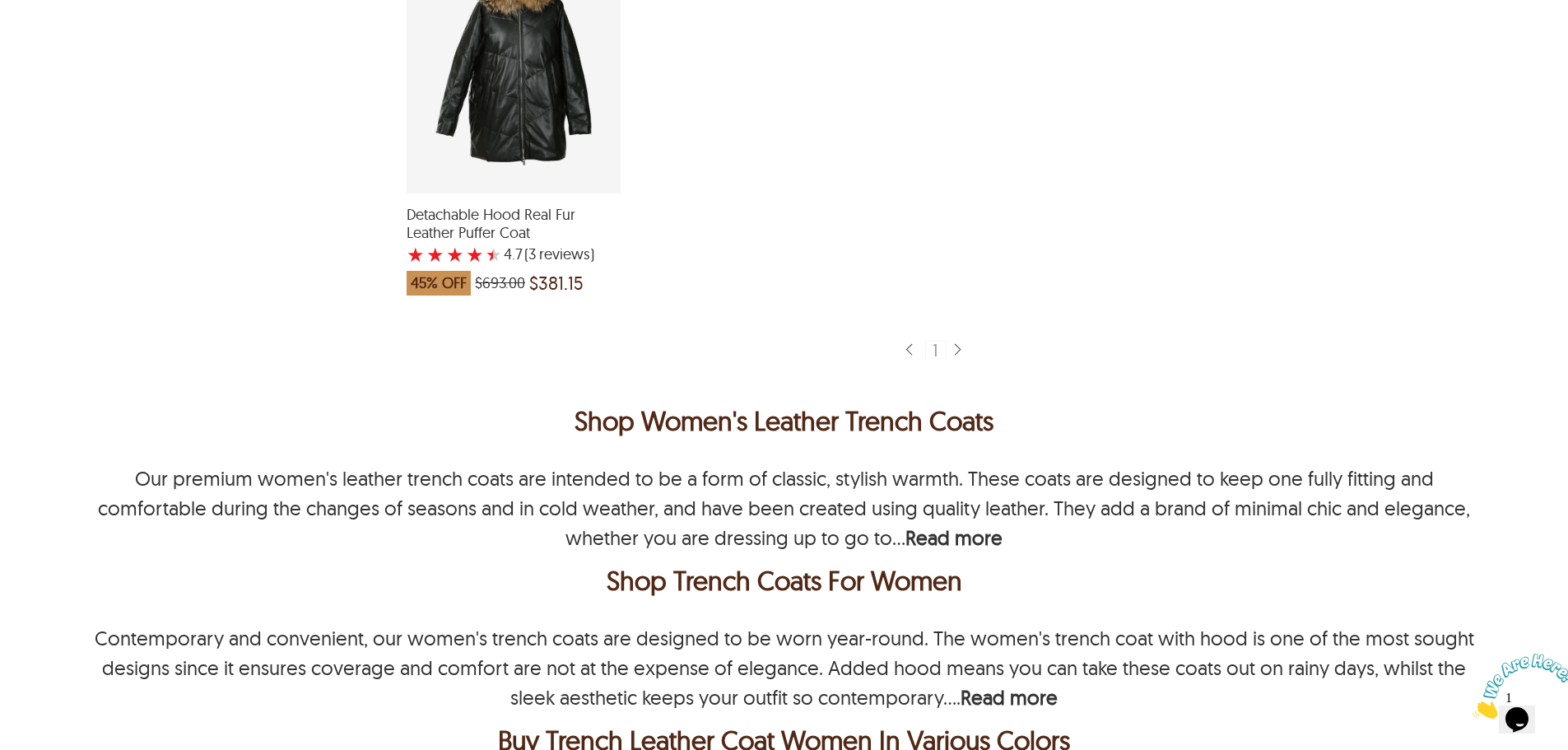
scroll to position [1042, 0]
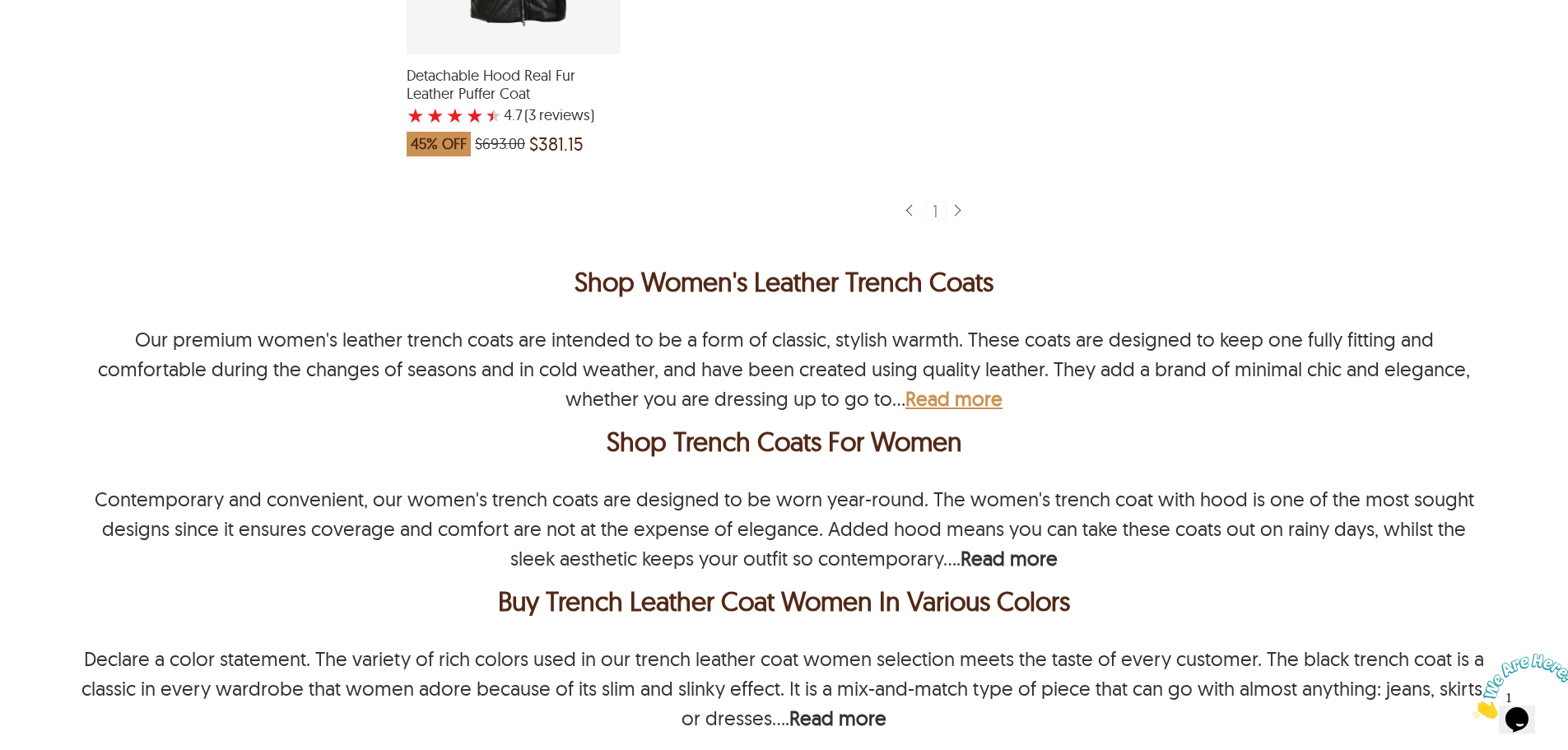
click at [905, 397] on b "Read more" at bounding box center [954, 398] width 97 height 25
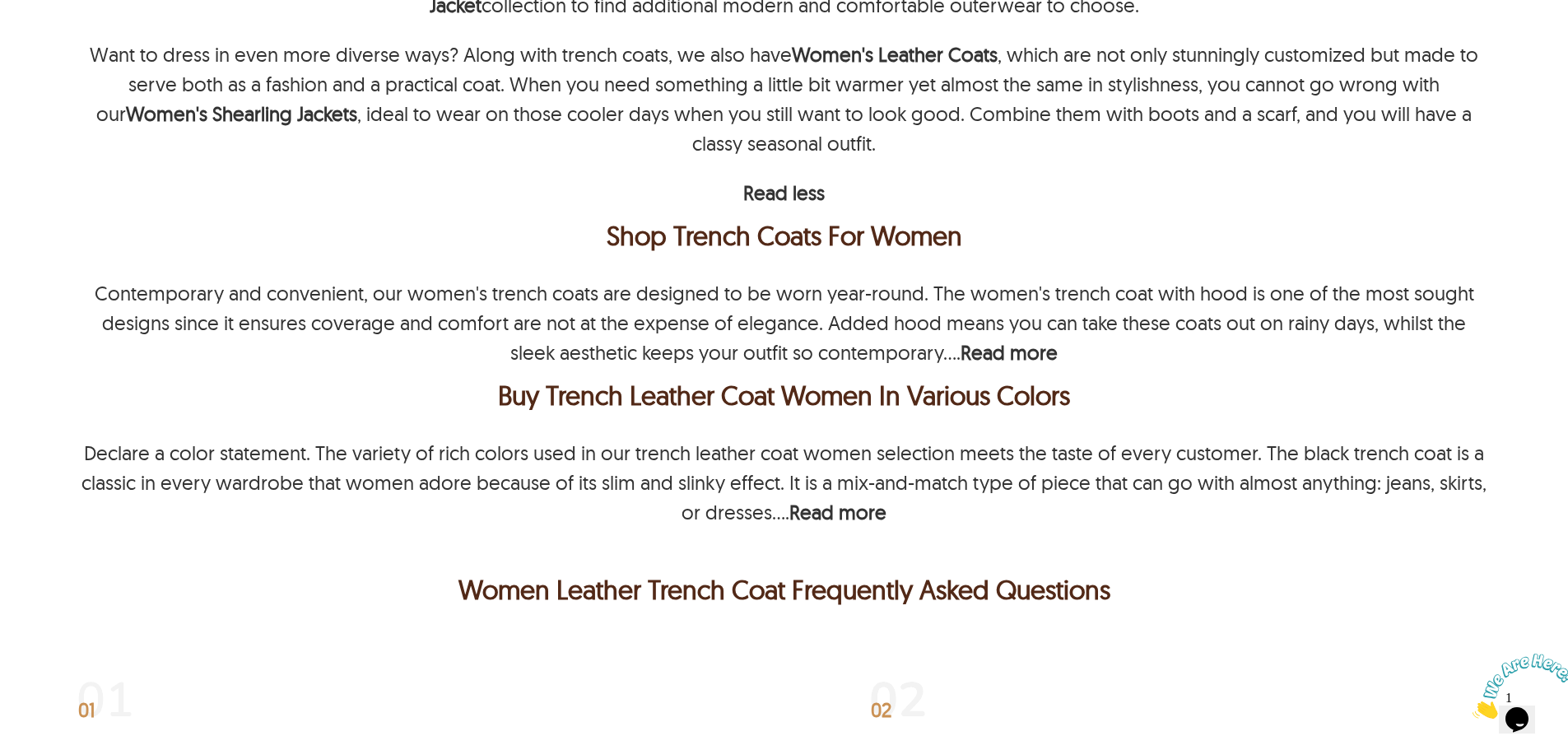
scroll to position [1618, 0]
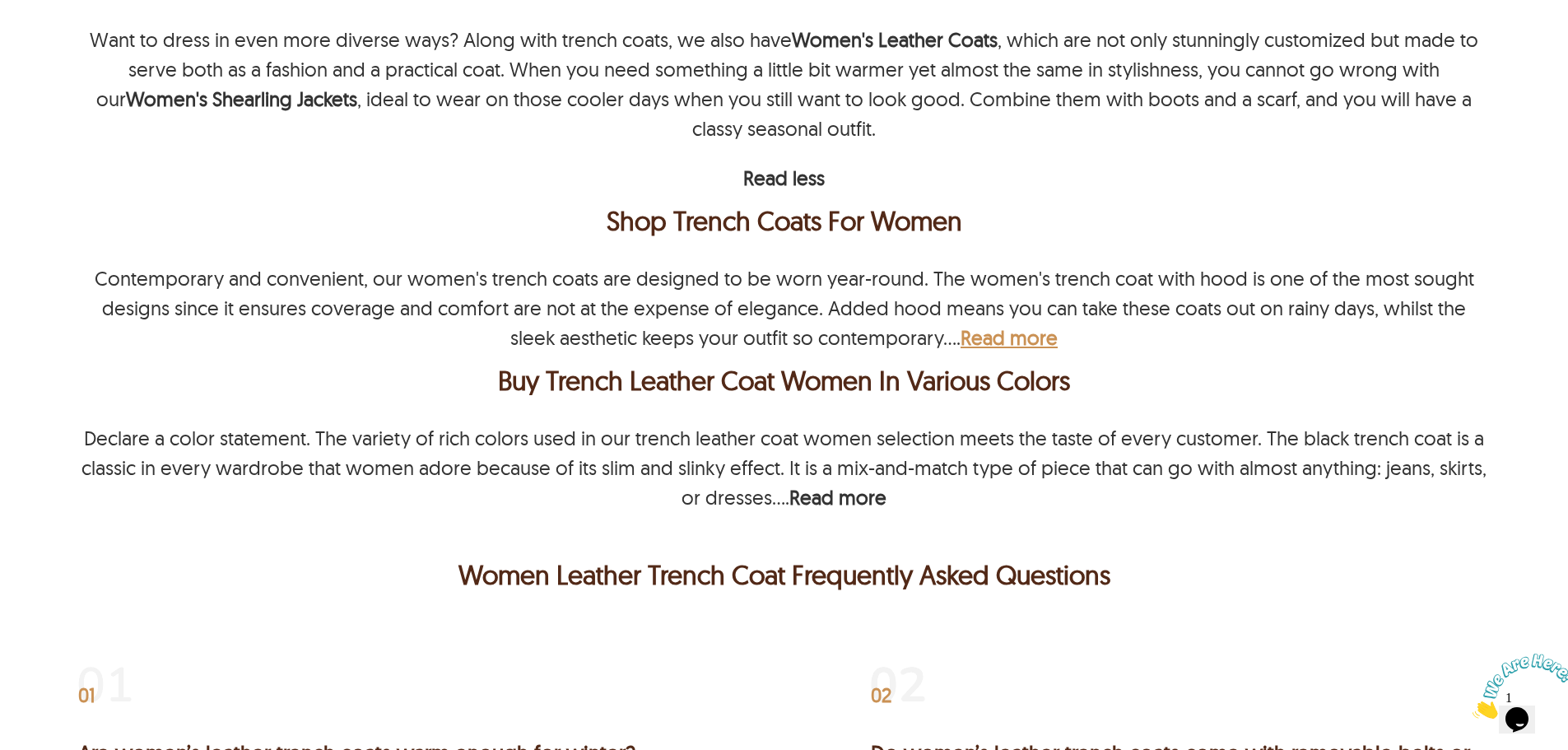
click at [987, 339] on b "Read more" at bounding box center [1009, 338] width 97 height 25
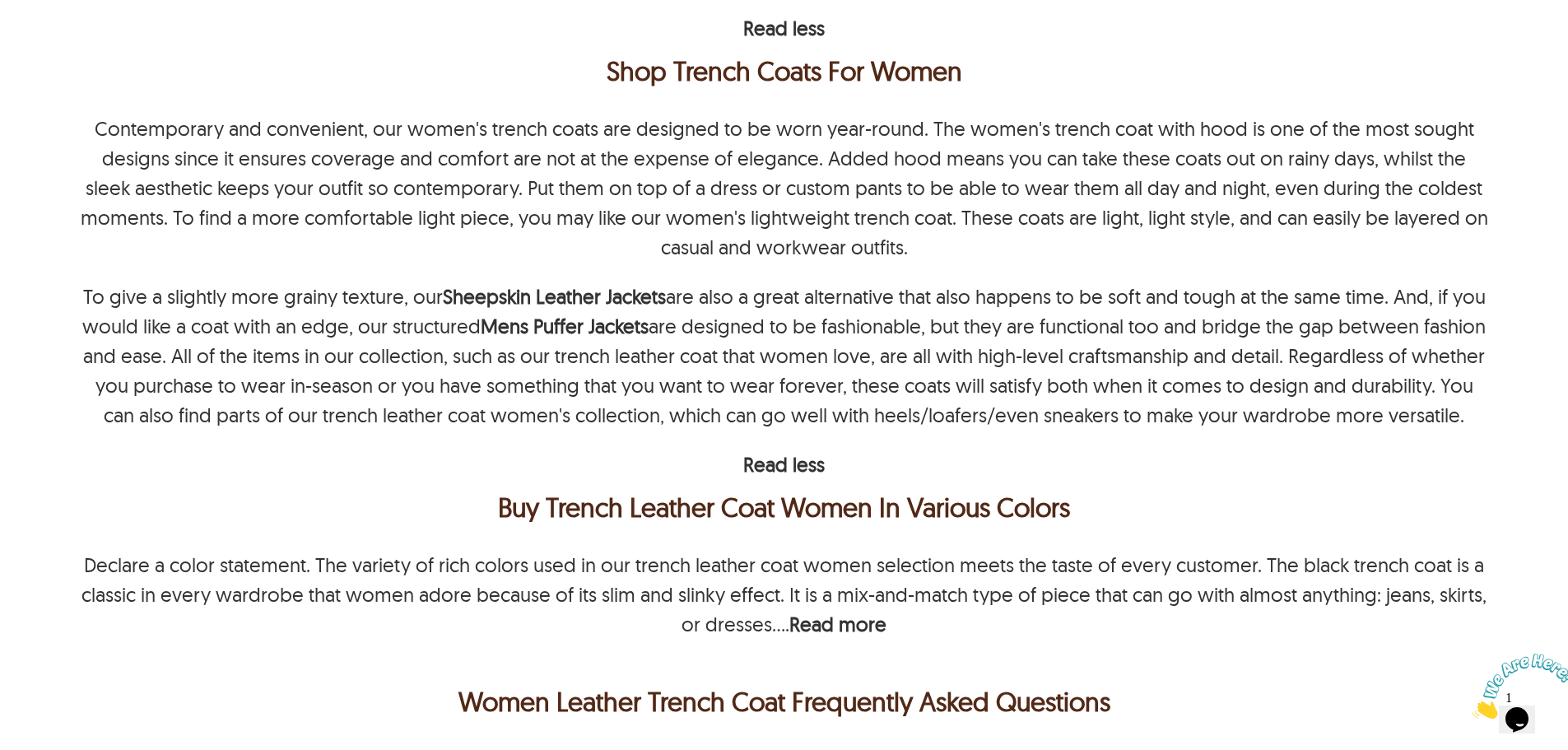
scroll to position [2029, 0]
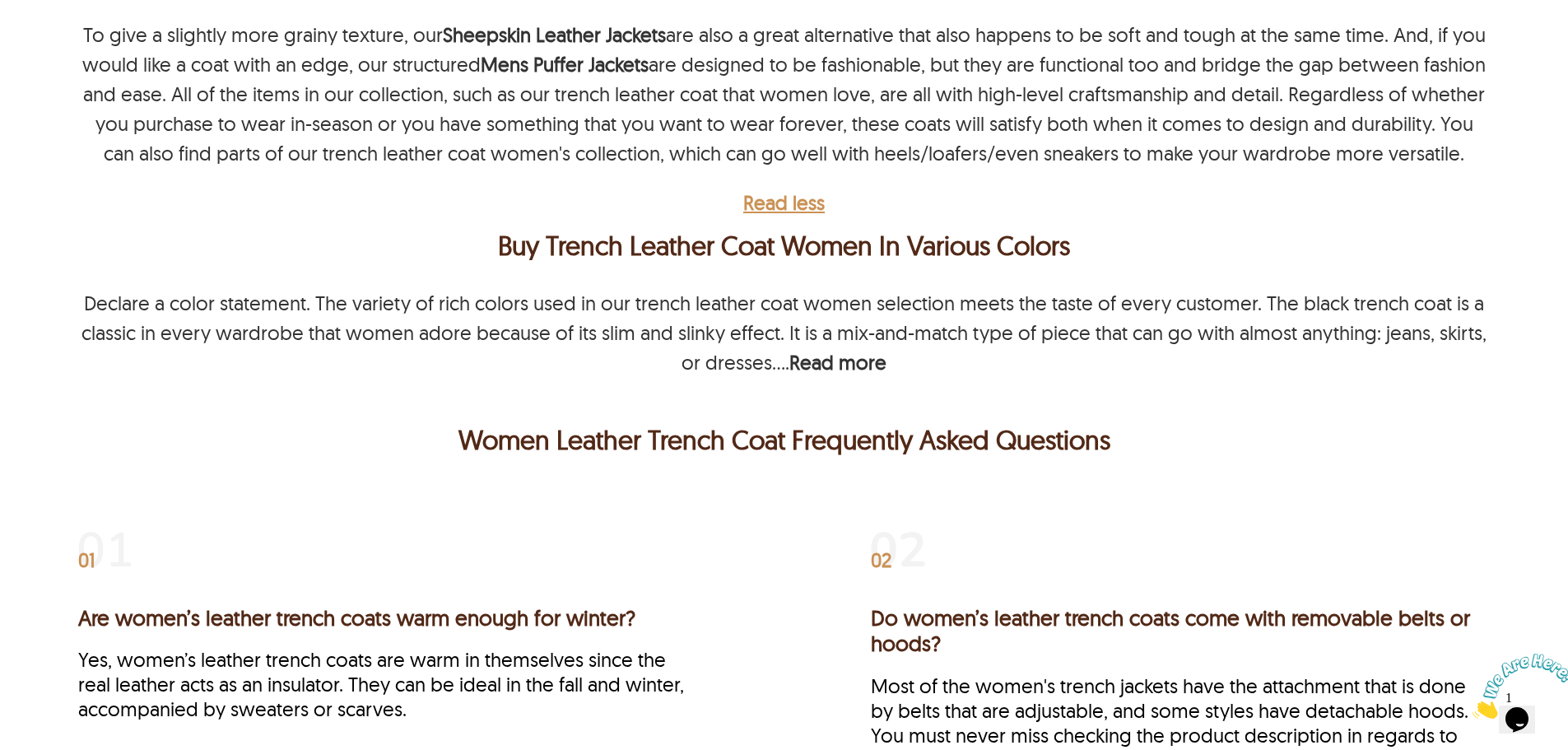
click at [791, 204] on b "Read less" at bounding box center [784, 203] width 82 height 25
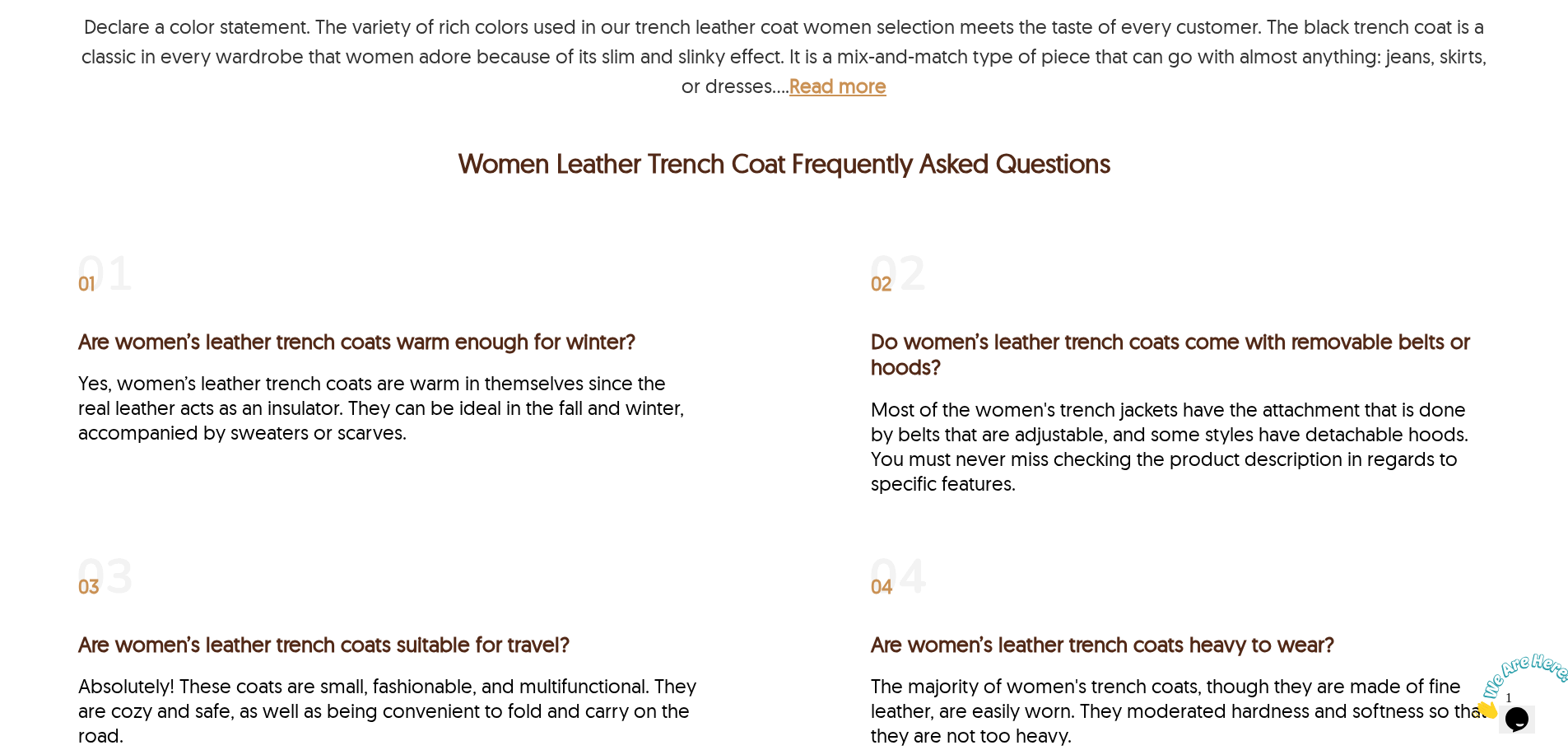
click at [857, 96] on b "Read more" at bounding box center [838, 86] width 97 height 25
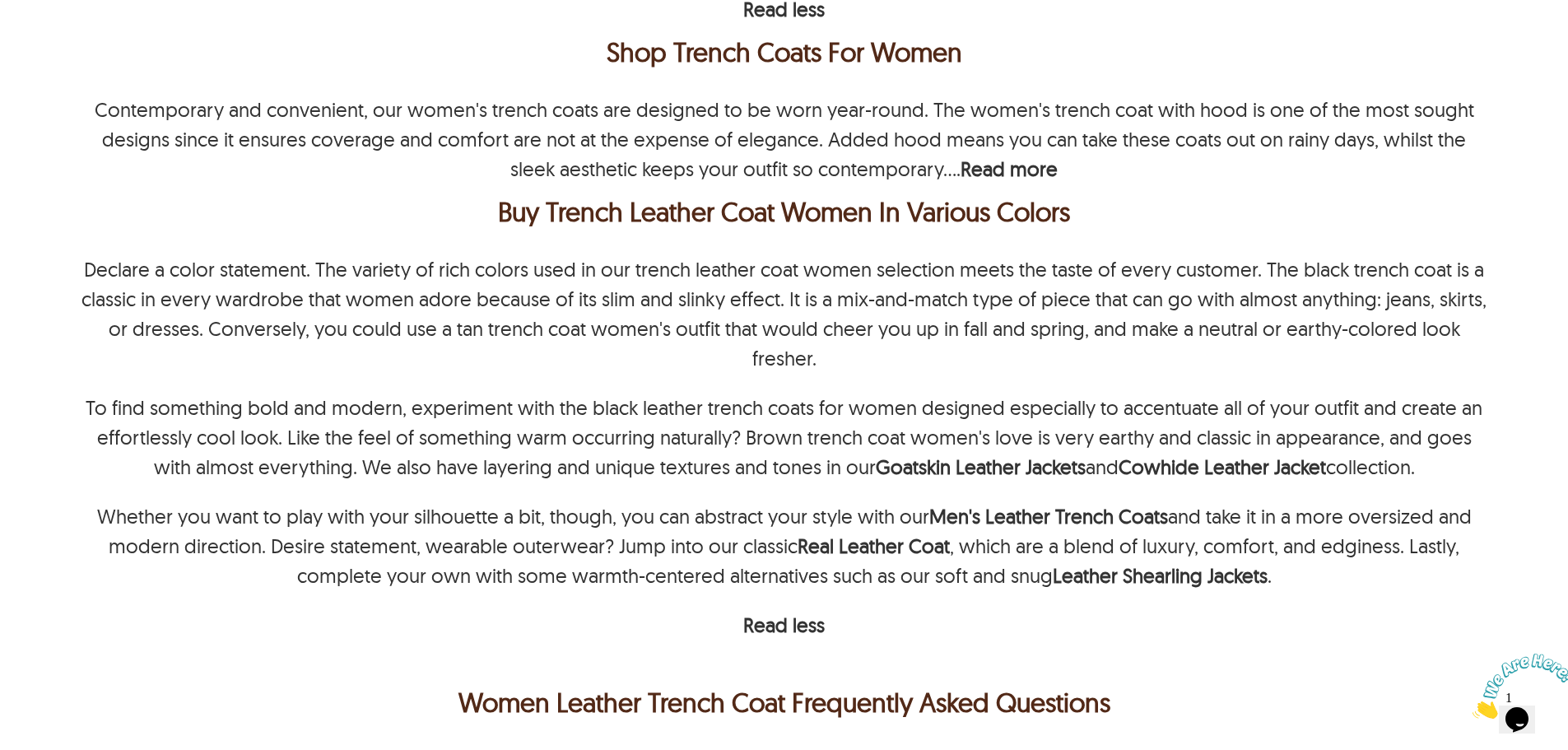
scroll to position [1783, 0]
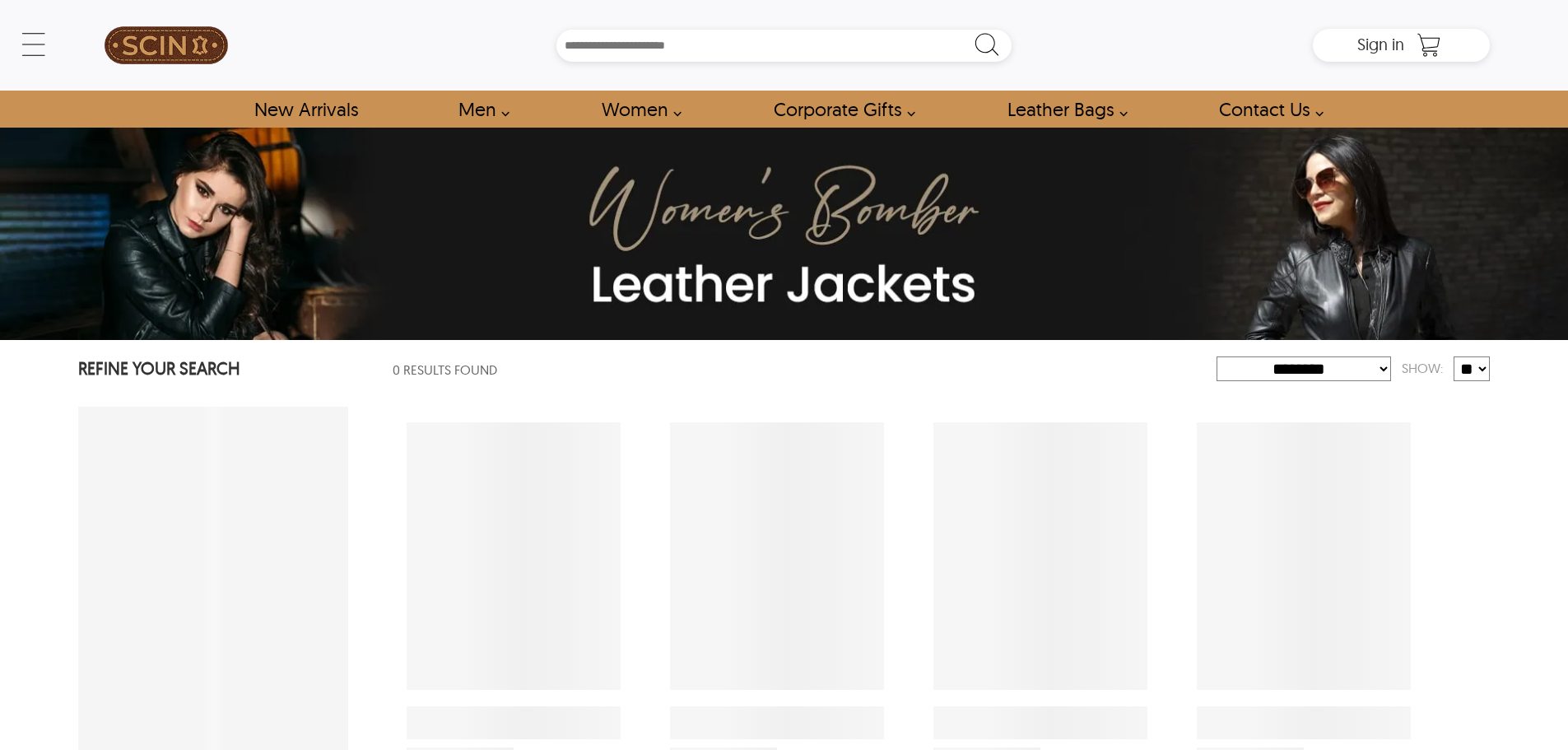
select select "********"
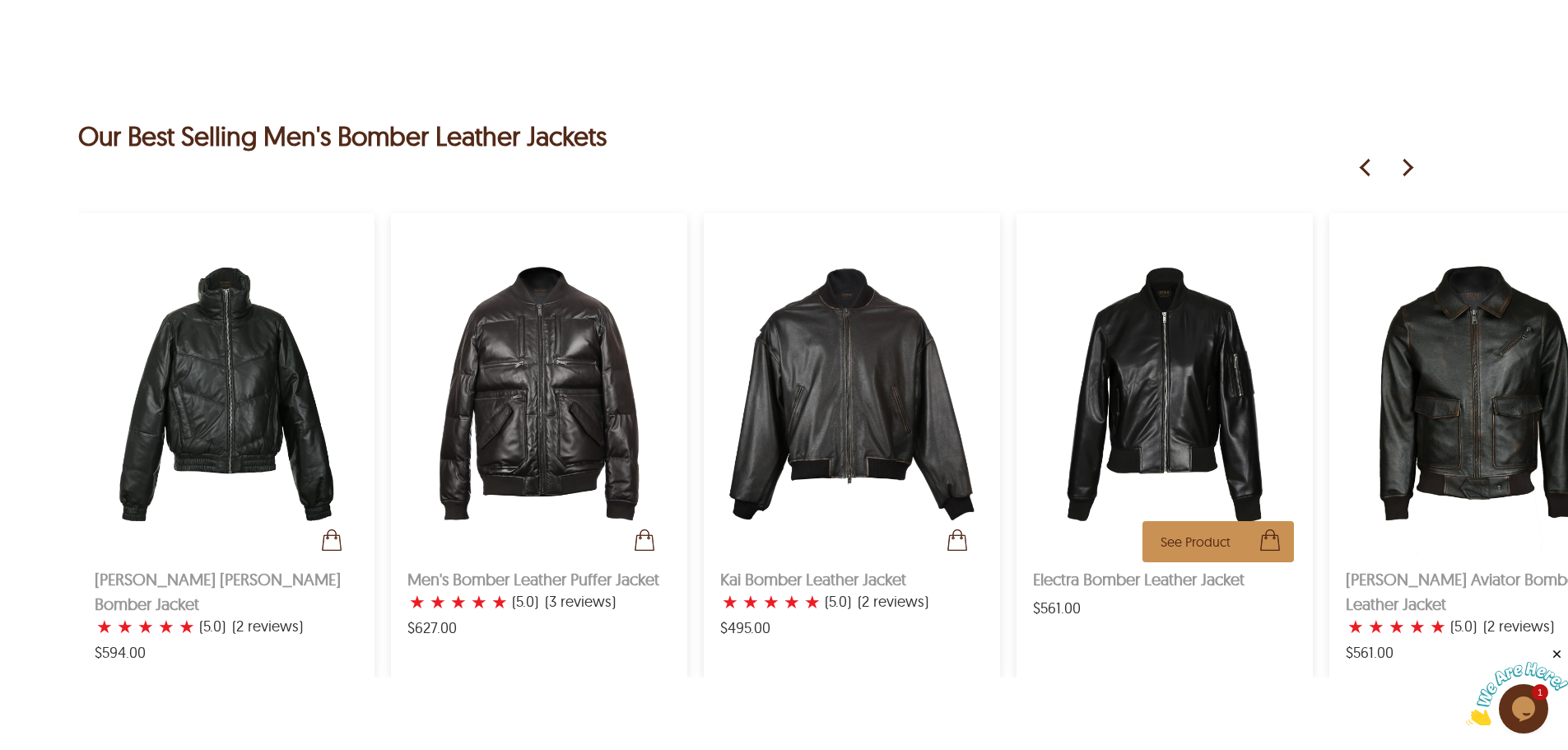
scroll to position [2551, 0]
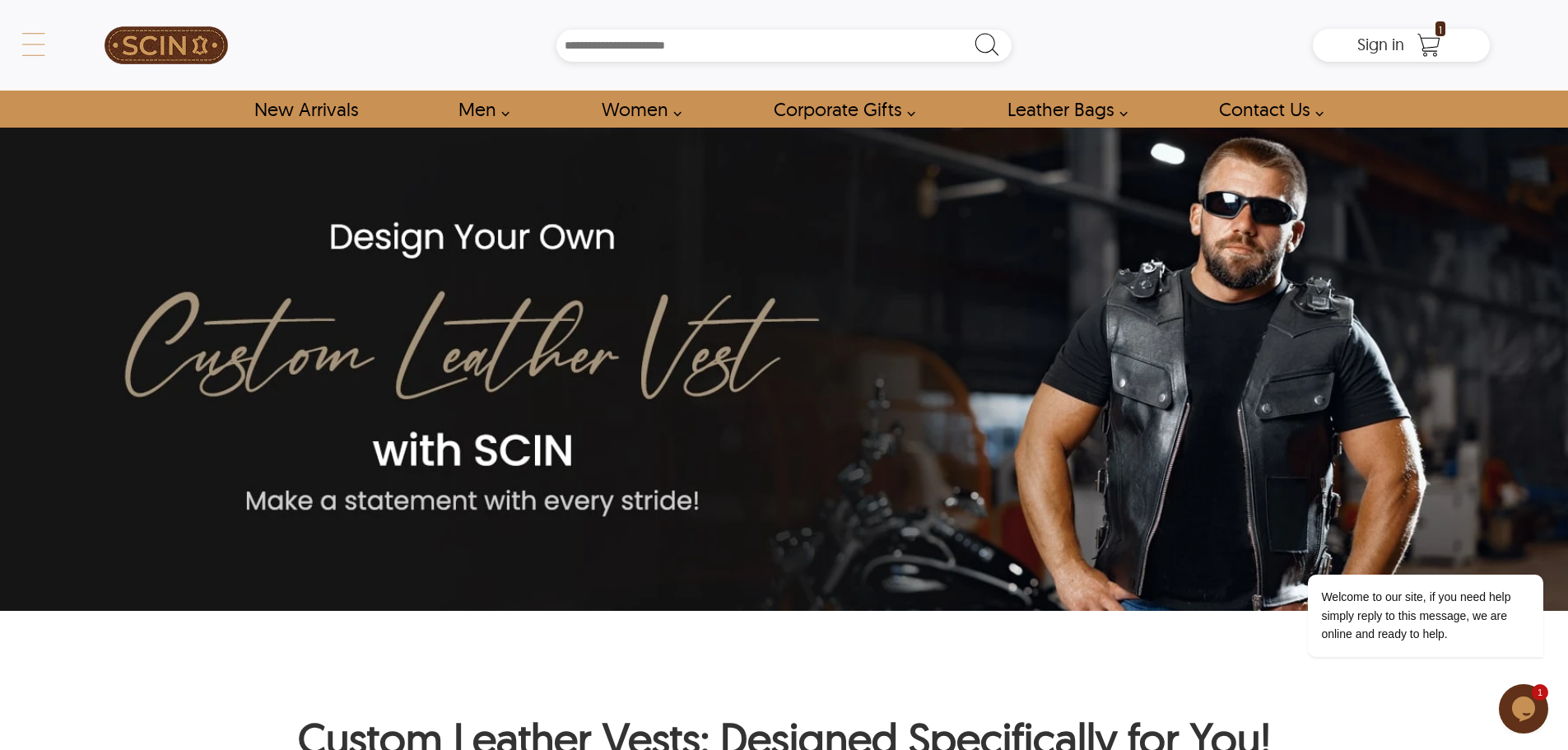
click at [78, 42] on div "← Menu New Arrivals Men Leather Jackets Aviator Leather Jackets Bomber Leather …" at bounding box center [784, 45] width 1412 height 90
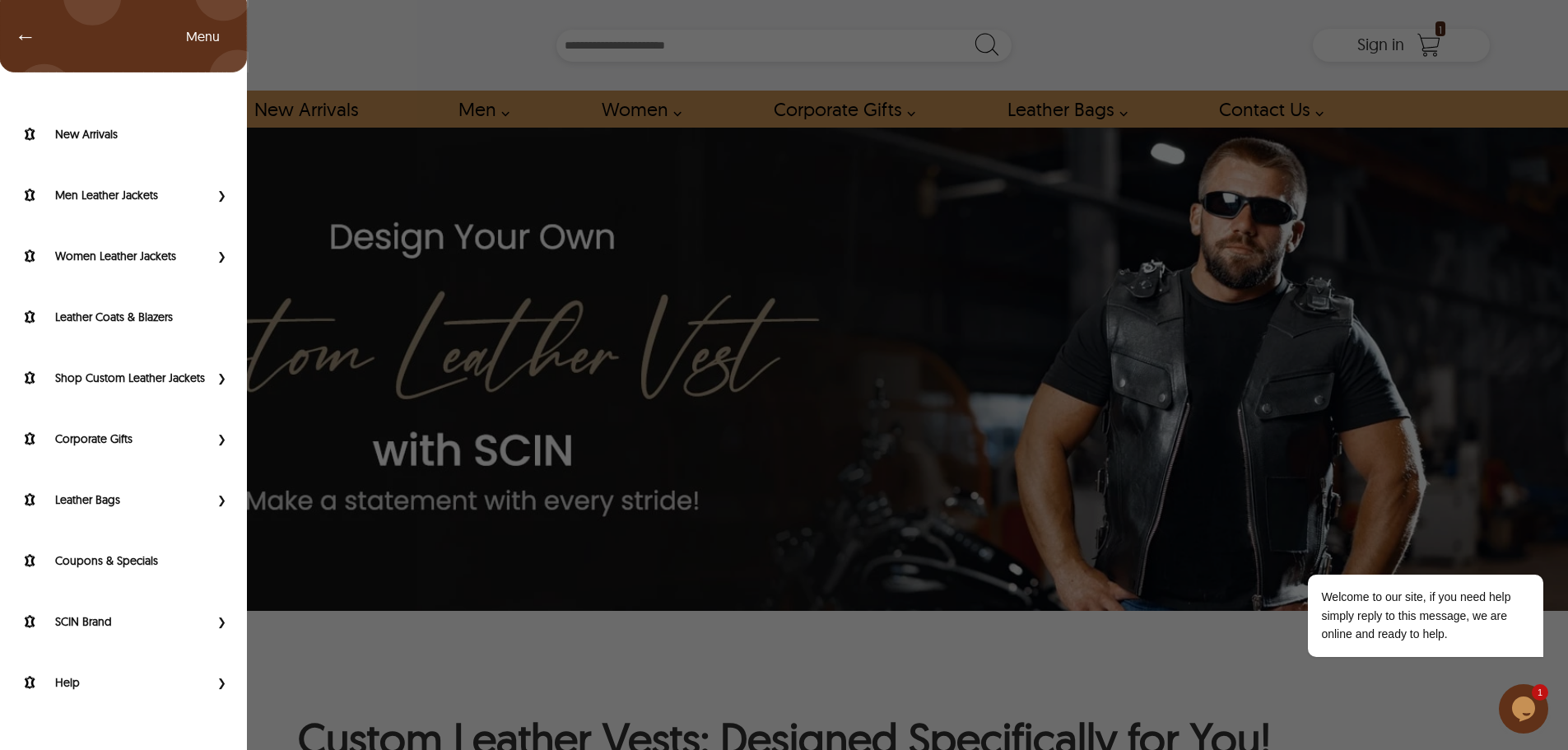
click at [224, 500] on span "Primary Side Menu" at bounding box center [220, 499] width 21 height 16
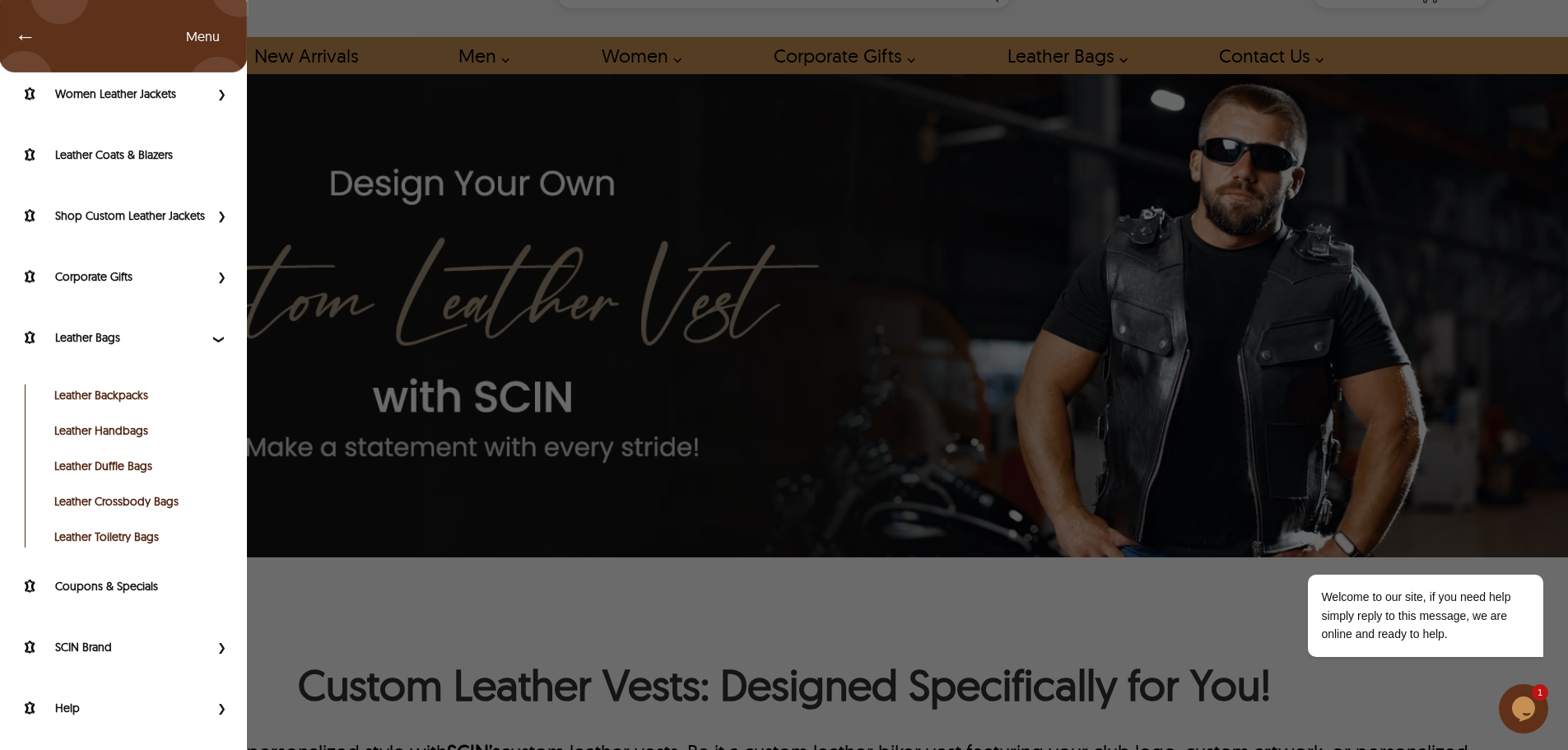
scroll to position [82, 0]
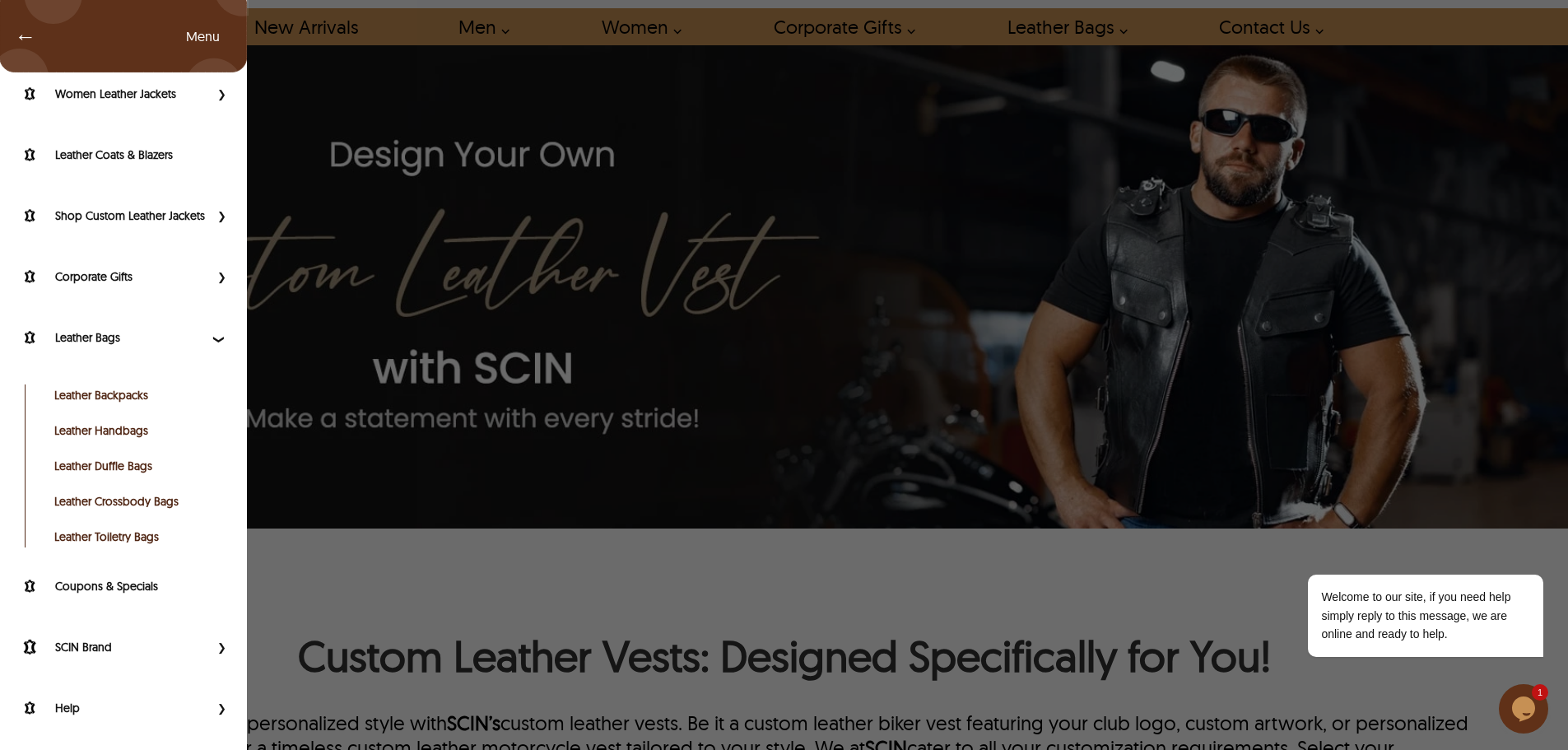
click at [209, 646] on span "Primary Side Menu" at bounding box center [220, 646] width 21 height 16
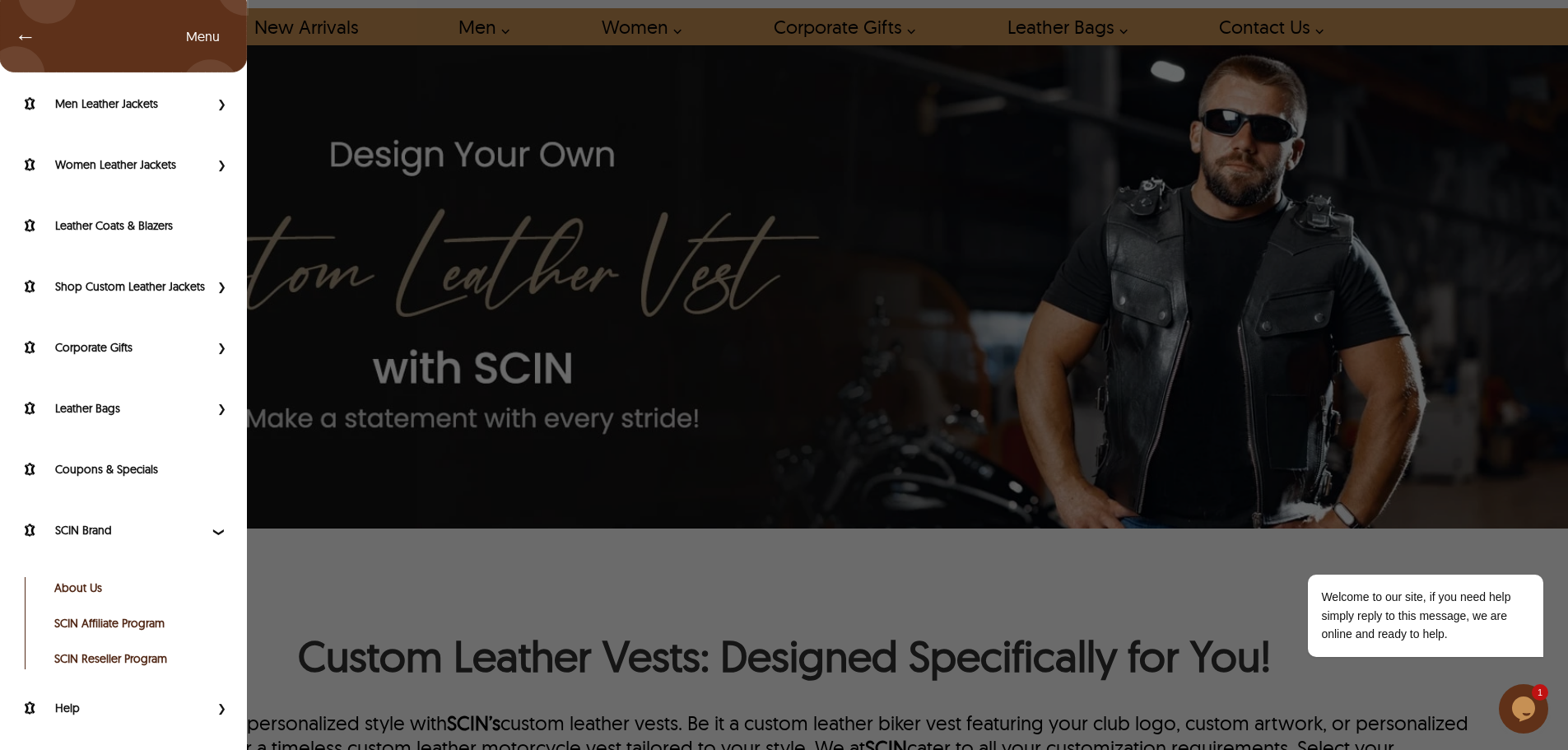
scroll to position [105, 0]
click at [210, 405] on span "Primary Side Menu" at bounding box center [220, 407] width 21 height 16
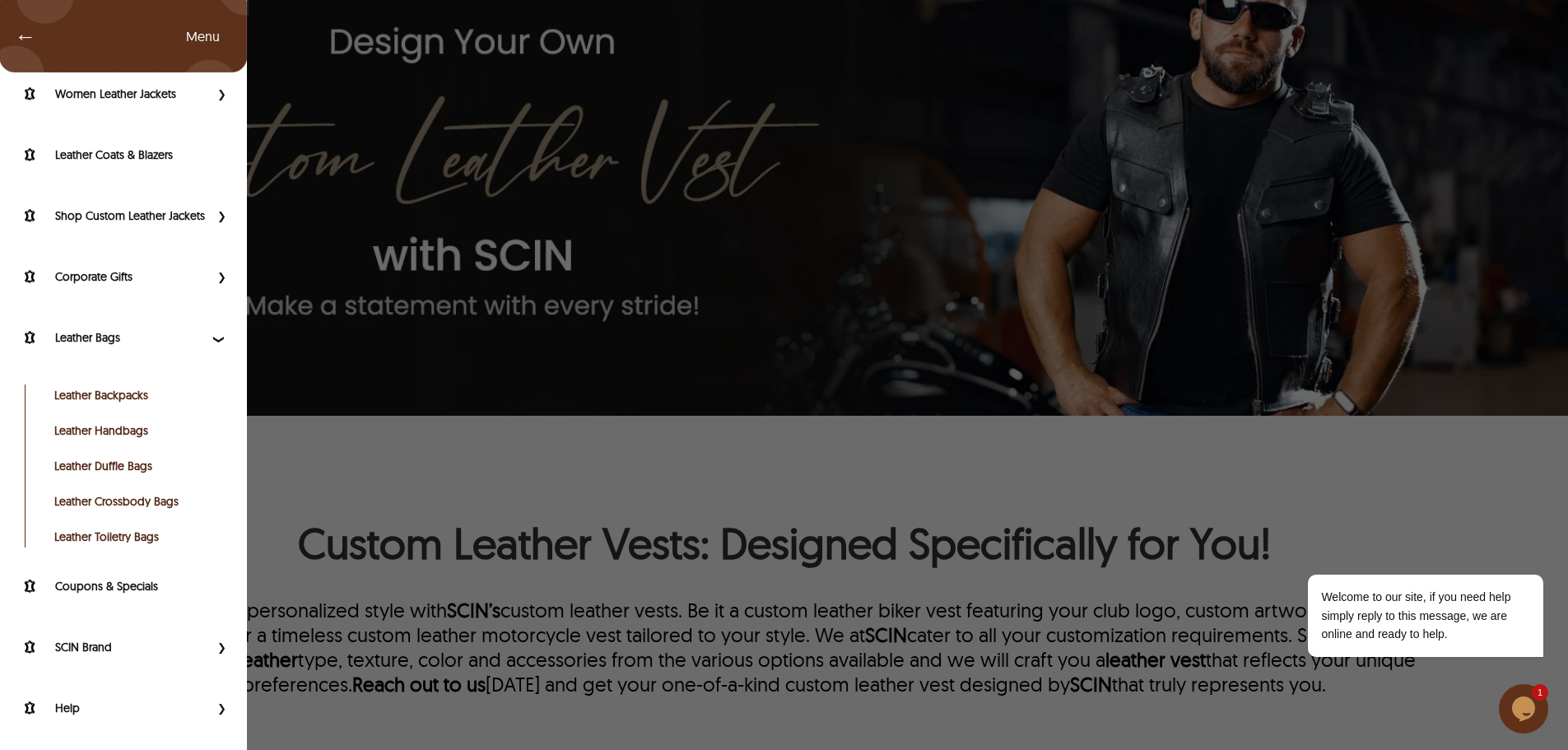
scroll to position [411, 0]
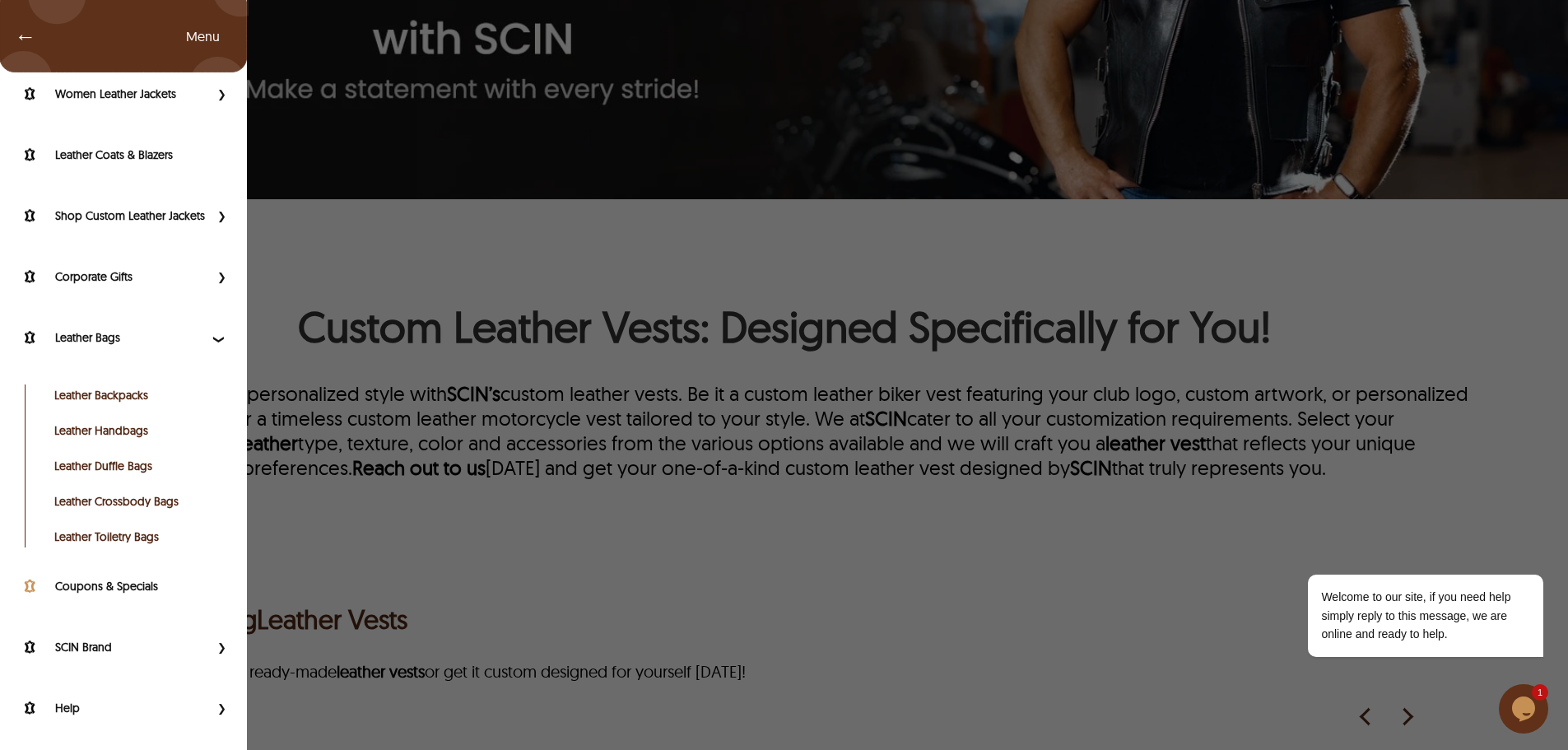
click at [122, 578] on label "Coupons & Specials" at bounding box center [143, 585] width 175 height 16
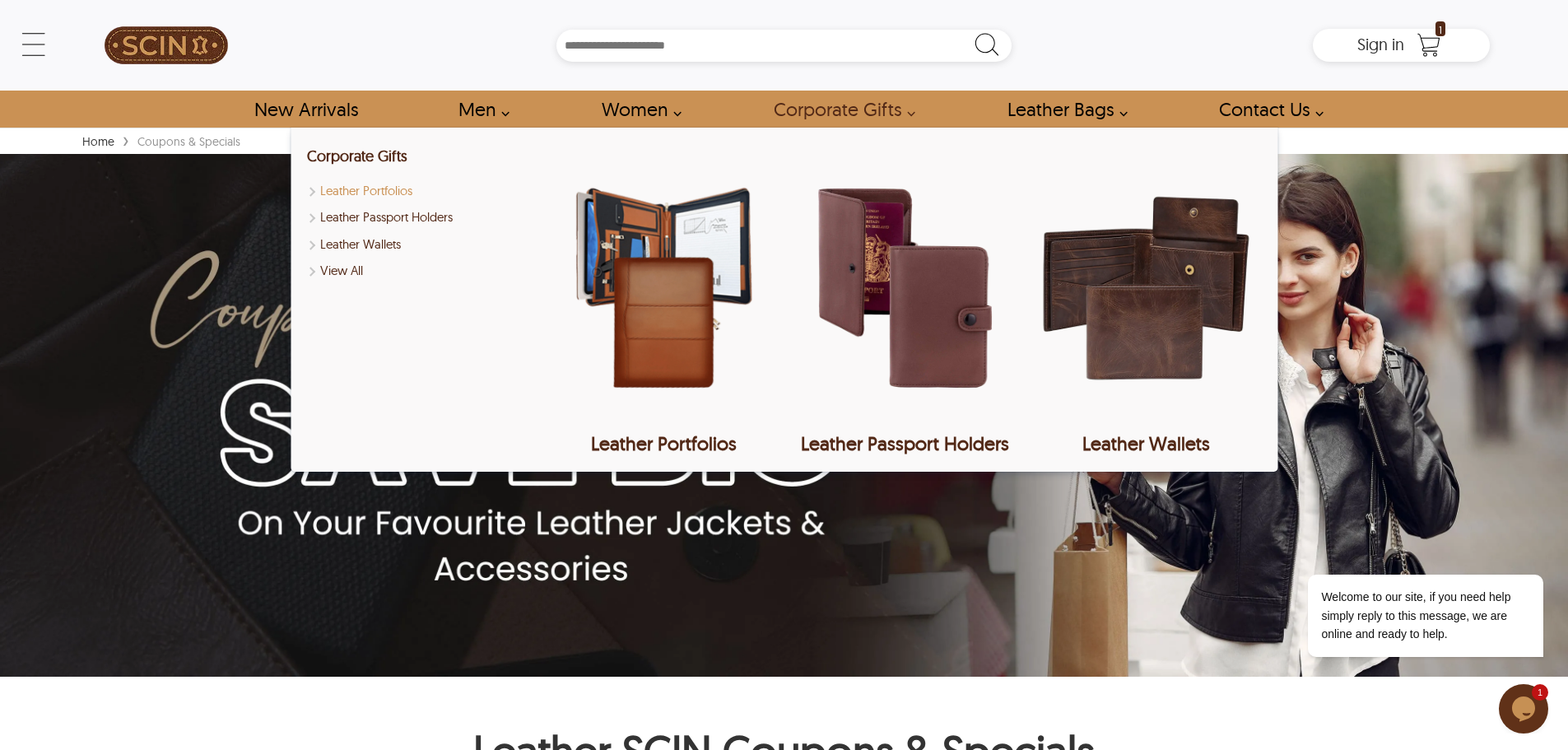
click at [353, 188] on link "Leather Portfolios" at bounding box center [422, 191] width 230 height 19
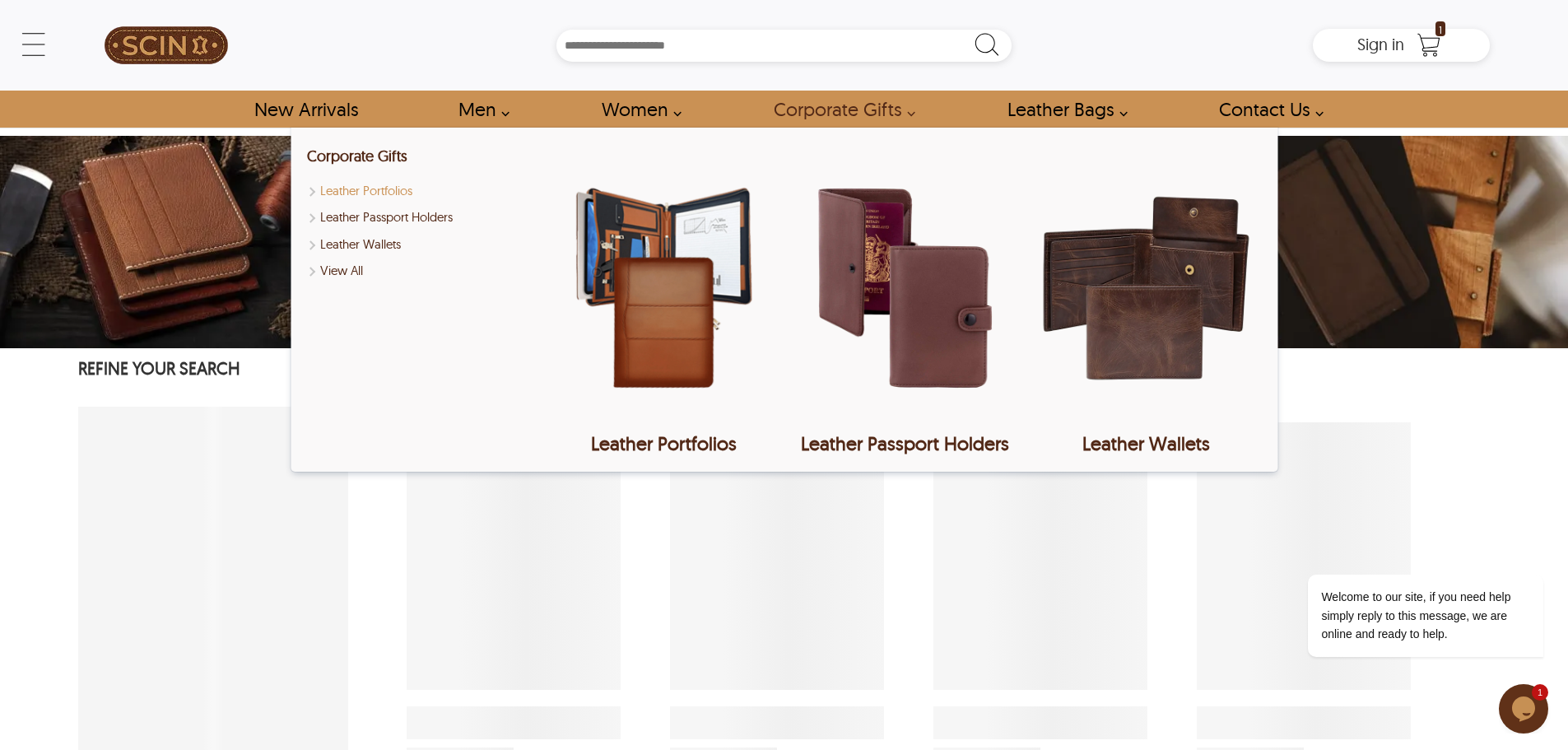
select select "********"
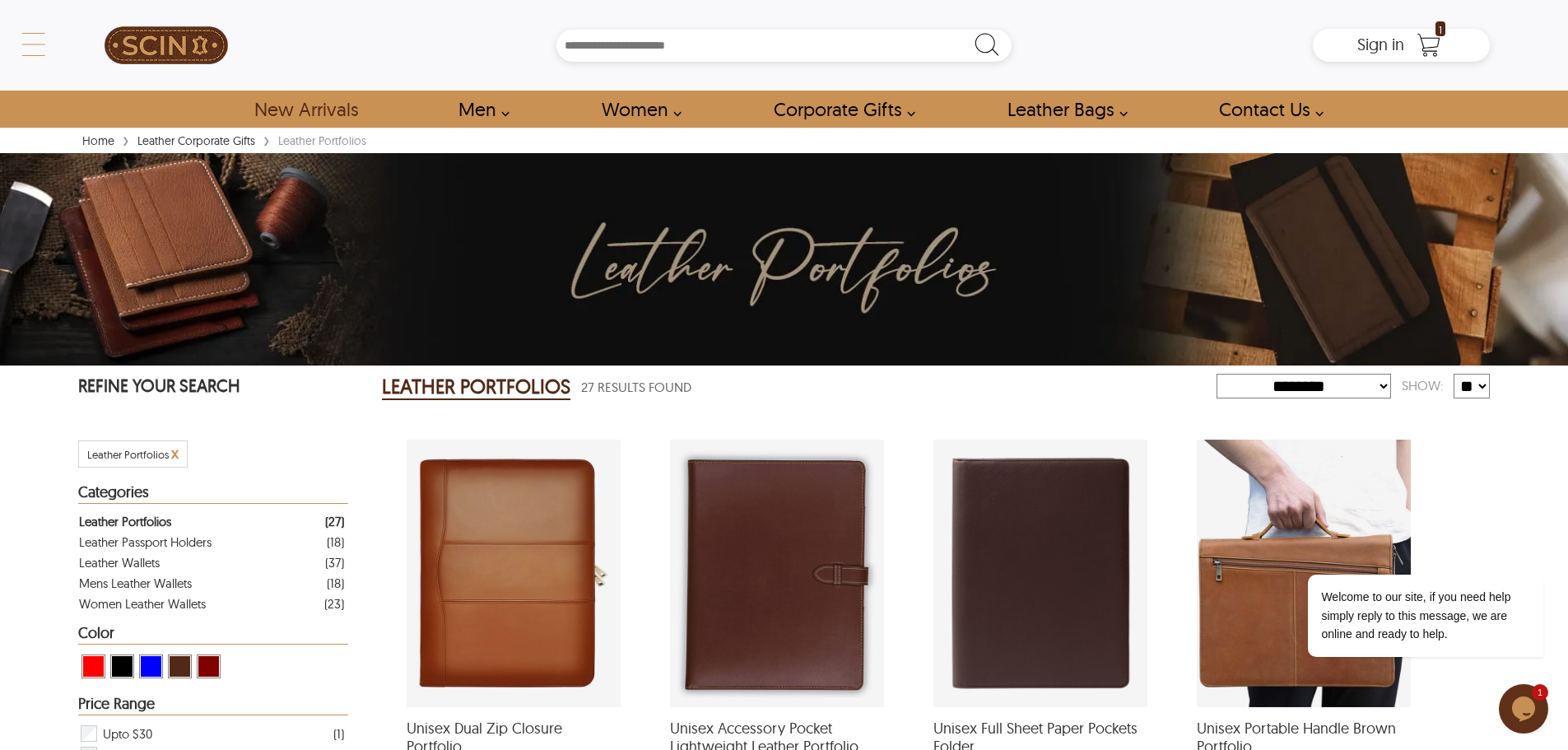
click at [78, 53] on div "← Menu New Arrivals Men Leather Jackets Aviator Leather Jackets Bomber Leather …" at bounding box center [784, 45] width 1412 height 90
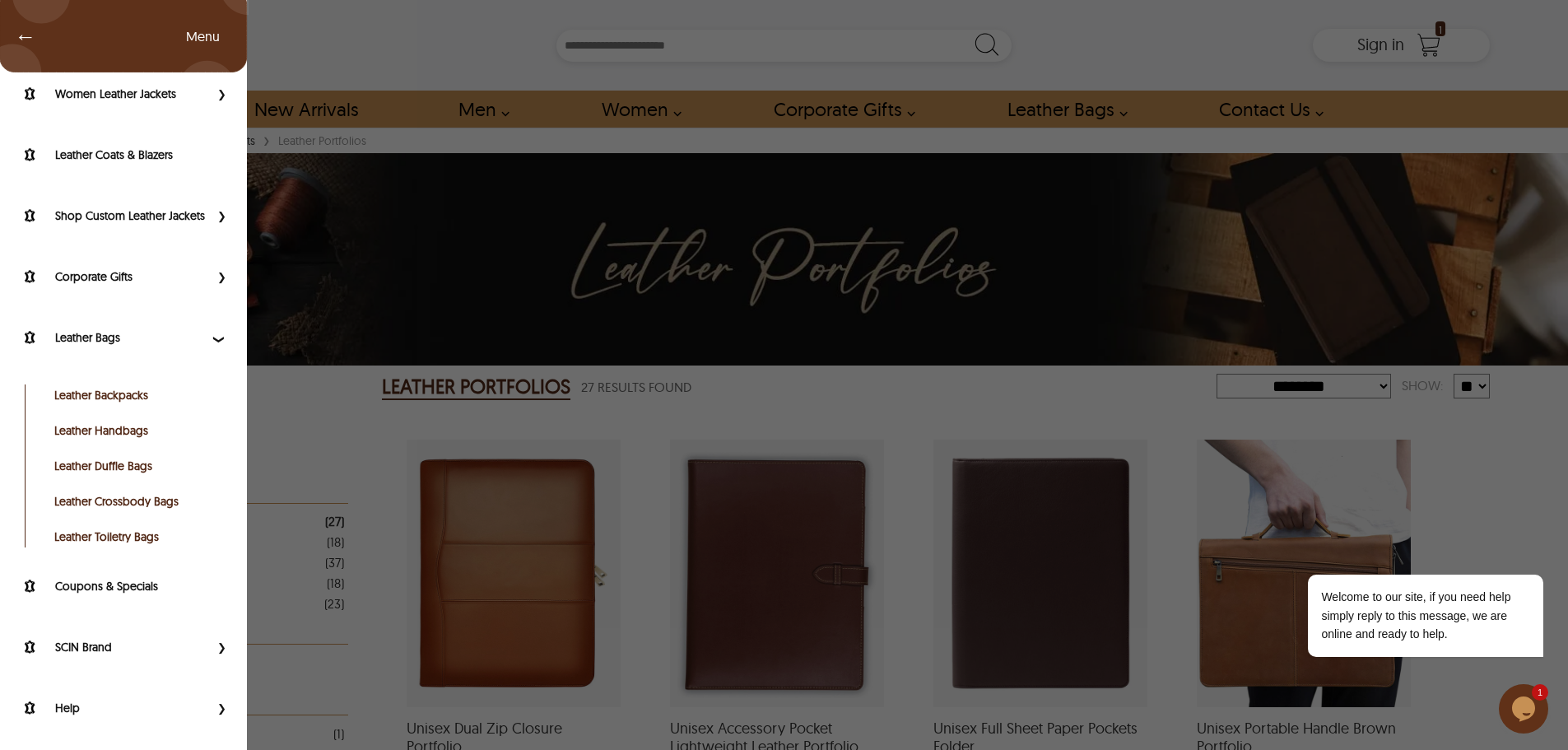
click at [127, 502] on link "Leather Crossbody Bags" at bounding box center [137, 501] width 166 height 16
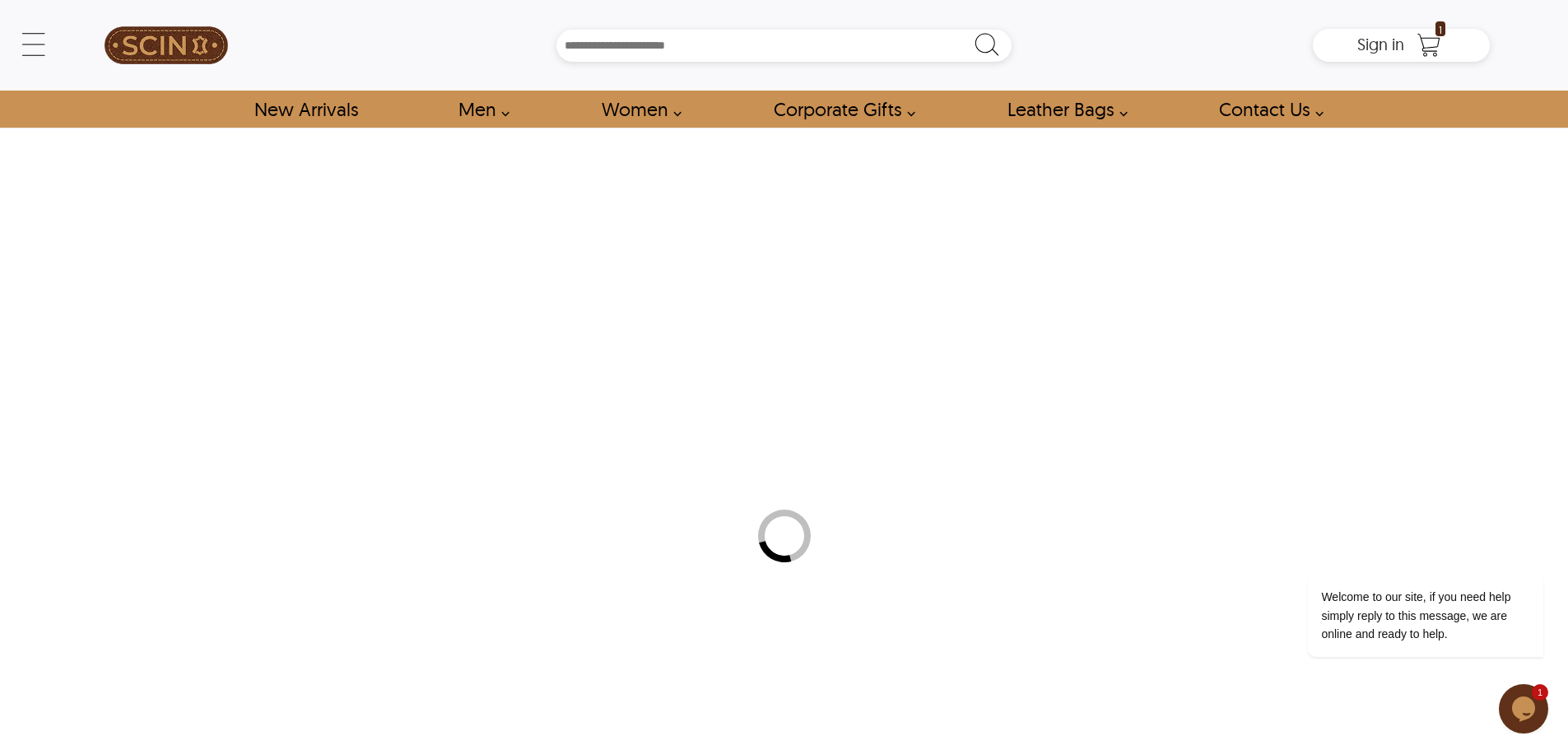
select select "********"
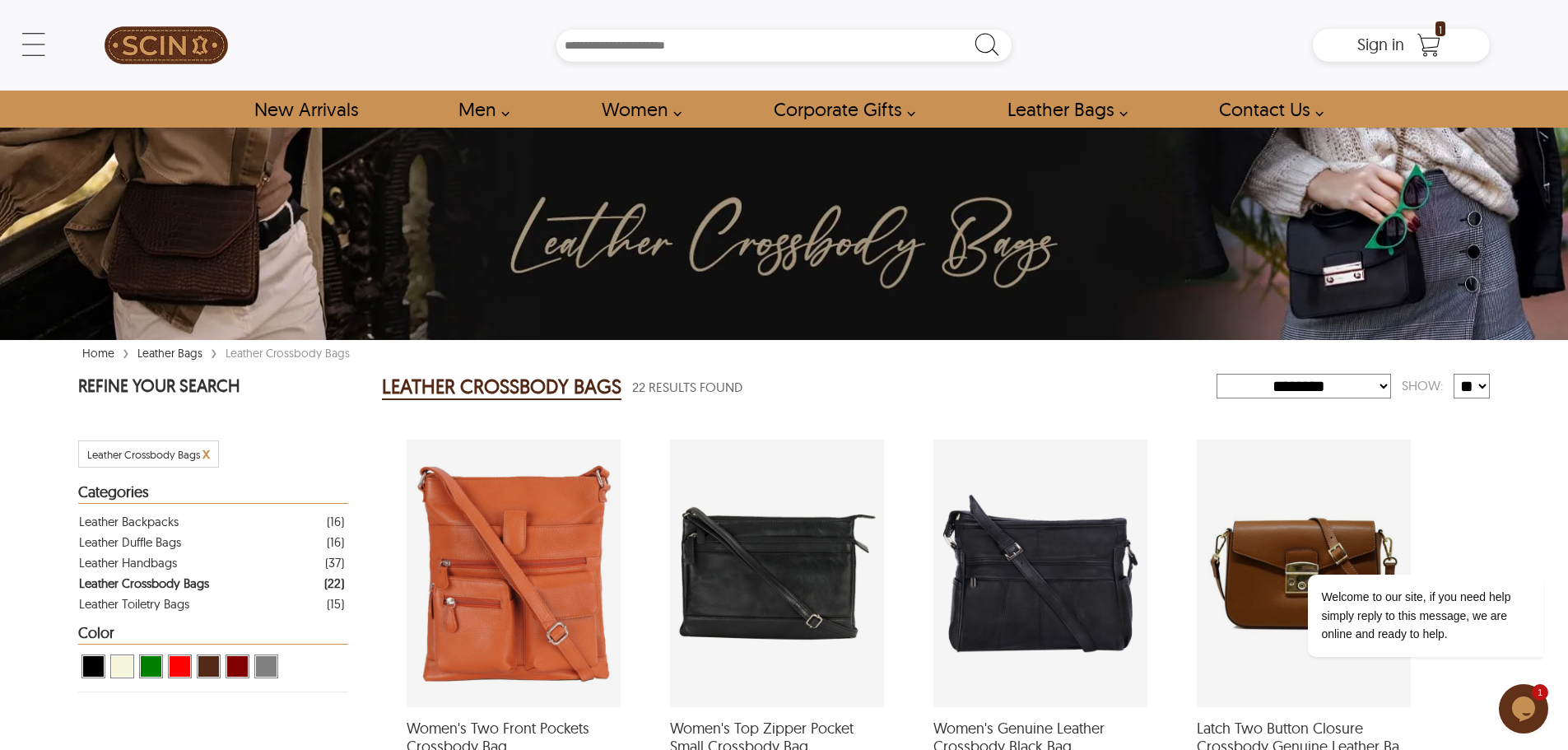
click at [1373, 383] on select "**********" at bounding box center [1303, 386] width 174 height 25
click at [78, 39] on div "← Menu New Arrivals Men Leather Jackets Aviator Leather Jackets Bomber Leather …" at bounding box center [784, 45] width 1412 height 90
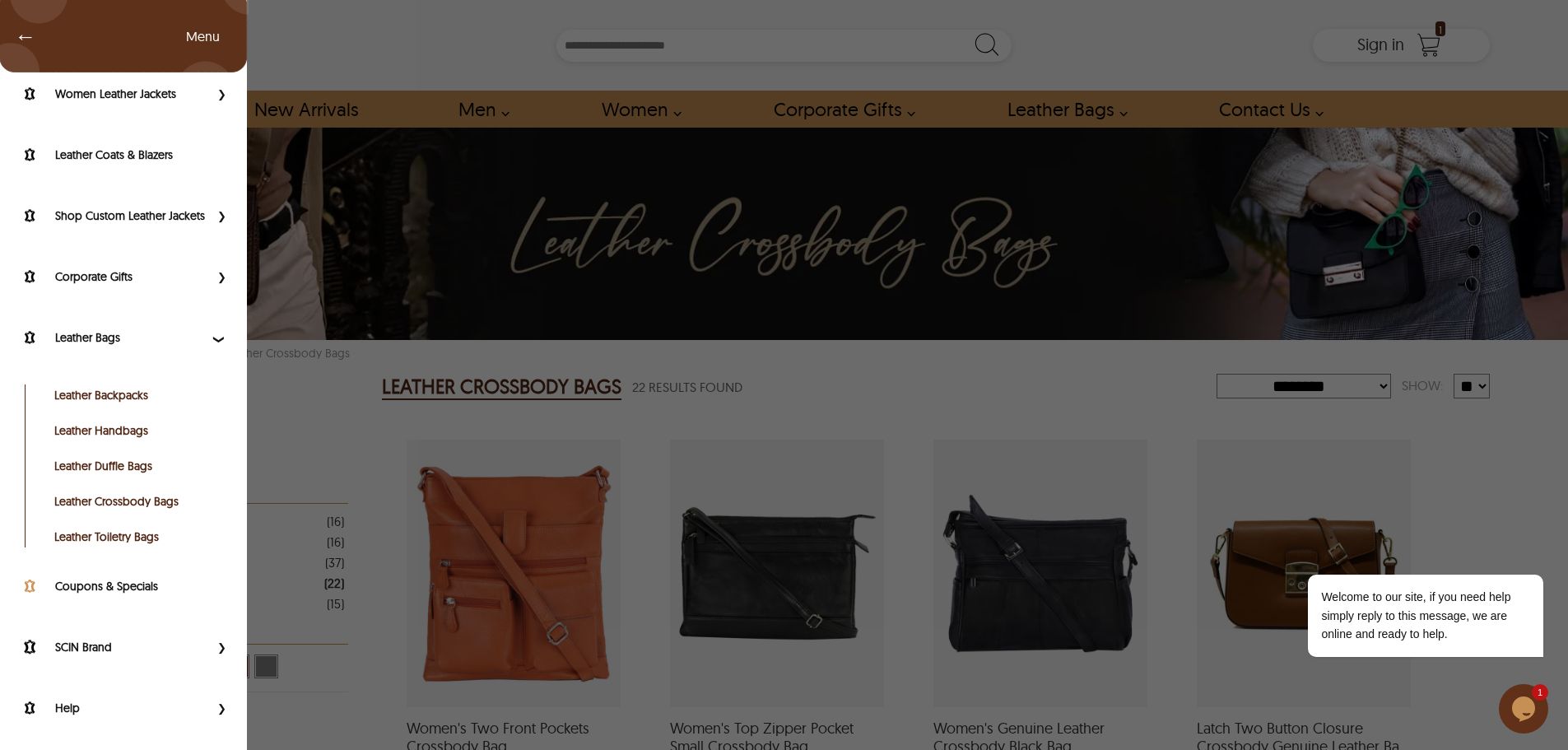
click at [104, 585] on label "Coupons & Specials" at bounding box center [143, 585] width 175 height 16
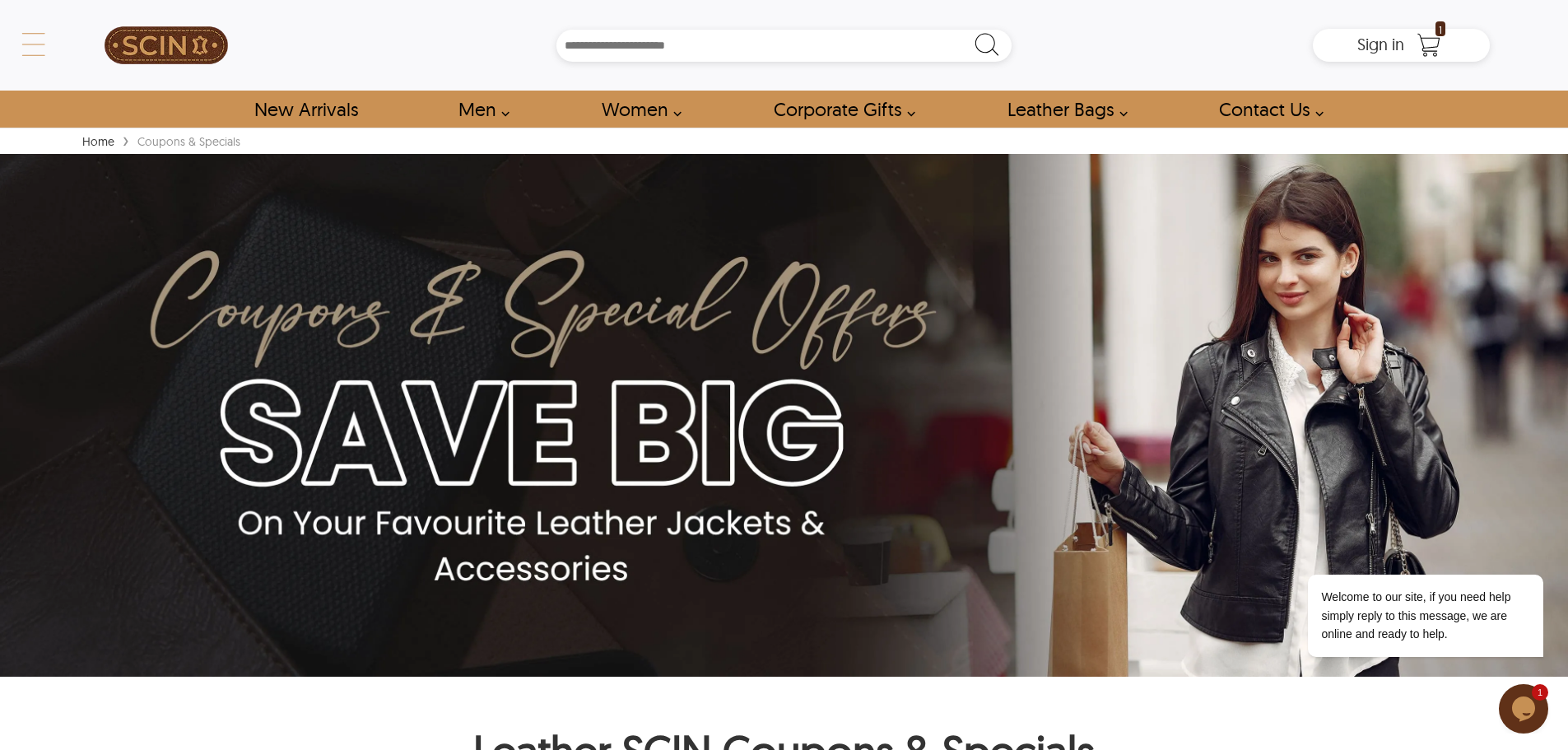
click at [78, 40] on div "← Menu New Arrivals Men Leather Jackets Aviator Leather Jackets Bomber Leather …" at bounding box center [784, 45] width 1412 height 90
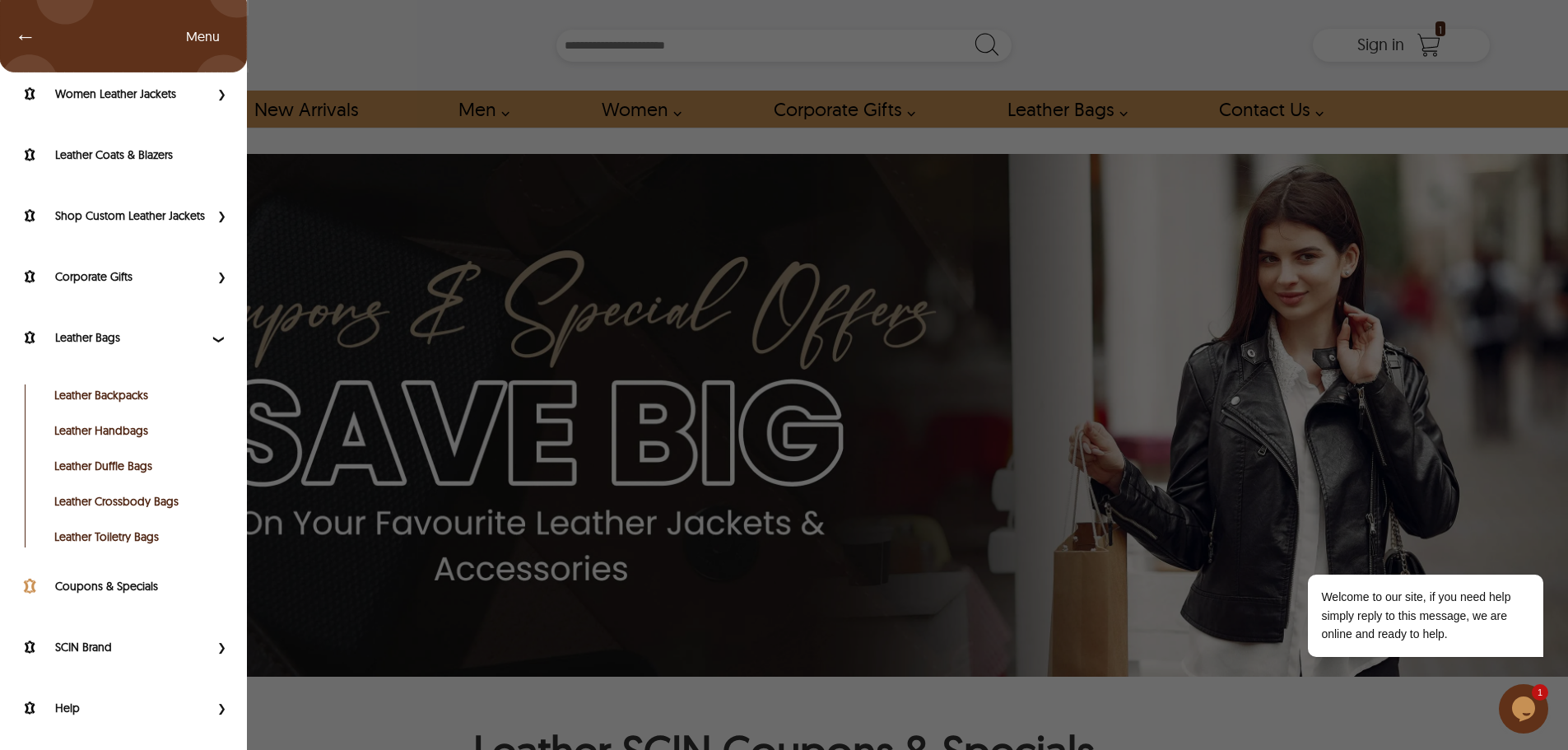
scroll to position [165, 0]
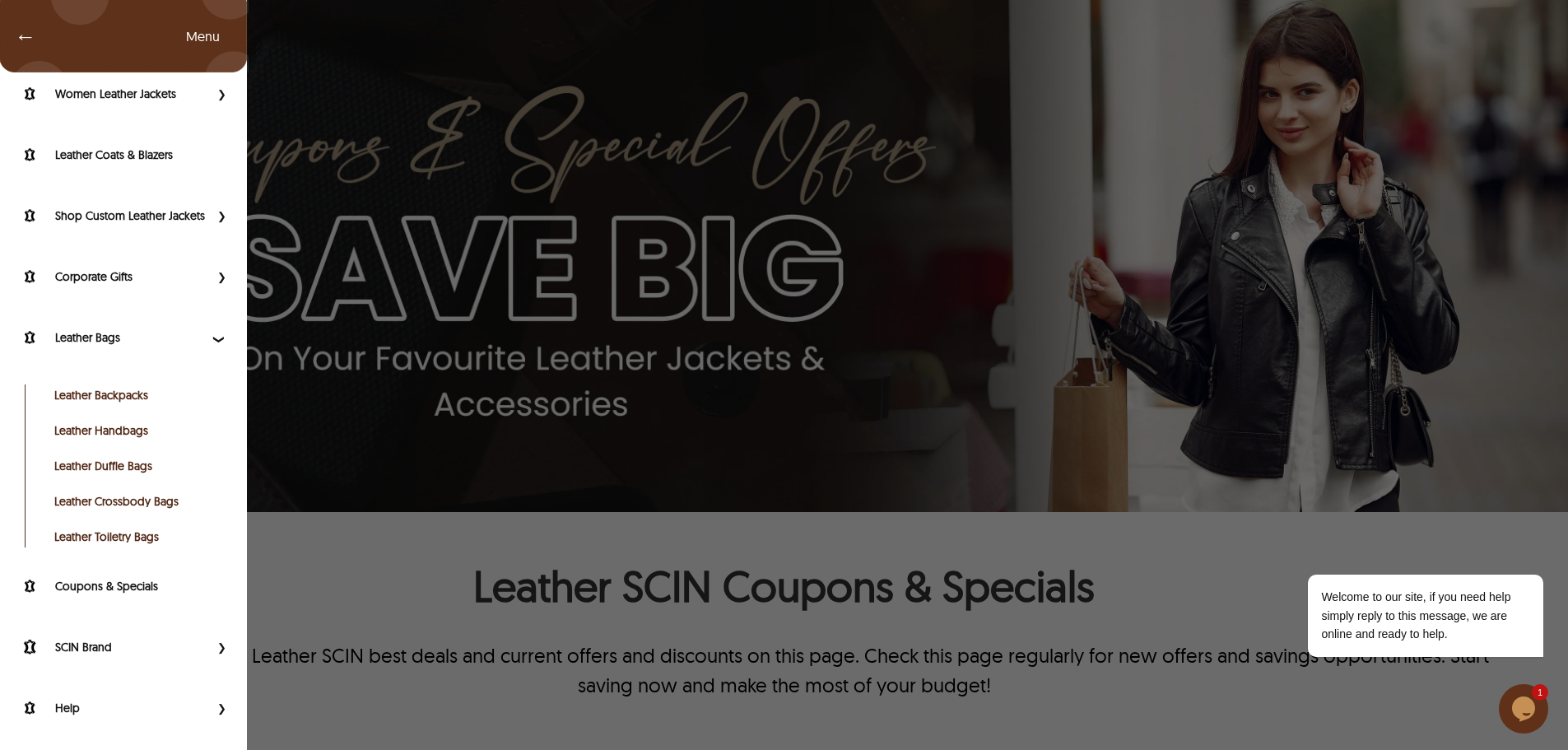
click at [211, 647] on span "Primary Side Menu" at bounding box center [220, 646] width 21 height 16
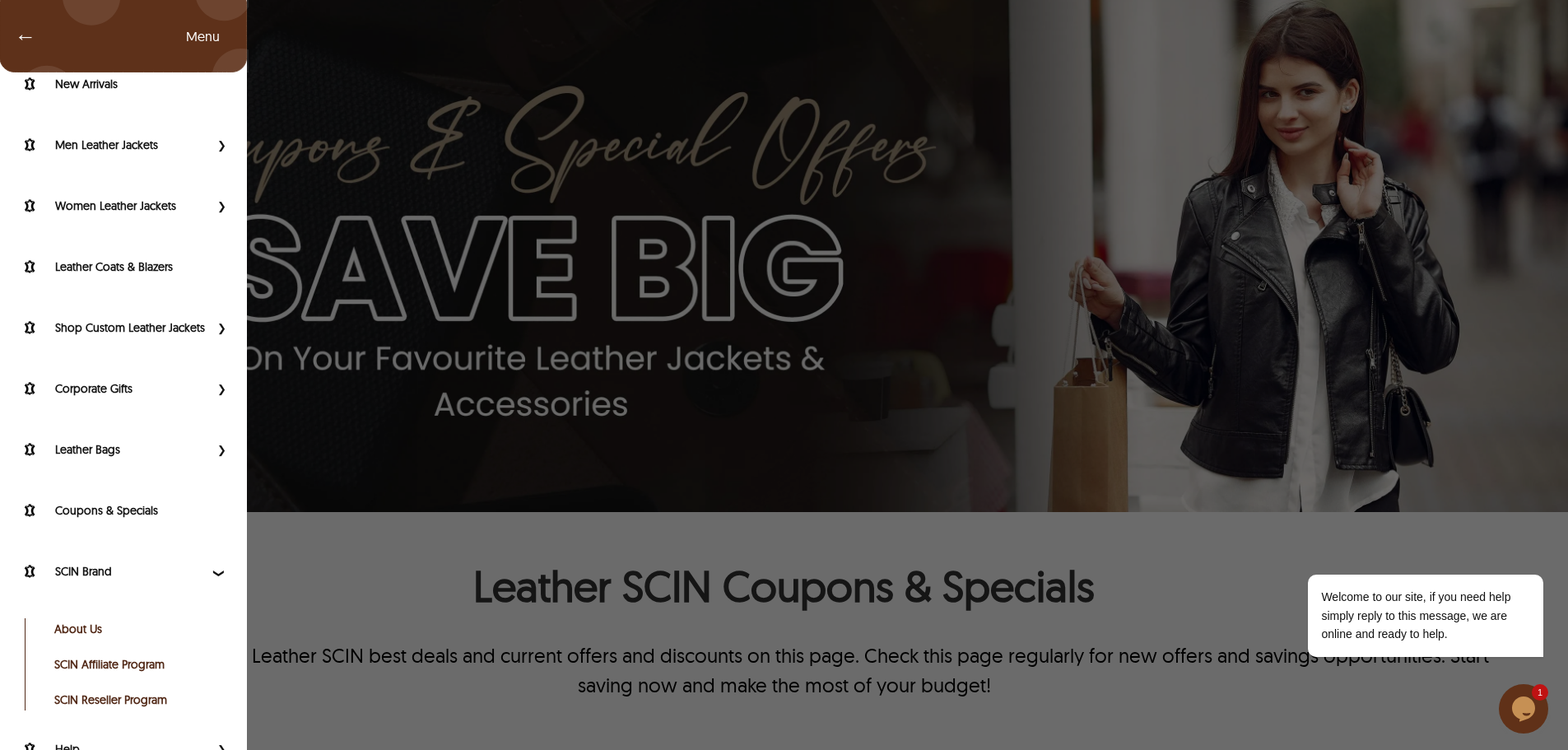
scroll to position [105, 0]
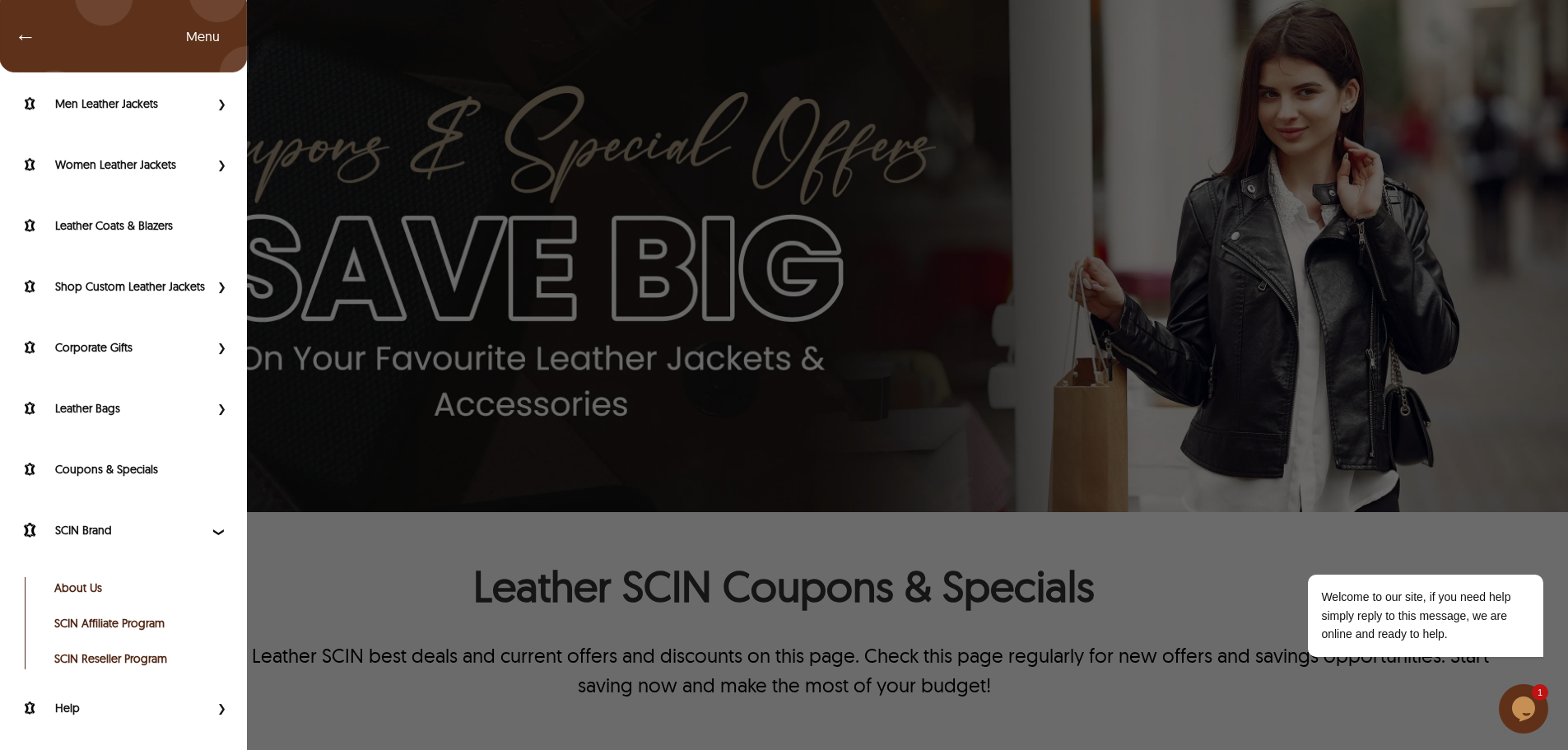
click at [209, 534] on span "Primary Side Menu" at bounding box center [220, 529] width 21 height 16
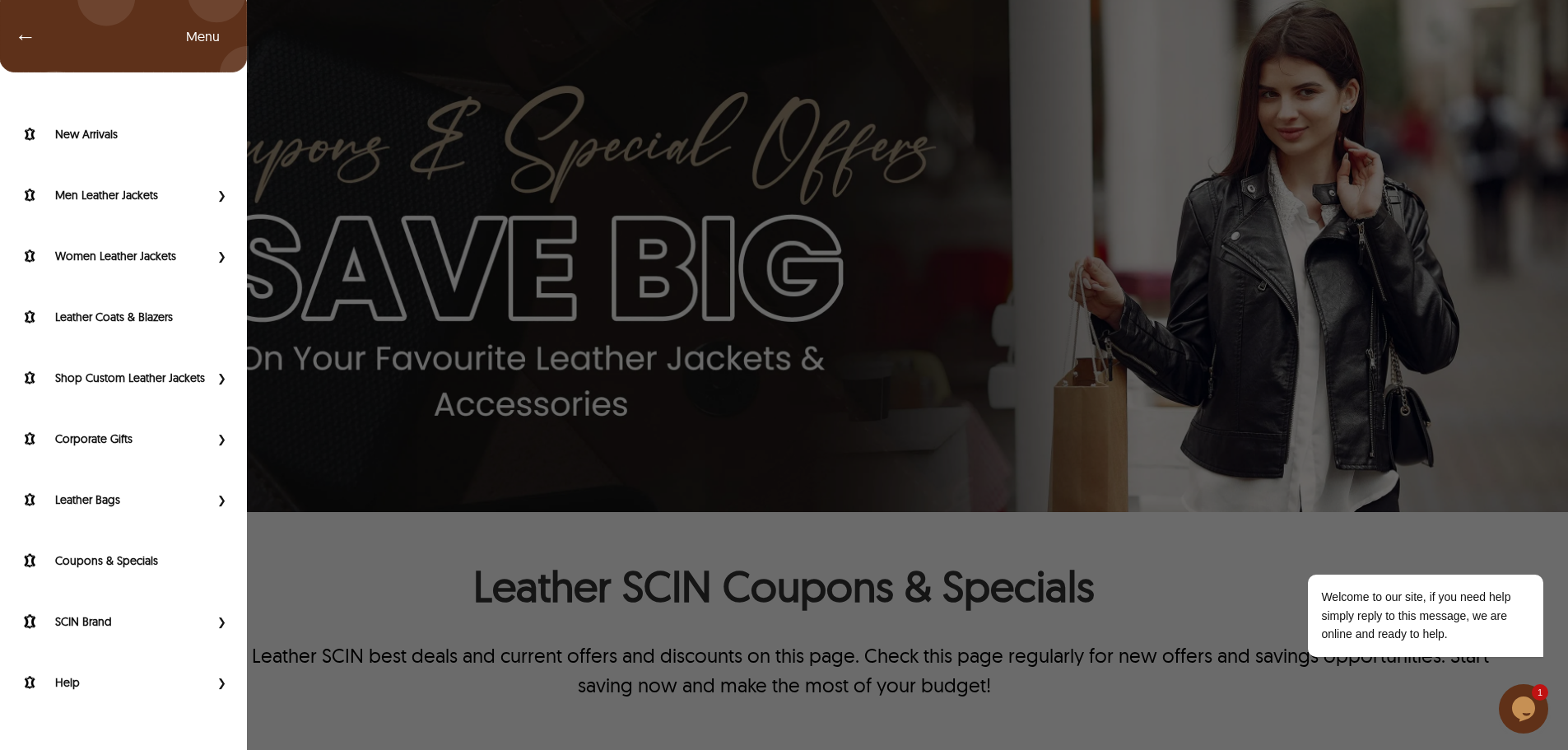
click at [214, 610] on div "SCIN Brand" at bounding box center [123, 625] width 247 height 61
click at [217, 619] on span "Primary Side Menu" at bounding box center [220, 621] width 21 height 16
click at [10, 37] on span "←" at bounding box center [17, 35] width 38 height 16
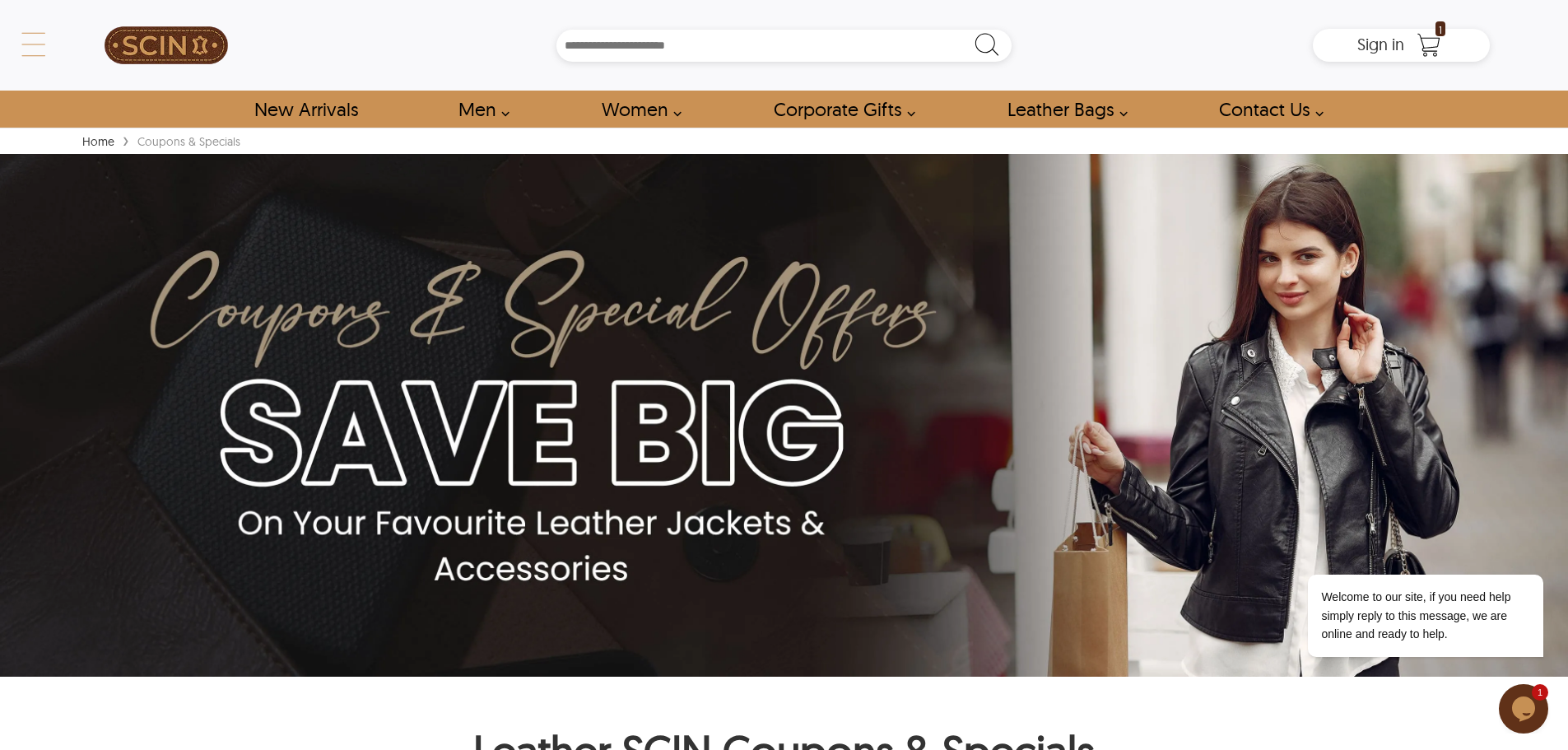
click at [78, 47] on div "← Menu New Arrivals Men Leather Jackets Aviator Leather Jackets Bomber Leather …" at bounding box center [784, 45] width 1412 height 90
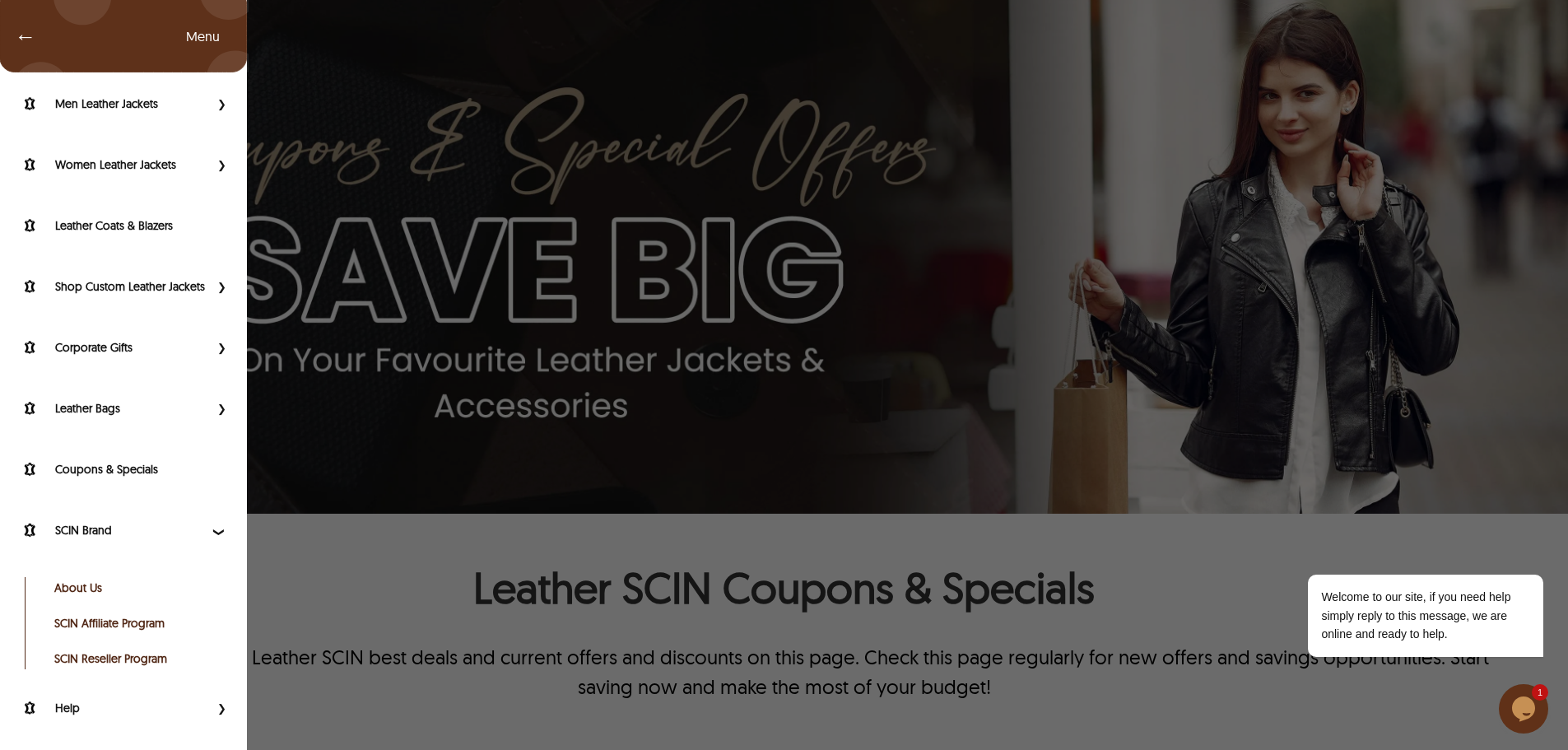
scroll to position [165, 0]
click at [108, 471] on label "Coupons & Specials" at bounding box center [143, 468] width 175 height 16
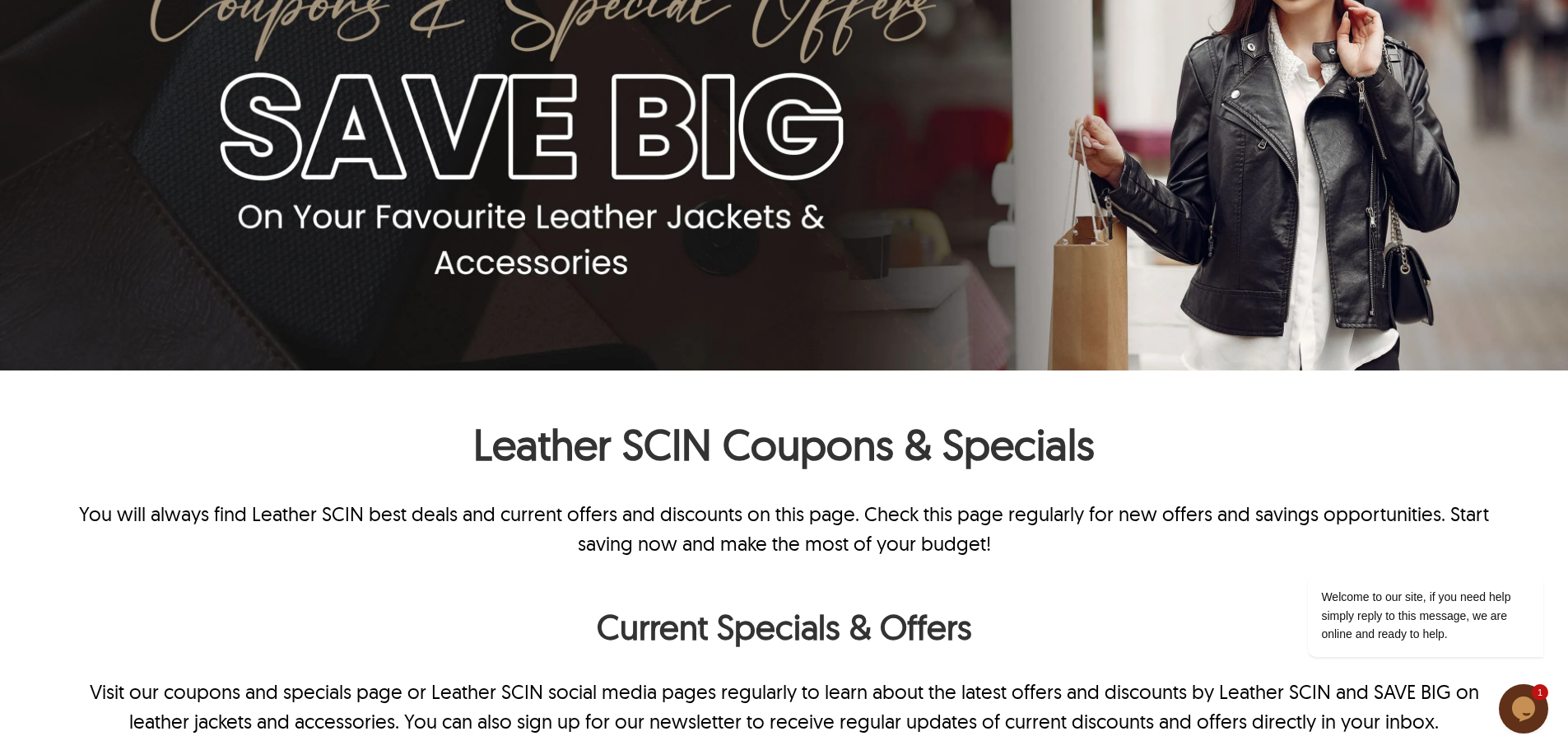
scroll to position [0, 0]
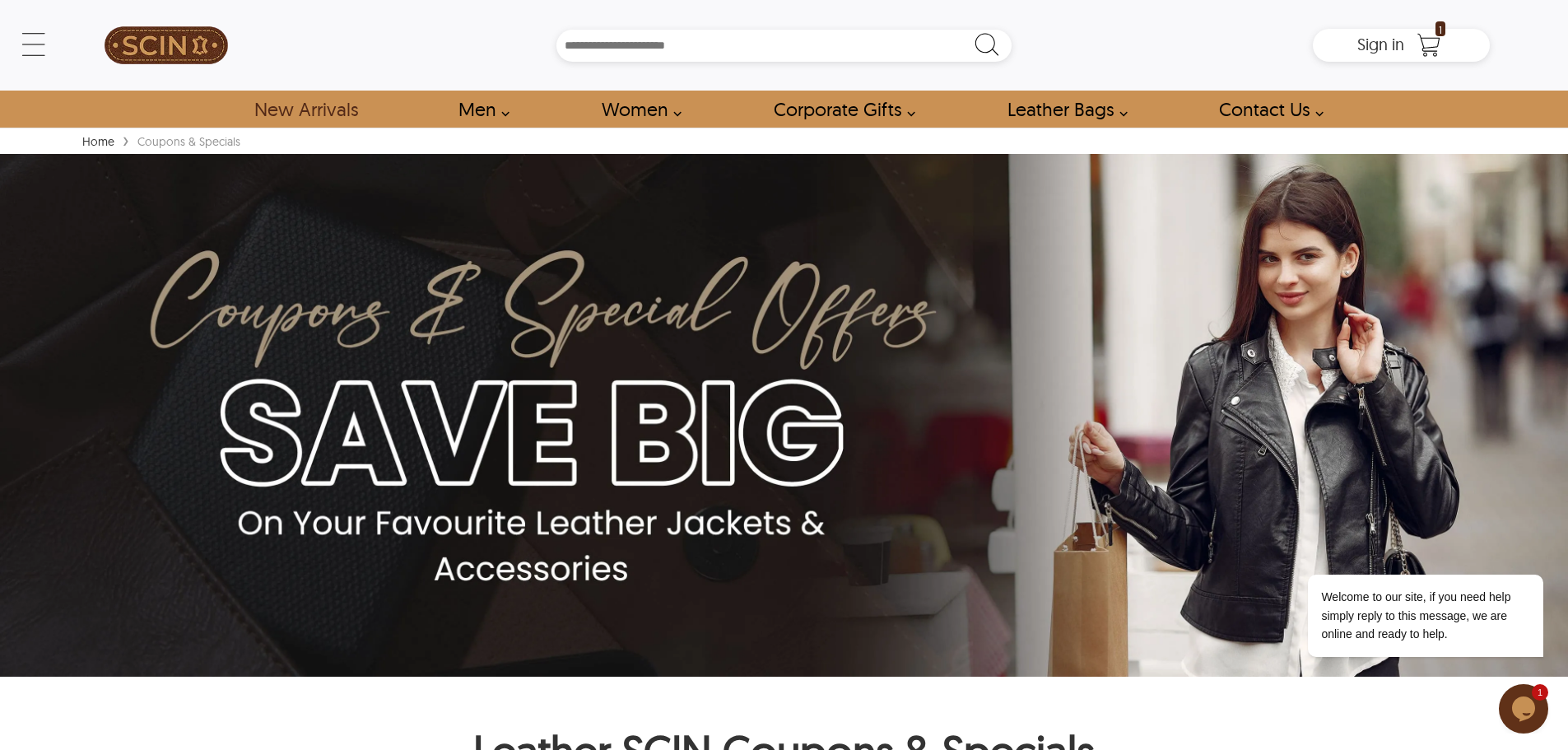
click at [338, 110] on link "New Arrivals" at bounding box center [306, 109] width 141 height 37
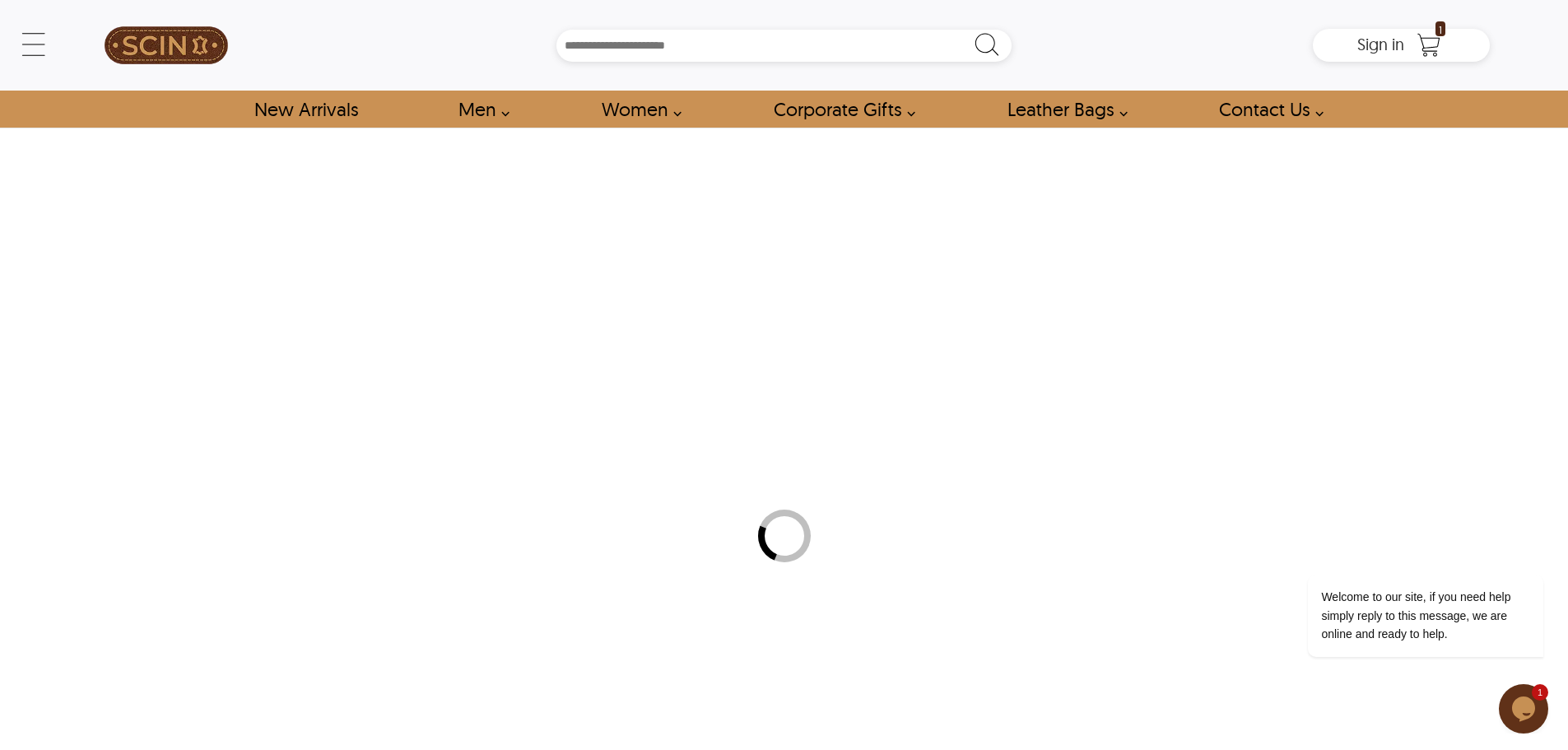
select select "********"
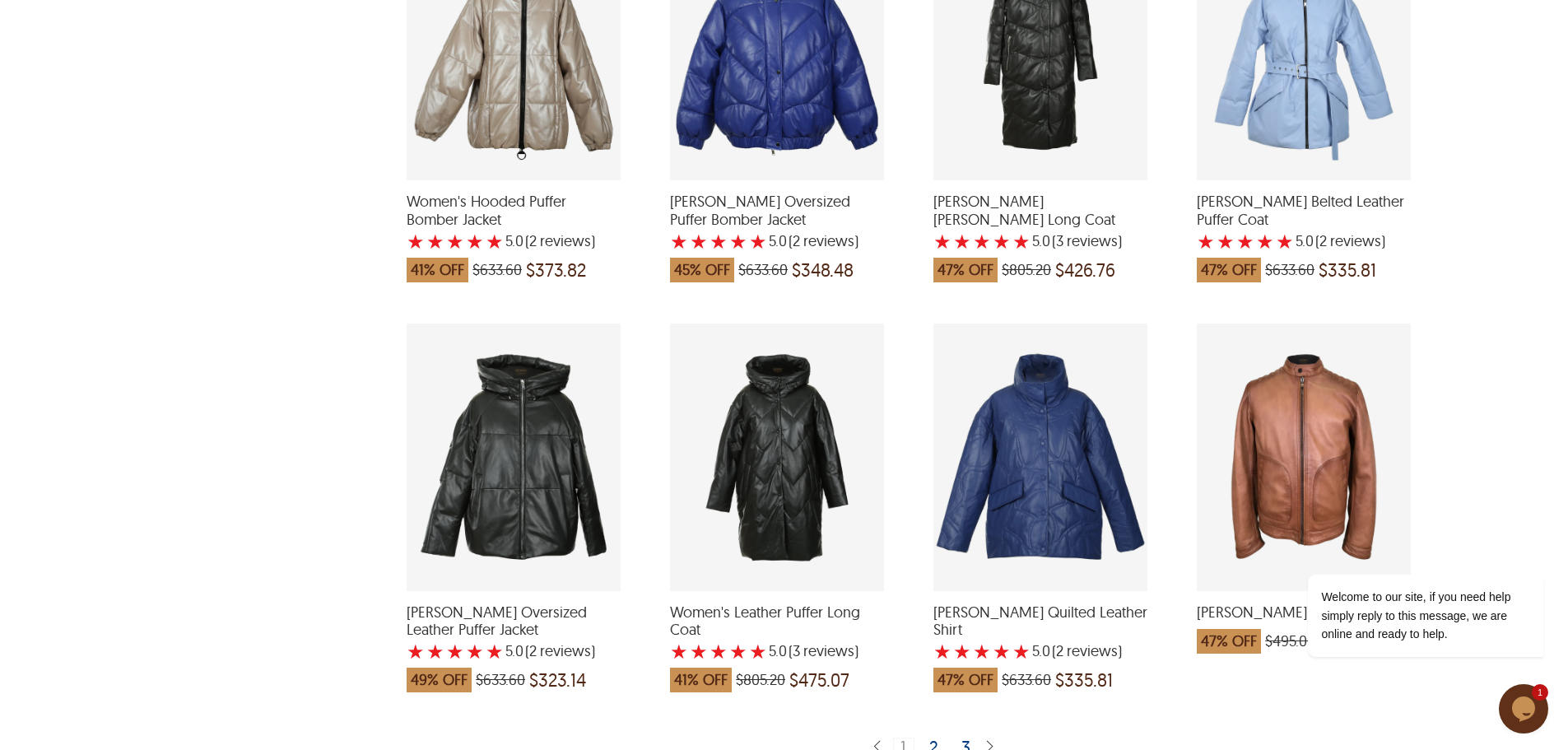
scroll to position [3526, 0]
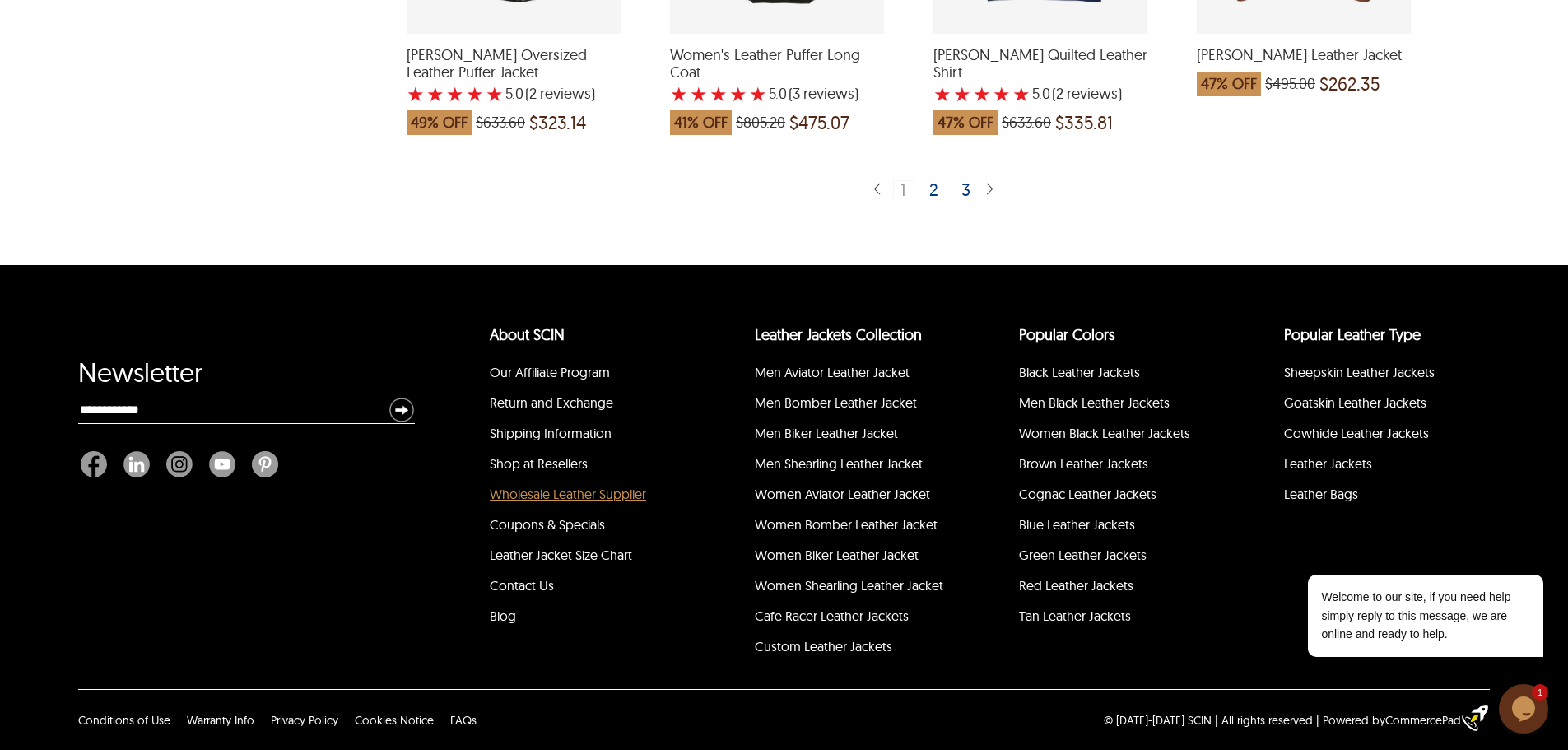
click at [599, 496] on link "Wholesale Leather Supplier" at bounding box center [567, 493] width 156 height 16
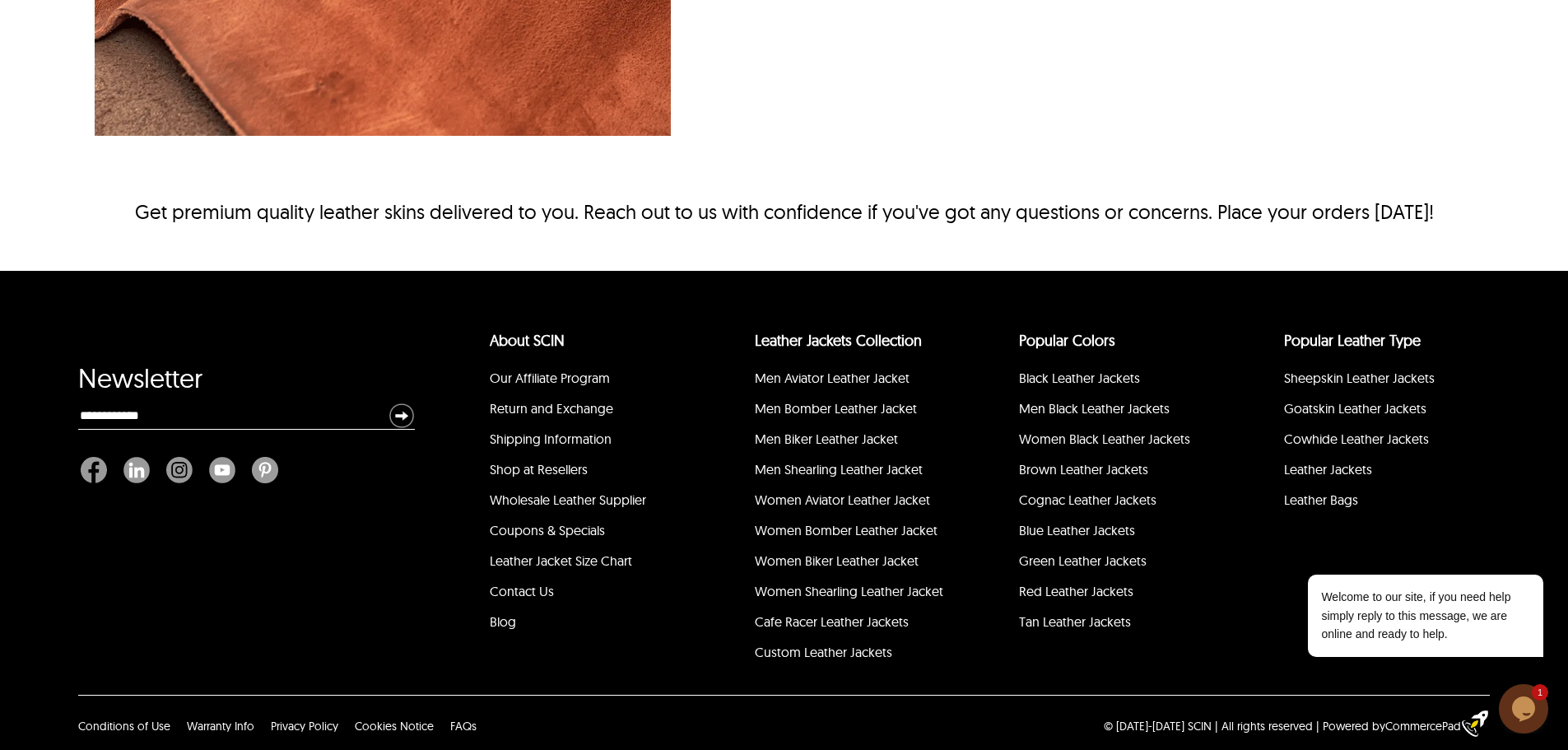
scroll to position [2824, 0]
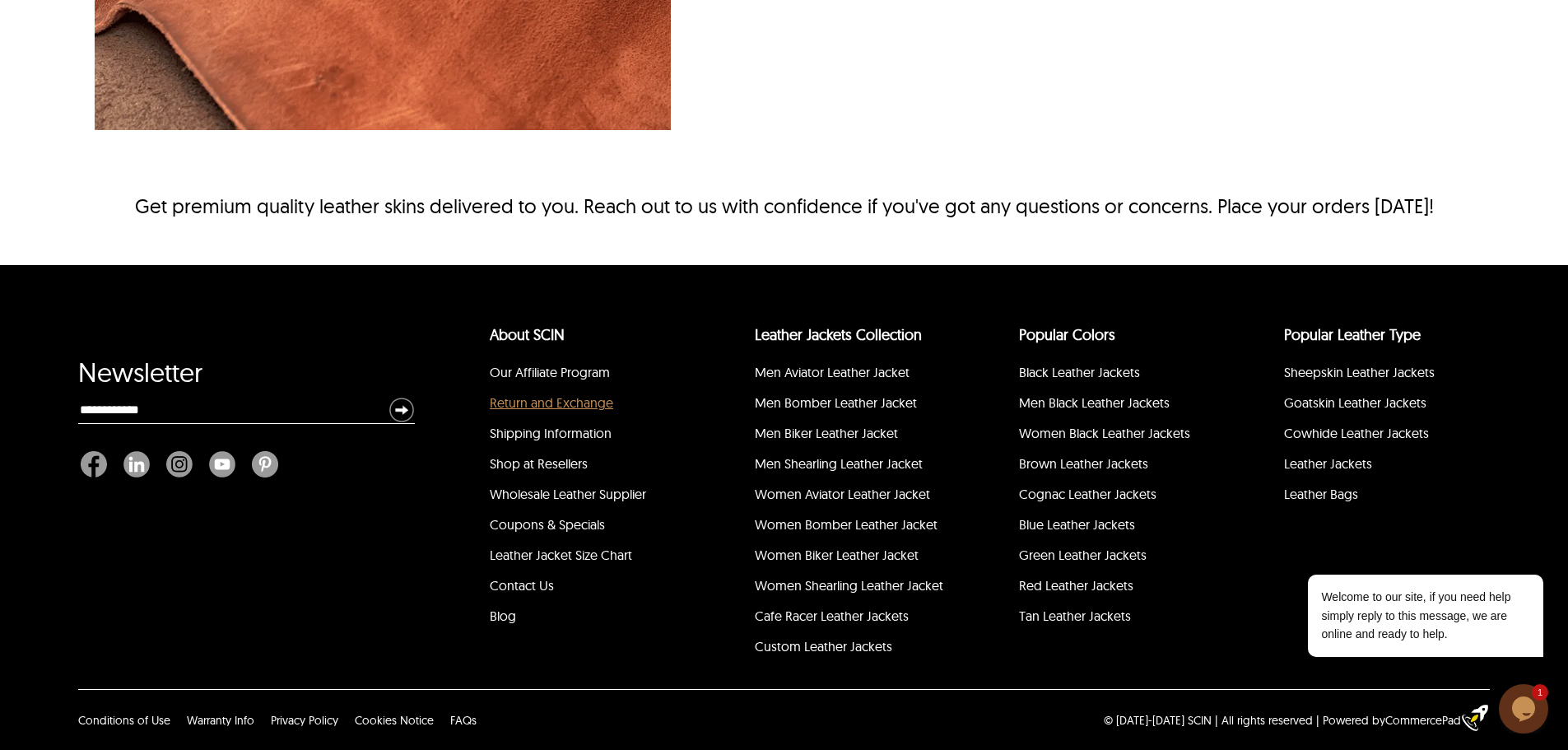
click at [568, 399] on link "Return and Exchange" at bounding box center [551, 402] width 124 height 16
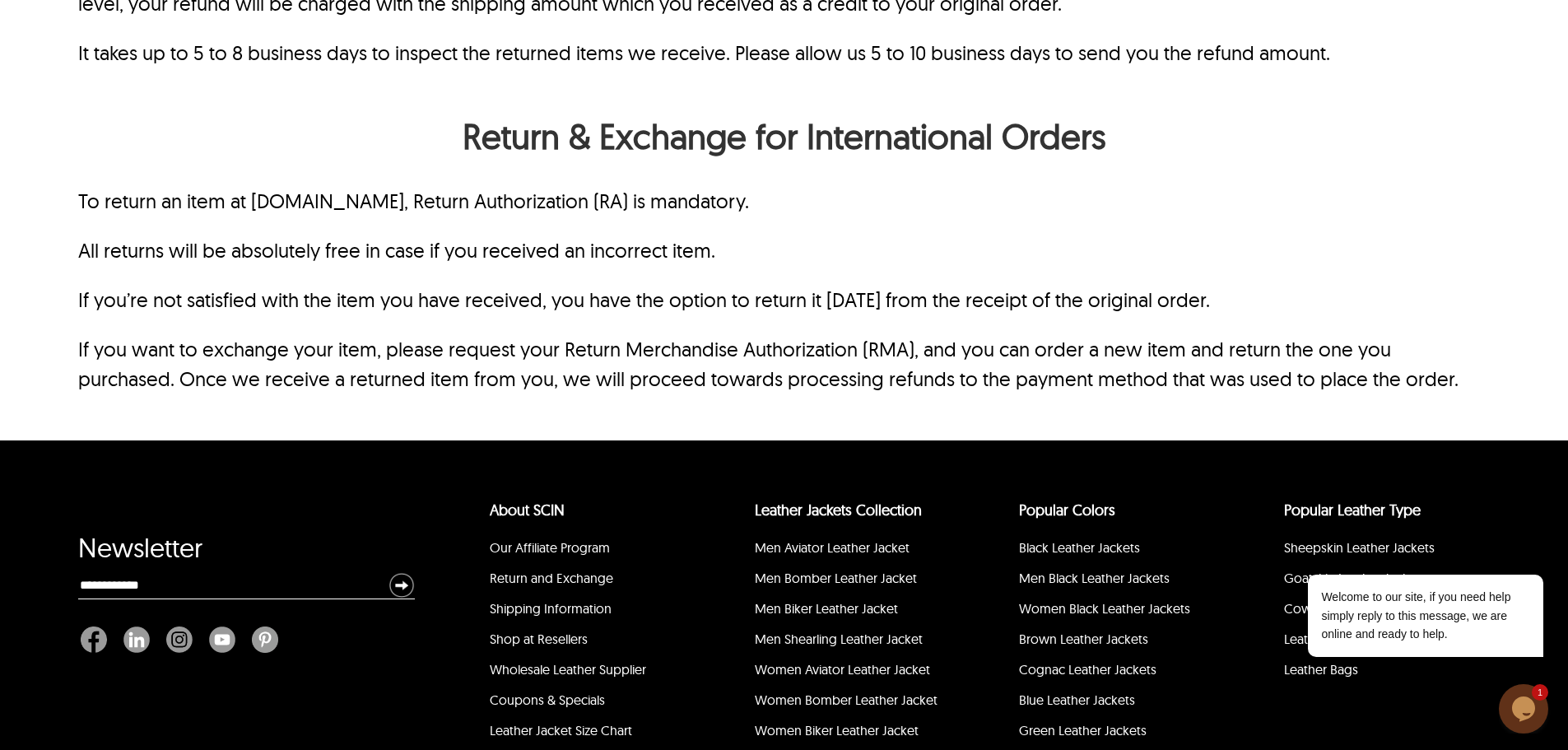
scroll to position [1751, 0]
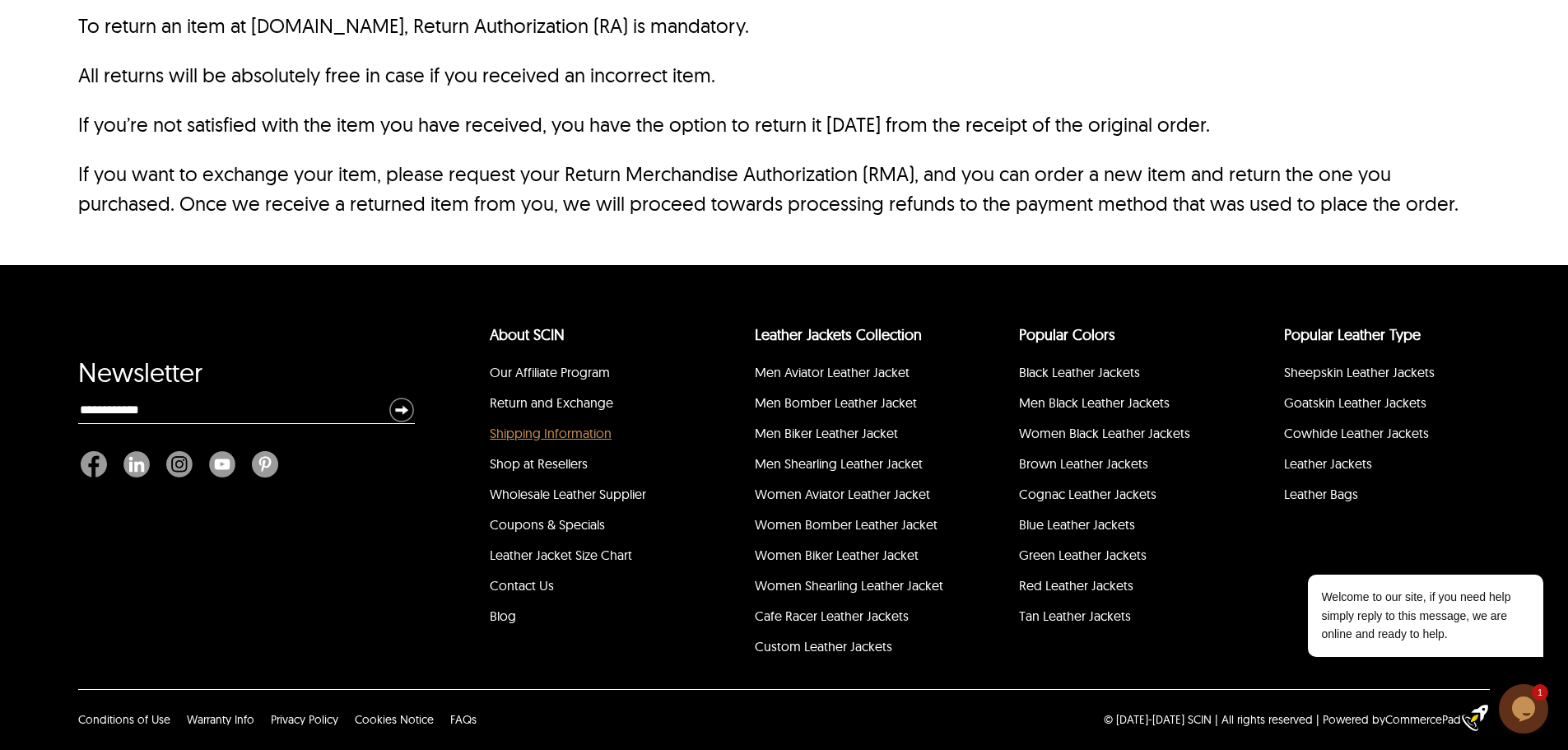
click at [592, 439] on link "Shipping Information" at bounding box center [550, 432] width 122 height 16
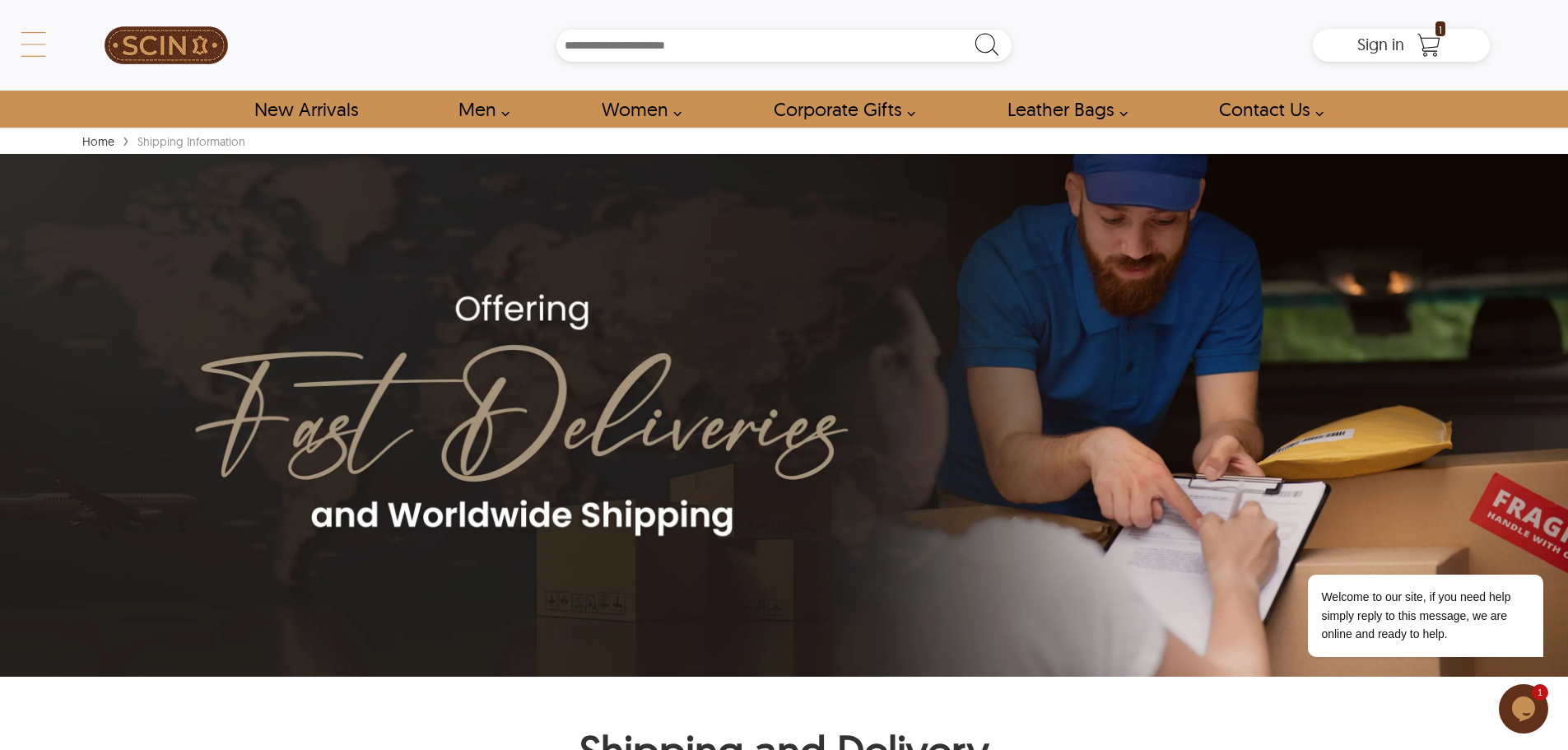
click at [78, 43] on div "← Menu New Arrivals Men Leather Jackets Aviator Leather Jackets Bomber Leather …" at bounding box center [784, 45] width 1412 height 90
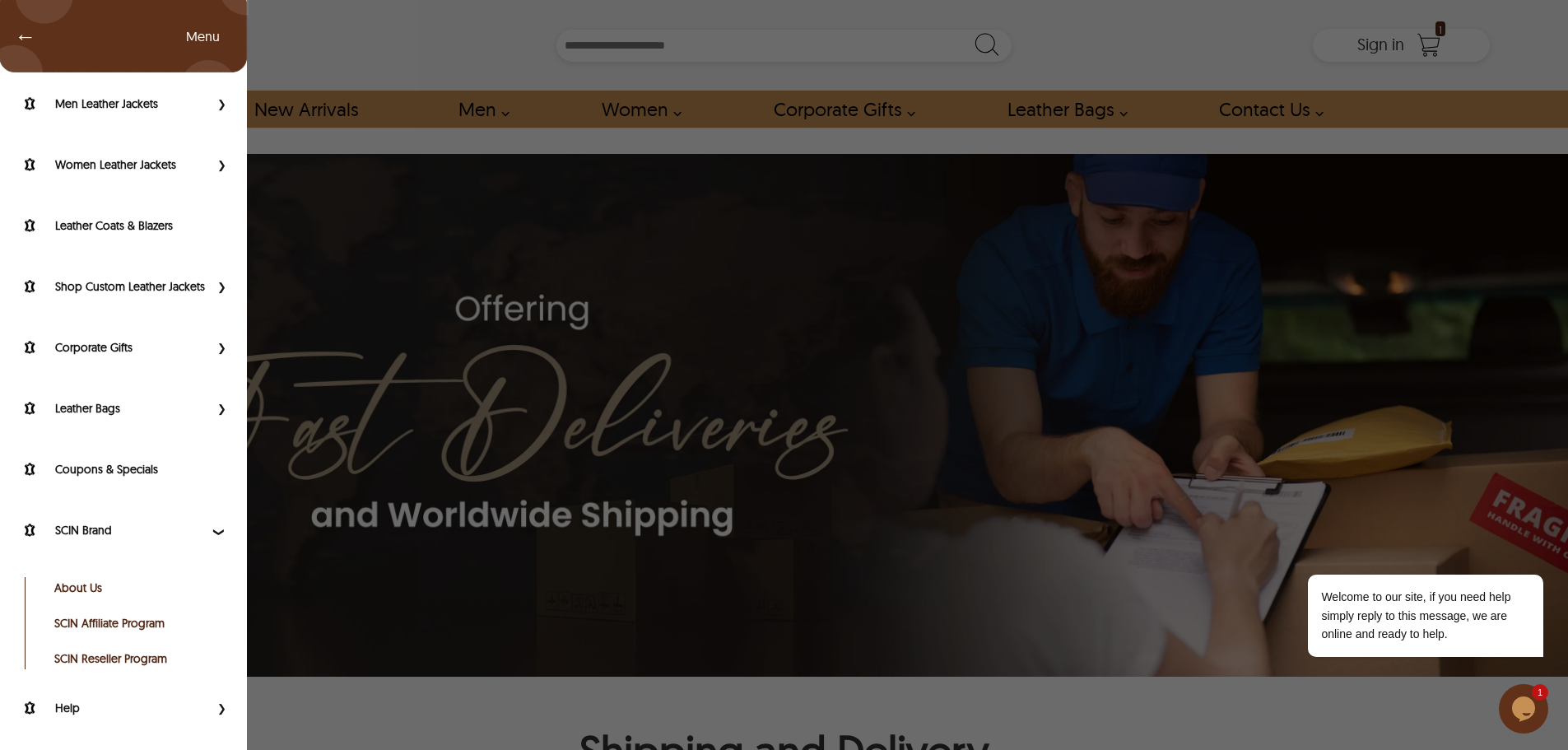
click at [209, 409] on span "Primary Side Menu" at bounding box center [220, 407] width 21 height 16
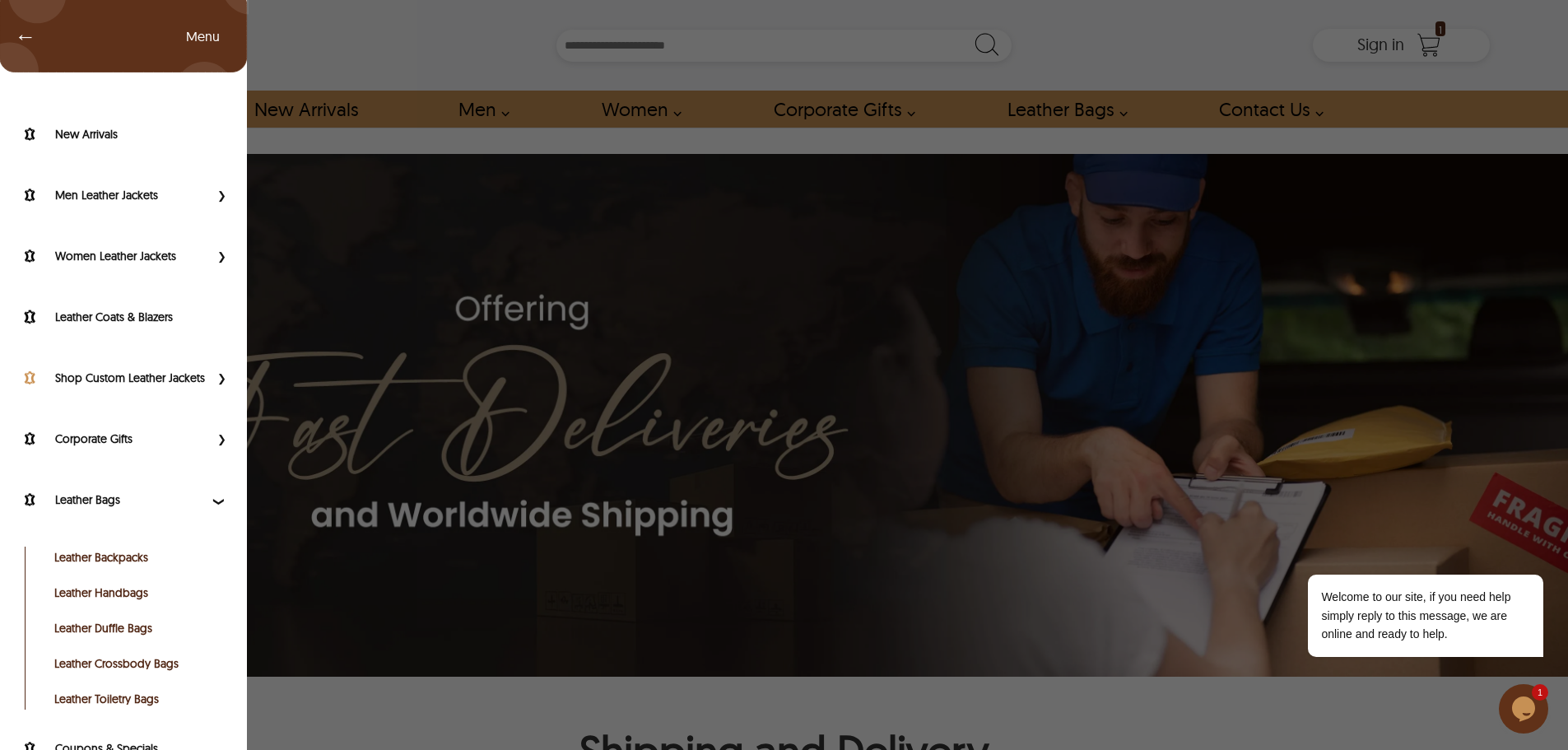
click at [108, 374] on label "Shop Custom Leather Jackets" at bounding box center [132, 377] width 154 height 16
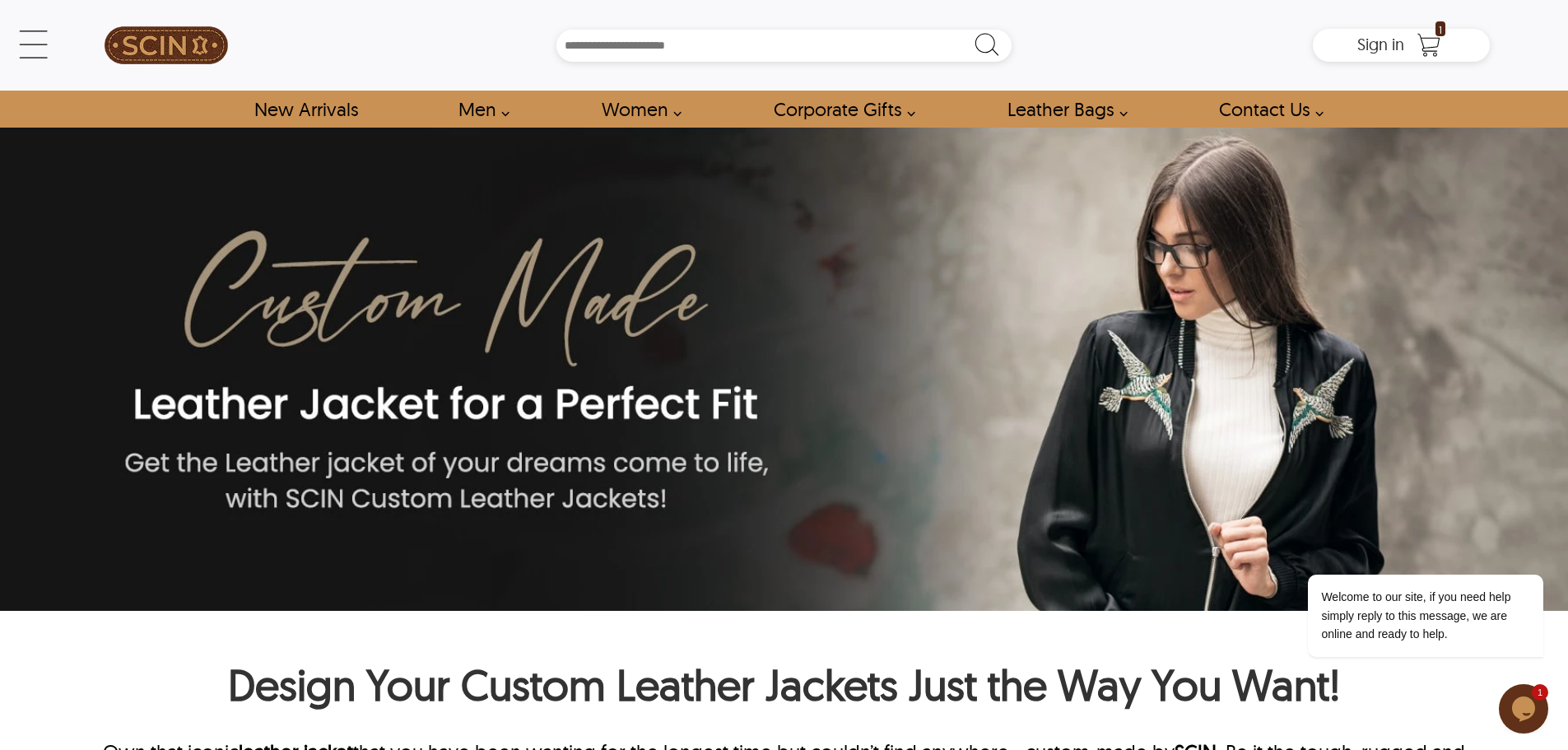
click at [15, 31] on div "← Menu New Arrivals Men Leather Jackets Aviator Leather Jackets Bomber Leather …" at bounding box center [784, 64] width 1568 height 128
click at [78, 41] on div "← Menu New Arrivals Men Leather Jackets Aviator Leather Jackets Bomber Leather …" at bounding box center [784, 45] width 1412 height 90
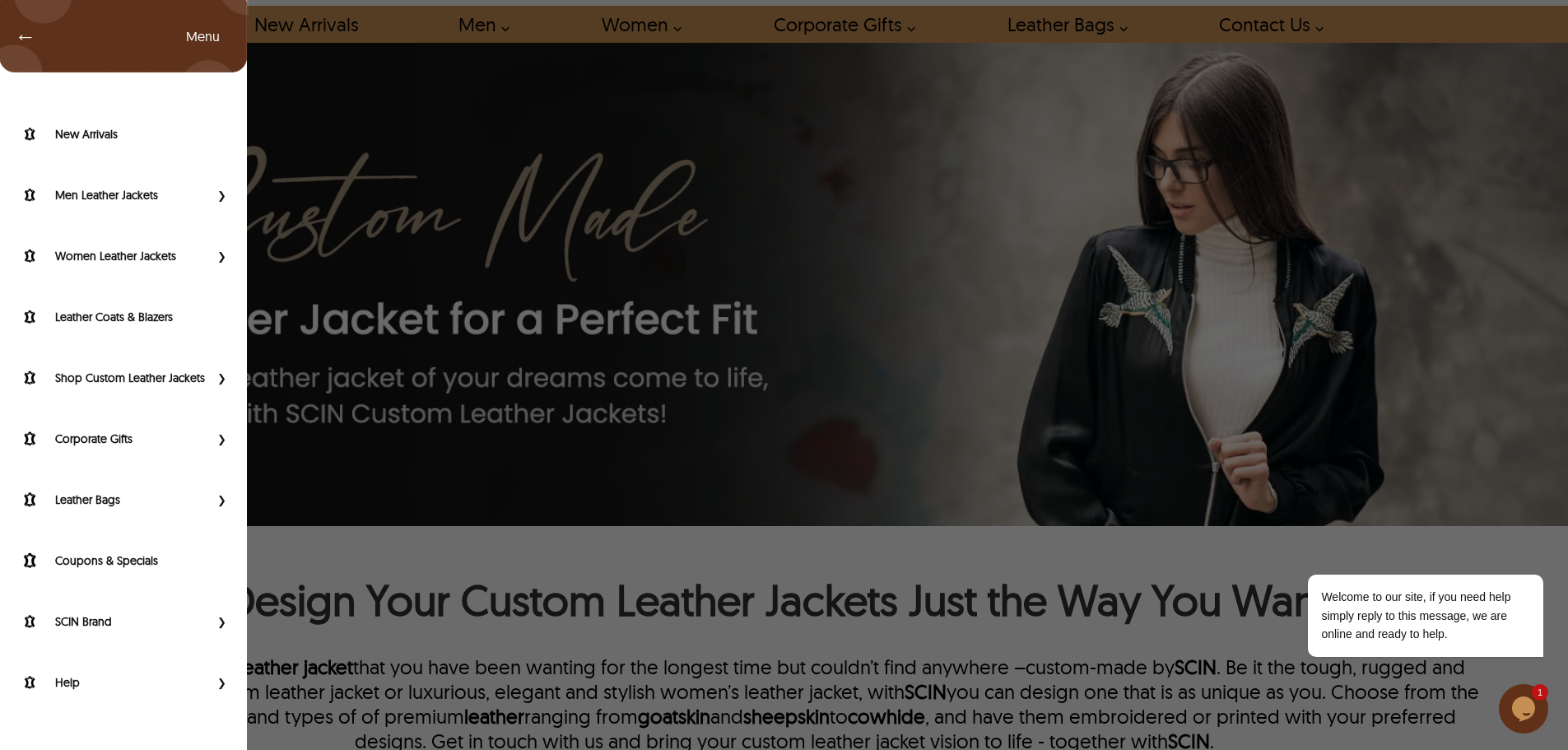
scroll to position [165, 0]
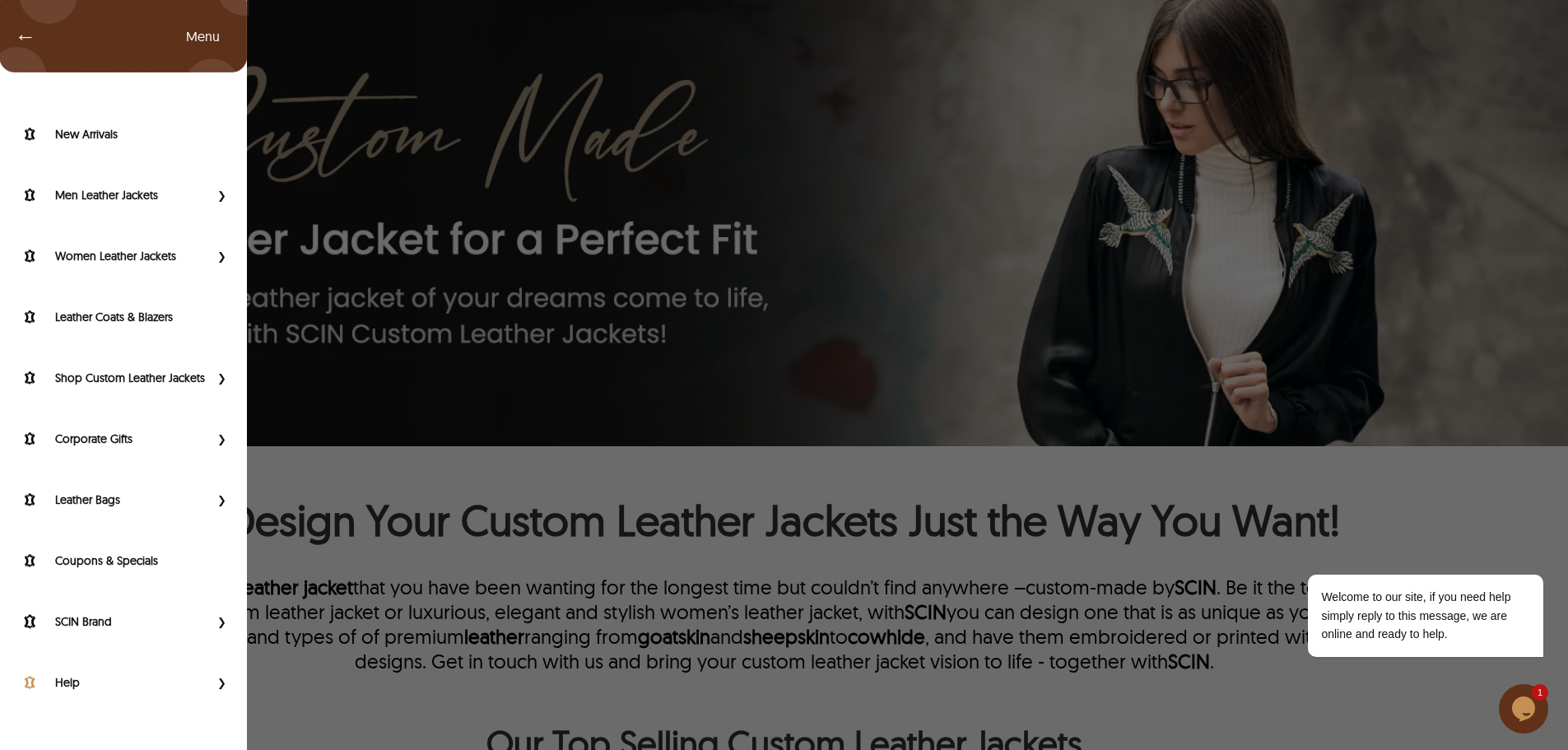
click at [71, 679] on div "Help" at bounding box center [123, 686] width 247 height 61
click at [209, 690] on span "Primary Side Menu" at bounding box center [220, 681] width 21 height 16
click at [57, 677] on div "Help" at bounding box center [123, 686] width 247 height 61
click at [64, 690] on label "Help" at bounding box center [132, 681] width 154 height 16
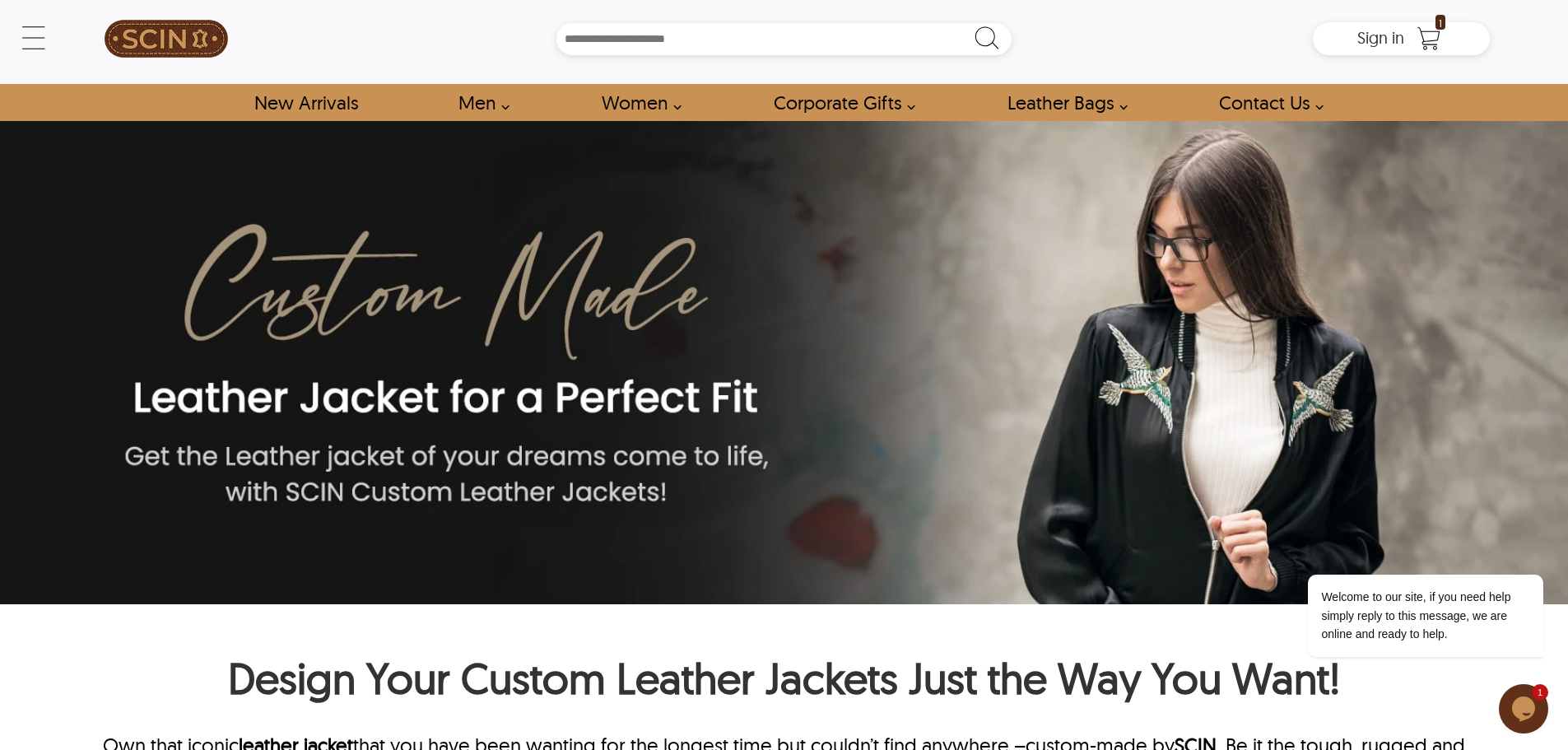
scroll to position [0, 0]
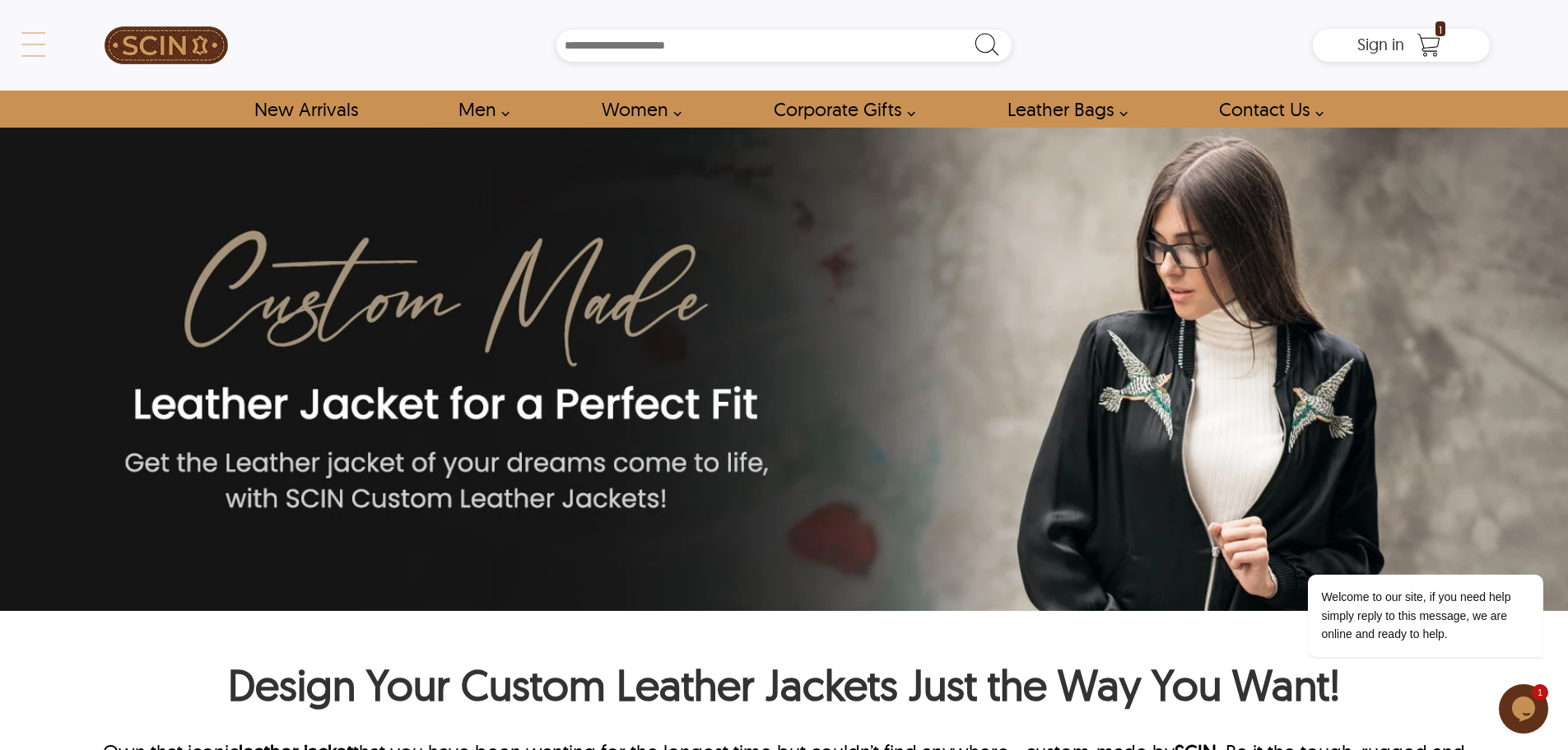
click at [78, 40] on div "← Menu New Arrivals Men Leather Jackets Aviator Leather Jackets Bomber Leather …" at bounding box center [784, 45] width 1412 height 90
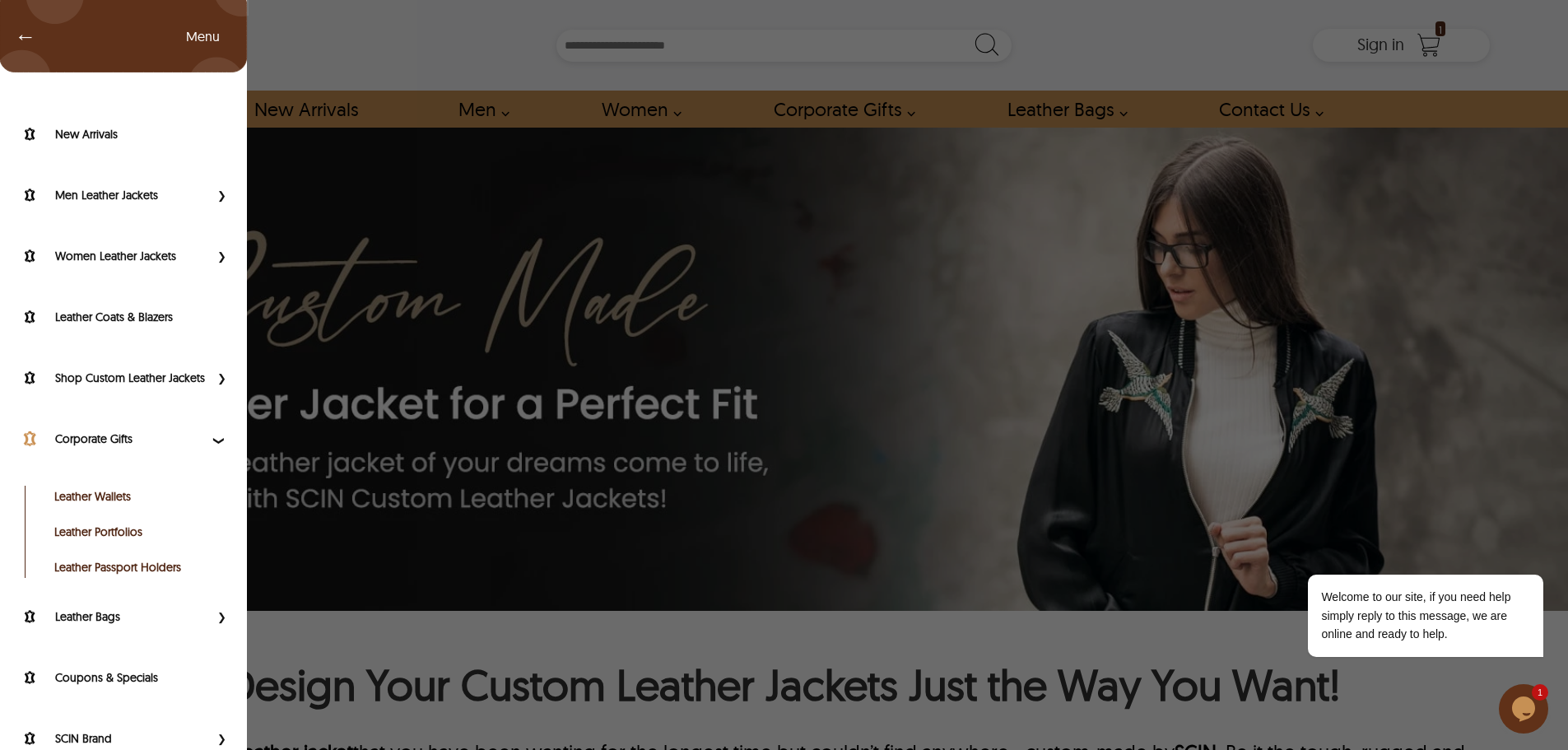
click at [128, 439] on div "Corporate Gifts" at bounding box center [123, 443] width 247 height 61
click at [209, 624] on span "Primary Side Menu" at bounding box center [220, 616] width 21 height 16
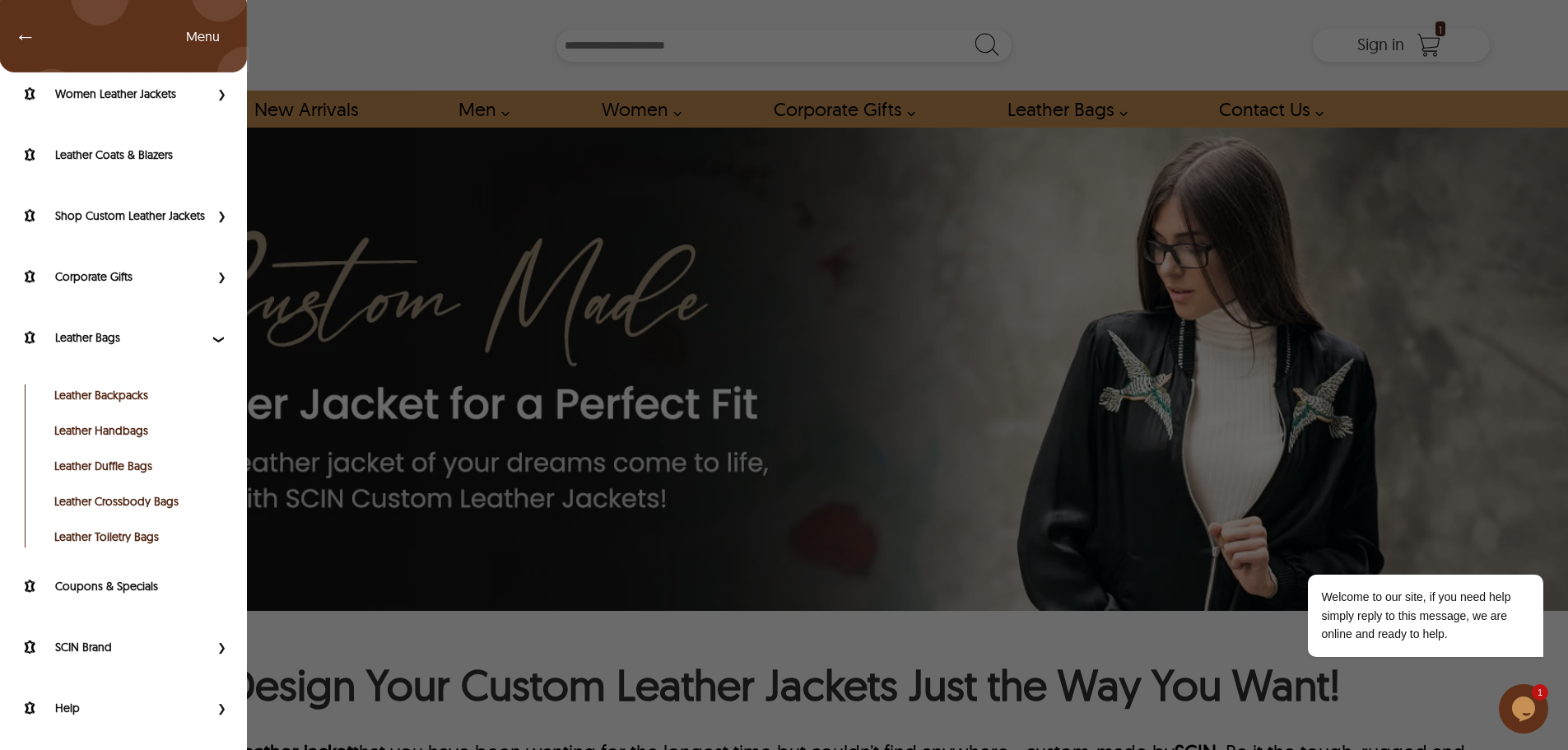
scroll to position [175, 0]
click at [121, 537] on link "Leather Toiletry Bags" at bounding box center [137, 536] width 166 height 16
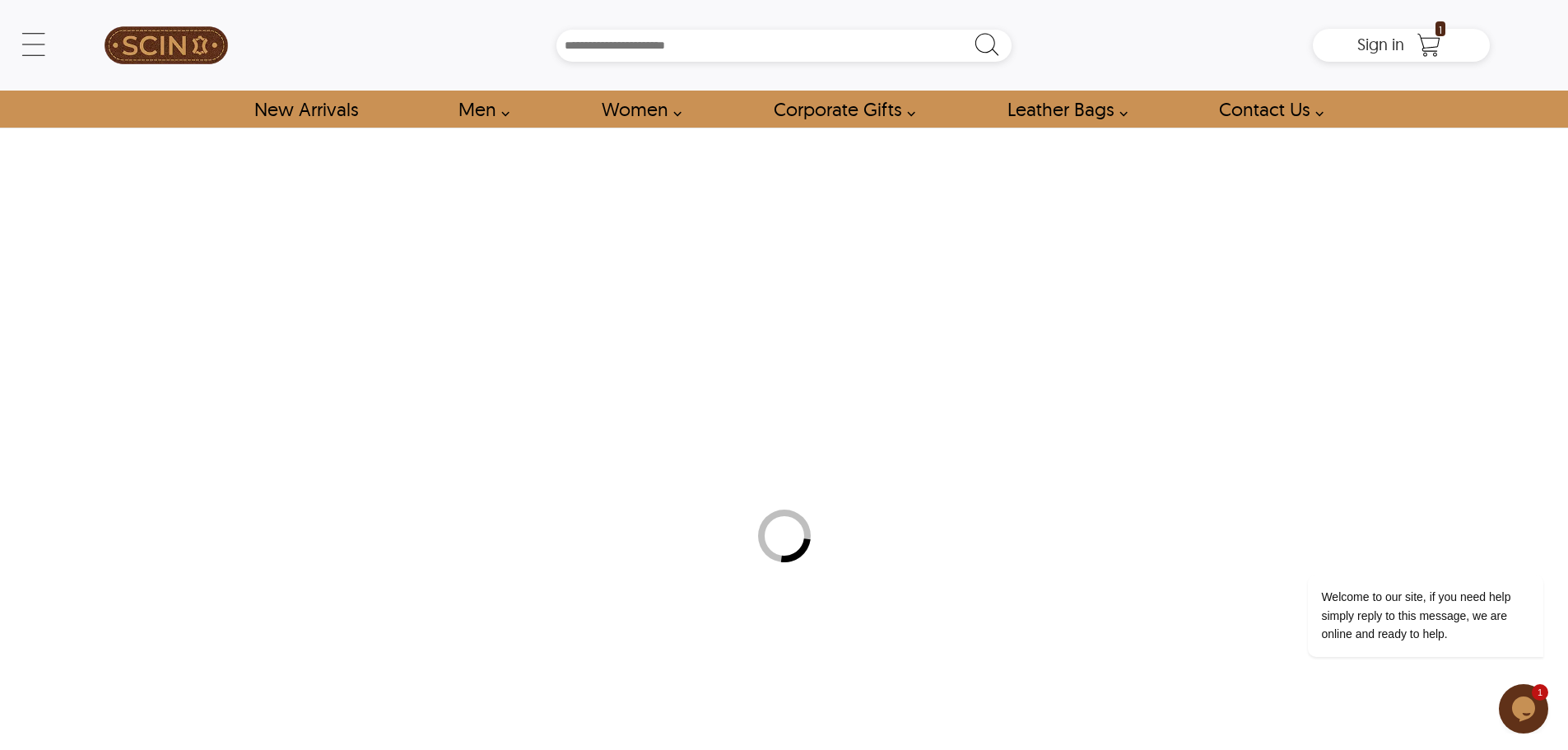
select select "********"
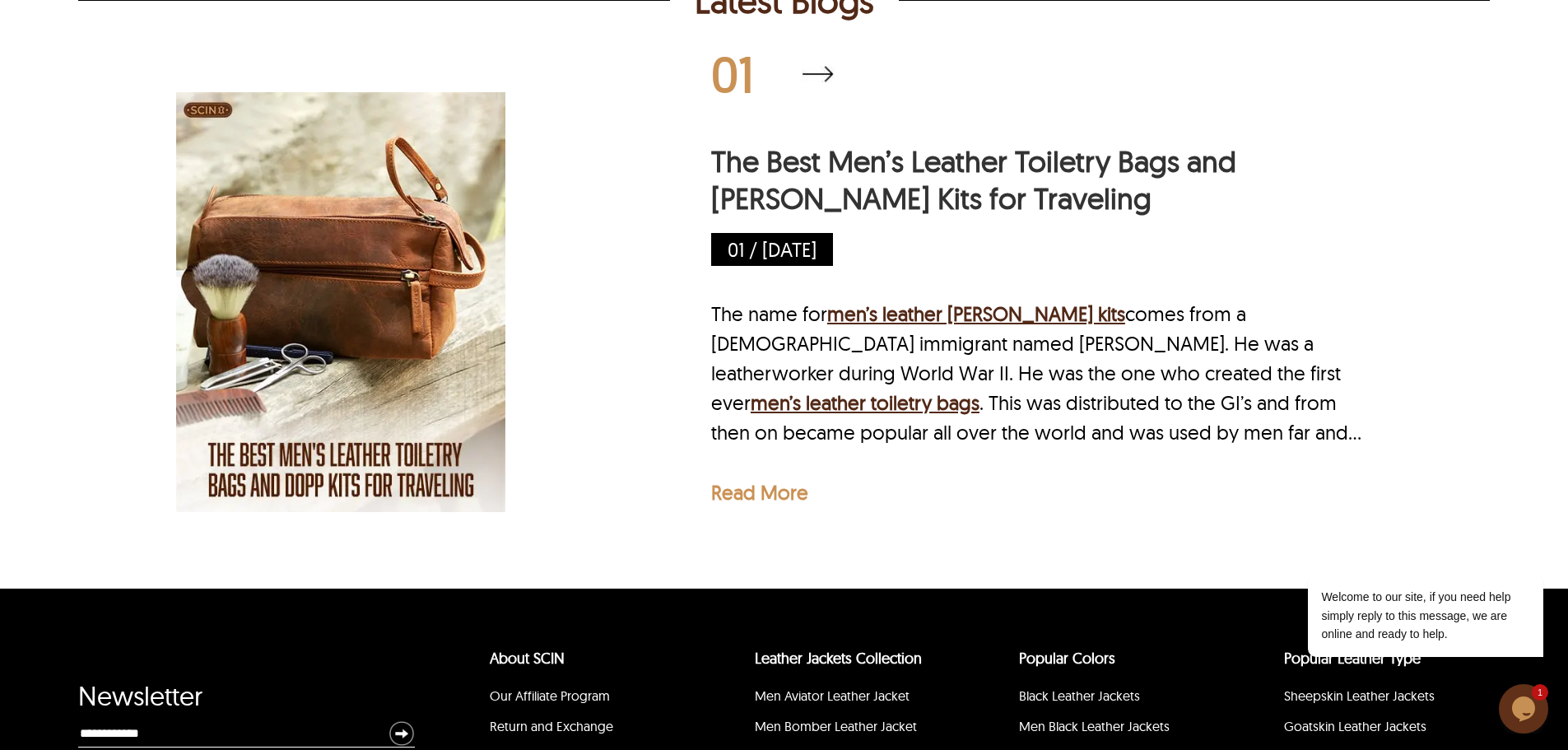
scroll to position [3539, 0]
click at [760, 501] on p "Read More" at bounding box center [760, 493] width 97 height 25
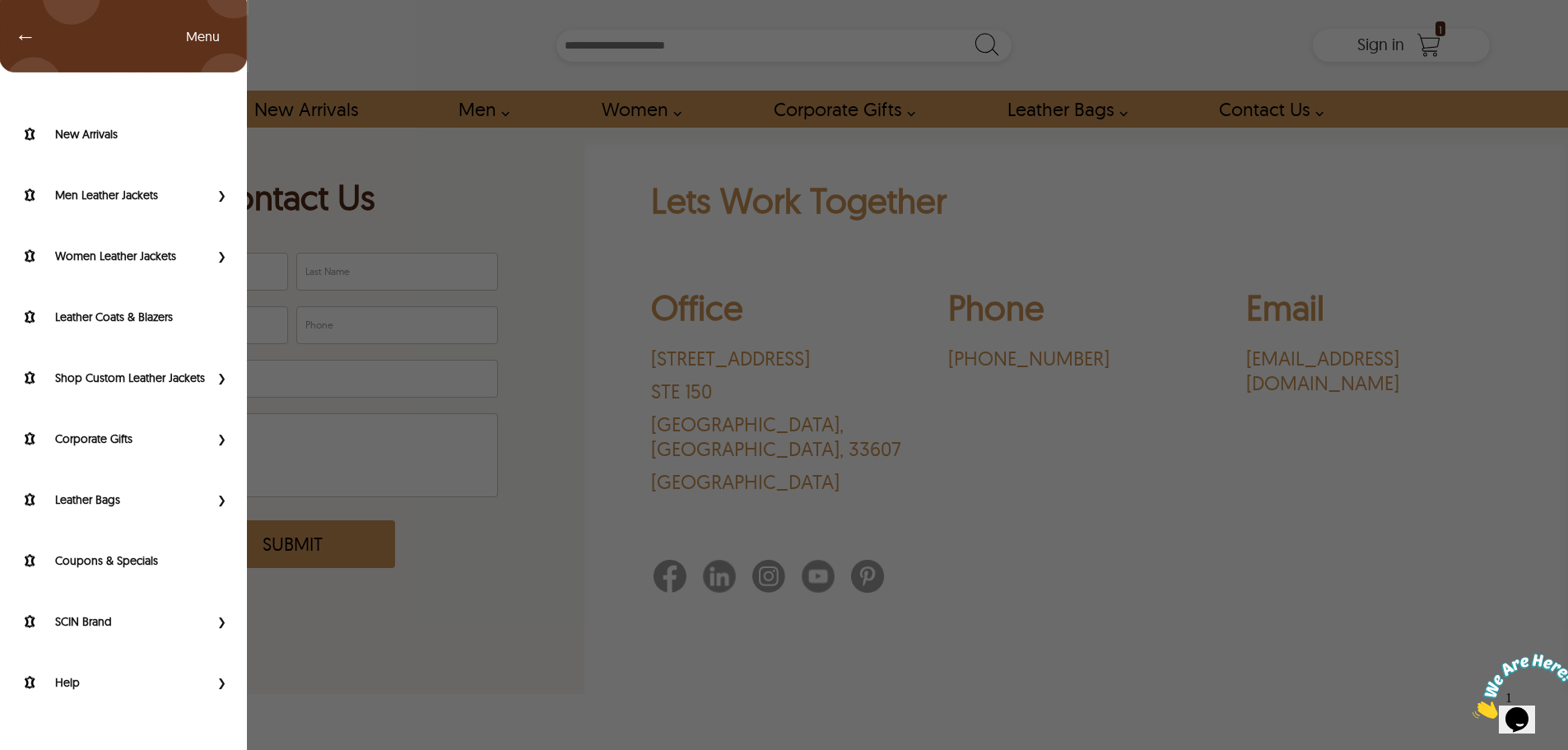
click at [78, 57] on div "← Menu New Arrivals Men Leather Jackets Aviator Leather Jackets Bomber Leather …" at bounding box center [784, 45] width 1412 height 90
click at [98, 628] on label "SCIN Brand" at bounding box center [132, 621] width 154 height 16
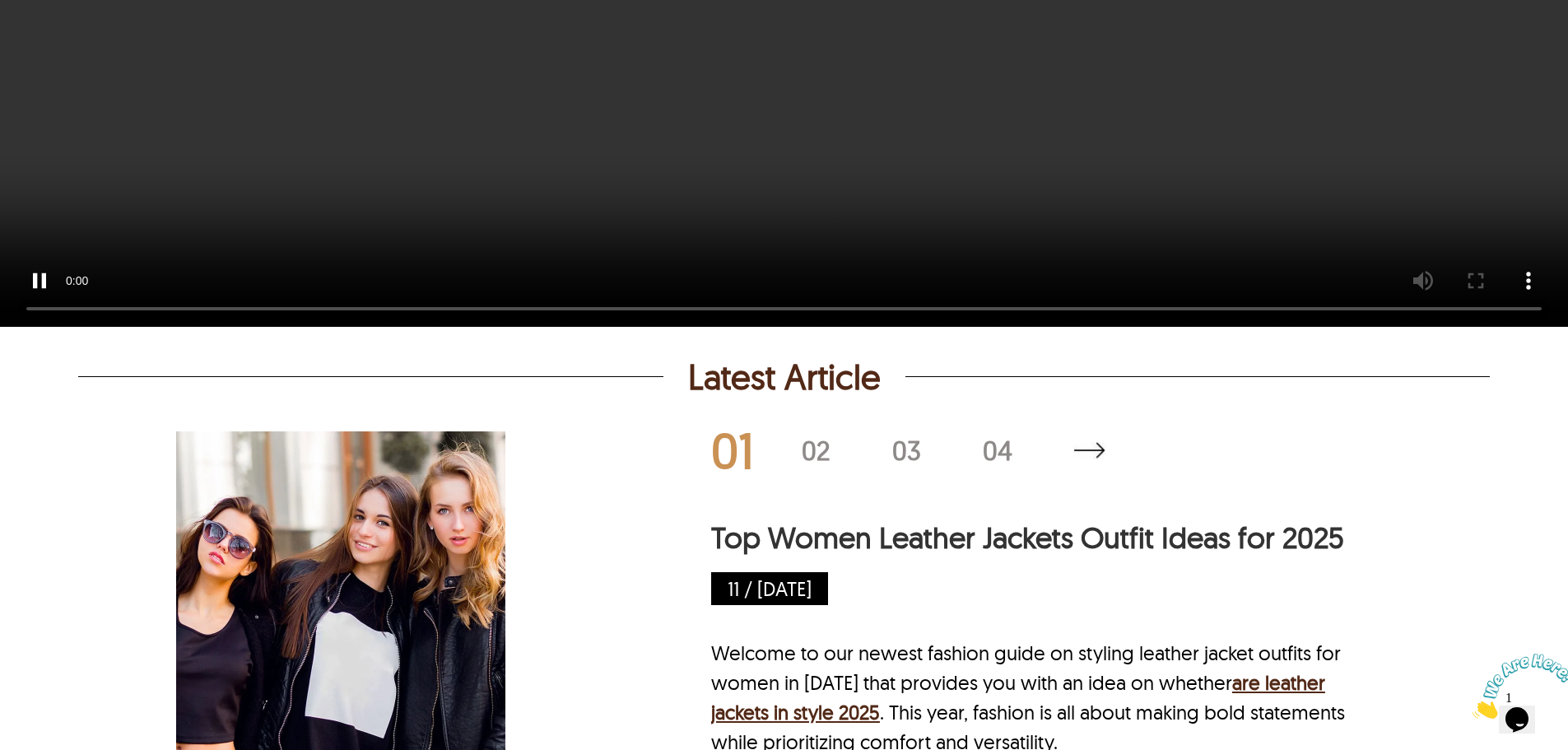
scroll to position [7652, 0]
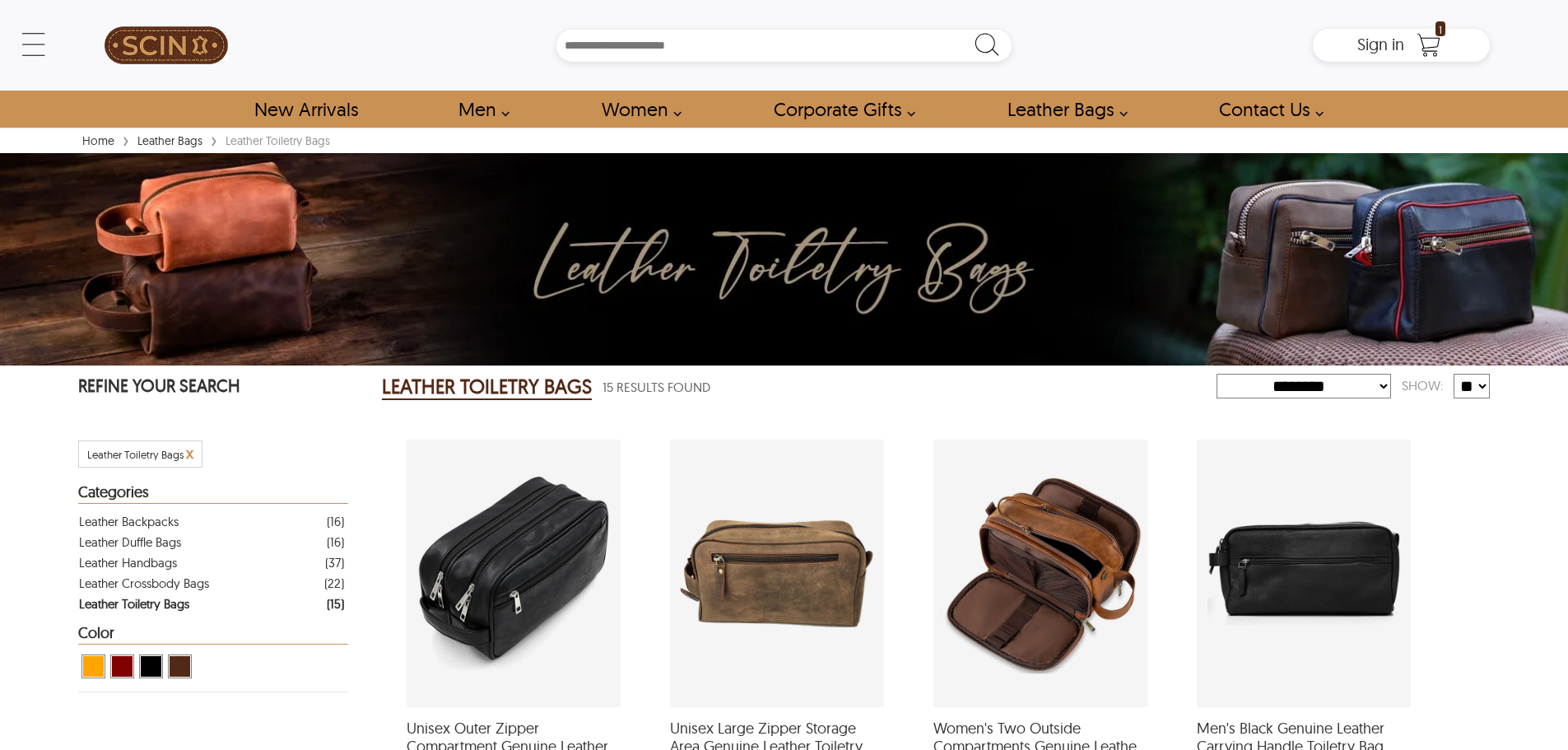
select select "********"
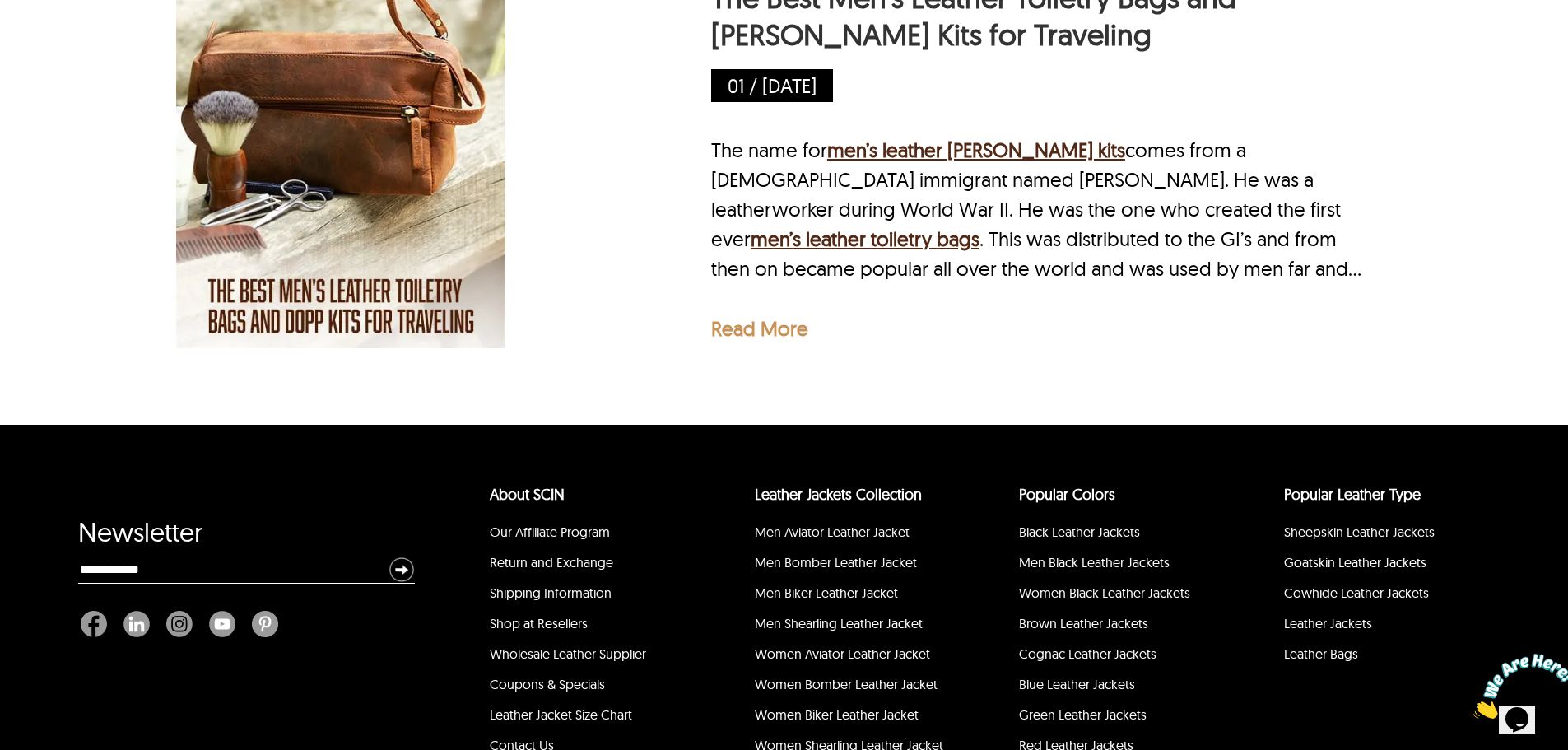
scroll to position [3862, 0]
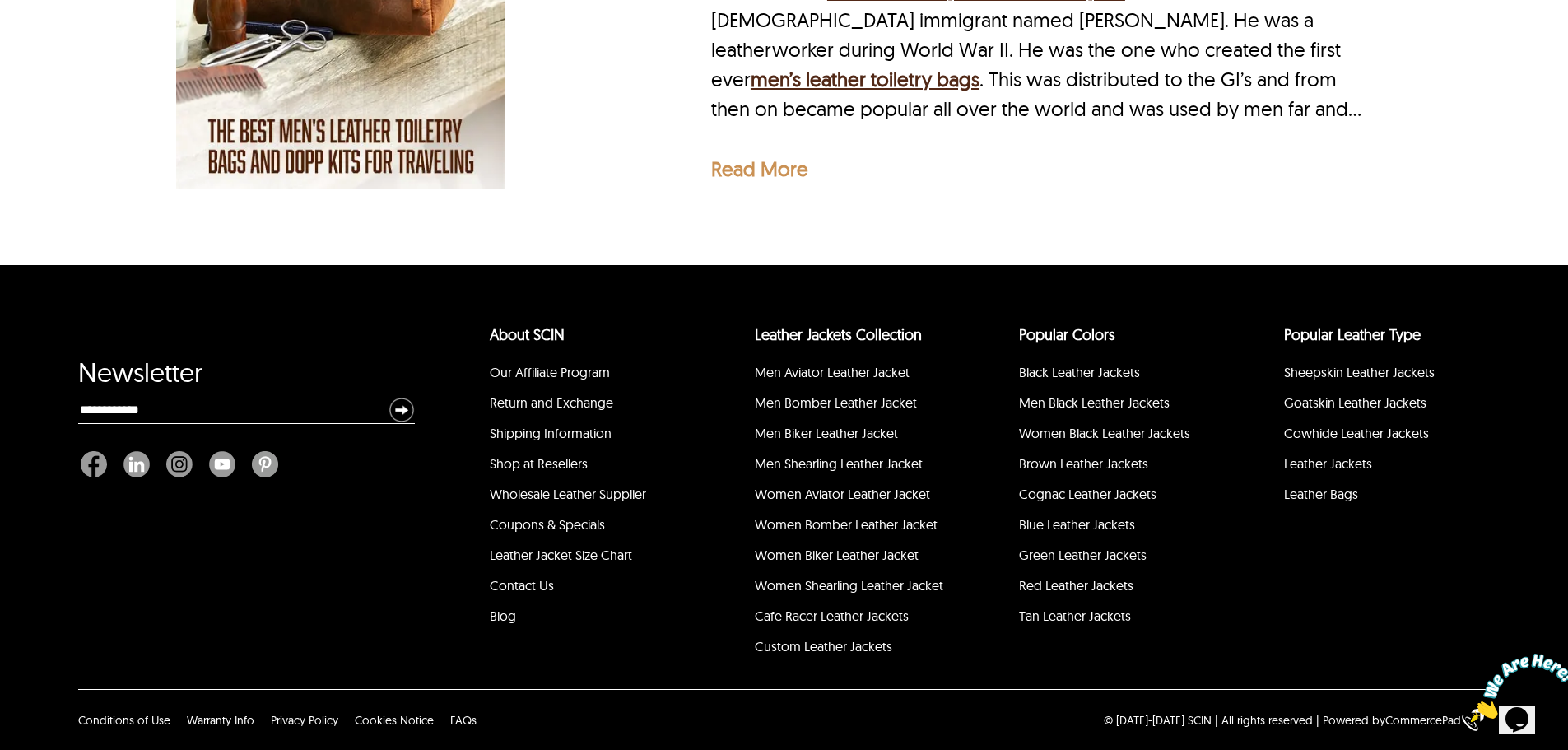
click at [568, 463] on link "Shop at Resellers" at bounding box center [538, 463] width 98 height 16
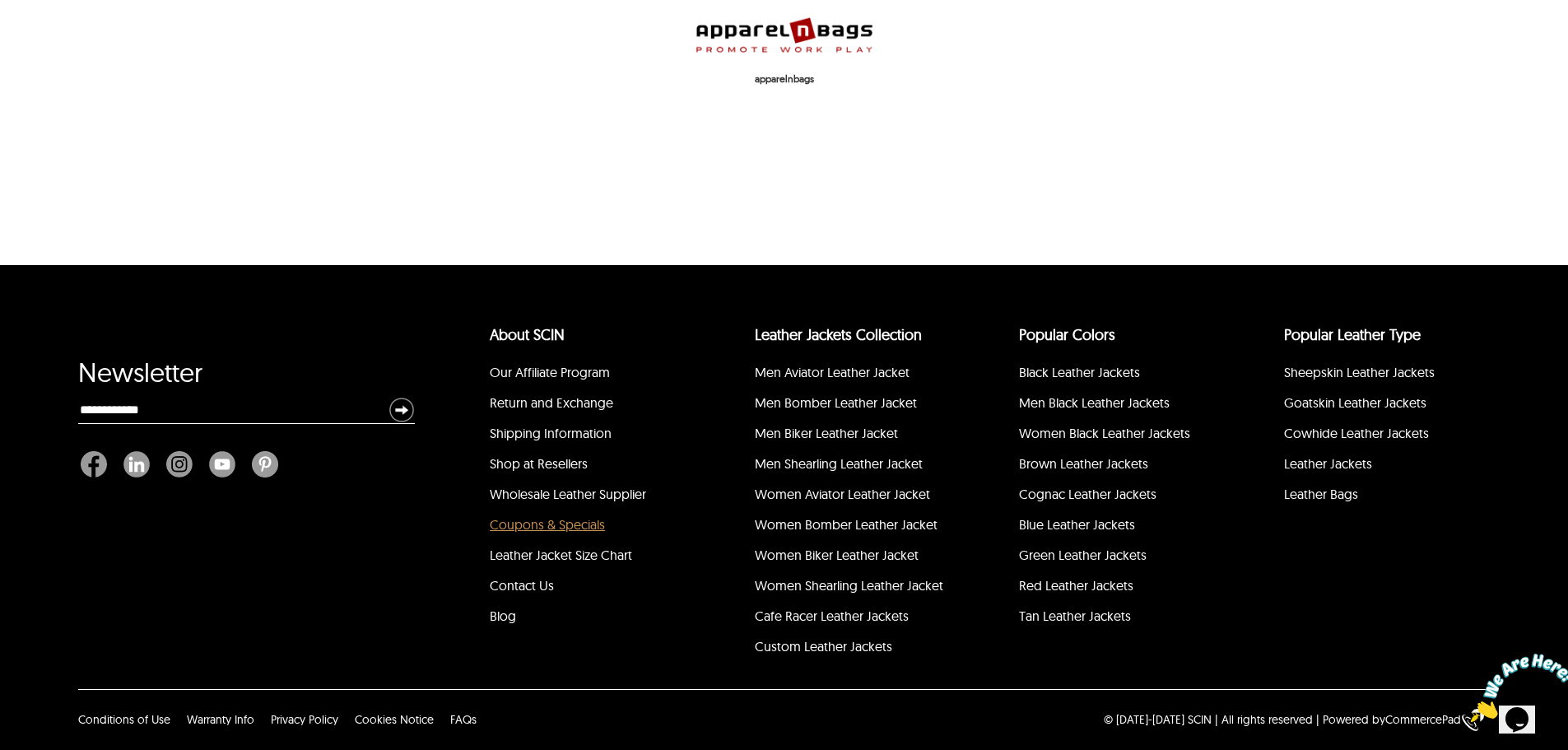
click at [565, 523] on link "Coupons & Specials" at bounding box center [546, 523] width 115 height 16
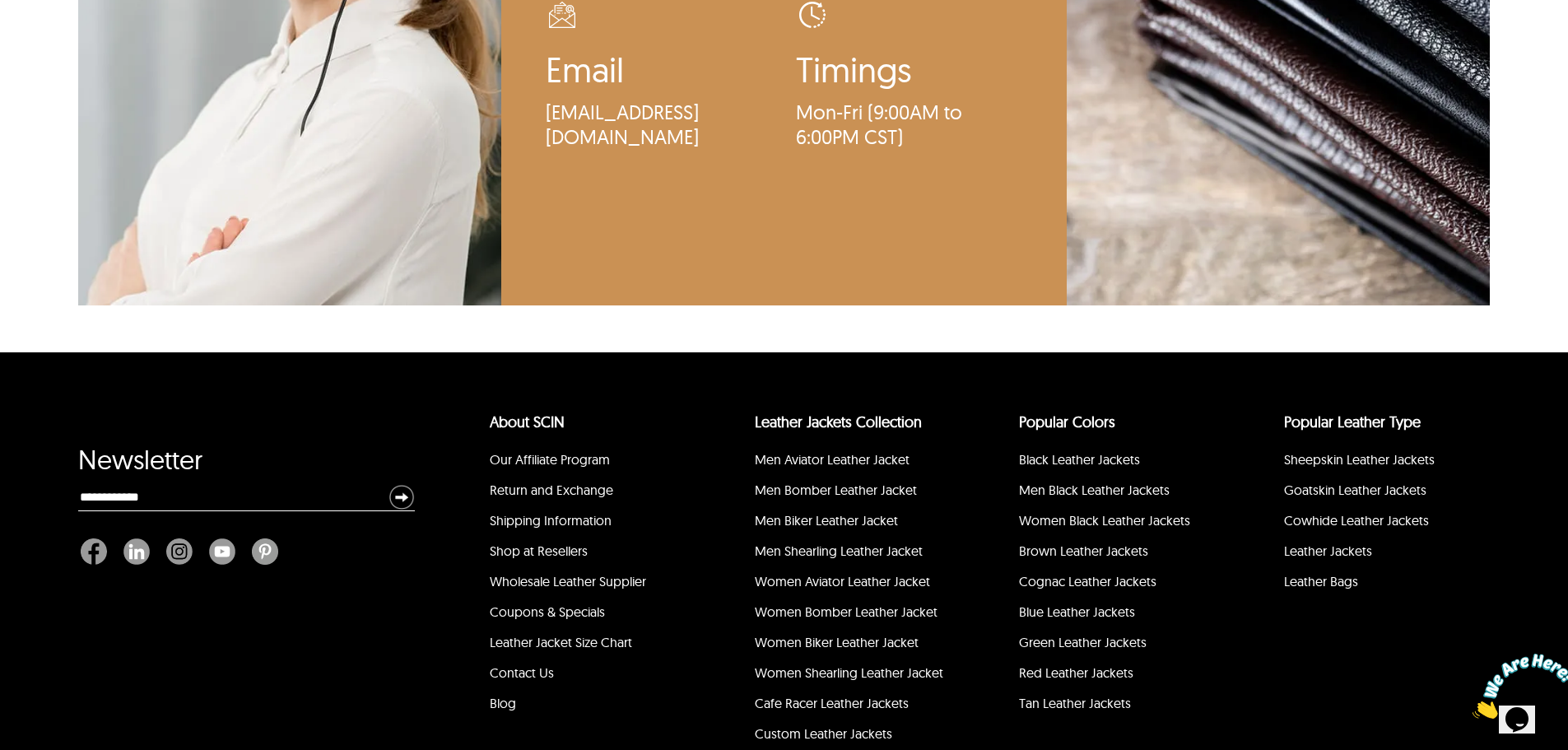
scroll to position [2376, 0]
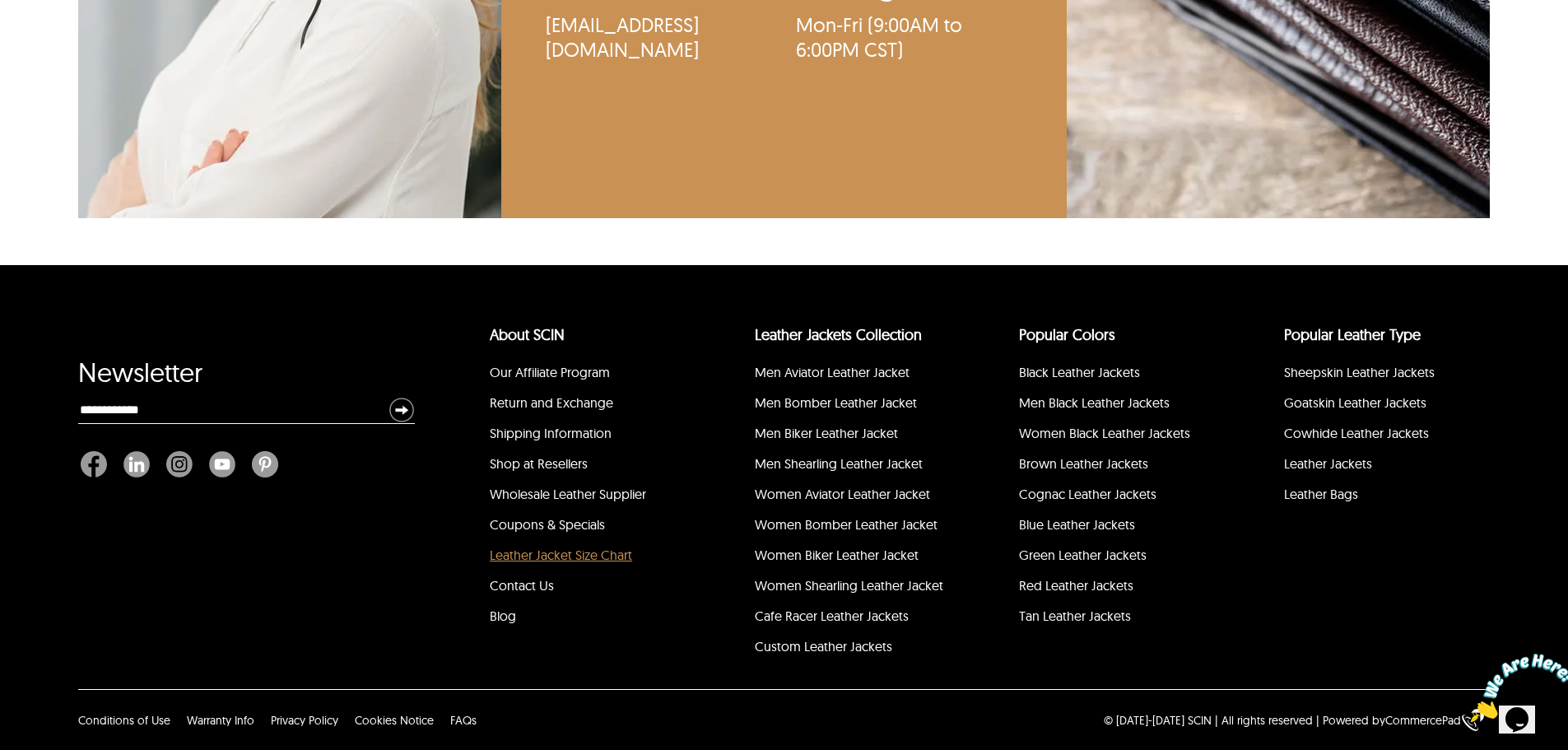
click at [597, 561] on link "Leather Jacket Size Chart" at bounding box center [561, 554] width 143 height 16
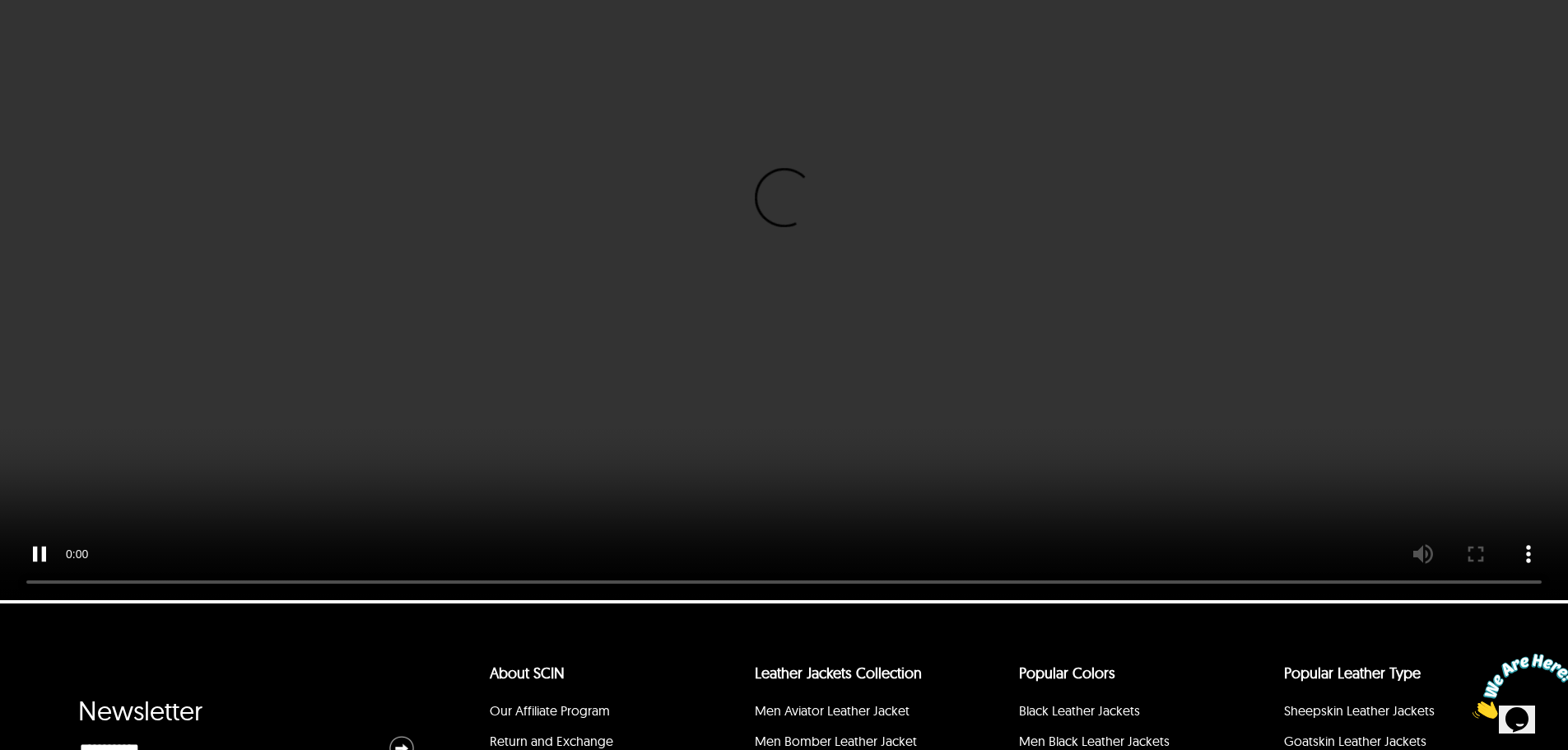
scroll to position [3923, 0]
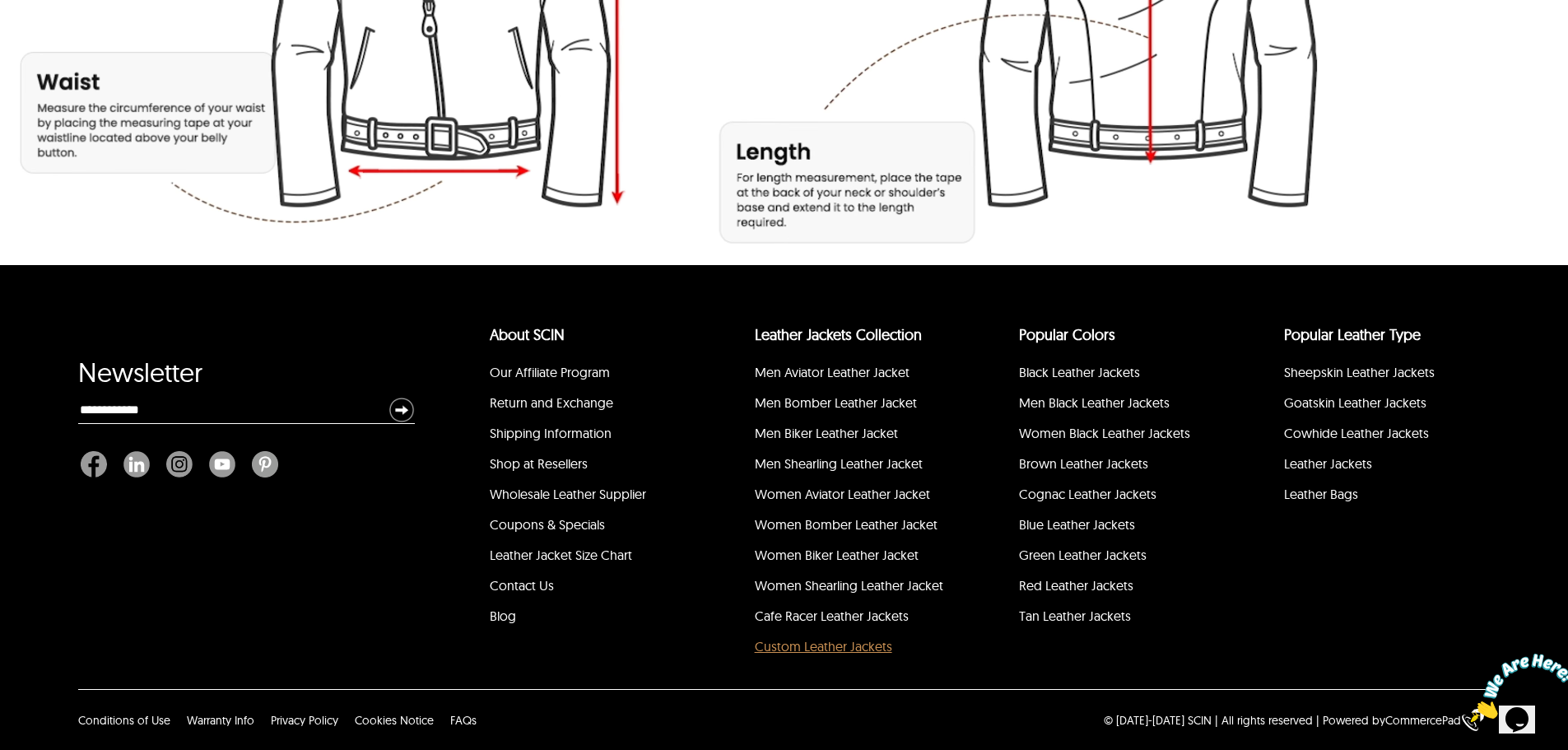
click at [866, 647] on link "Custom Leather Jackets" at bounding box center [824, 645] width 137 height 16
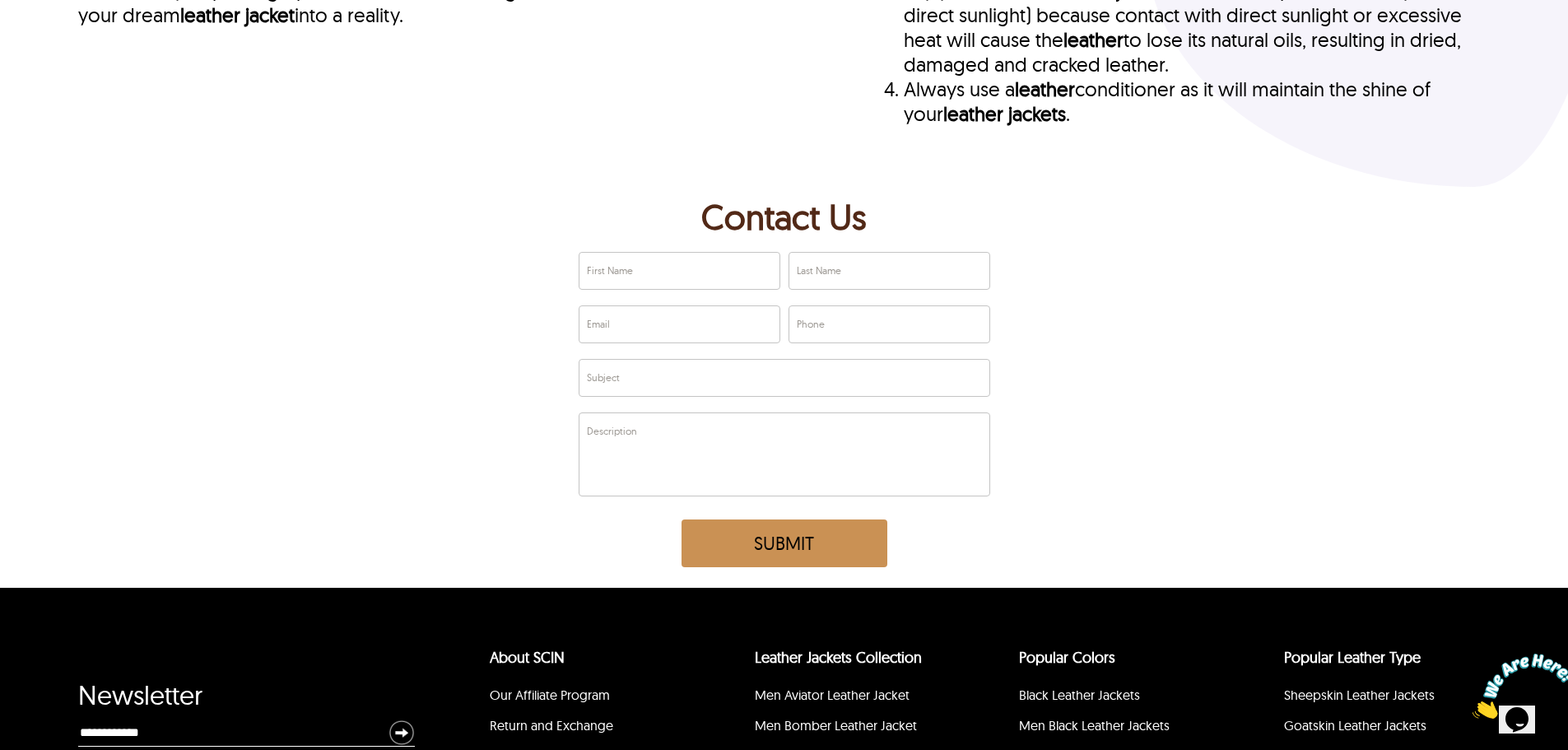
scroll to position [5054, 0]
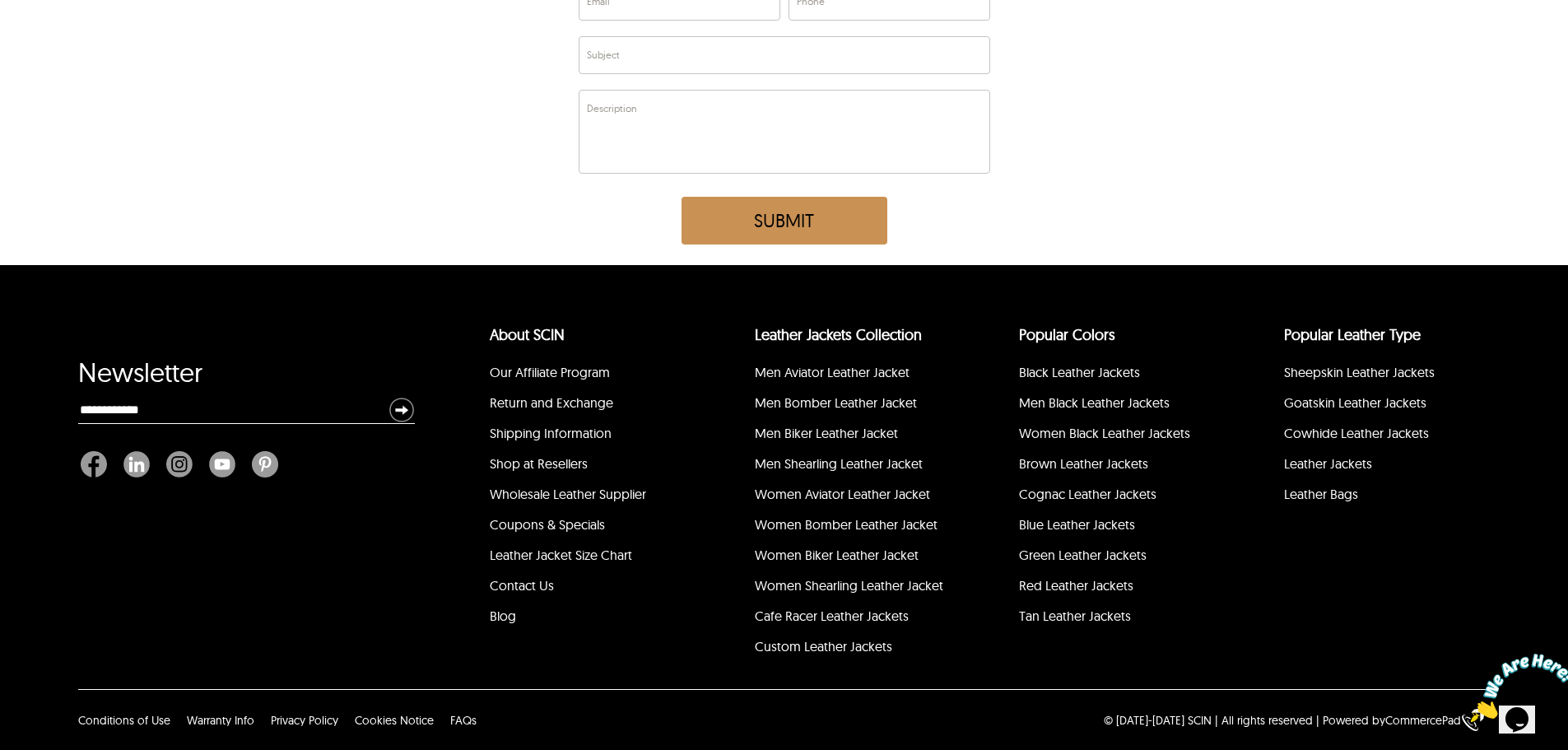
click at [603, 502] on li "Wholesale Leather Supplier" at bounding box center [587, 497] width 200 height 30
click at [605, 491] on link "Wholesale Leather Supplier" at bounding box center [567, 493] width 156 height 16
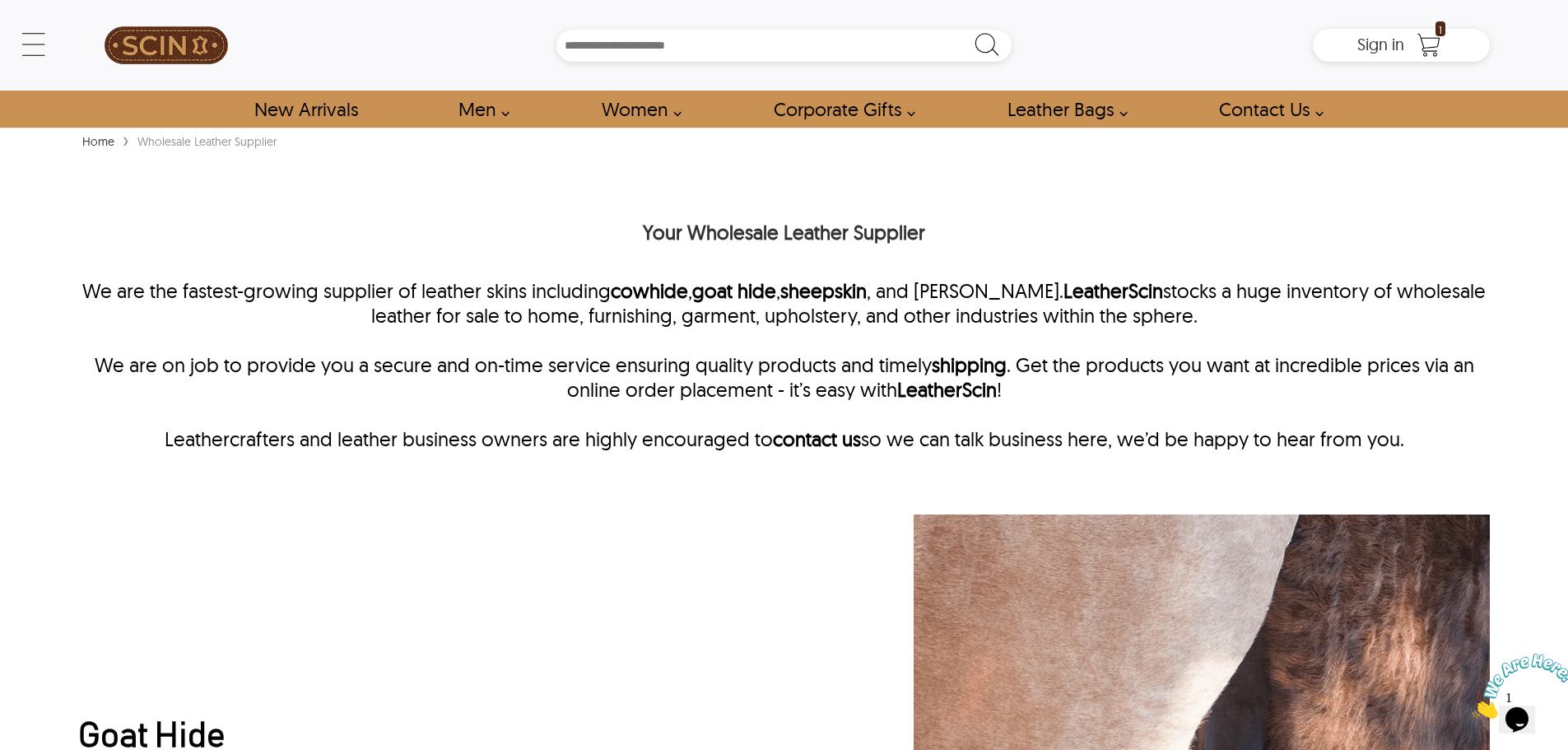
click at [720, 55] on input "Search Box" at bounding box center [784, 46] width 455 height 32
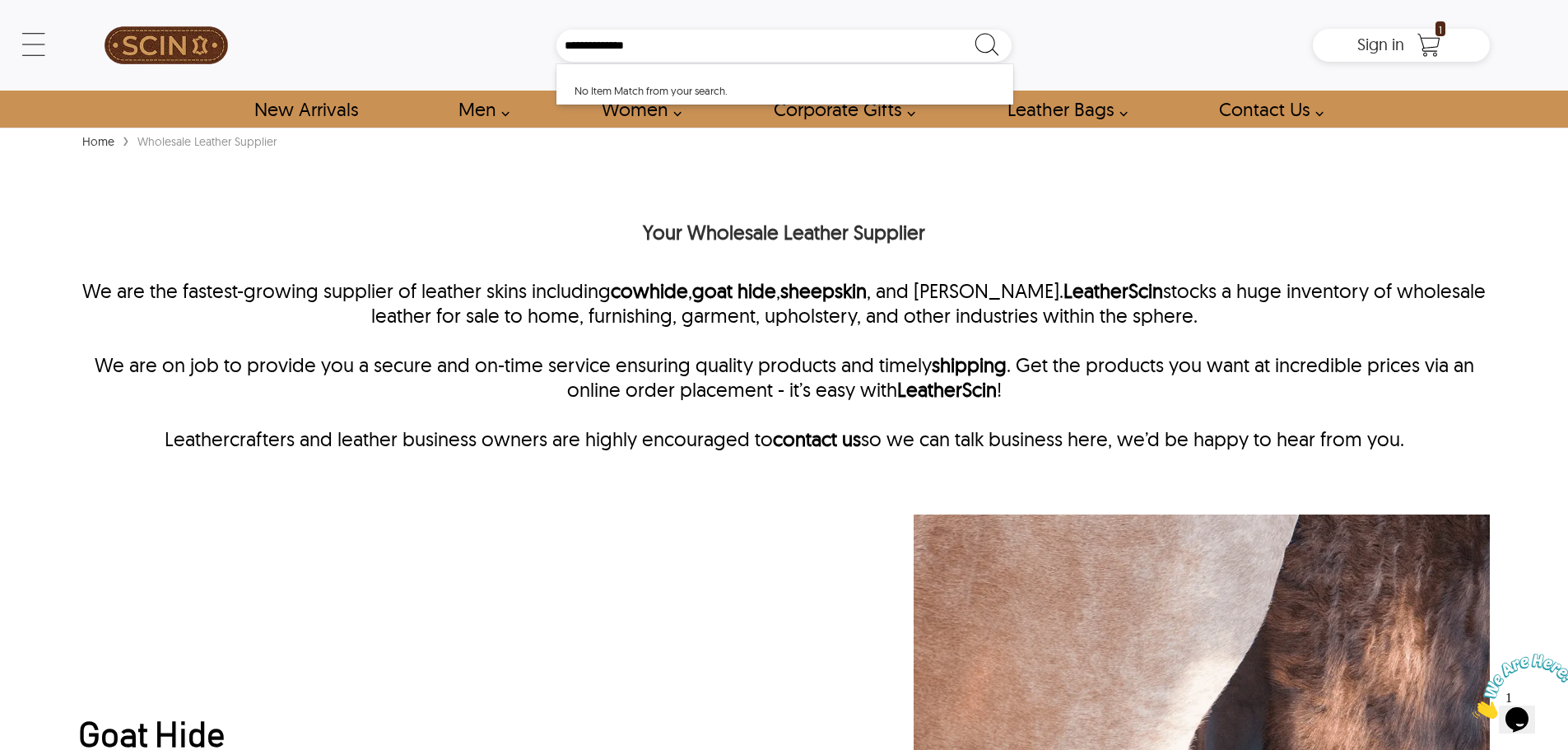
type input "**********"
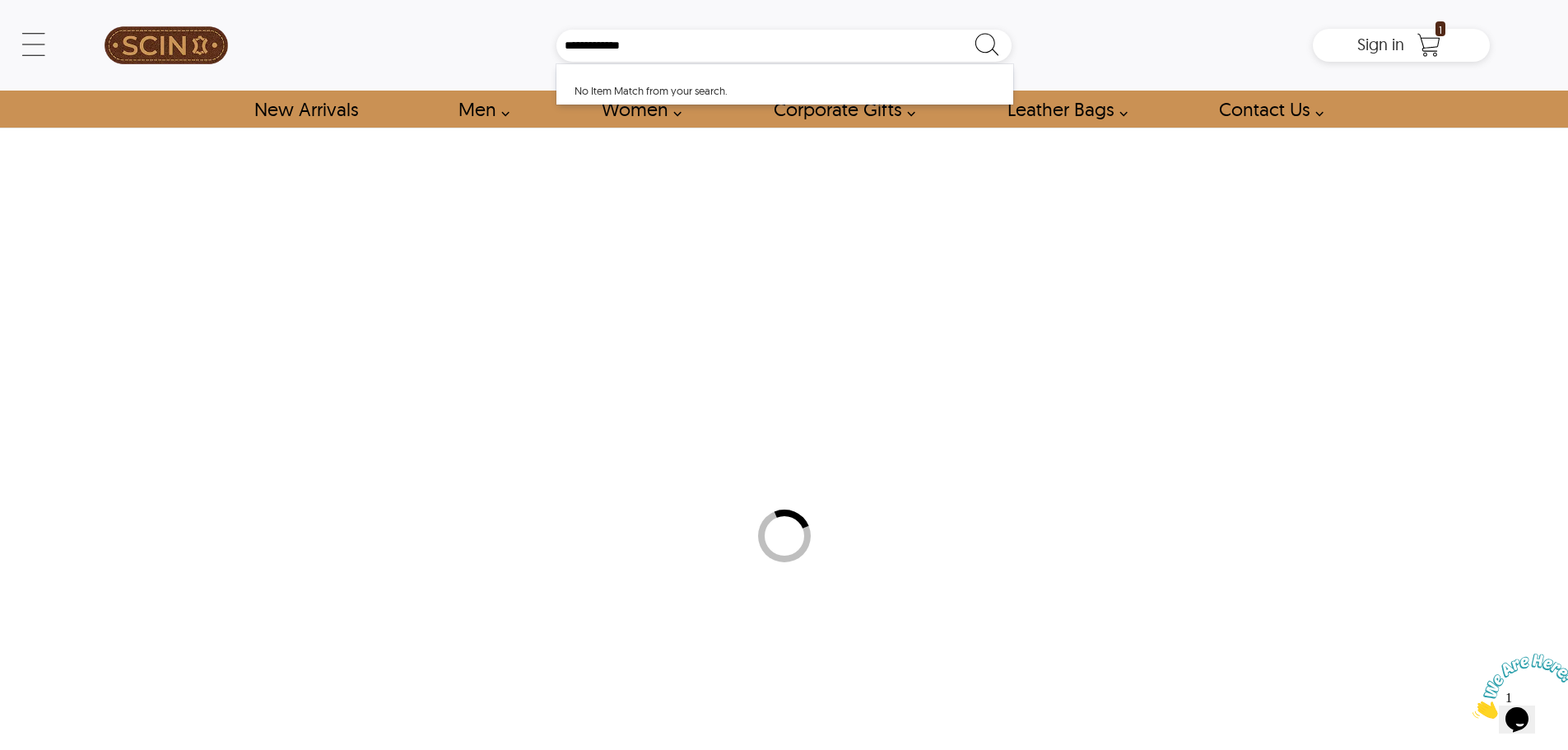
select select "********"
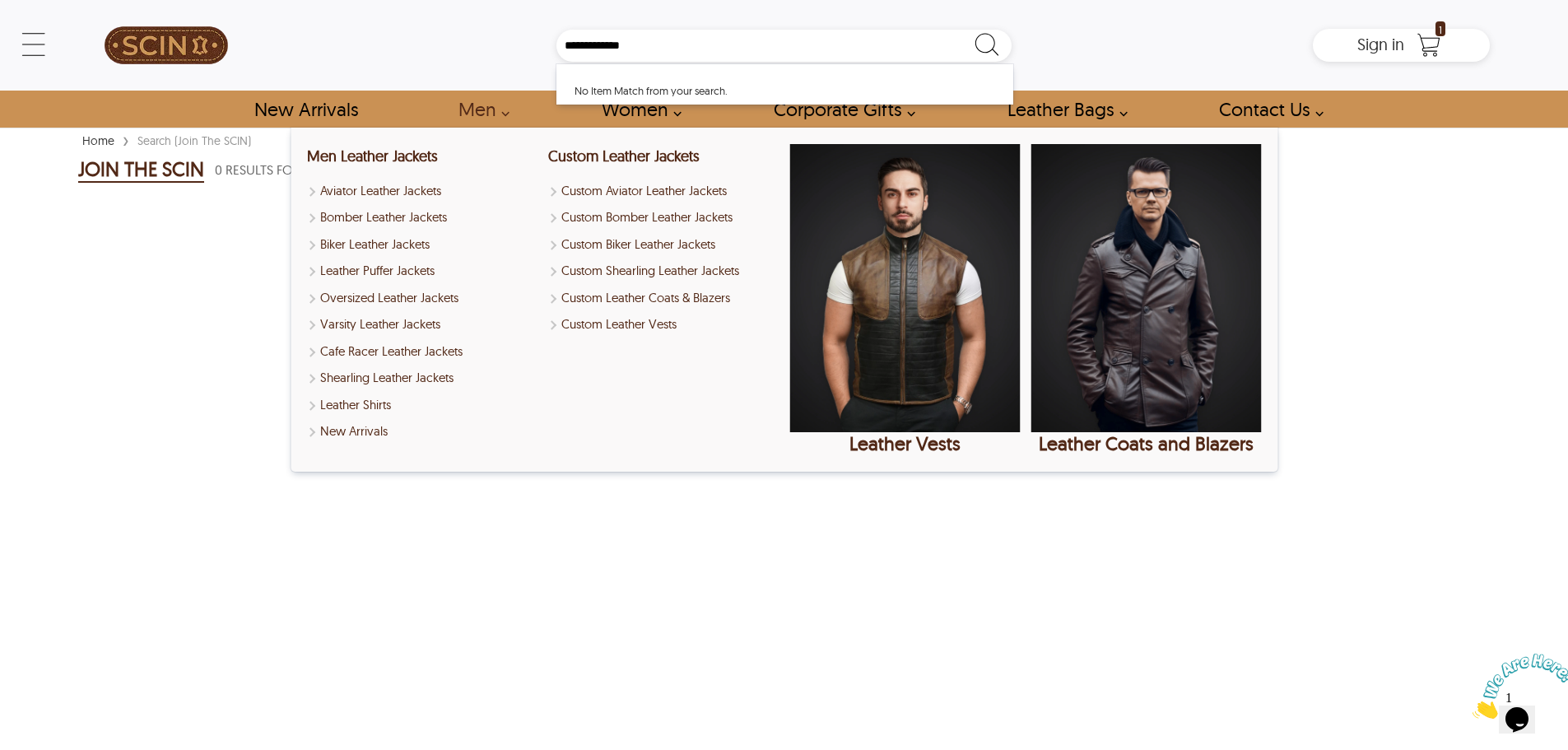
click at [109, 319] on div "Sorry we couldn't find any product Click on "Go Back" button given below Go Back" at bounding box center [784, 292] width 1412 height 173
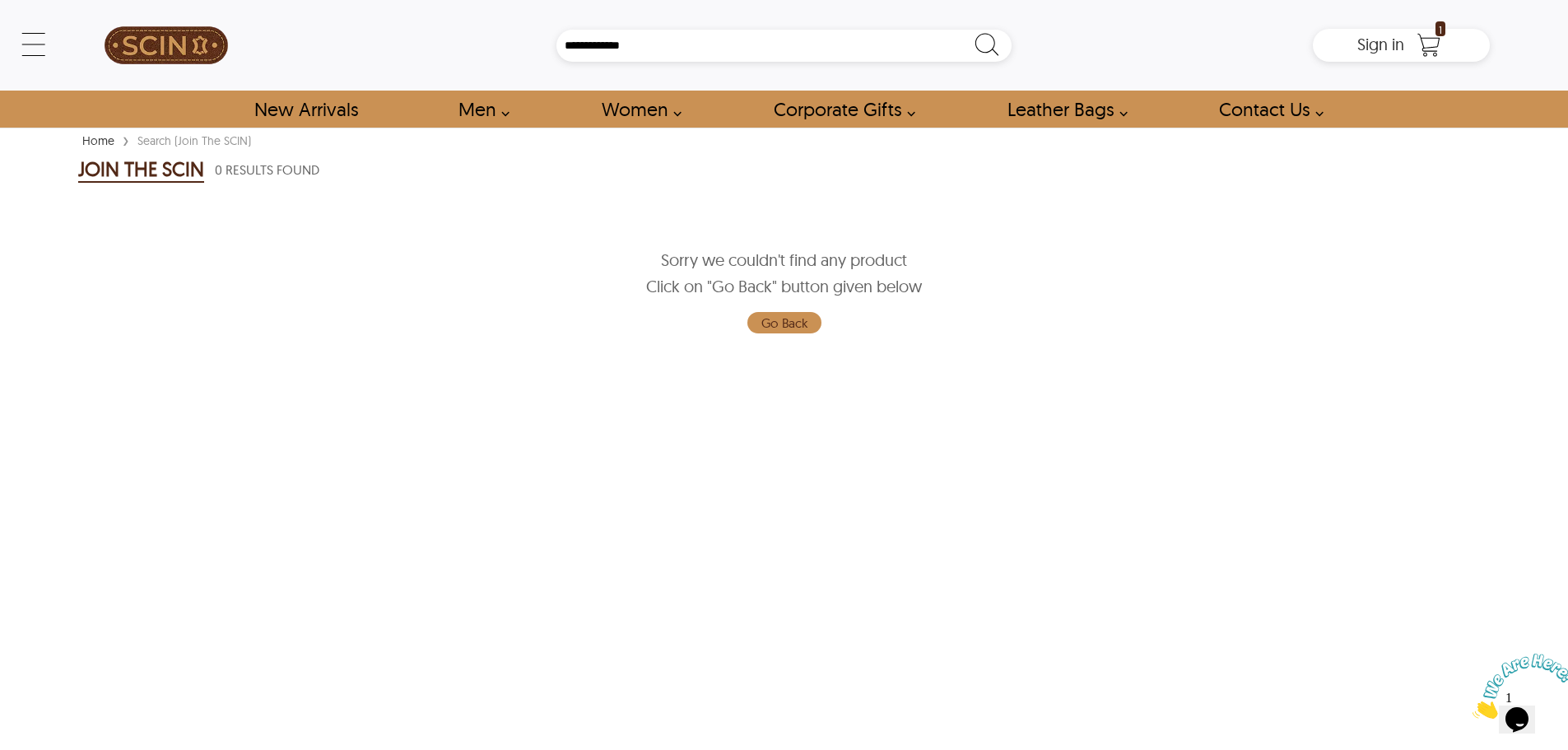
click at [208, 39] on img at bounding box center [167, 46] width 124 height 74
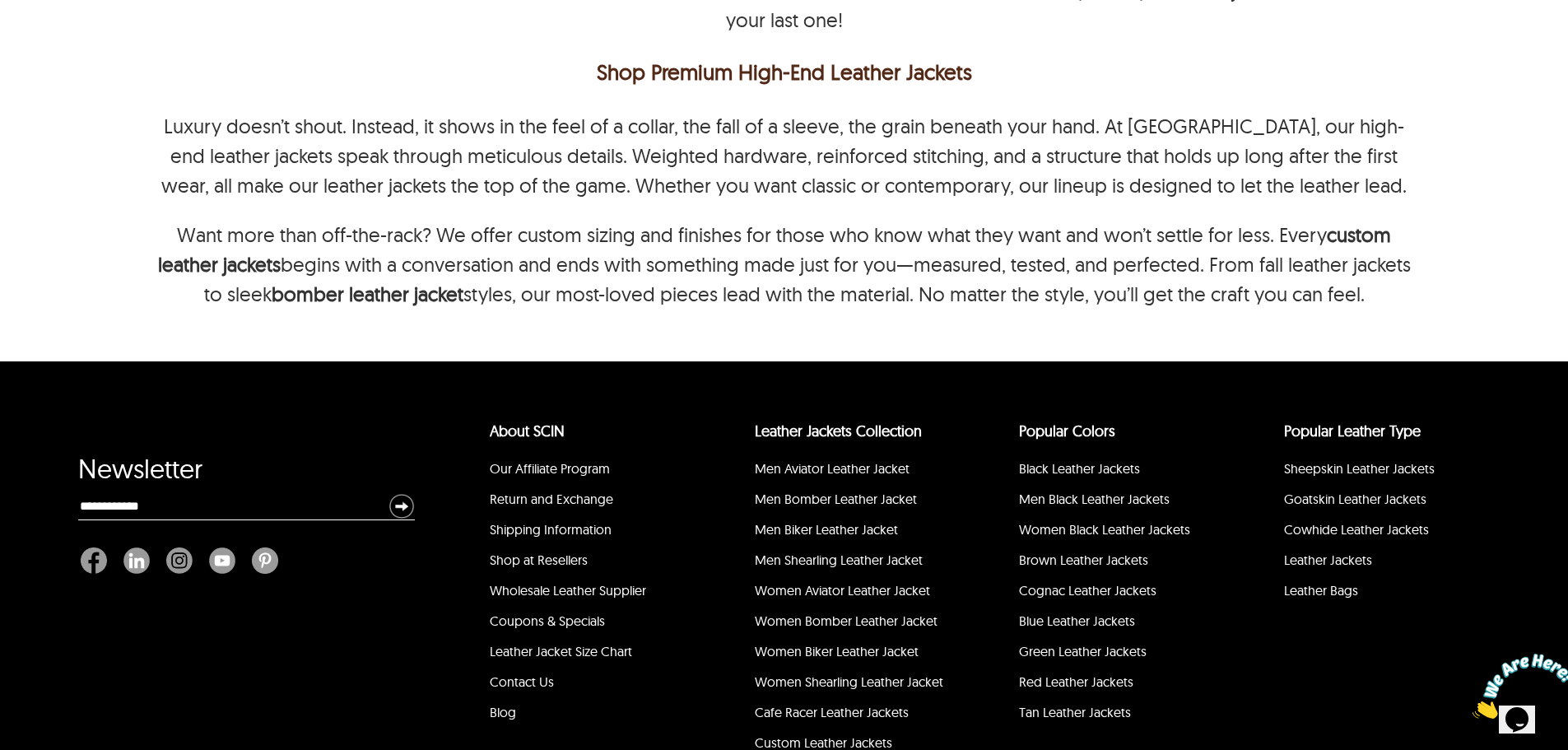
scroll to position [9752, 0]
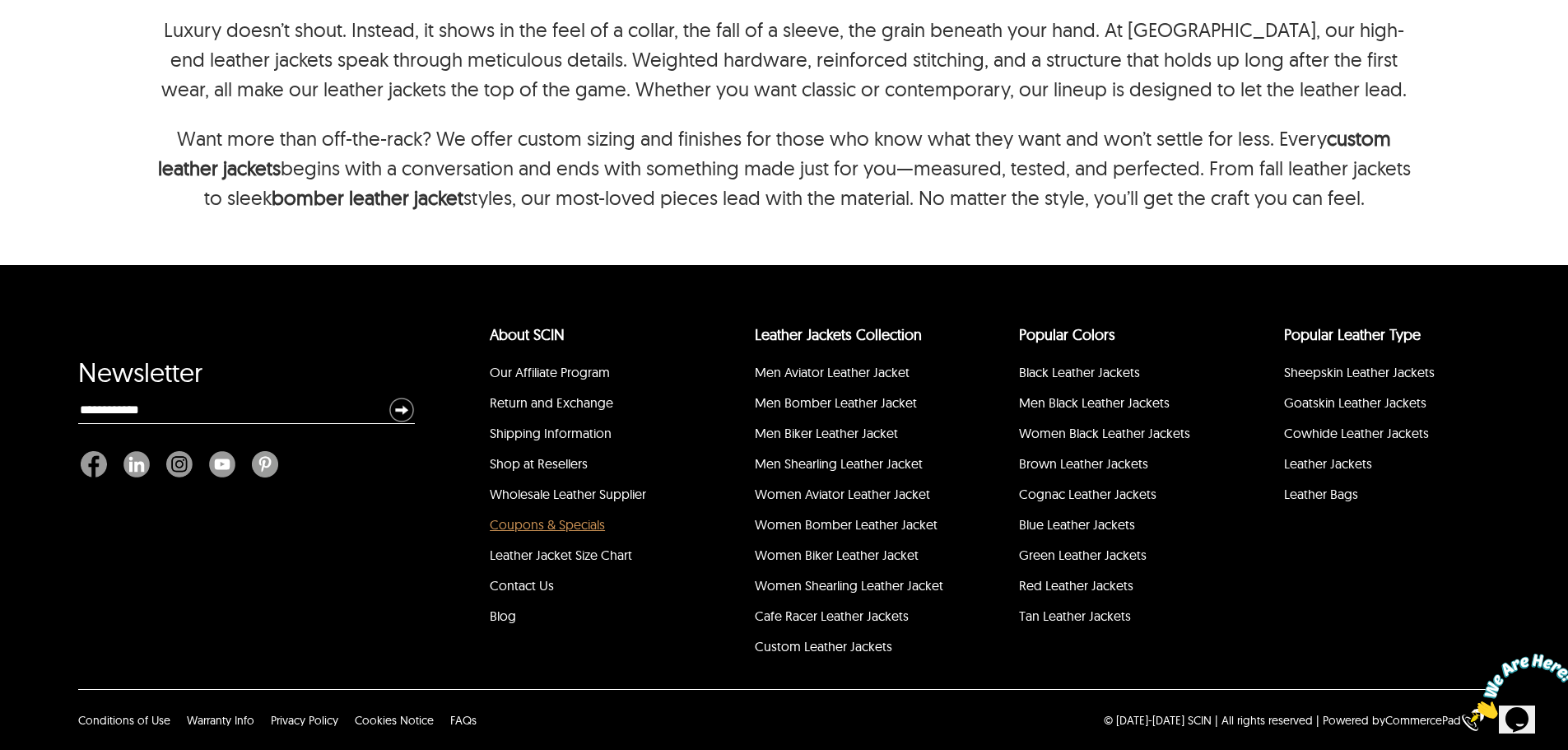
click at [528, 528] on link "Coupons & Specials" at bounding box center [546, 523] width 115 height 16
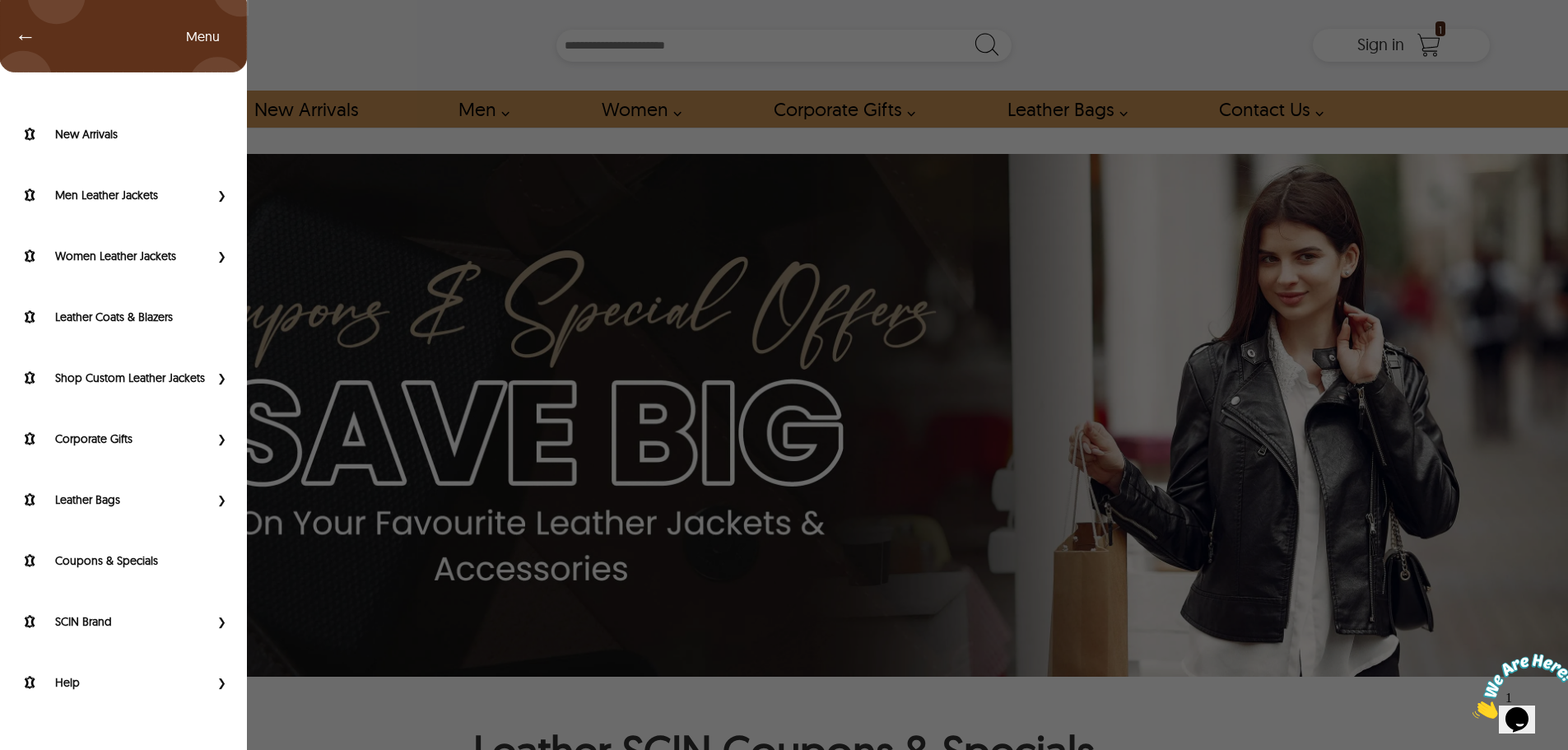
click at [78, 34] on div "← Menu New Arrivals Men Leather Jackets Aviator Leather Jackets Bomber Leather …" at bounding box center [784, 45] width 1412 height 90
click at [226, 625] on span "Primary Side Menu" at bounding box center [220, 621] width 21 height 16
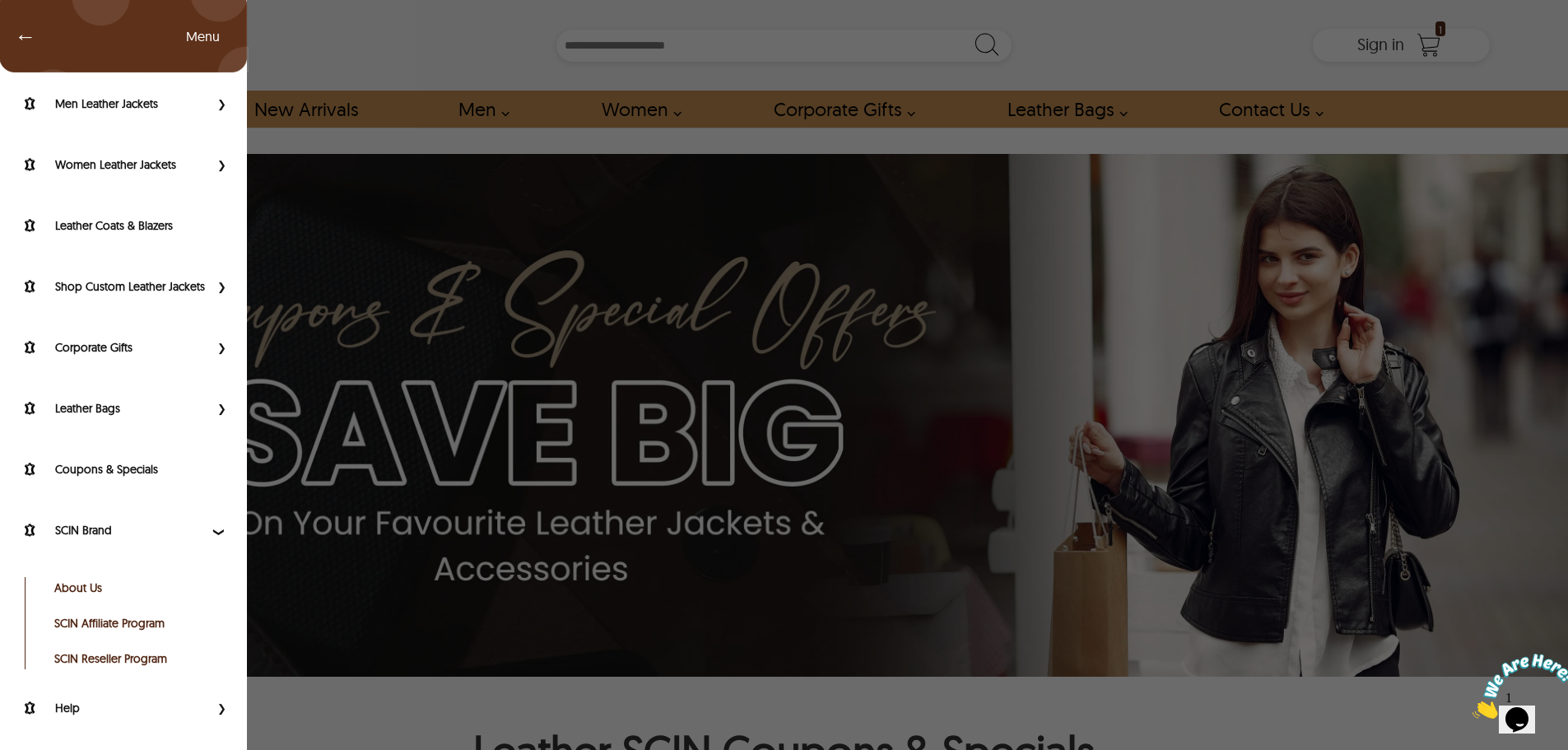
scroll to position [105, 0]
click at [118, 620] on link "SCIN Affiliate Program" at bounding box center [137, 622] width 166 height 16
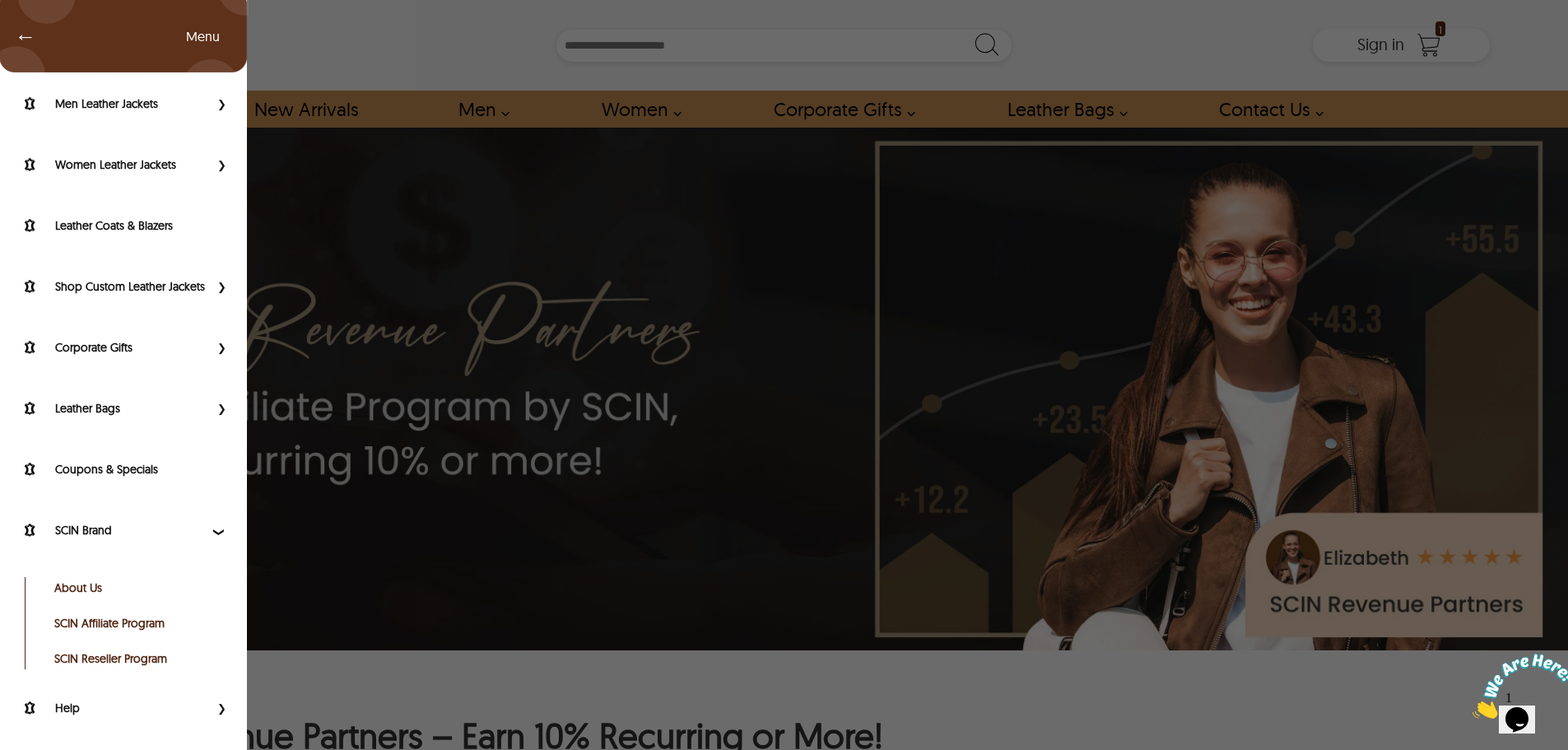
click at [78, 53] on div "← Menu New Arrivals Men Leather Jackets Aviator Leather Jackets Bomber Leather …" at bounding box center [784, 45] width 1412 height 90
click at [133, 660] on link "SCIN Reseller Program" at bounding box center [137, 658] width 166 height 16
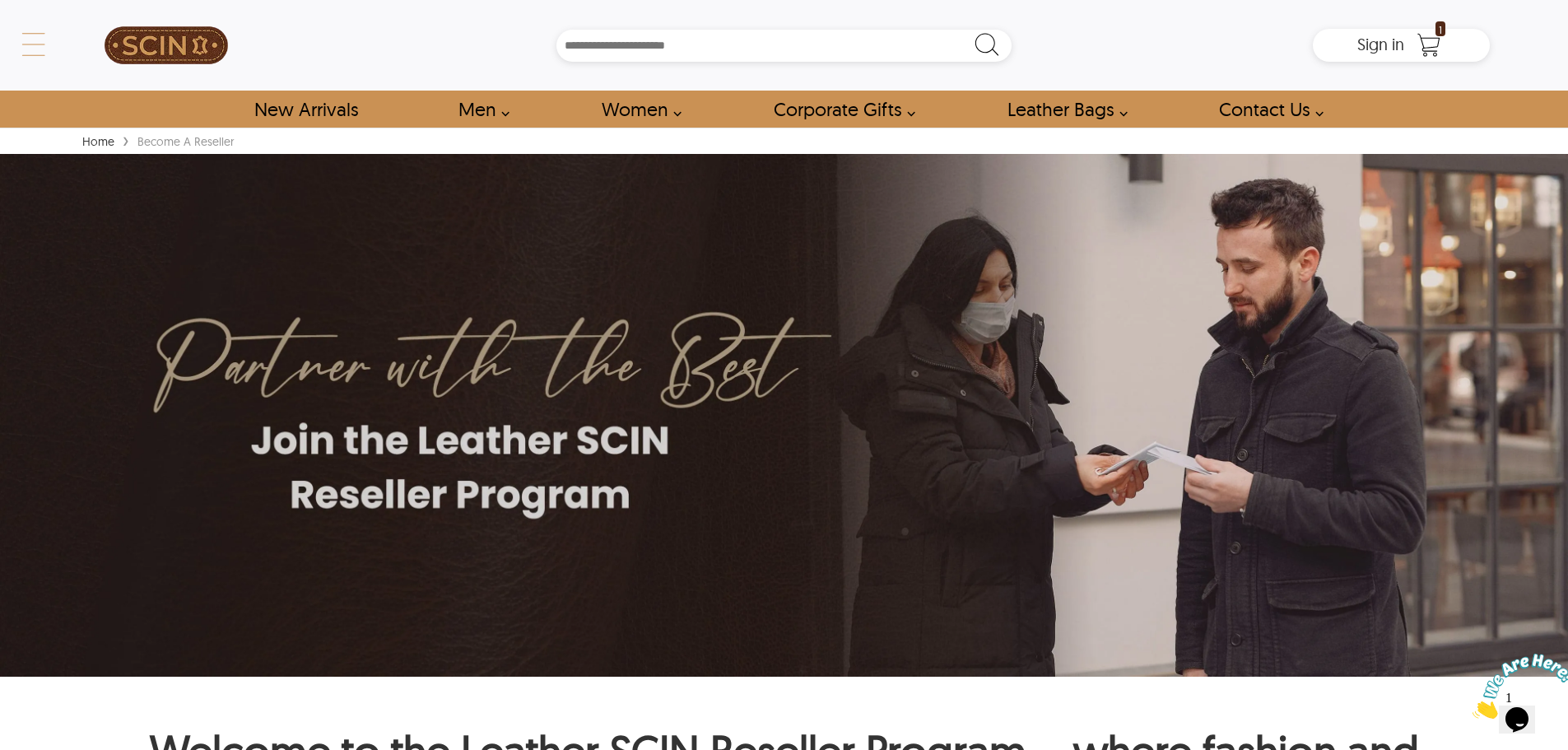
click at [78, 61] on div "← Menu New Arrivals Men Leather Jackets Aviator Leather Jackets Bomber Leather …" at bounding box center [784, 45] width 1412 height 90
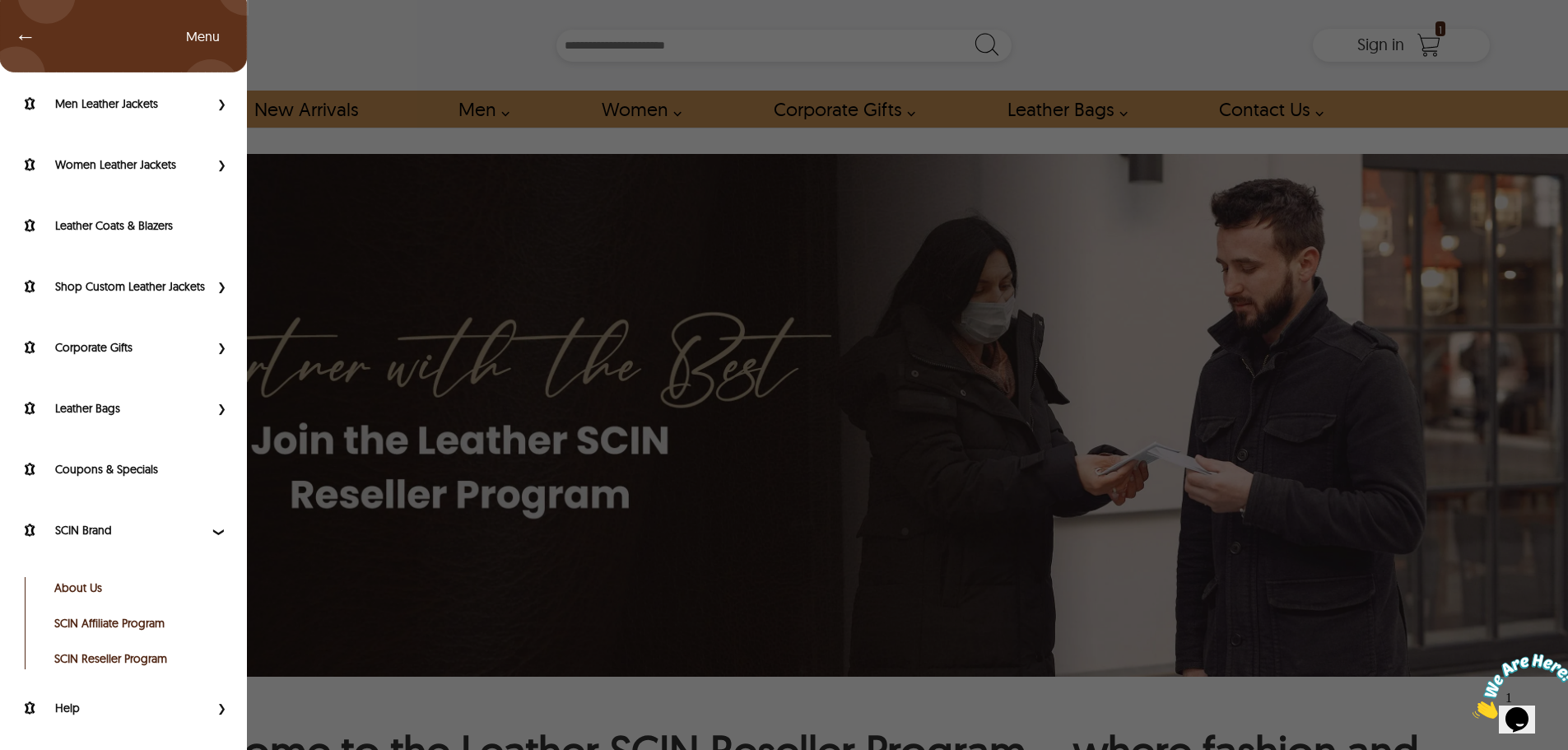
click at [76, 582] on link "About Us" at bounding box center [137, 587] width 166 height 16
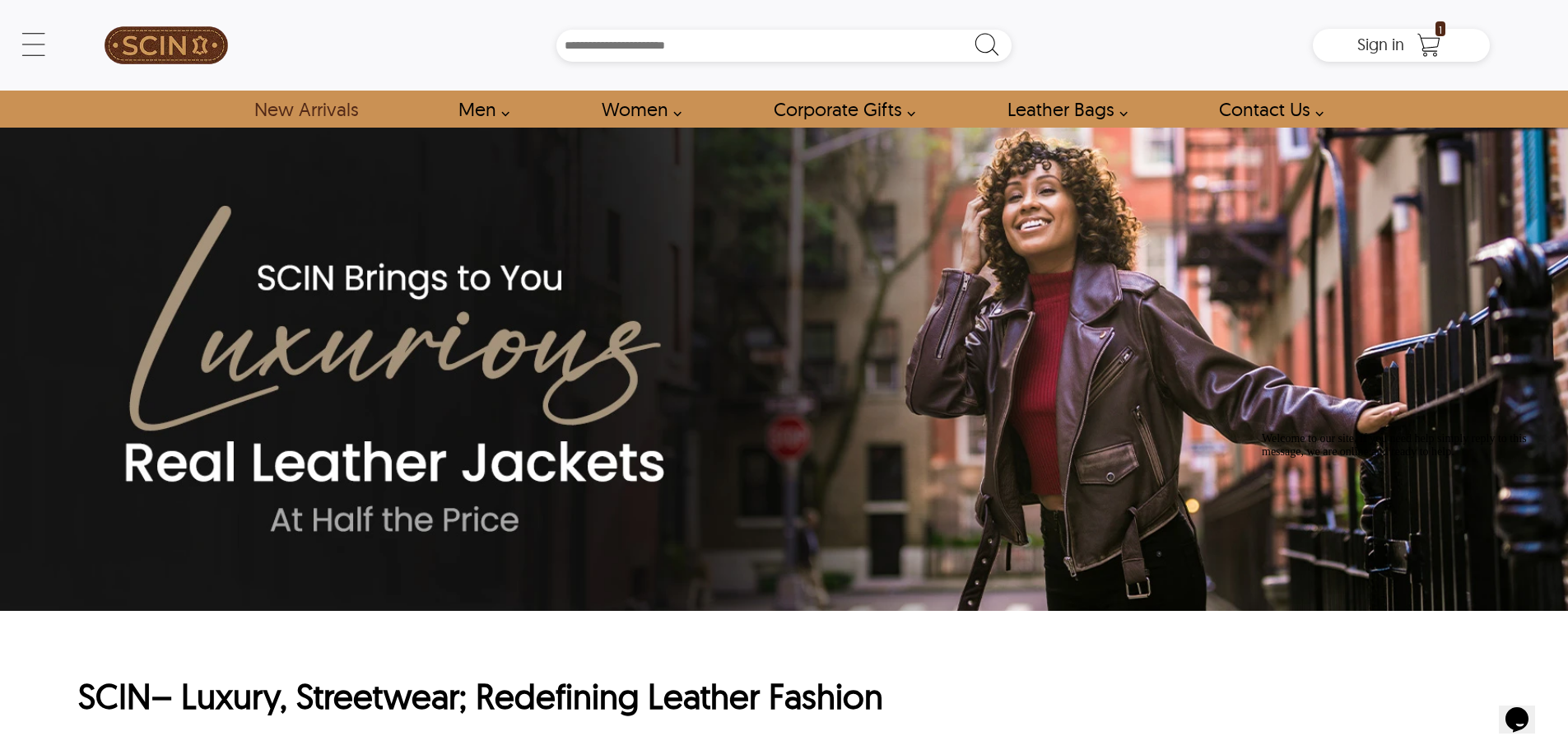
click at [188, 37] on img at bounding box center [167, 46] width 124 height 74
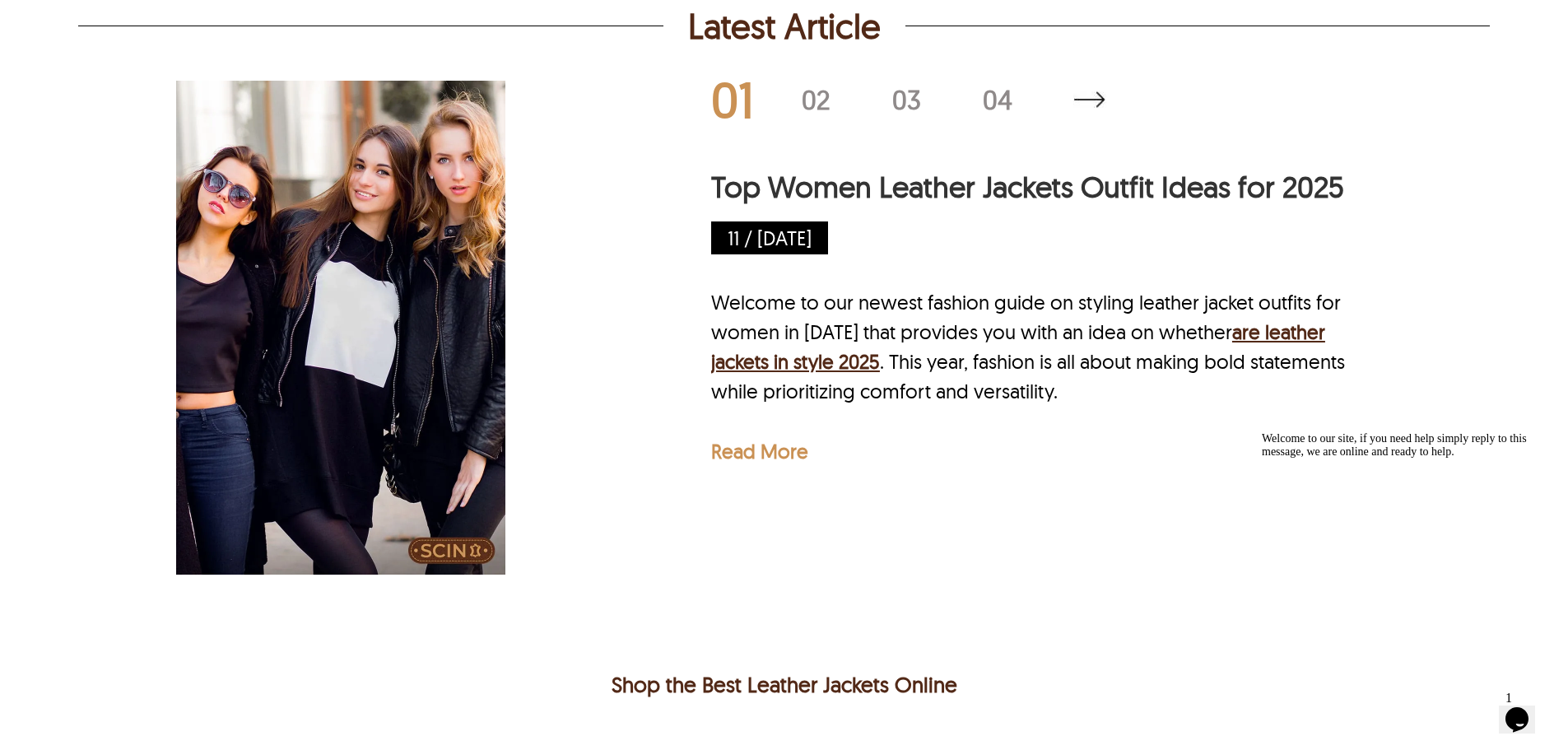
scroll to position [8311, 0]
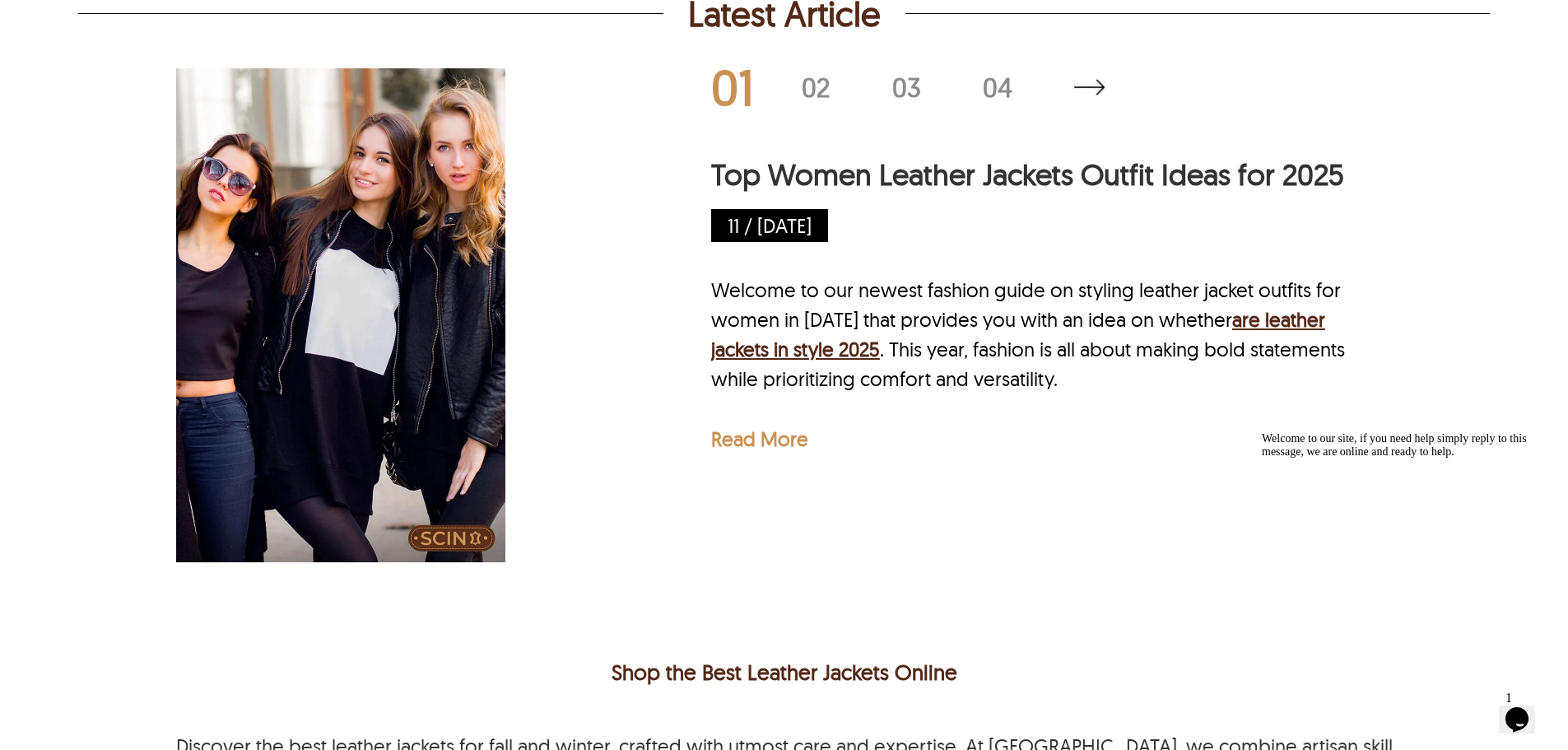
click at [1102, 95] on img at bounding box center [1089, 87] width 33 height 16
click at [814, 100] on div "02" at bounding box center [846, 88] width 90 height 27
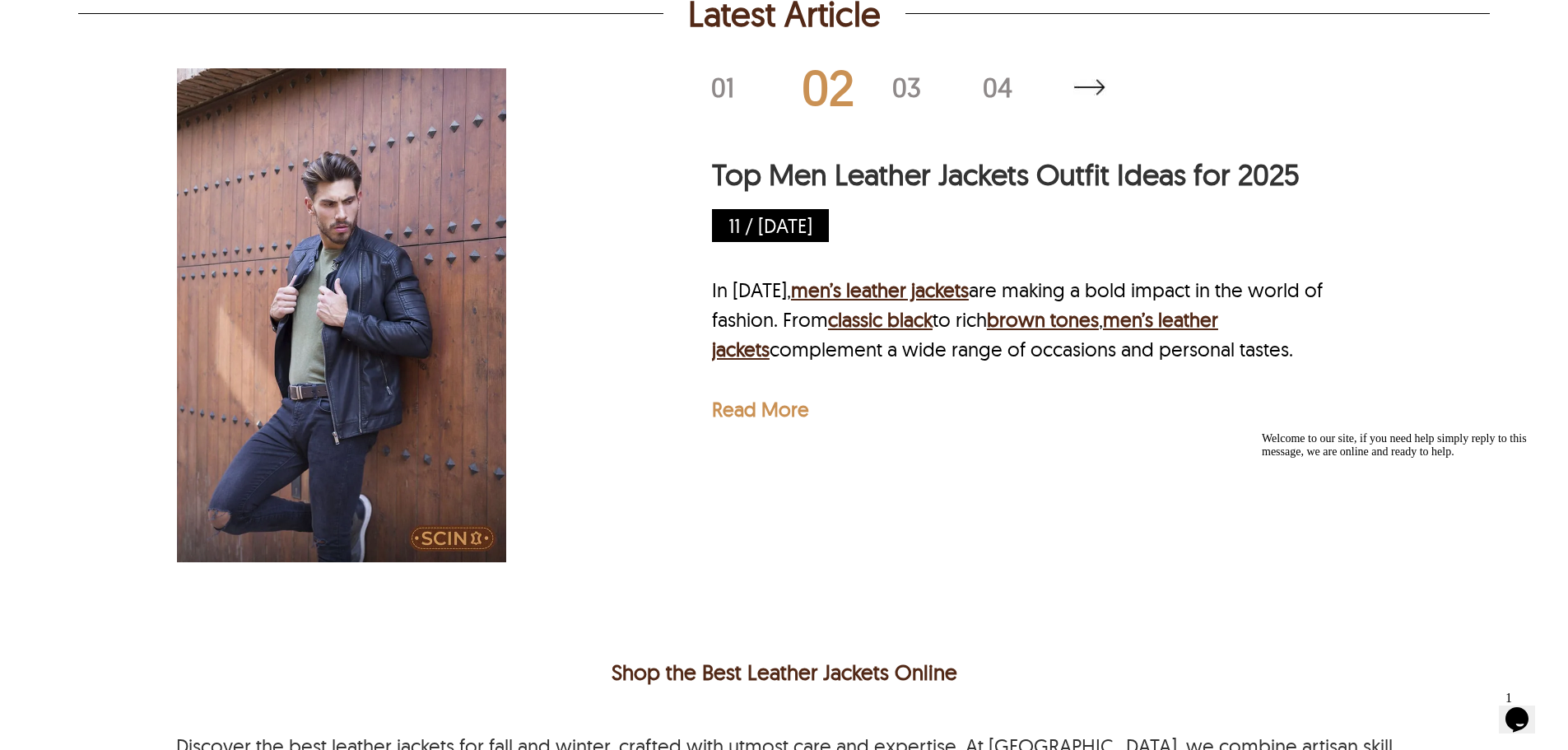
click at [903, 100] on div "03" at bounding box center [937, 88] width 90 height 27
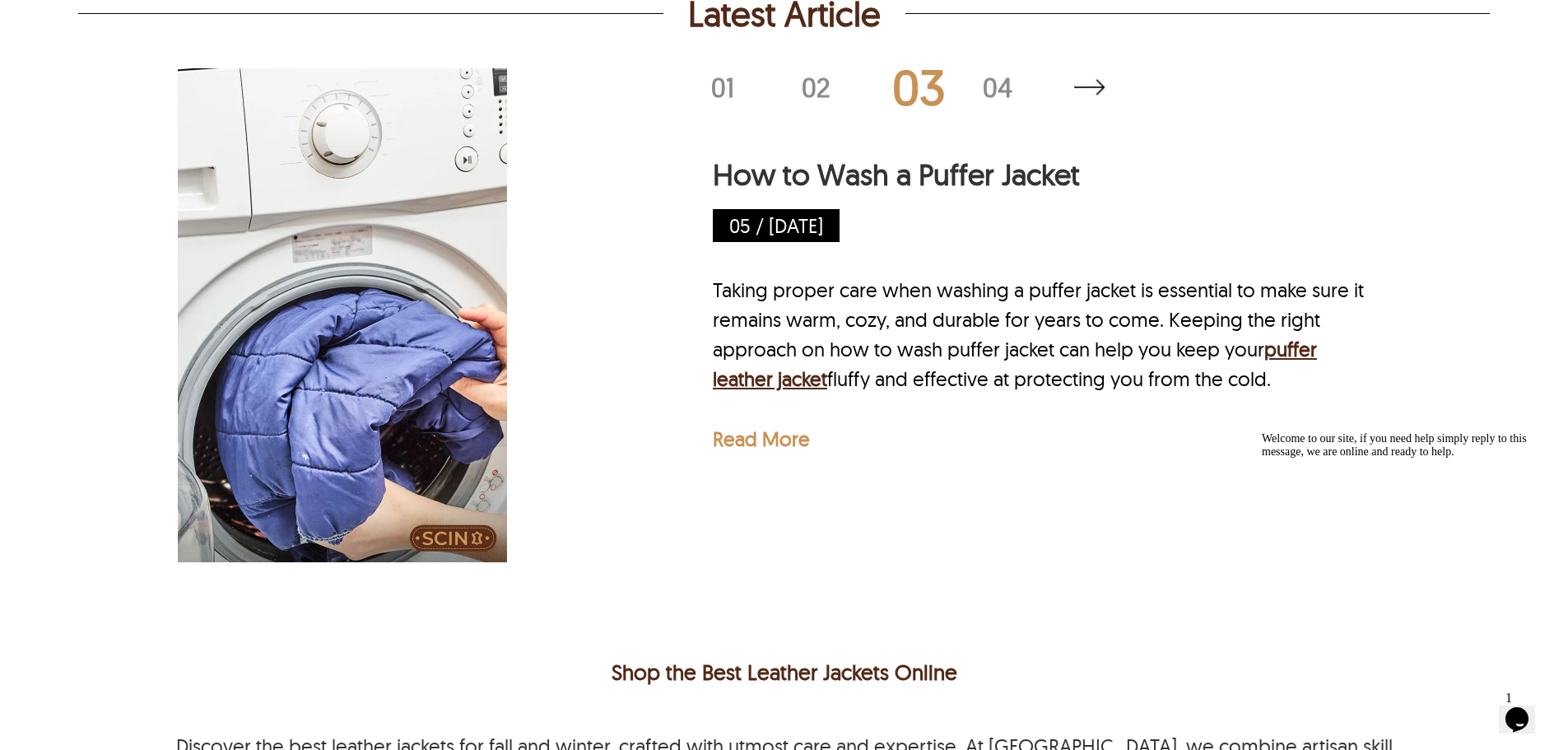
click at [979, 112] on div "03" at bounding box center [937, 88] width 90 height 49
click at [988, 100] on div "04" at bounding box center [1027, 88] width 90 height 27
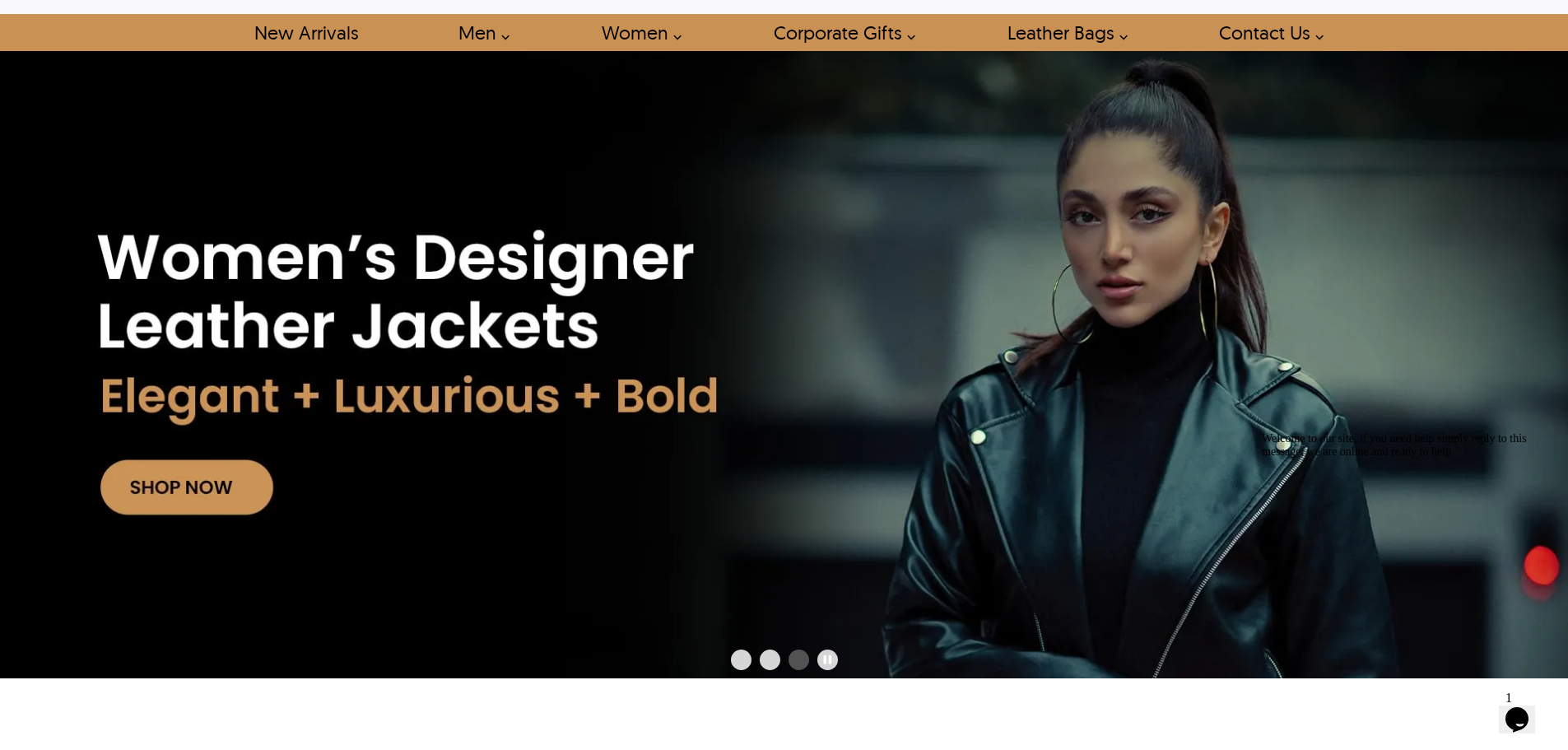
scroll to position [0, 0]
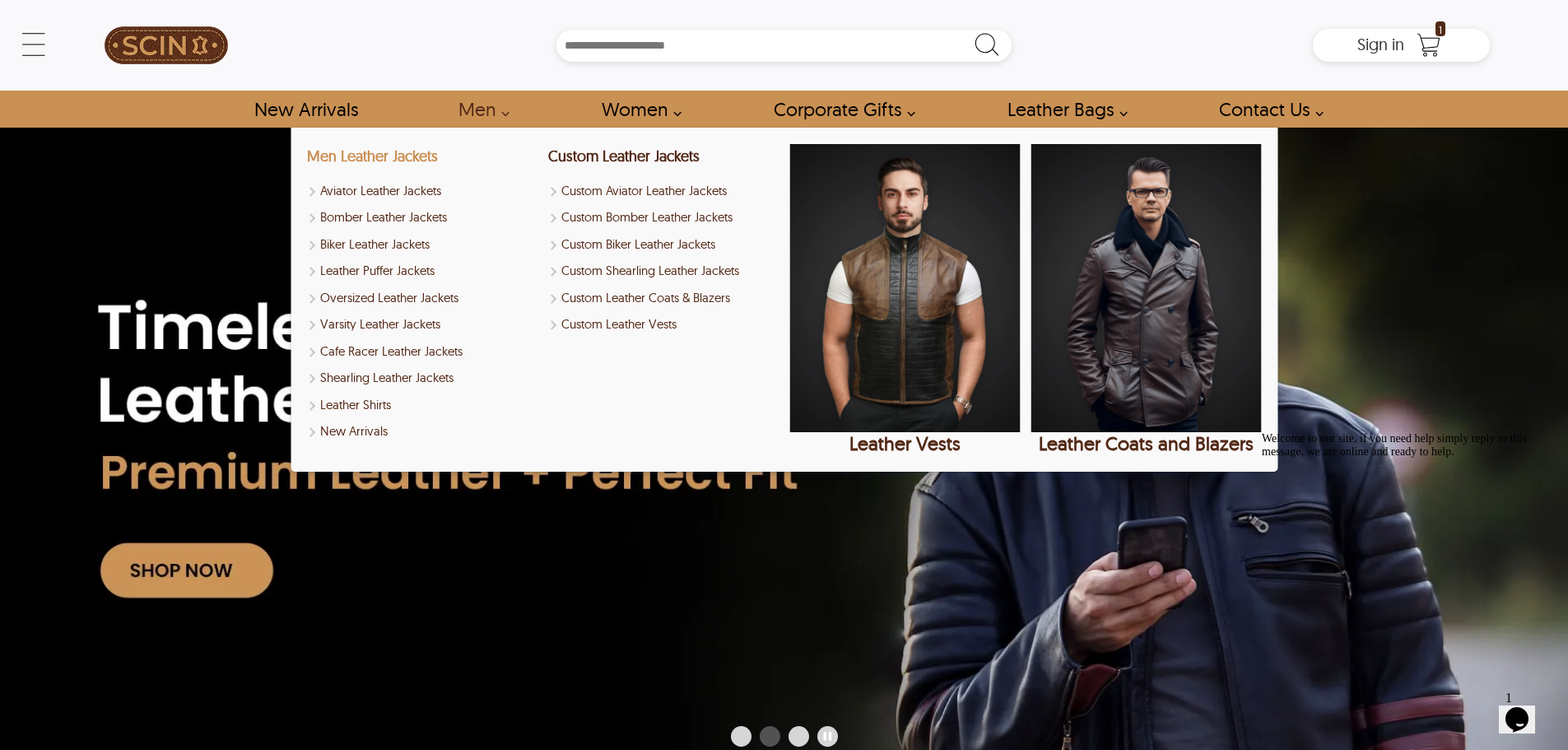
click at [397, 161] on link "Men Leather Jackets" at bounding box center [371, 156] width 130 height 19
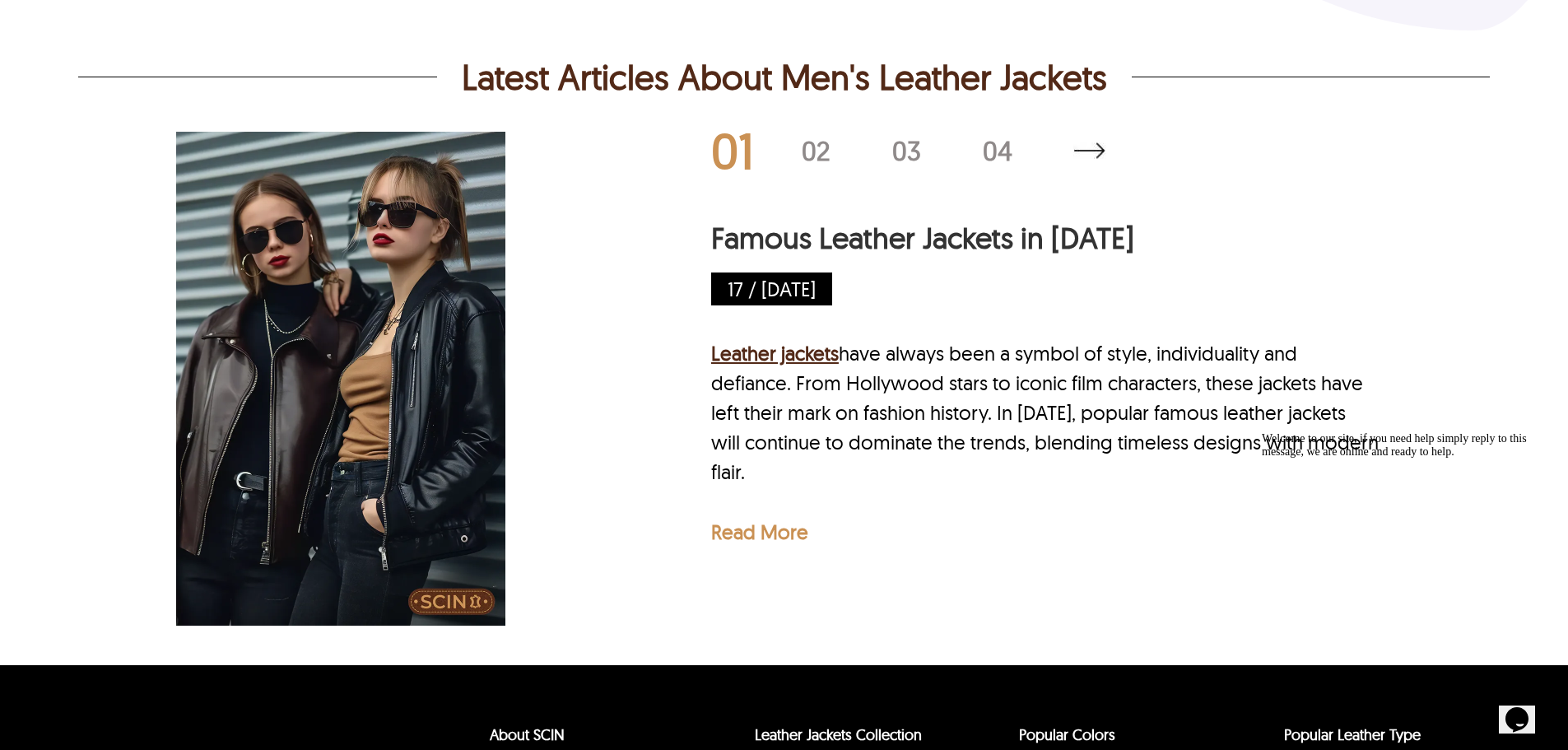
scroll to position [5431, 0]
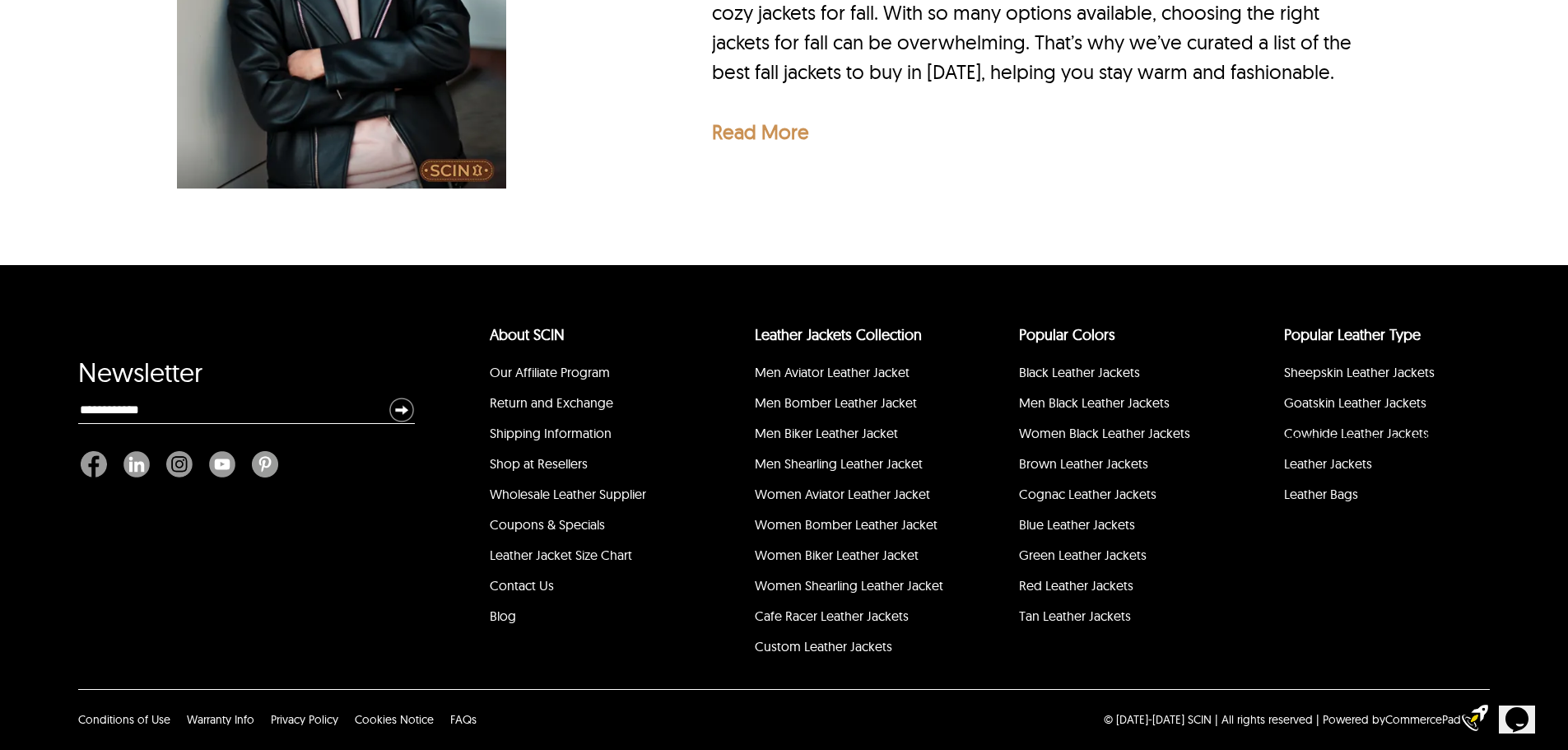
drag, startPoint x: 949, startPoint y: 213, endPoint x: 764, endPoint y: 506, distance: 346.5
click at [764, 144] on p "Read More" at bounding box center [761, 131] width 97 height 25
